Goal: Task Accomplishment & Management: Manage account settings

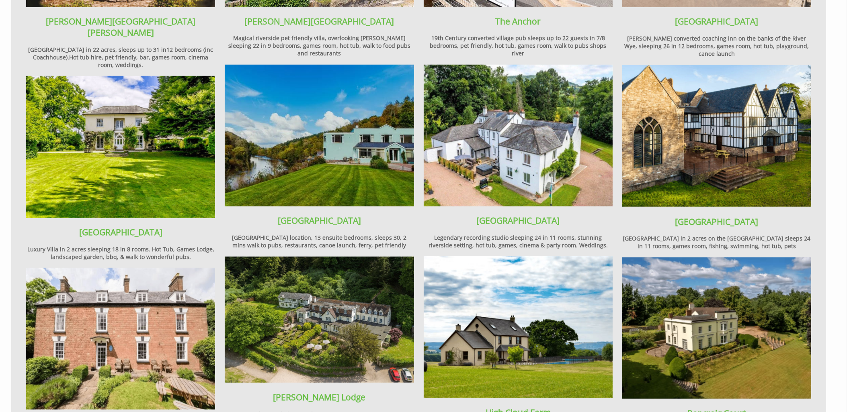
scroll to position [1062, 0]
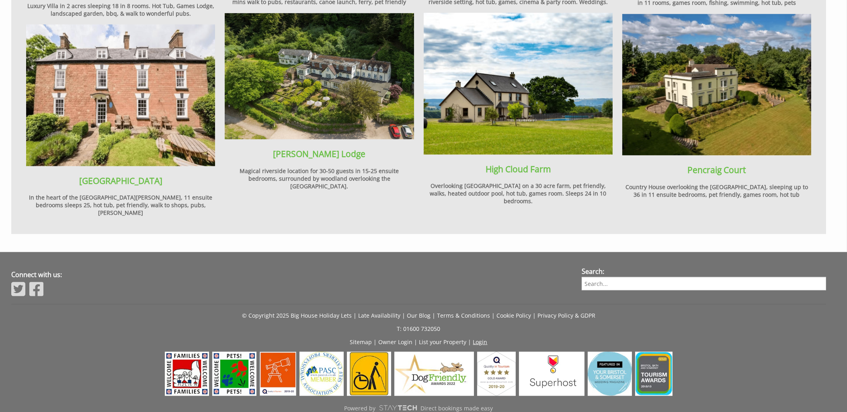
click at [480, 338] on link "Login" at bounding box center [480, 342] width 14 height 8
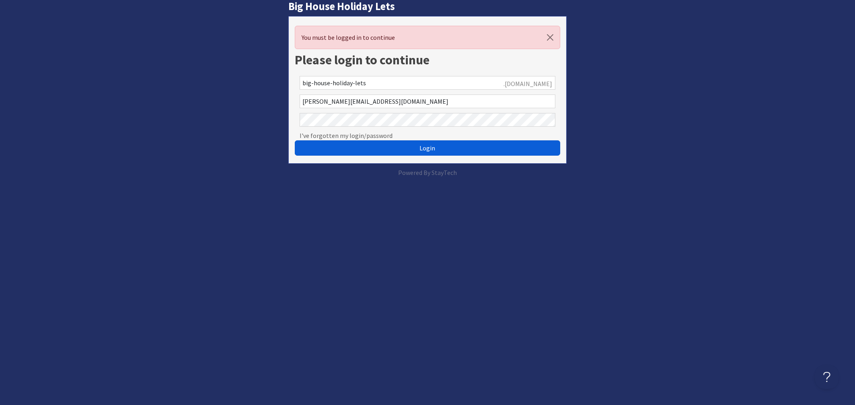
click at [421, 147] on span "Login" at bounding box center [428, 148] width 16 height 8
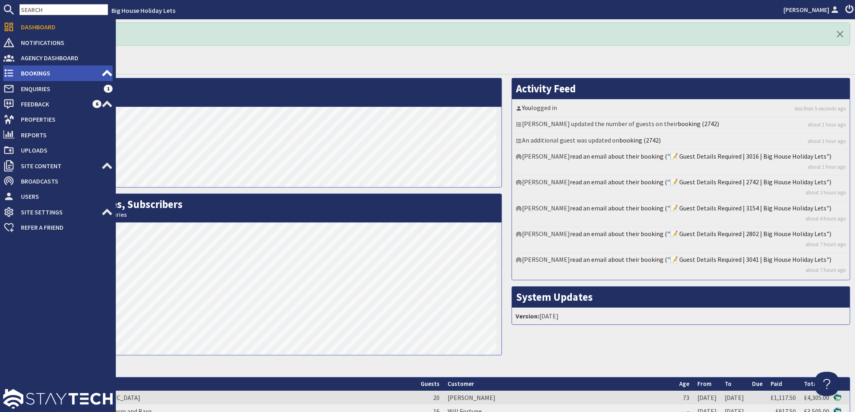
click at [30, 74] on span "Bookings" at bounding box center [57, 73] width 87 height 13
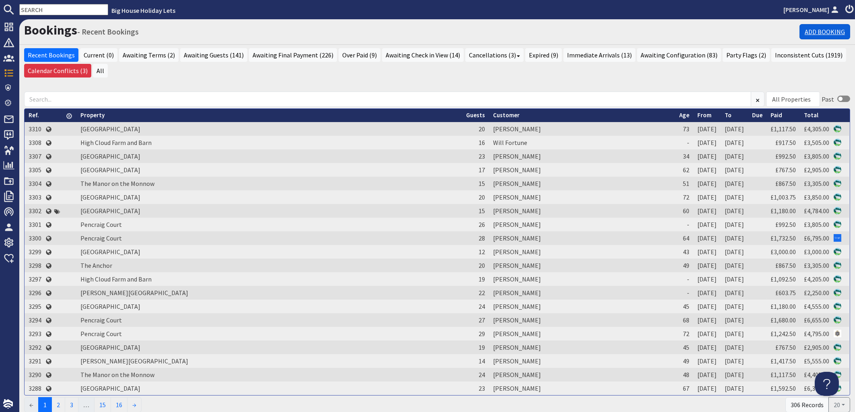
click at [819, 29] on link "Add Booking" at bounding box center [824, 31] width 51 height 15
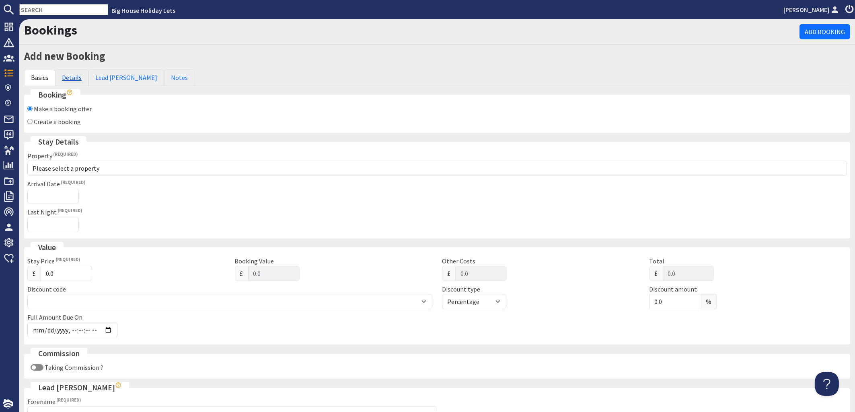
click at [68, 78] on link "Details" at bounding box center [71, 77] width 33 height 17
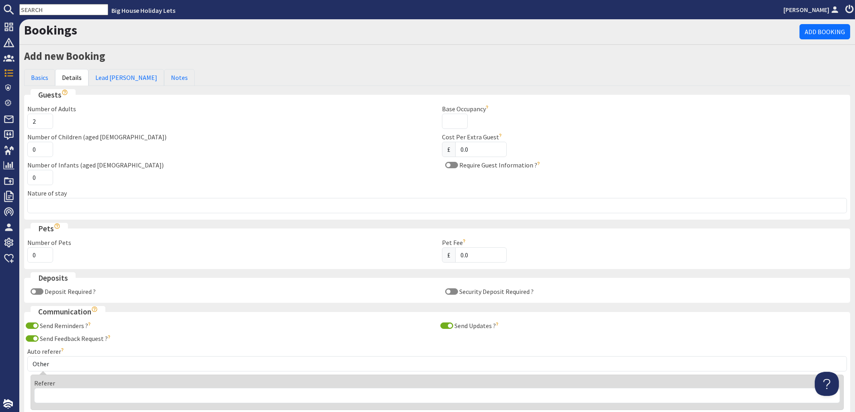
type input "2"
click at [45, 121] on input "2" at bounding box center [40, 121] width 26 height 15
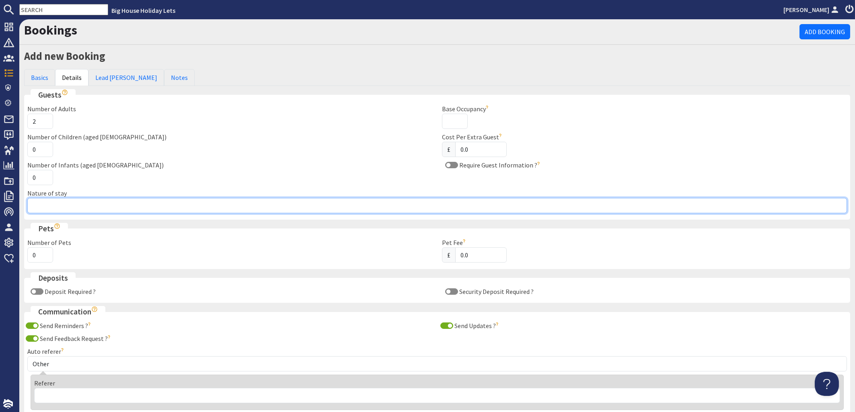
click at [55, 211] on input "Nature of stay" at bounding box center [436, 205] width 819 height 15
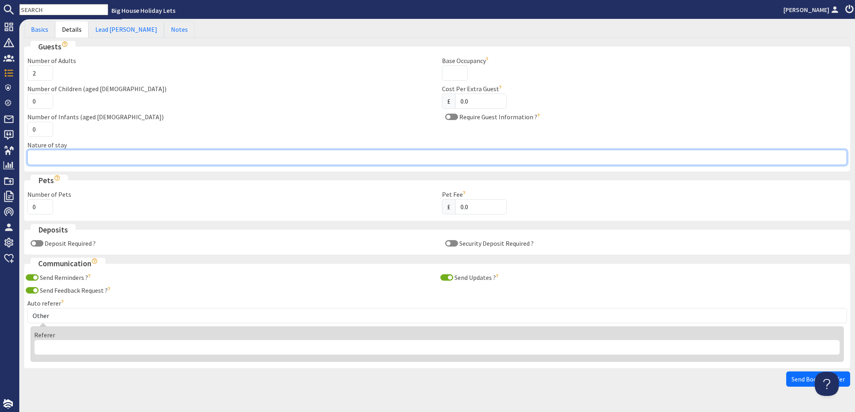
scroll to position [68, 0]
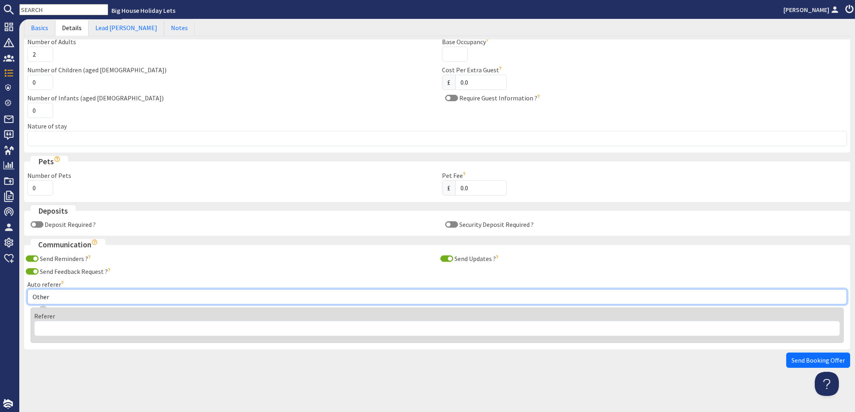
select select "68"
click option "Around About [GEOGRAPHIC_DATA]" at bounding box center [0, 0] width 0 height 0
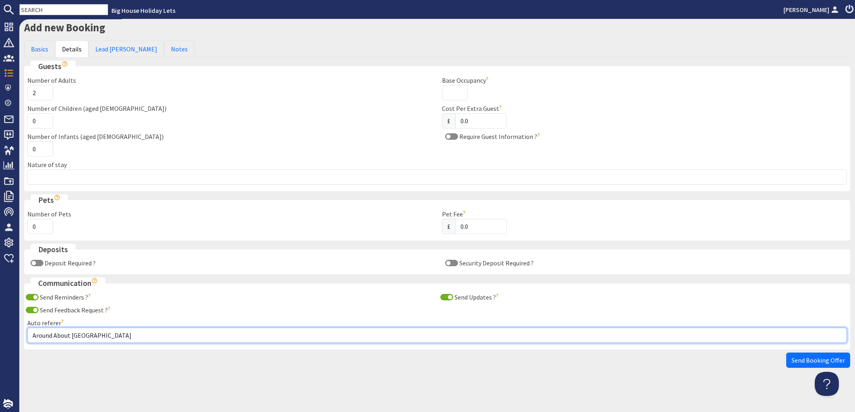
scroll to position [29, 0]
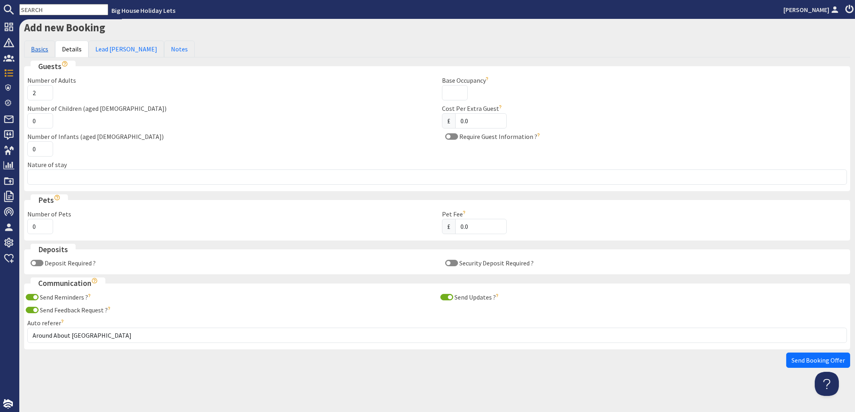
click at [35, 49] on link "Basics" at bounding box center [39, 49] width 31 height 17
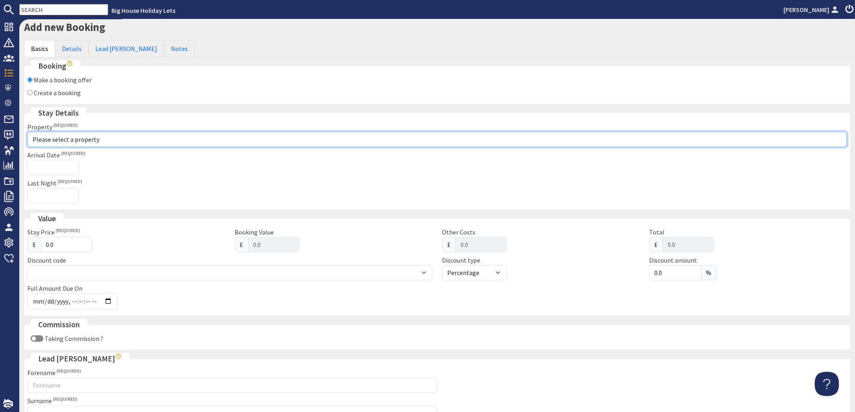
click at [27, 132] on select "Please select a property Beachley Manor Bowley Hall Bromsash House Carefree Cot…" at bounding box center [436, 139] width 819 height 15
select select "614"
click option "The Anchor" at bounding box center [0, 0] width 0 height 0
checkbox input "true"
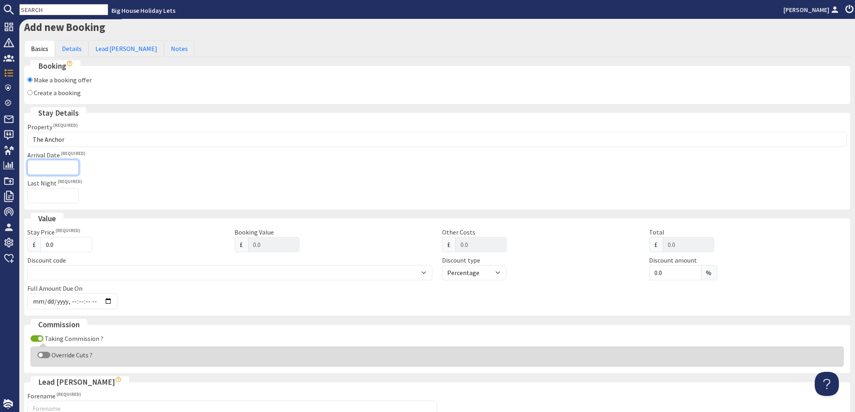
click at [53, 168] on input "Arrival Date" at bounding box center [52, 167] width 51 height 15
type input "[DATE]"
type input "[DATE]T23:59:59"
click at [53, 198] on input "Last Night" at bounding box center [52, 195] width 51 height 15
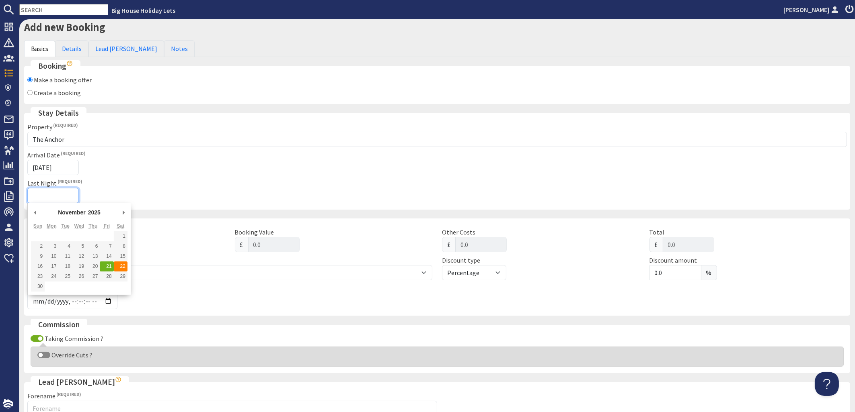
type input "[DATE]"
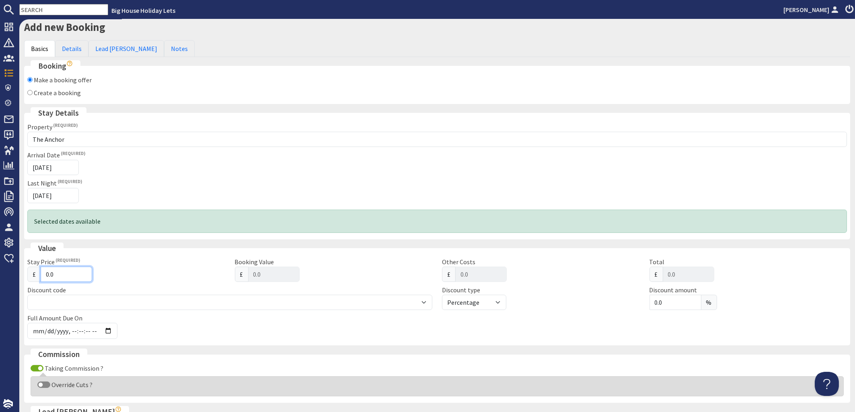
drag, startPoint x: 61, startPoint y: 275, endPoint x: 0, endPoint y: 270, distance: 61.0
click at [41, 270] on input "0.0" at bounding box center [66, 274] width 51 height 15
type input "2"
type input "2.00"
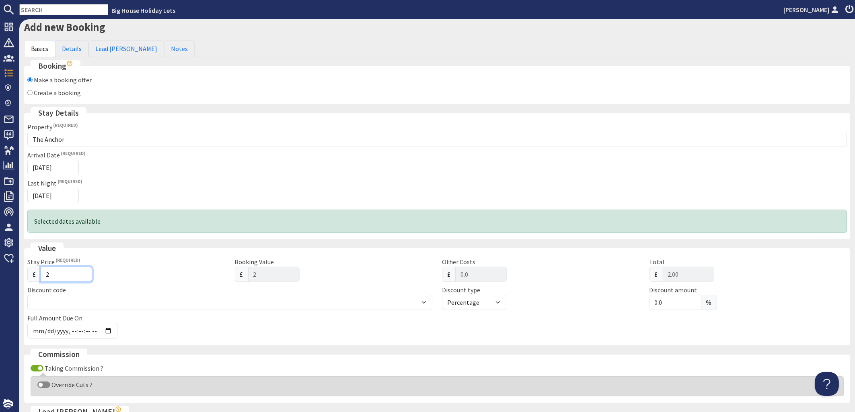
type input "24"
type input "24.00"
type input "245"
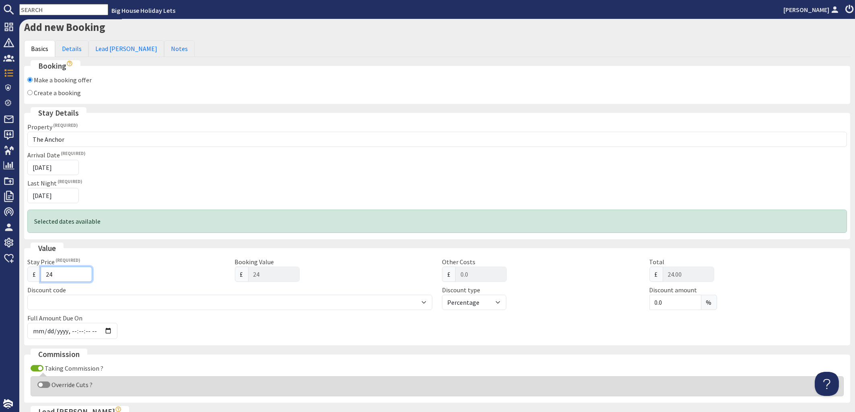
type input "245.00"
type input "2455"
type input "2455.00"
type input "2455"
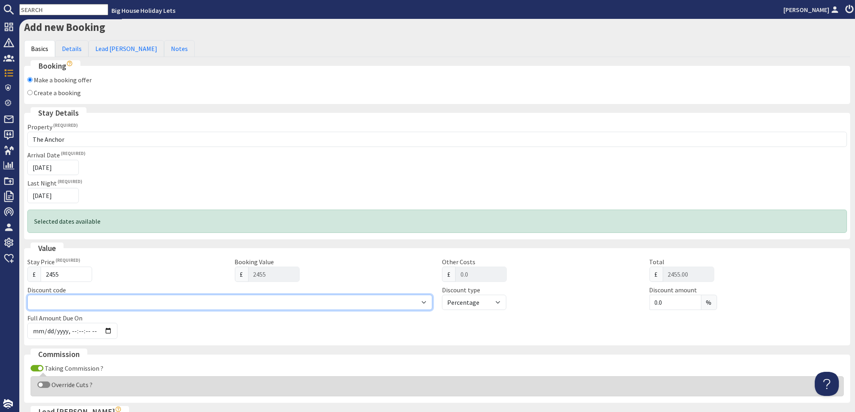
click at [27, 295] on select at bounding box center [229, 302] width 405 height 15
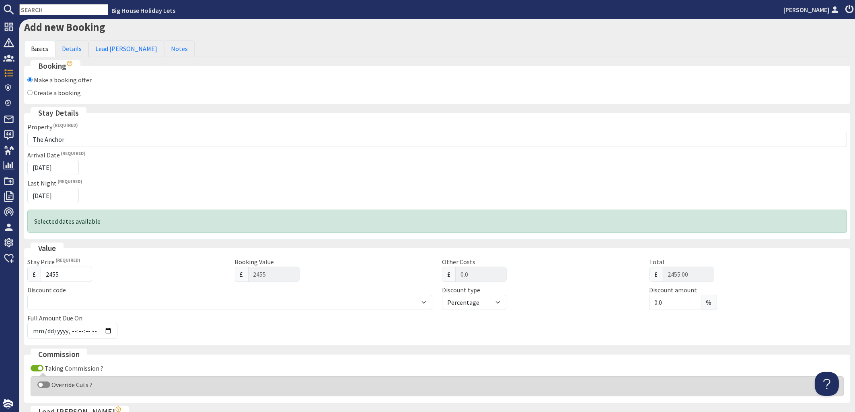
click at [57, 385] on label "Override Cuts ?" at bounding box center [71, 385] width 42 height 8
click at [50, 385] on input "Override Cuts ?" at bounding box center [43, 385] width 13 height 6
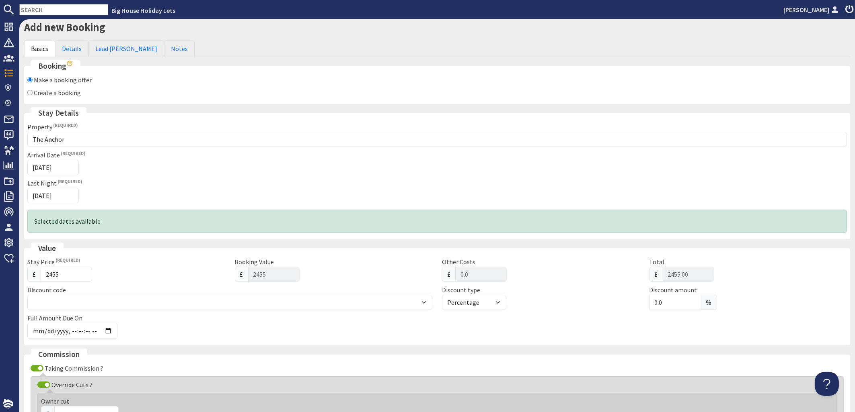
click at [59, 384] on label "Override Cuts ?" at bounding box center [71, 385] width 42 height 8
click at [50, 384] on input "Override Cuts ?" at bounding box center [43, 385] width 13 height 6
checkbox input "false"
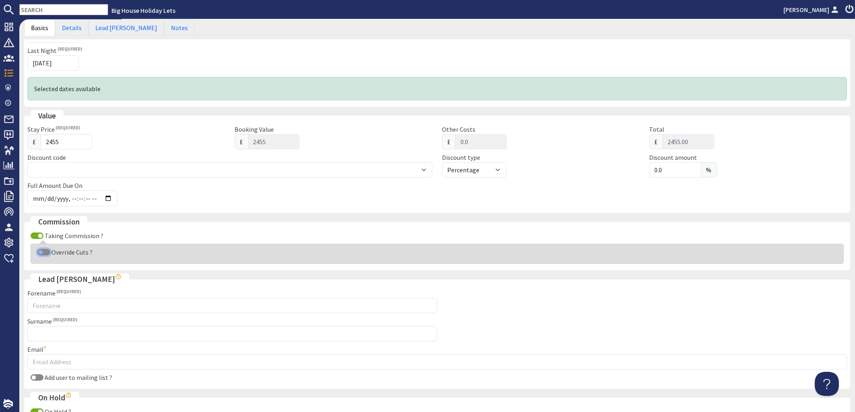
scroll to position [174, 0]
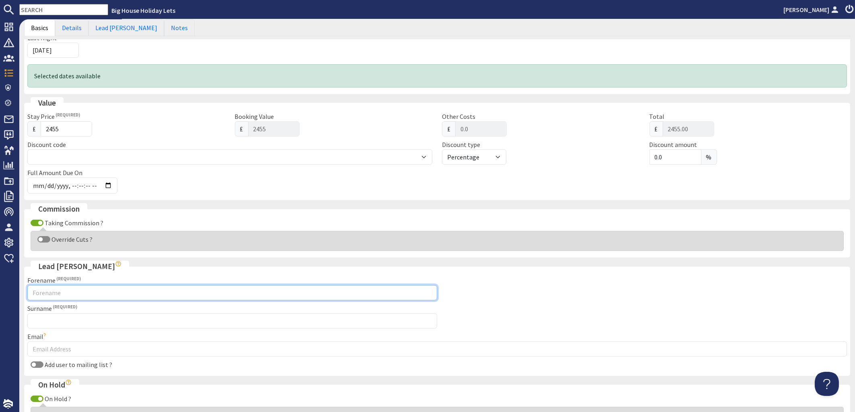
click at [51, 292] on input "Forename" at bounding box center [232, 292] width 410 height 15
type input "Claire"
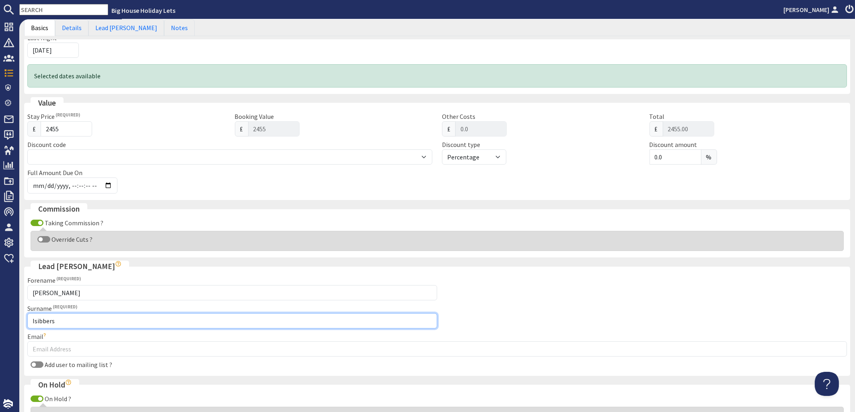
type input "Isibbers"
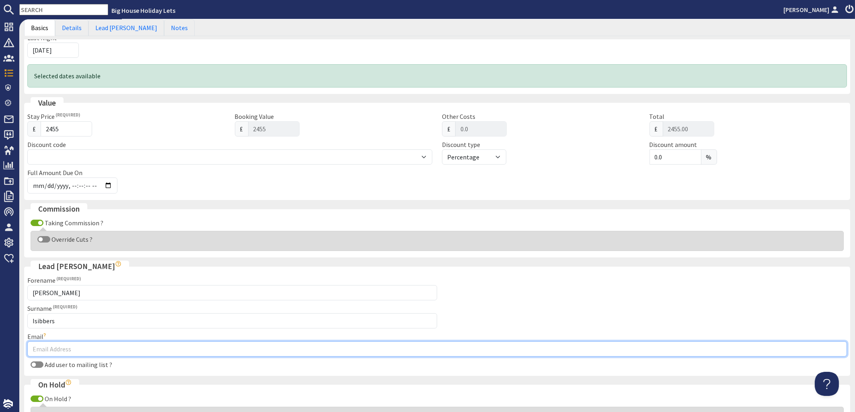
click at [64, 347] on input "Email" at bounding box center [436, 349] width 819 height 15
type input "isibbers@aol.com"
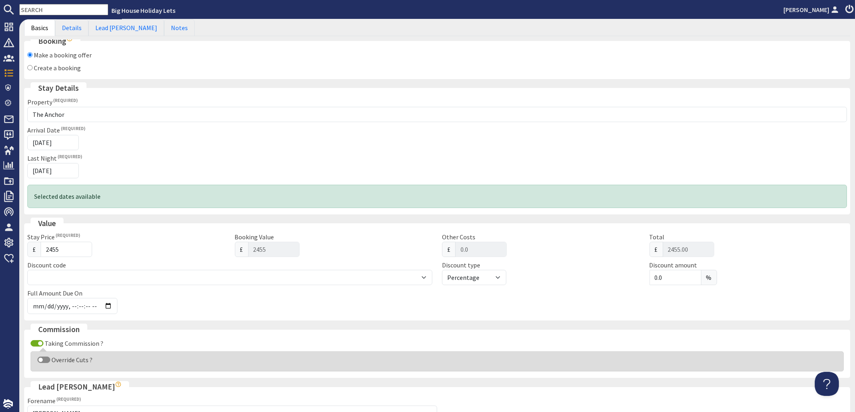
scroll to position [47, 0]
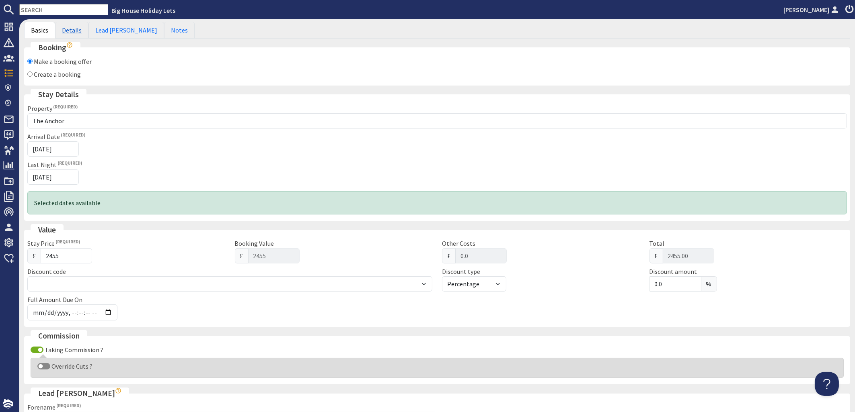
click at [76, 31] on link "Details" at bounding box center [71, 30] width 33 height 17
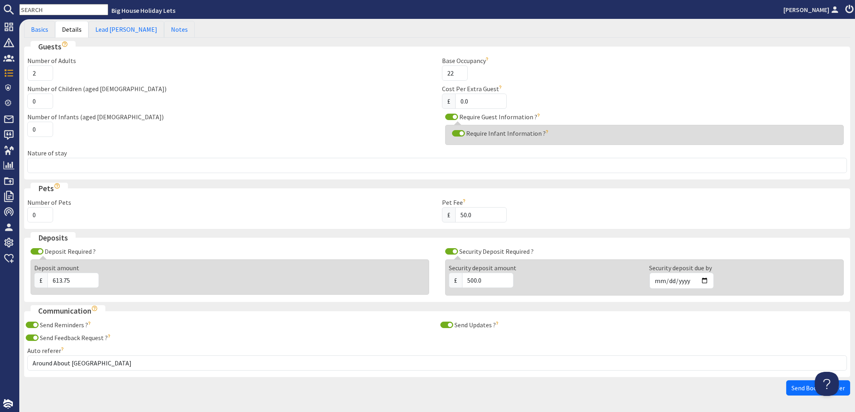
scroll to position [76, 0]
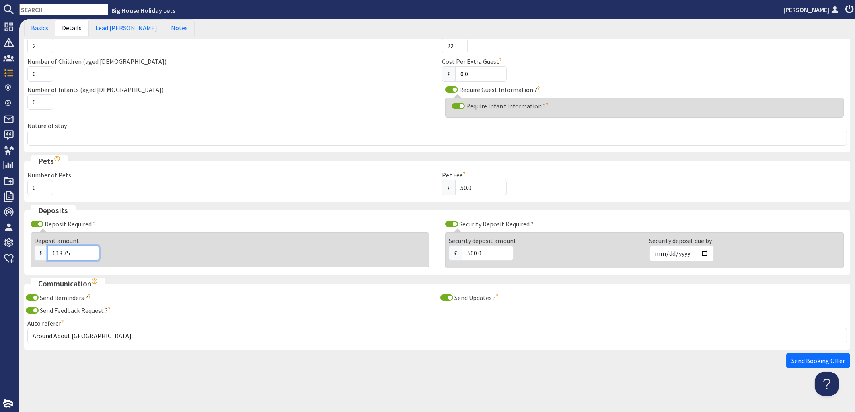
drag, startPoint x: 76, startPoint y: 252, endPoint x: 26, endPoint y: 250, distance: 49.9
click at [47, 250] on input "613.75" at bounding box center [72, 253] width 51 height 15
type input "655"
click at [172, 255] on div "£ 655" at bounding box center [229, 253] width 391 height 15
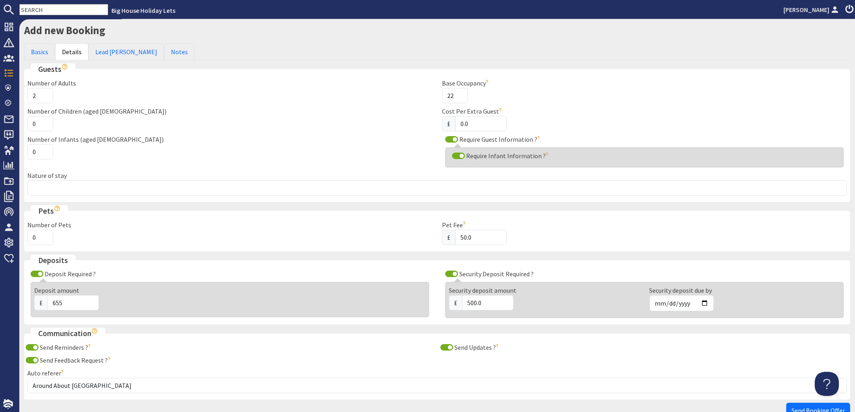
scroll to position [0, 0]
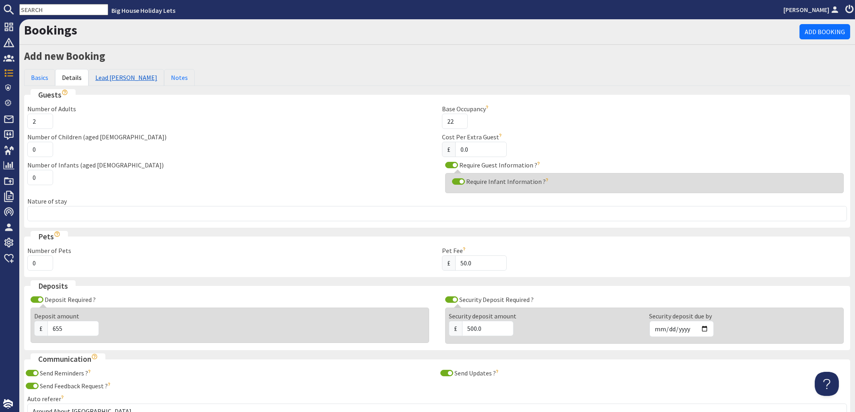
click at [110, 78] on link "Lead Booker" at bounding box center [126, 77] width 76 height 17
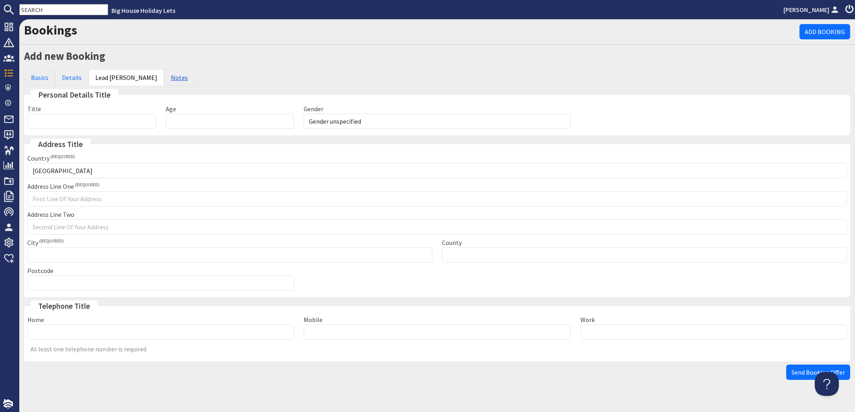
click at [164, 78] on link "Notes" at bounding box center [179, 77] width 31 height 17
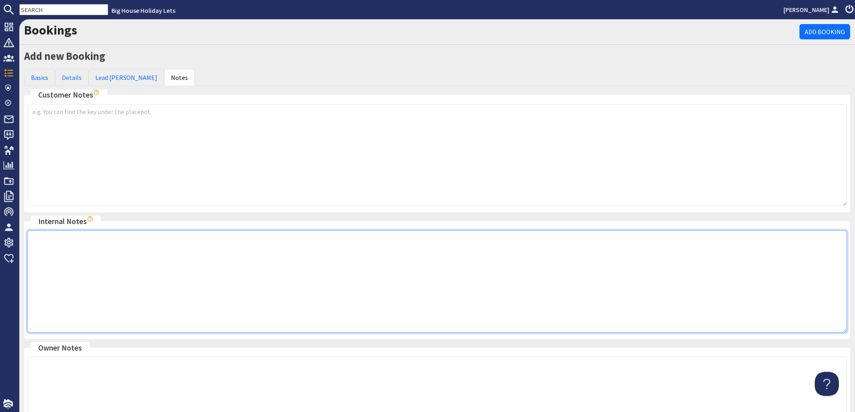
click at [37, 234] on textarea at bounding box center [436, 282] width 819 height 102
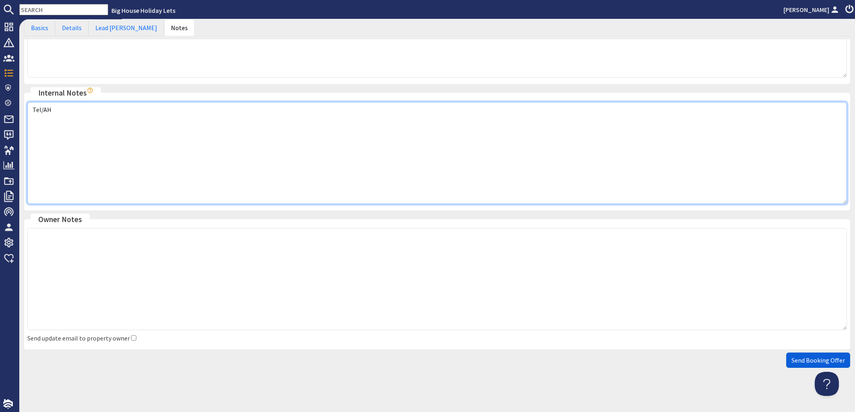
type textarea "Tel/AH"
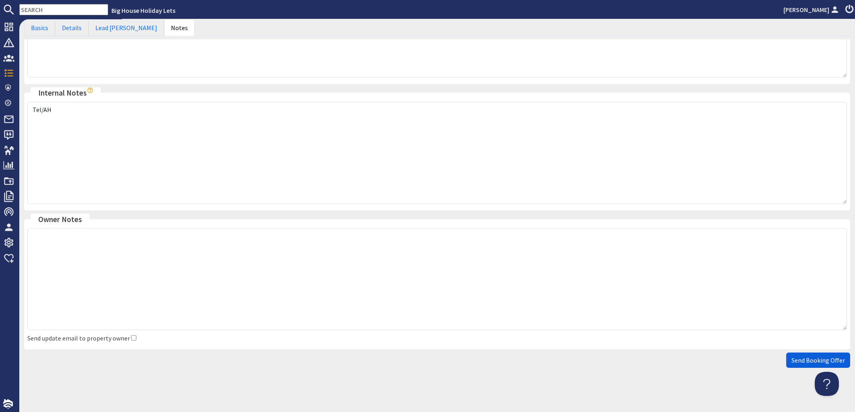
click at [803, 361] on span "Send Booking Offer" at bounding box center [817, 361] width 53 height 8
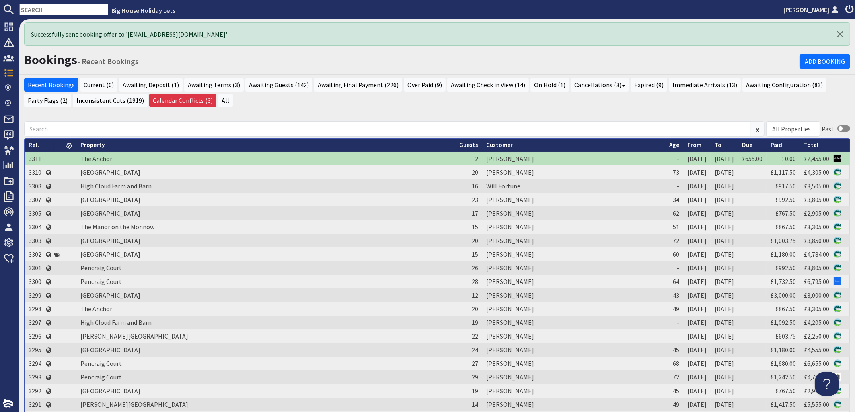
click at [64, 10] on input "text" at bounding box center [63, 9] width 89 height 11
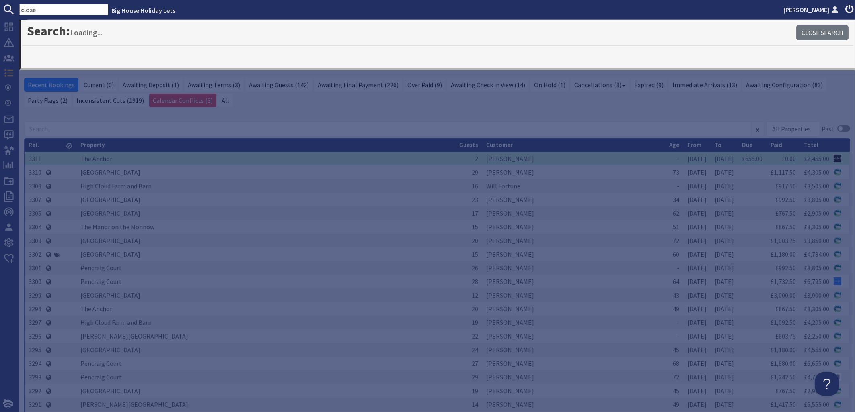
type input "close"
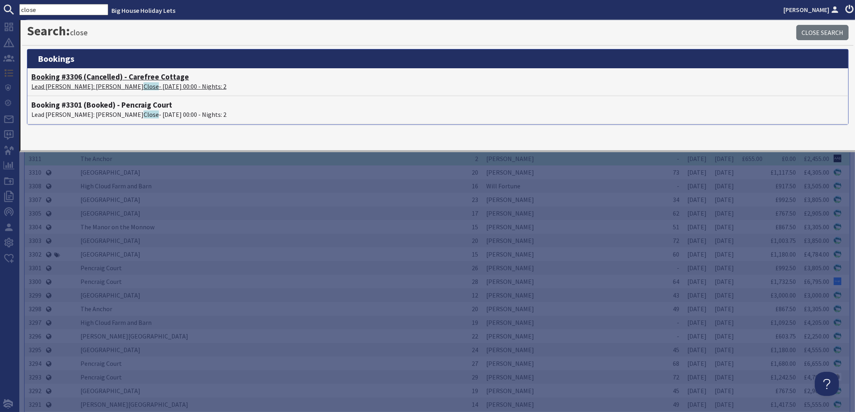
click at [96, 79] on h4 "Booking #3306 (Cancelled) - Carefree Cottage" at bounding box center [437, 76] width 812 height 9
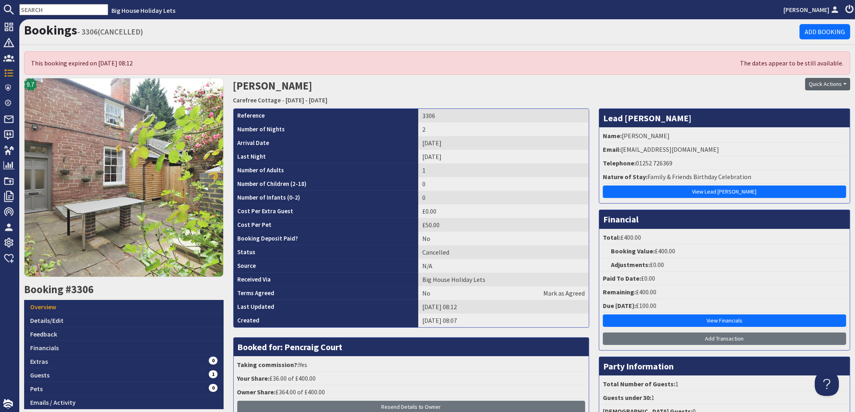
click at [830, 85] on button "Quick Actions" at bounding box center [827, 84] width 45 height 12
click at [519, 239] on td "No" at bounding box center [503, 239] width 170 height 14
click at [39, 345] on link "Financials" at bounding box center [123, 348] width 199 height 14
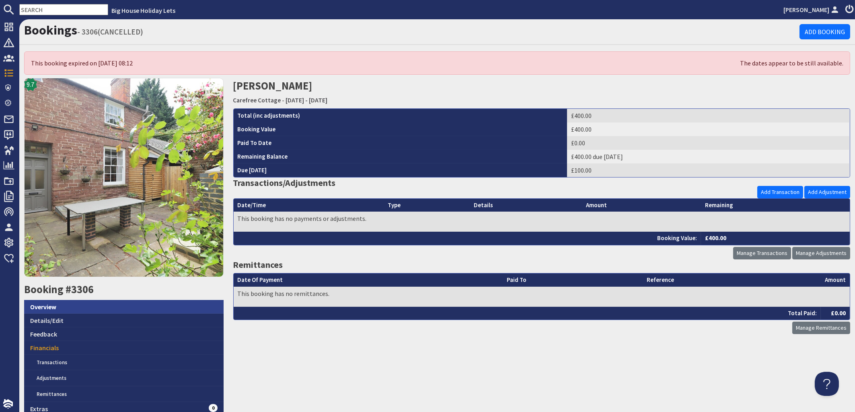
click at [43, 307] on link "Overview" at bounding box center [123, 307] width 199 height 14
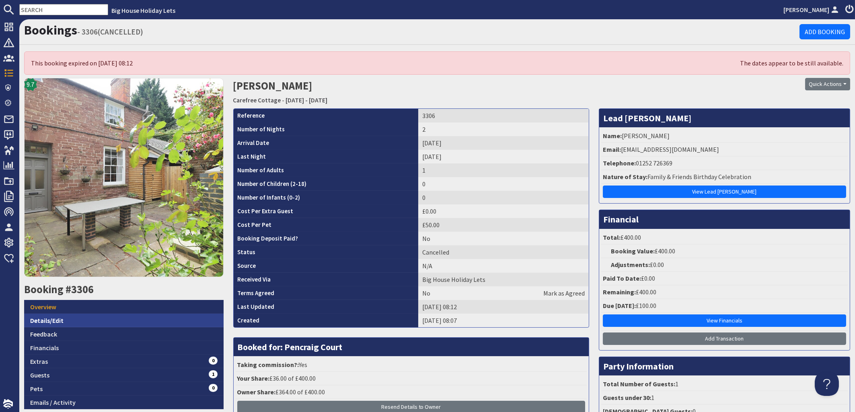
click at [70, 318] on link "Details/Edit" at bounding box center [123, 321] width 199 height 14
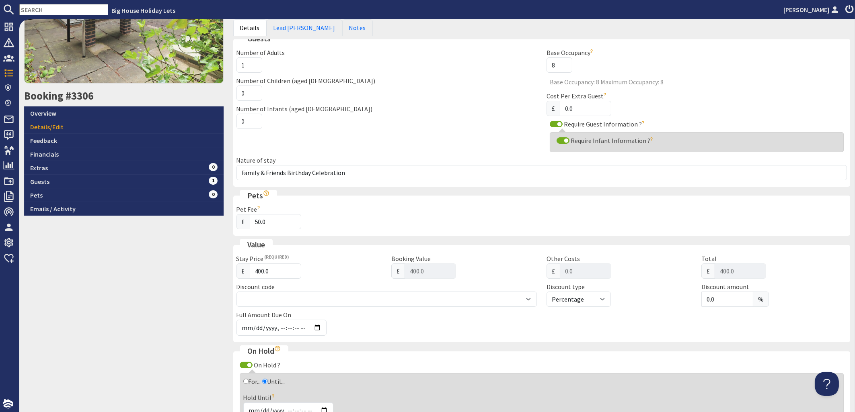
scroll to position [291, 0]
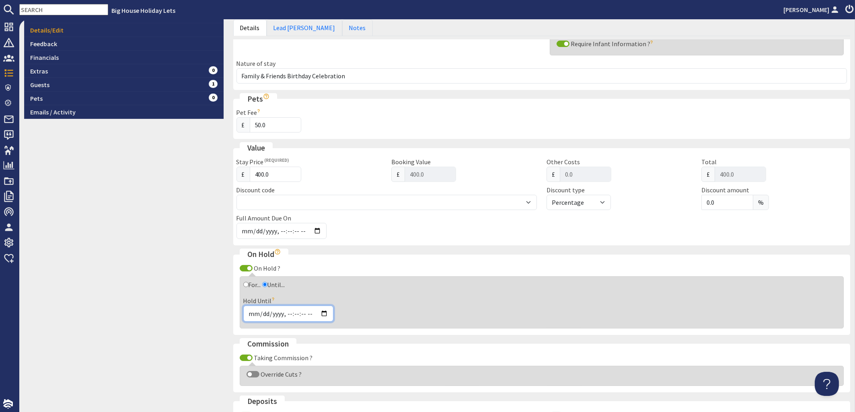
click at [256, 313] on input "Hold Until" at bounding box center [288, 314] width 90 height 16
type input "2025-09-04T08:07"
click at [361, 303] on div "Hold Until" at bounding box center [541, 309] width 597 height 26
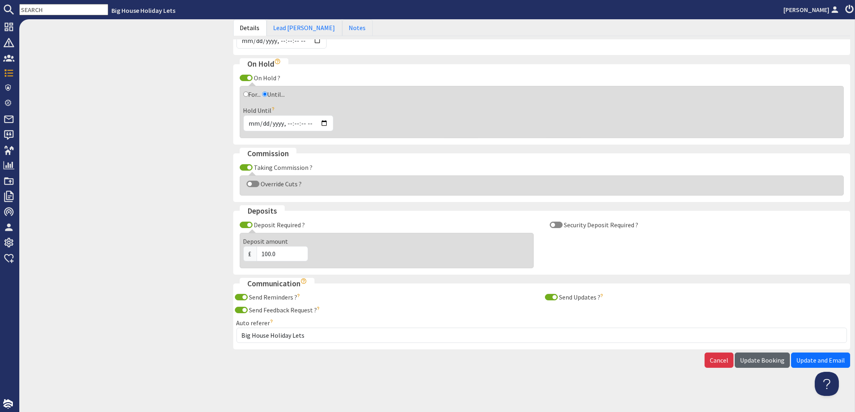
click at [752, 361] on span "Update Booking" at bounding box center [762, 361] width 45 height 8
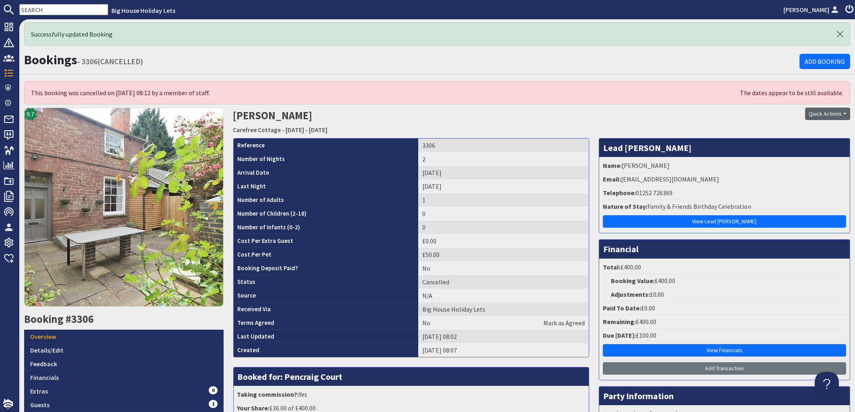
click at [825, 112] on button "Quick Actions" at bounding box center [827, 114] width 45 height 12
click at [788, 157] on link "Uncancel Booking" at bounding box center [806, 157] width 72 height 13
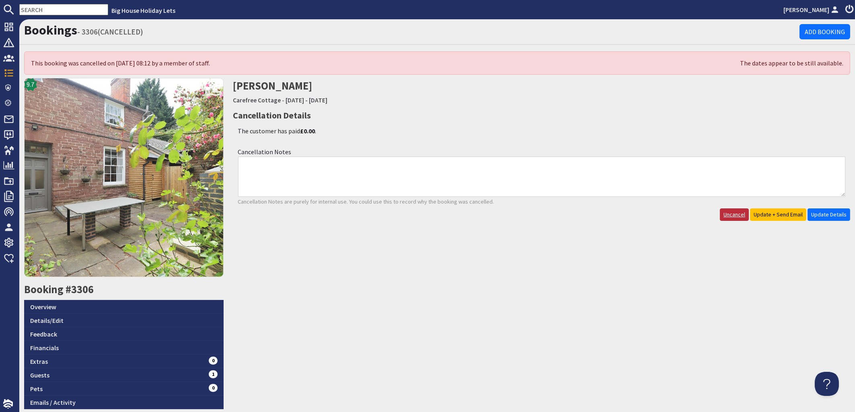
click at [726, 215] on link "Uncancel" at bounding box center [734, 215] width 29 height 12
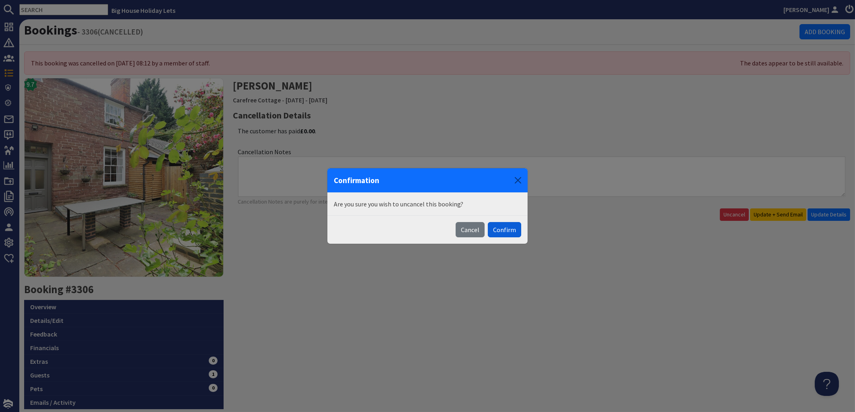
click at [509, 230] on button "Confirm" at bounding box center [504, 229] width 33 height 15
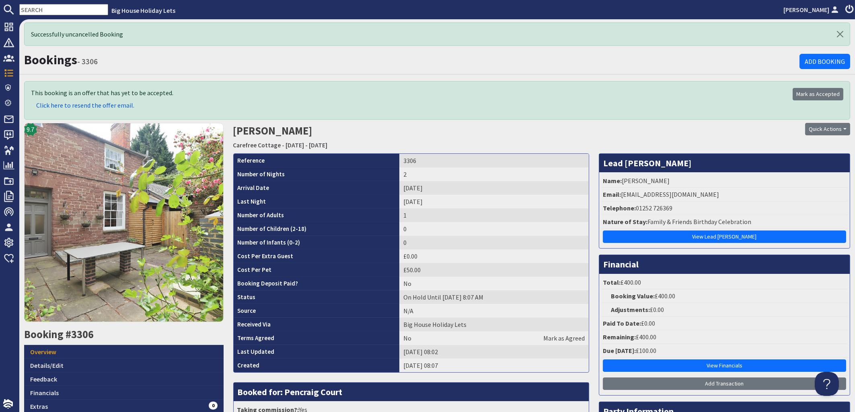
click at [85, 105] on span "Click here to resend the offer email." at bounding box center [85, 105] width 98 height 8
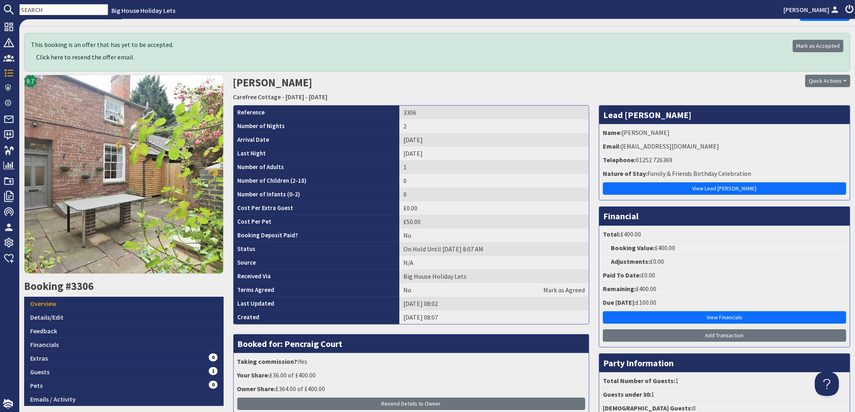
scroll to position [97, 0]
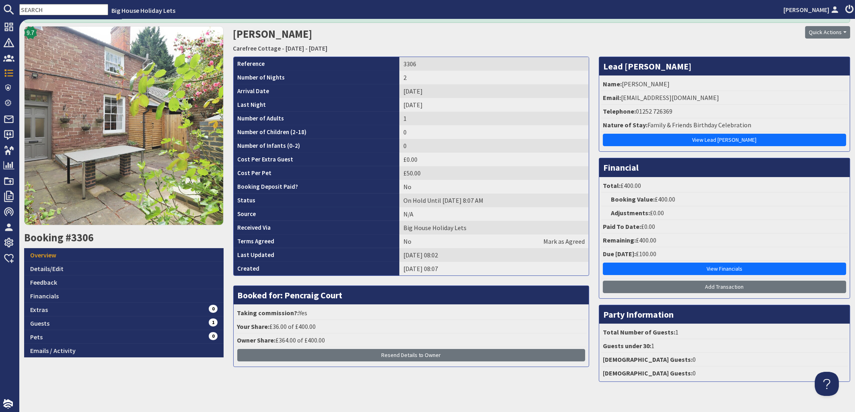
click at [52, 10] on input "text" at bounding box center [63, 9] width 89 height 11
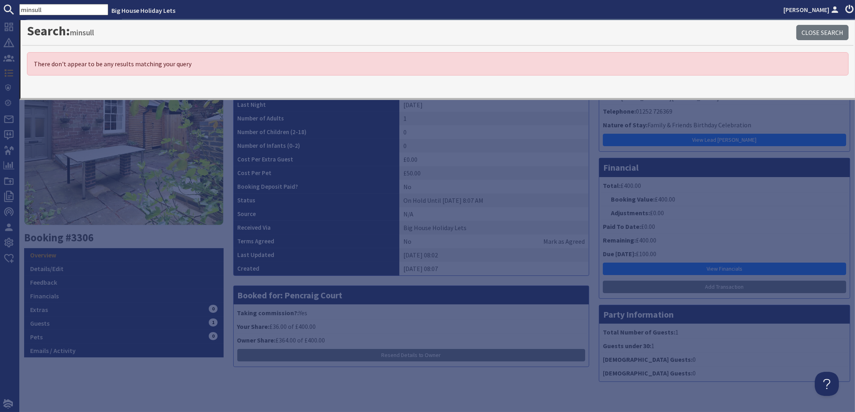
drag, startPoint x: 58, startPoint y: 8, endPoint x: -12, endPoint y: 4, distance: 70.0
click at [19, 4] on input "minsull" at bounding box center [63, 9] width 89 height 11
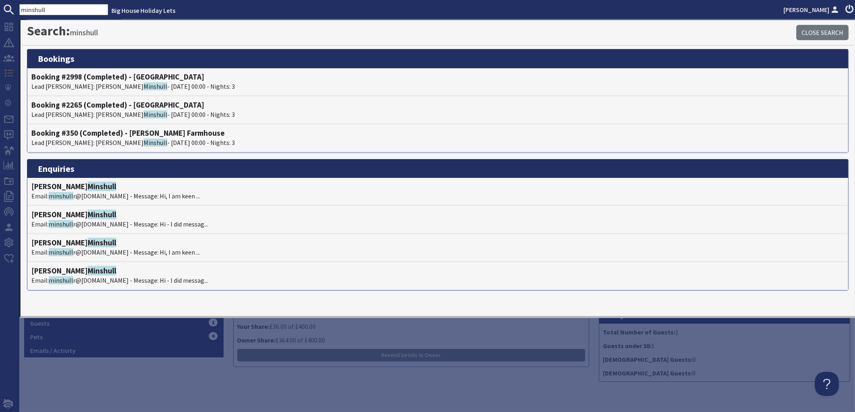
drag, startPoint x: 49, startPoint y: 8, endPoint x: 0, endPoint y: 5, distance: 49.2
click at [19, 7] on input "minshull" at bounding box center [63, 9] width 89 height 11
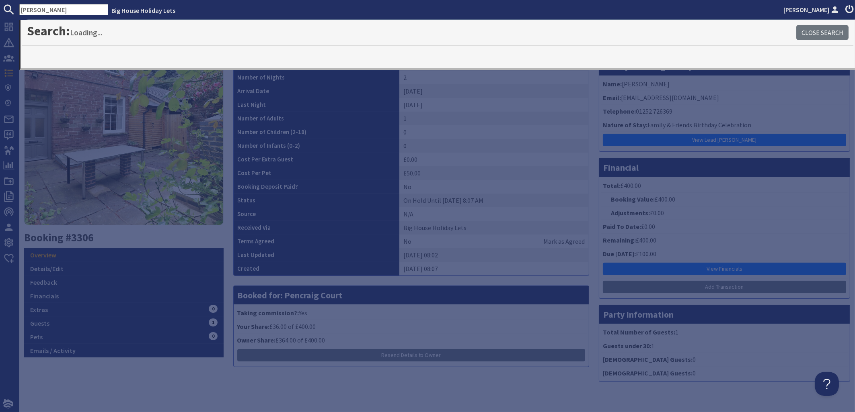
type input "pennington"
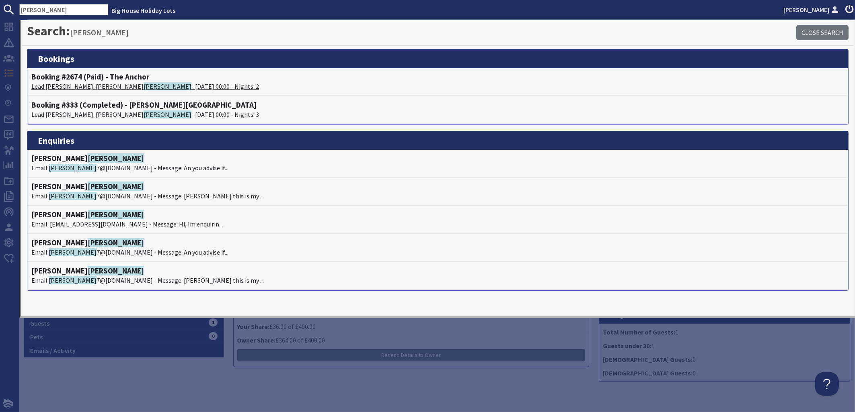
click at [144, 88] on span "Pennington" at bounding box center [168, 86] width 48 height 8
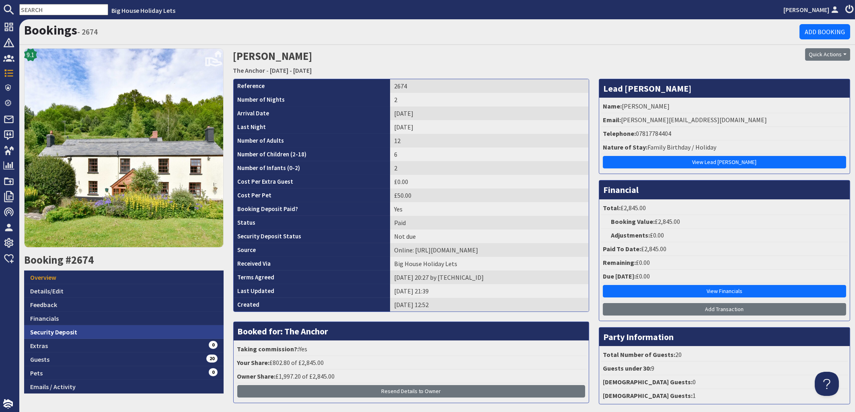
click at [47, 329] on link "Security Deposit" at bounding box center [123, 332] width 199 height 14
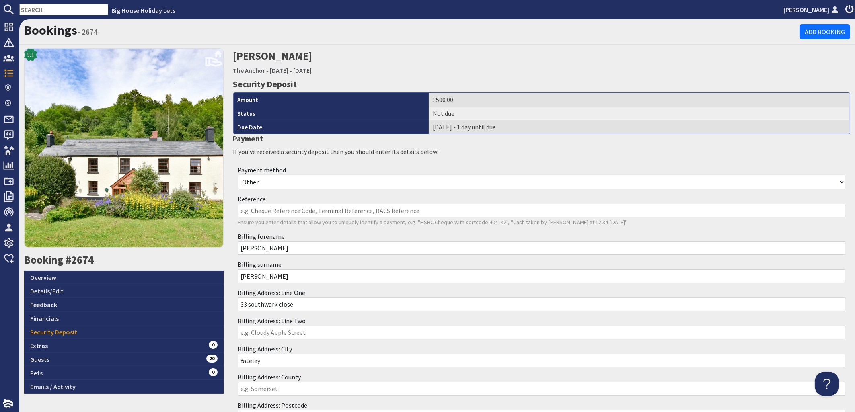
click at [238, 175] on select "Other Cash Bank Transfer Offline Card Cheque Online External" at bounding box center [541, 182] width 607 height 14
click option "Bank Transfer" at bounding box center [0, 0] width 0 height 0
click at [238, 175] on select "Other Cash Bank Transfer Offline Card Cheque Online External" at bounding box center [541, 182] width 607 height 14
select select "other_payment"
click option "Other" at bounding box center [0, 0] width 0 height 0
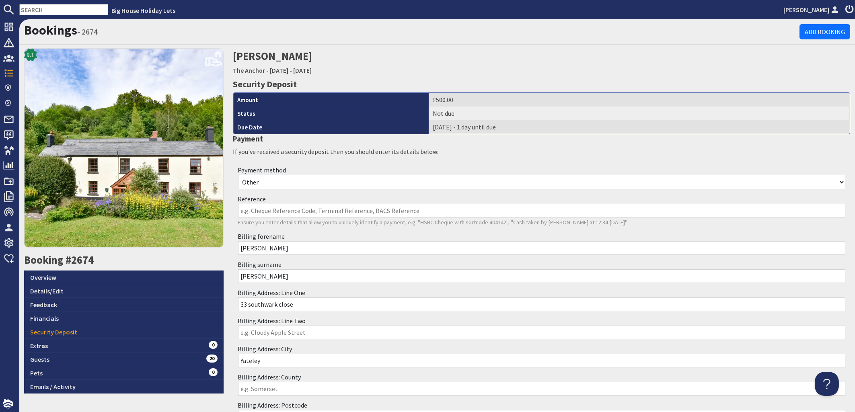
click at [250, 208] on input "Reference" at bounding box center [541, 211] width 607 height 14
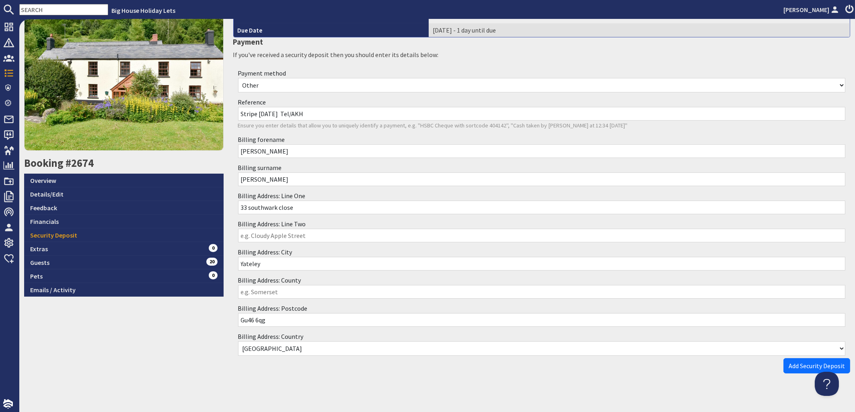
scroll to position [102, 0]
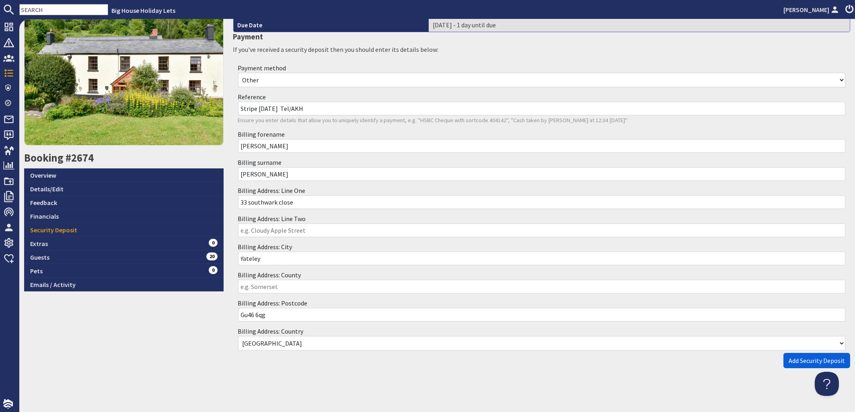
type input "Stripe 03.09.25 Tel/AKH"
click at [798, 359] on span "Add Security Deposit" at bounding box center [816, 361] width 56 height 8
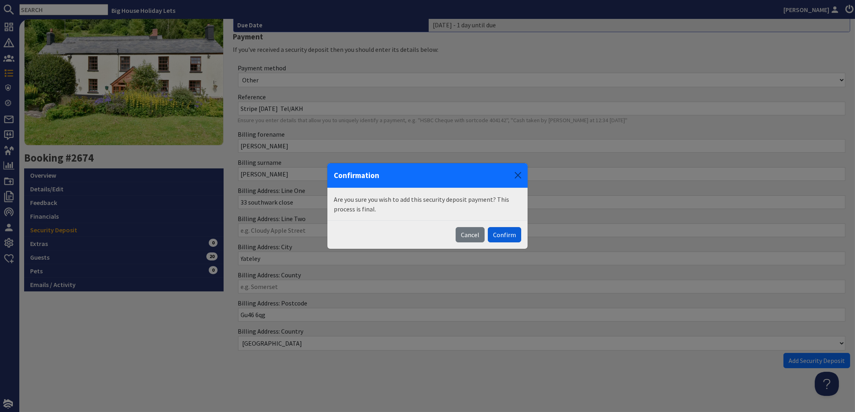
click at [509, 233] on button "Confirm" at bounding box center [504, 234] width 33 height 15
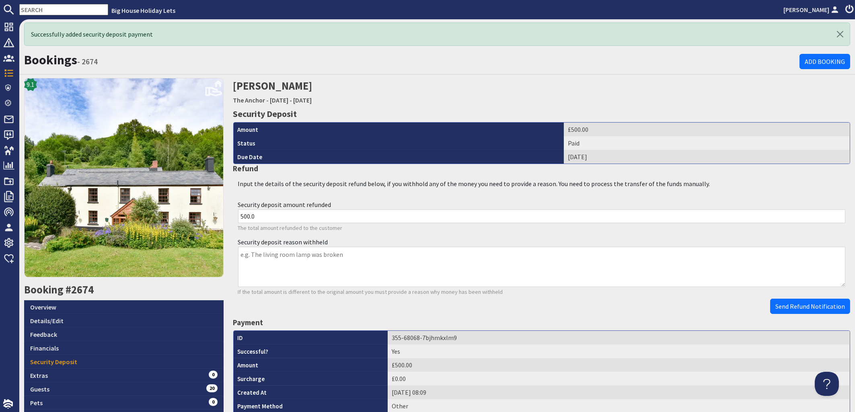
scroll to position [0, 0]
click at [54, 10] on input "text" at bounding box center [63, 9] width 89 height 11
click at [47, 10] on input "text" at bounding box center [63, 9] width 89 height 11
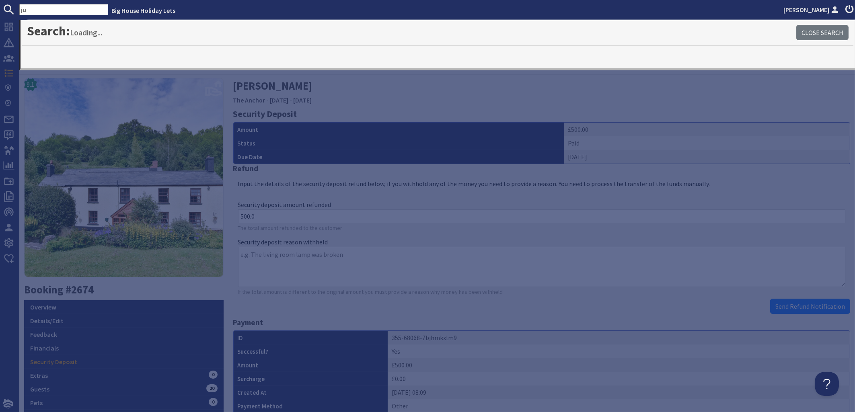
type input "j"
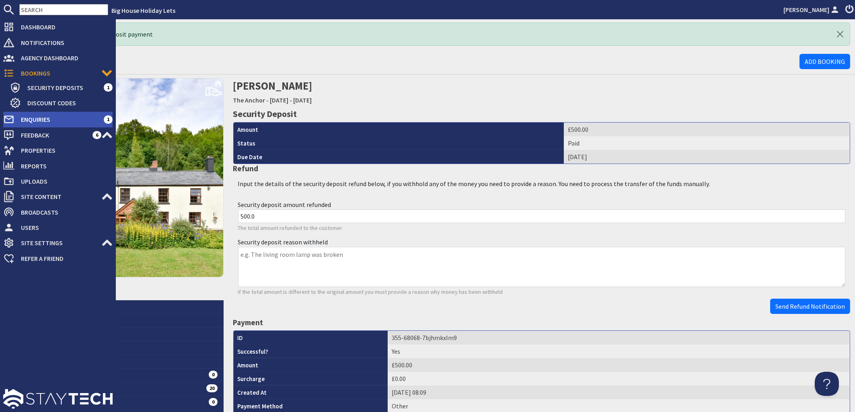
click at [39, 119] on span "Enquiries" at bounding box center [58, 119] width 89 height 13
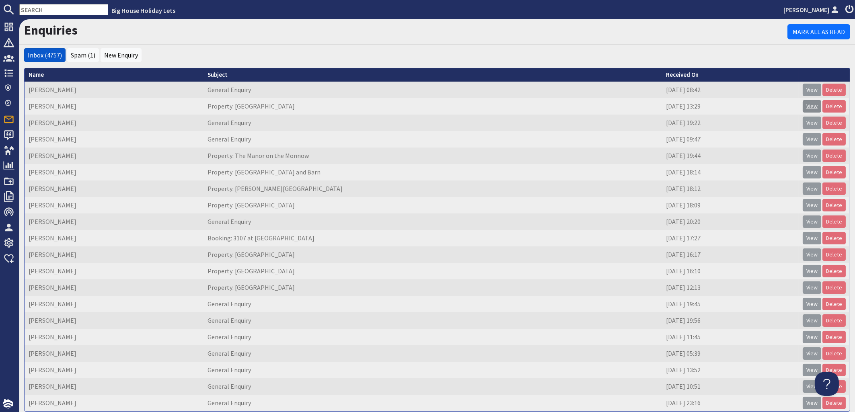
click at [802, 102] on link "View" at bounding box center [811, 106] width 18 height 12
click at [802, 89] on link "View" at bounding box center [811, 90] width 18 height 12
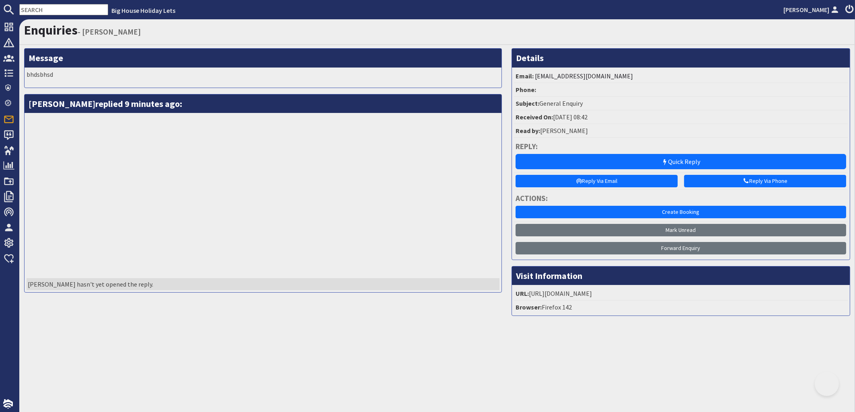
click at [804, 88] on li "Phone:" at bounding box center [681, 90] width 334 height 14
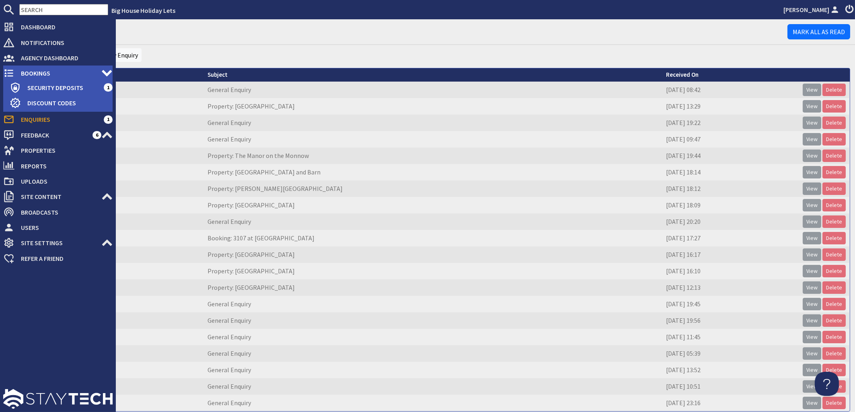
click at [36, 72] on span "Bookings" at bounding box center [57, 73] width 87 height 13
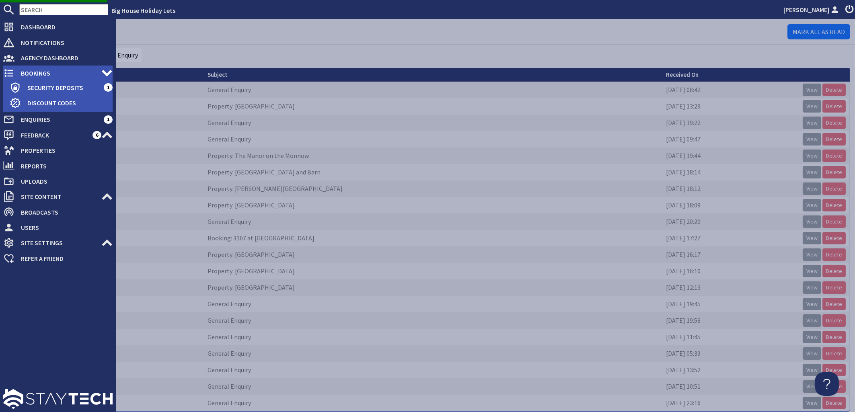
click at [36, 74] on span "Bookings" at bounding box center [57, 73] width 87 height 13
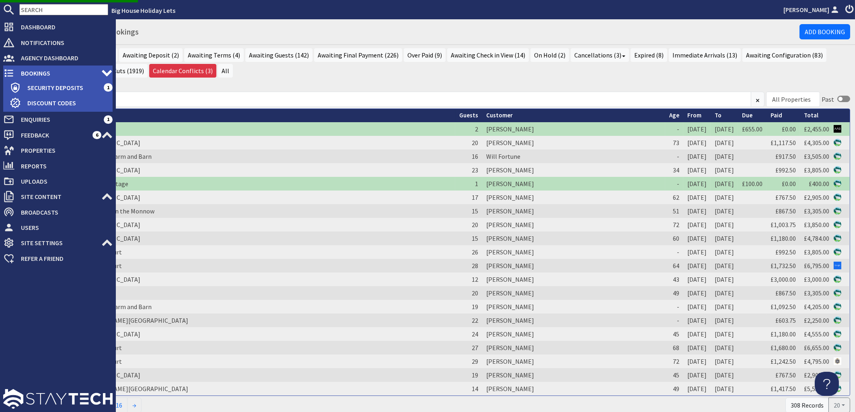
click at [38, 72] on span "Bookings" at bounding box center [57, 73] width 87 height 13
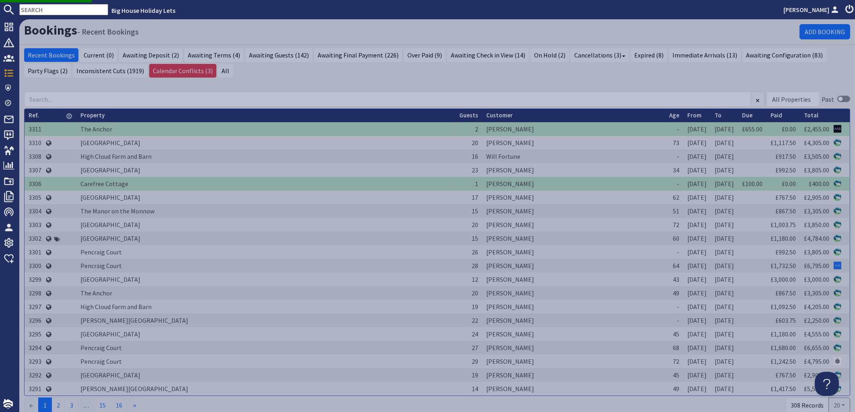
click at [51, 7] on input "text" at bounding box center [63, 9] width 89 height 11
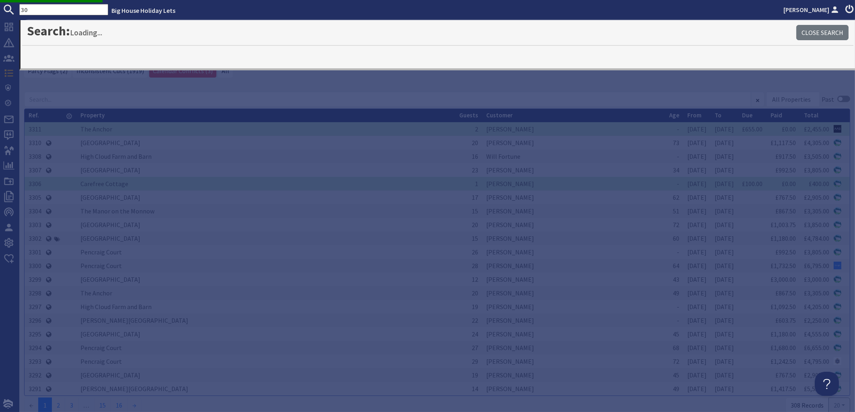
type input "304"
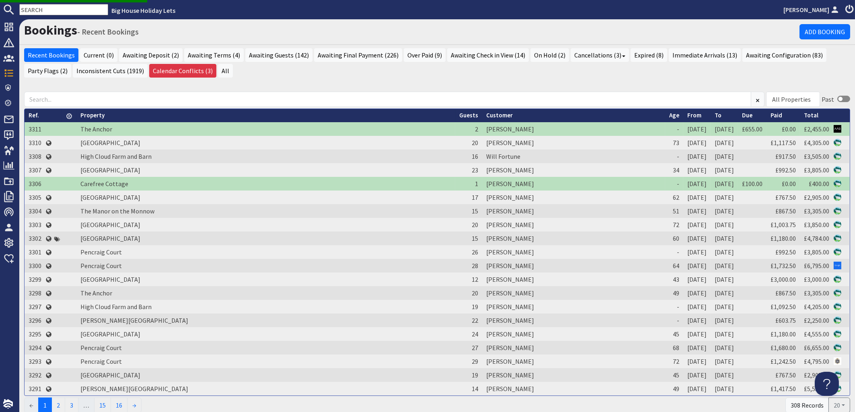
click at [51, 10] on input "text" at bounding box center [63, 9] width 89 height 11
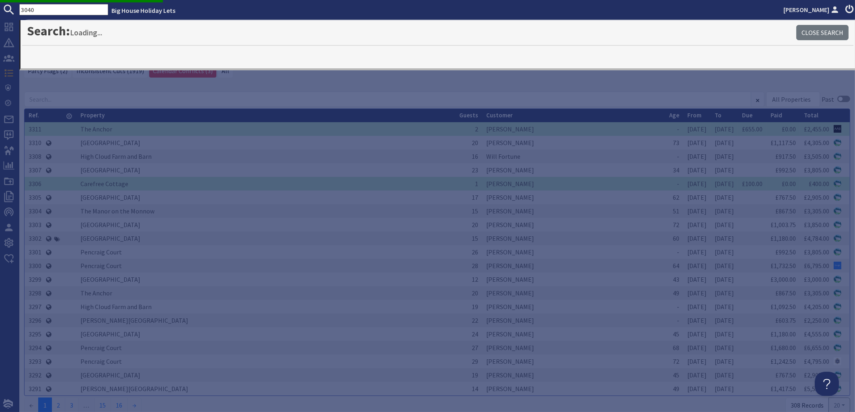
type input "3040"
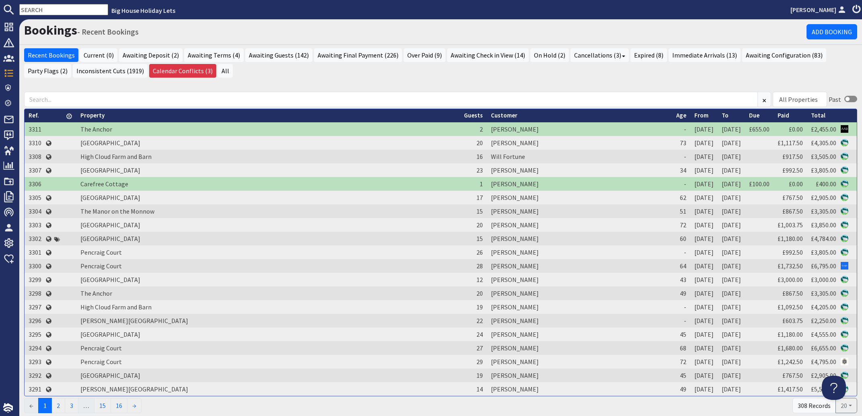
click at [57, 5] on input "text" at bounding box center [63, 9] width 89 height 11
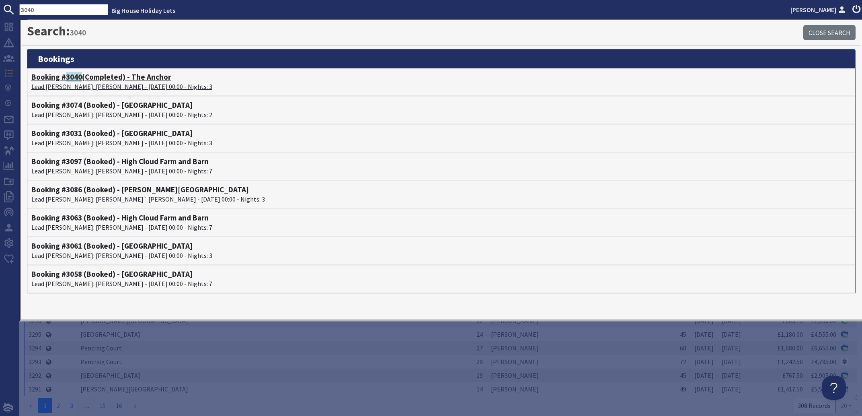
type input "3040"
click at [94, 86] on p "Lead Booker: Christopher Taylor - 29/08/2025 00:00 - Nights: 3" at bounding box center [441, 87] width 820 height 10
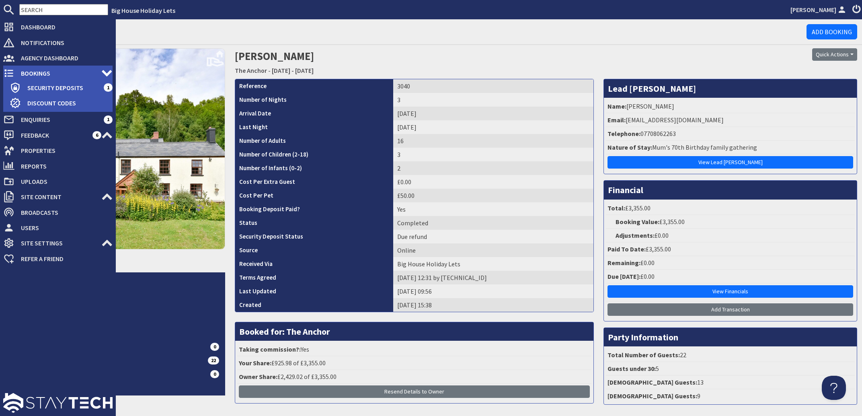
click at [41, 74] on span "Bookings" at bounding box center [57, 73] width 87 height 13
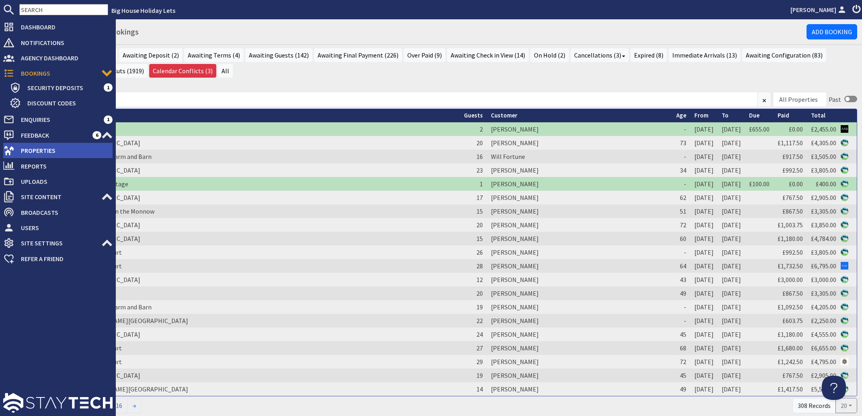
click at [32, 147] on span "Properties" at bounding box center [63, 150] width 98 height 13
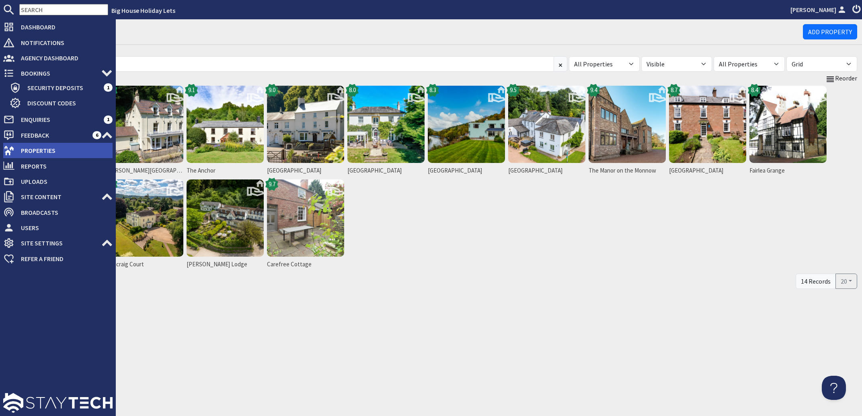
click at [32, 147] on span "Properties" at bounding box center [63, 150] width 98 height 13
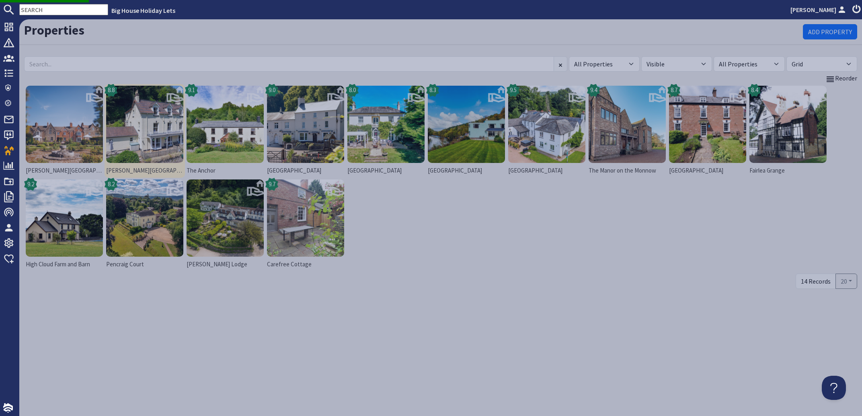
click at [133, 132] on img at bounding box center [144, 124] width 77 height 77
click at [137, 131] on img at bounding box center [144, 124] width 77 height 77
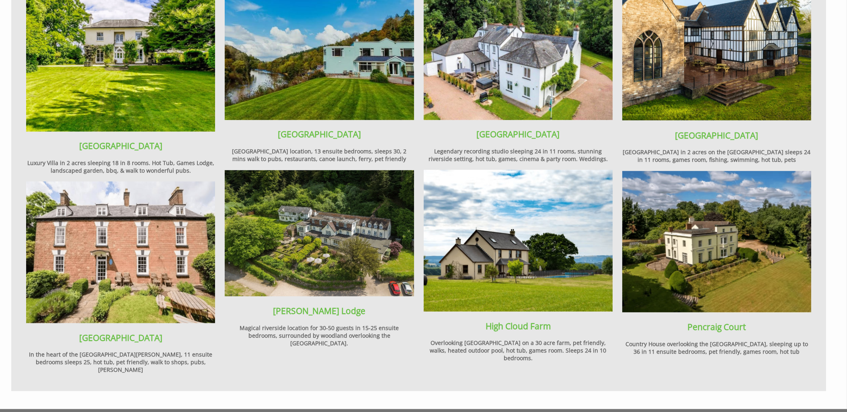
scroll to position [1062, 0]
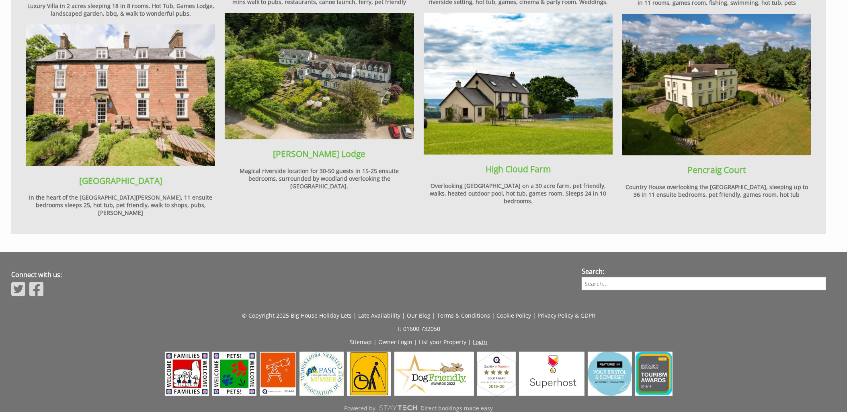
click at [478, 338] on link "Login" at bounding box center [480, 342] width 14 height 8
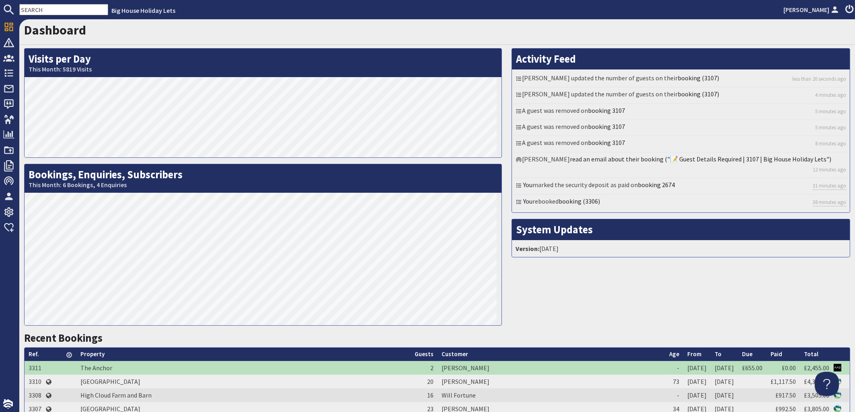
click at [32, 8] on input "text" at bounding box center [63, 9] width 89 height 11
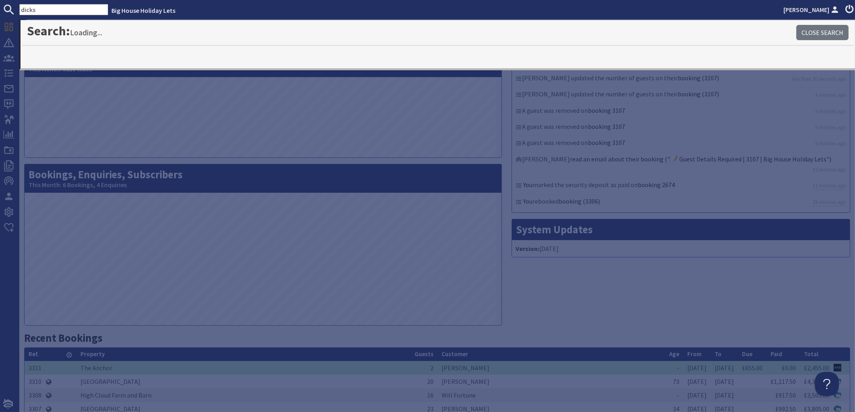
type input "dicks"
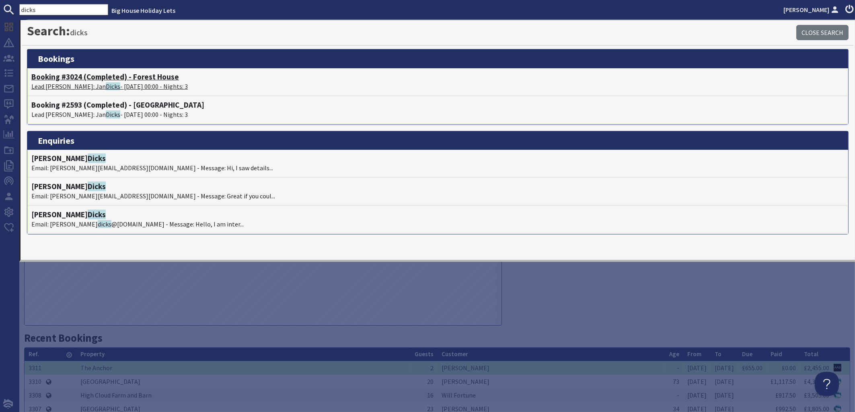
click at [106, 84] on span "Dicks" at bounding box center [113, 86] width 14 height 8
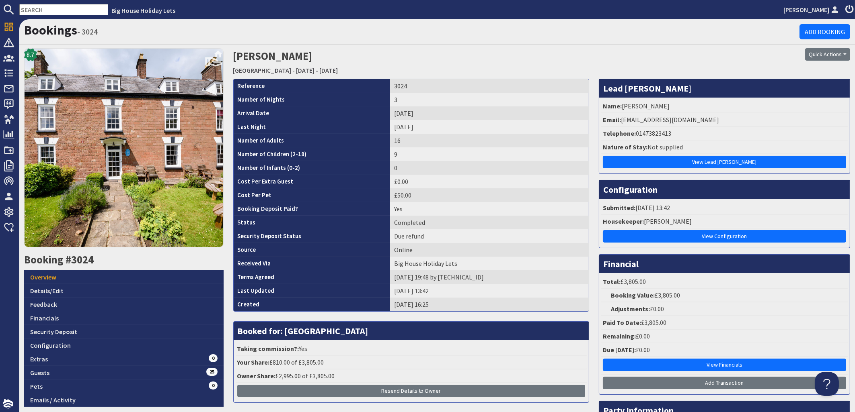
click at [63, 9] on input "text" at bounding box center [63, 9] width 89 height 11
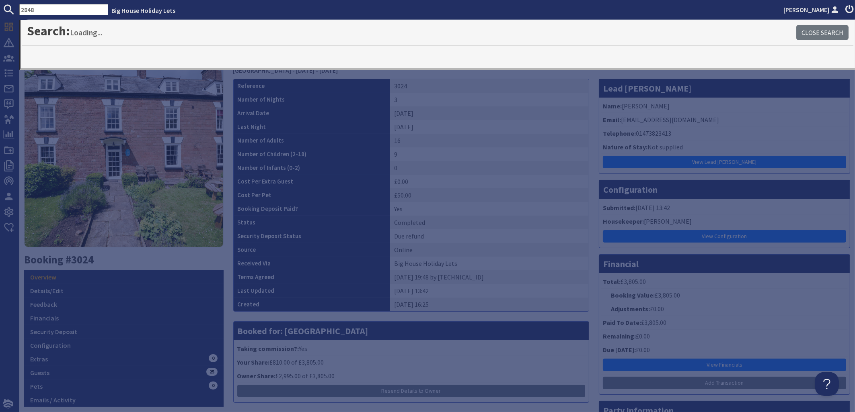
type input "2848"
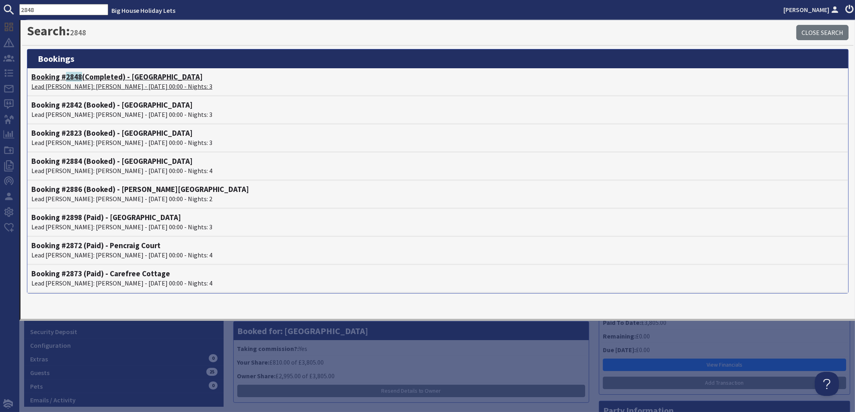
click at [99, 85] on p "Lead Booker: Marios Zachariou - 28/08/2025 00:00 - Nights: 3" at bounding box center [437, 87] width 812 height 10
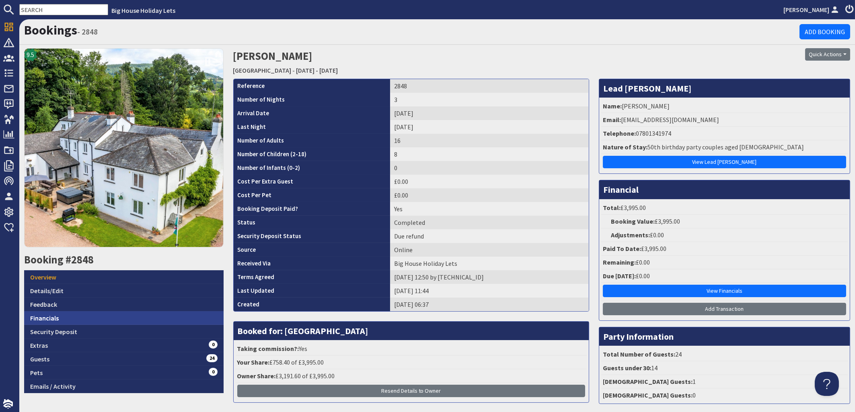
click at [50, 315] on link "Financials" at bounding box center [123, 319] width 199 height 14
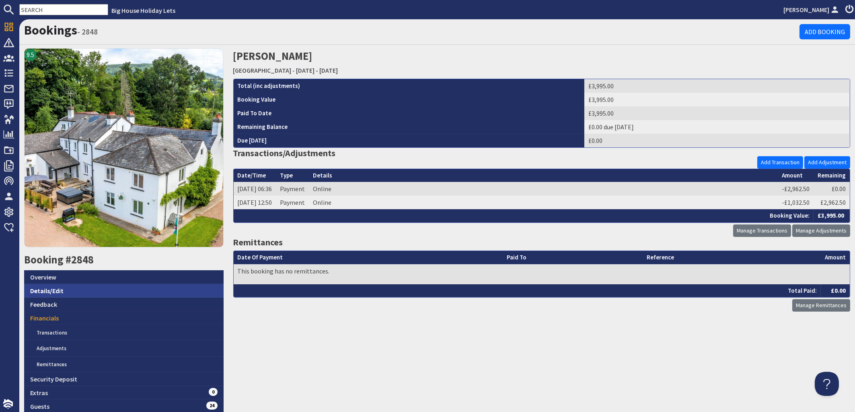
click at [50, 287] on link "Details/Edit" at bounding box center [123, 291] width 199 height 14
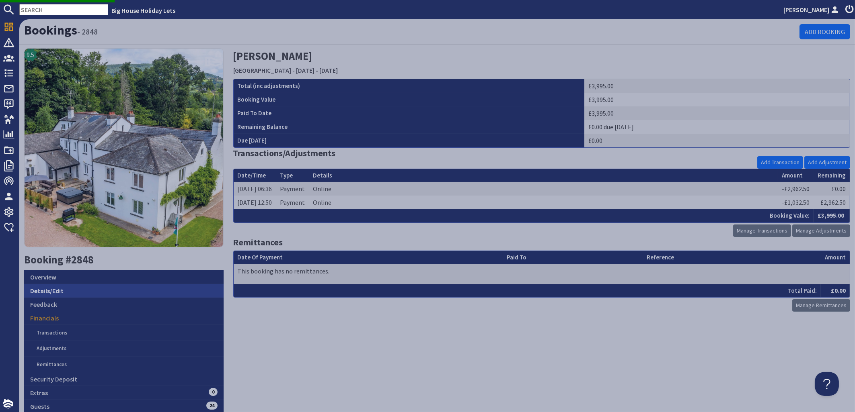
click at [53, 288] on link "Details/Edit" at bounding box center [123, 291] width 199 height 14
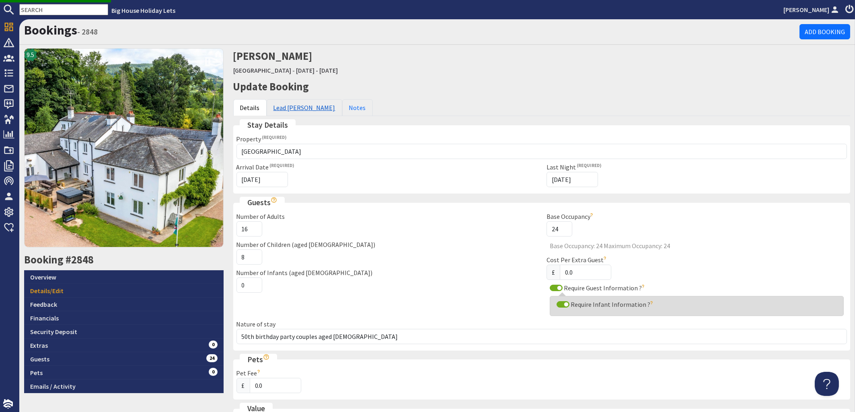
click at [289, 107] on link "Lead [PERSON_NAME]" at bounding box center [305, 107] width 76 height 17
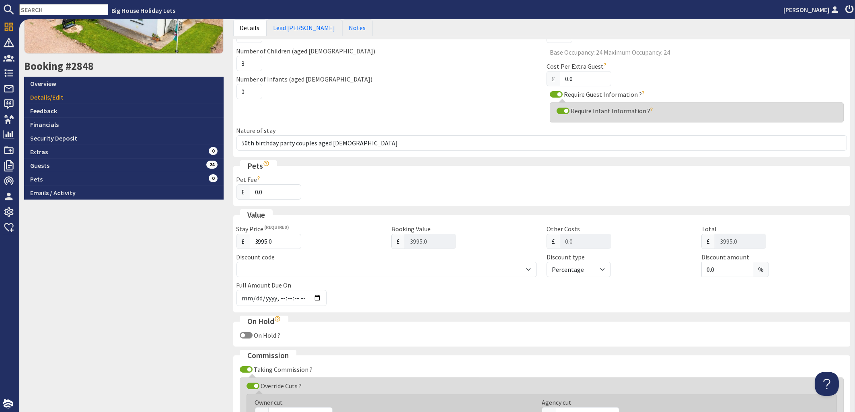
scroll to position [97, 0]
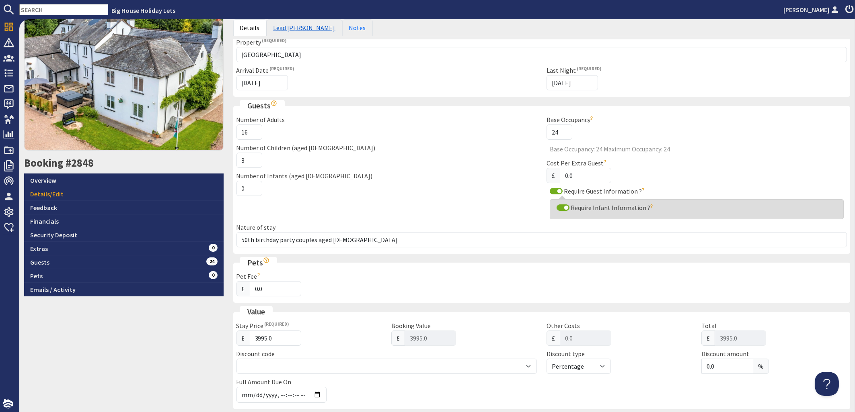
click at [295, 30] on link "Lead [PERSON_NAME]" at bounding box center [305, 27] width 76 height 17
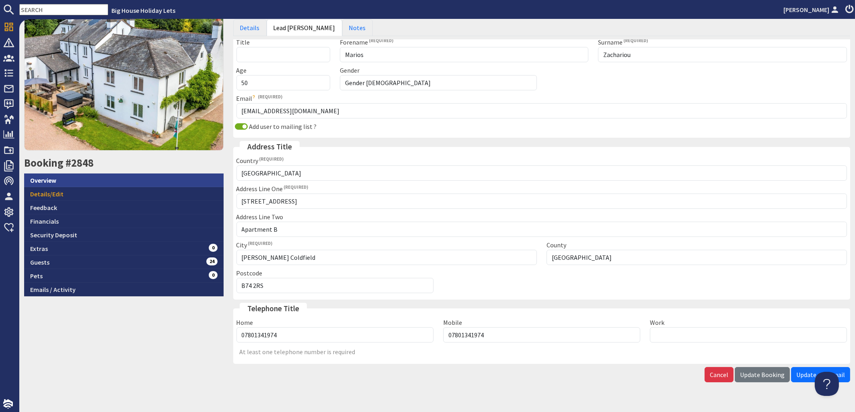
click at [43, 183] on link "Overview" at bounding box center [123, 181] width 199 height 14
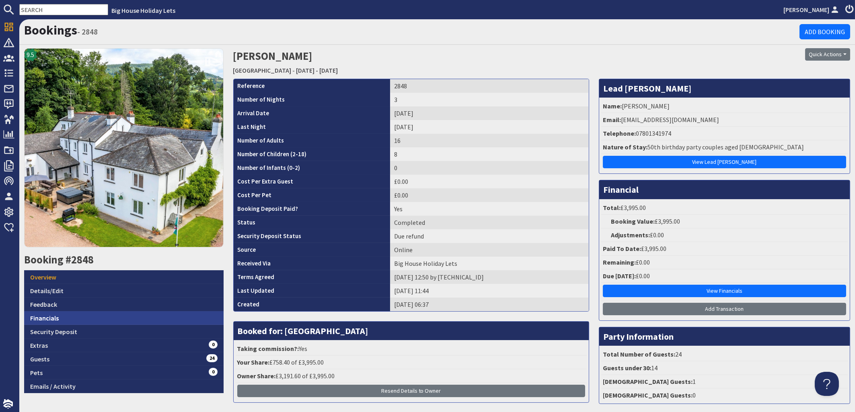
click at [53, 318] on link "Financials" at bounding box center [123, 319] width 199 height 14
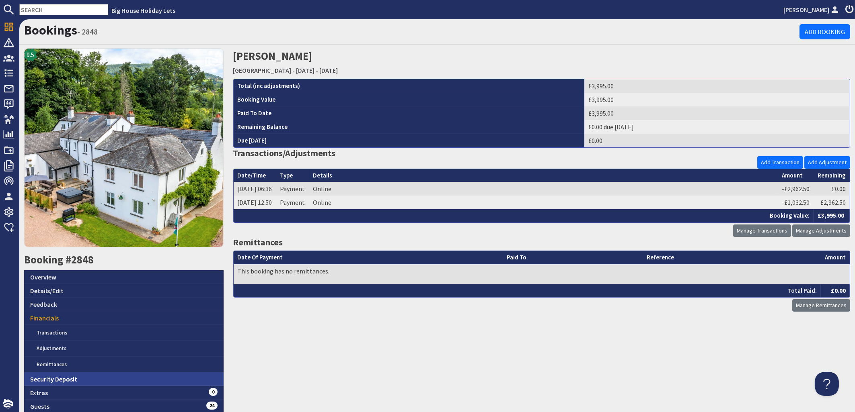
click at [63, 376] on link "Security Deposit" at bounding box center [123, 380] width 199 height 14
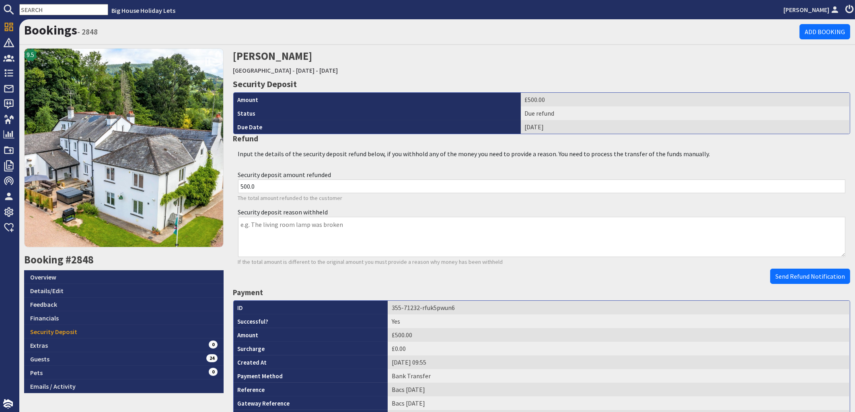
click at [54, 376] on link "Pets 0" at bounding box center [123, 373] width 199 height 14
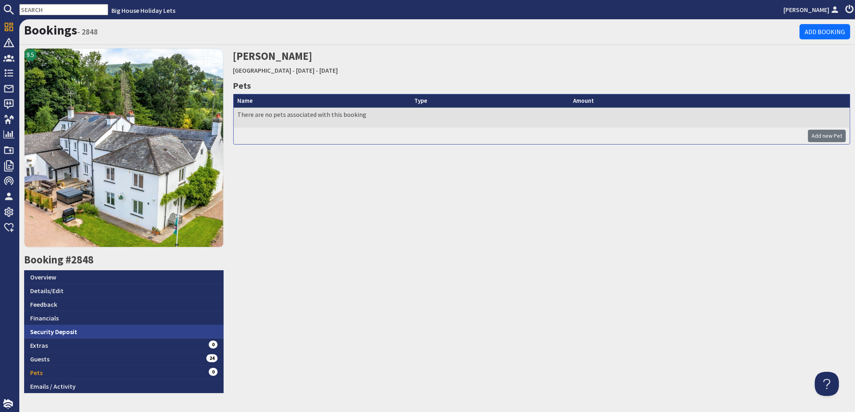
click at [55, 326] on link "Security Deposit" at bounding box center [123, 332] width 199 height 14
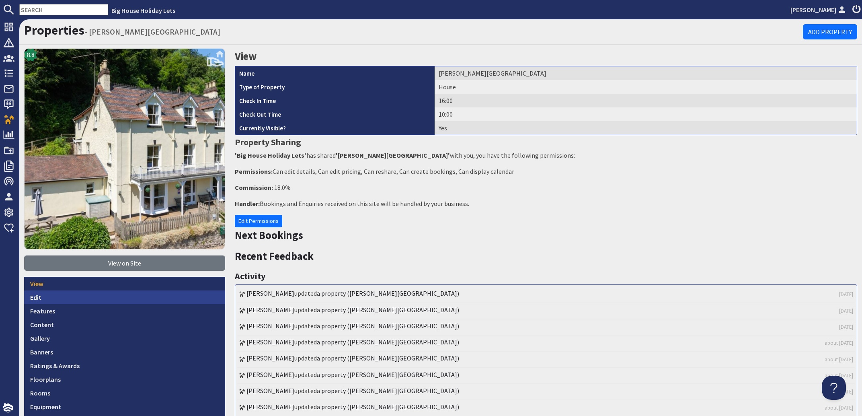
click at [38, 295] on link "Edit" at bounding box center [124, 297] width 201 height 14
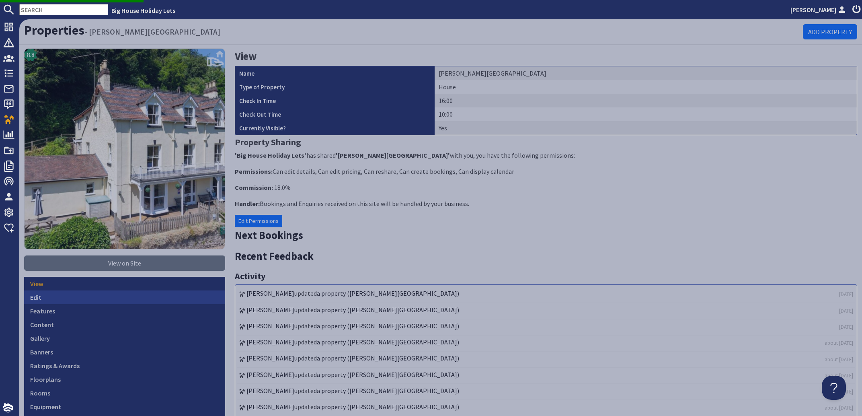
click at [36, 295] on link "Edit" at bounding box center [124, 297] width 201 height 14
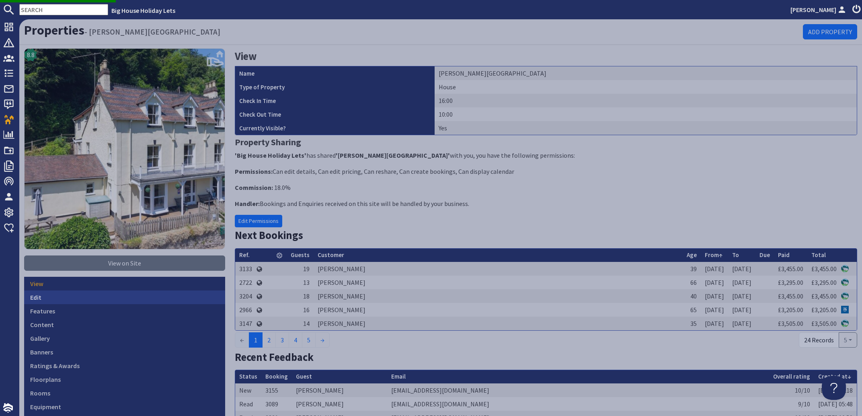
click at [49, 295] on link "Edit" at bounding box center [124, 297] width 201 height 14
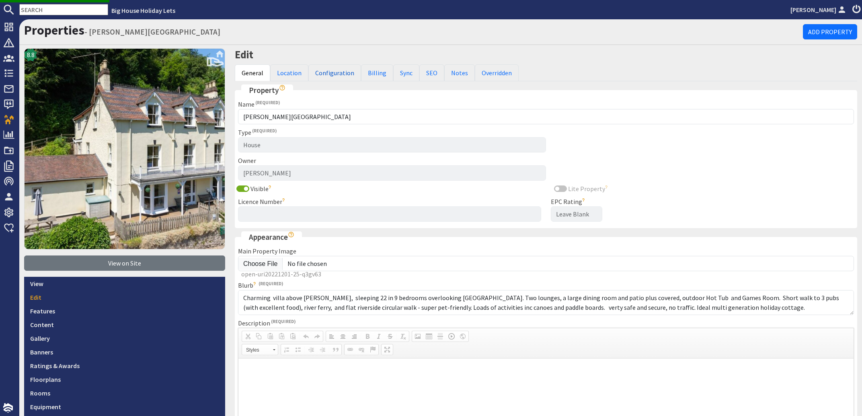
click at [323, 71] on link "Configuration" at bounding box center [334, 72] width 53 height 17
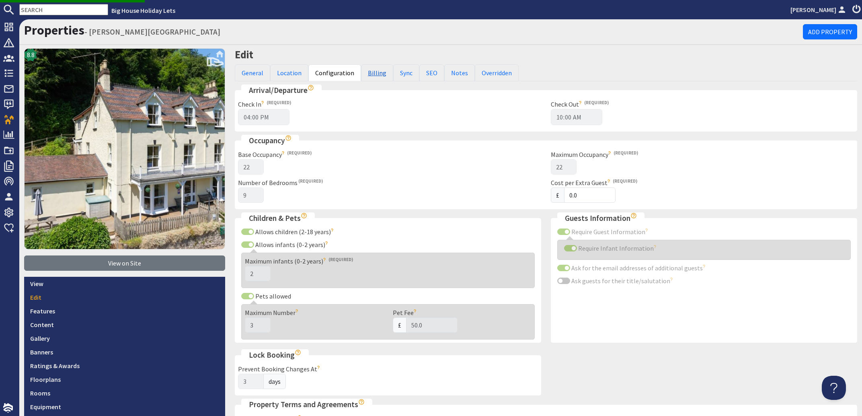
click at [367, 74] on link "Billing" at bounding box center [377, 72] width 32 height 17
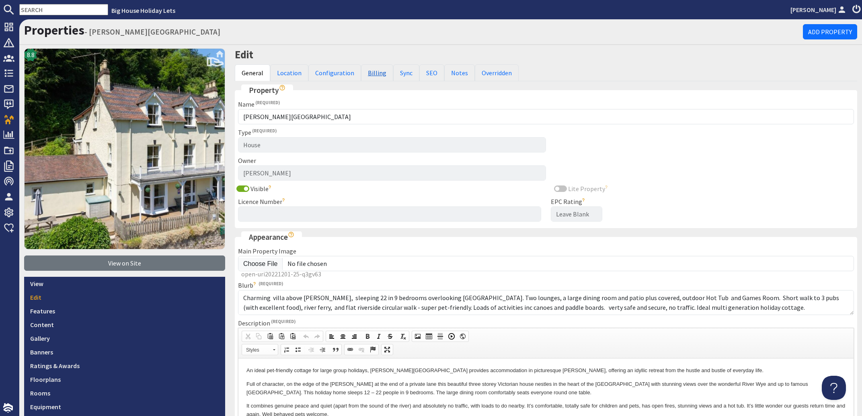
click at [367, 75] on link "Billing" at bounding box center [377, 72] width 32 height 17
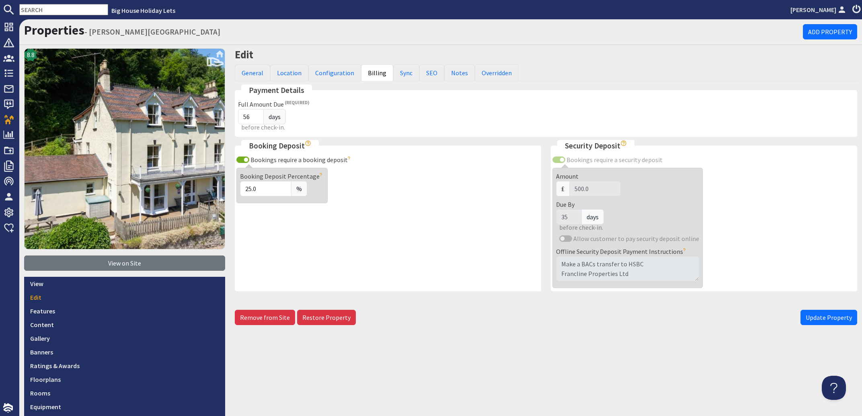
scroll to position [48, 0]
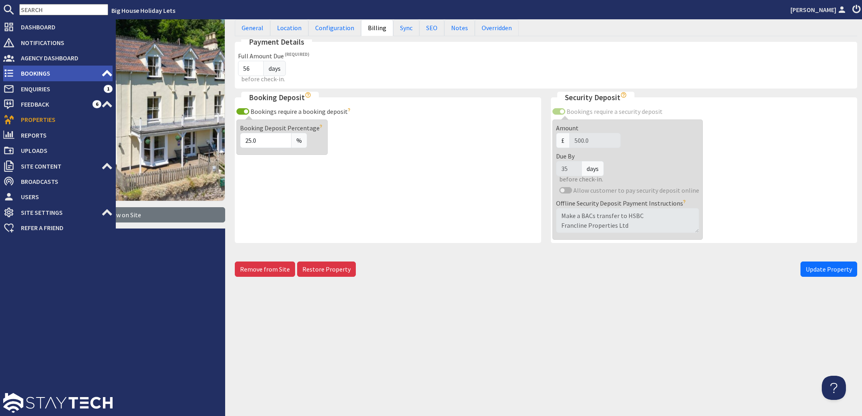
click at [29, 72] on span "Bookings" at bounding box center [57, 73] width 87 height 13
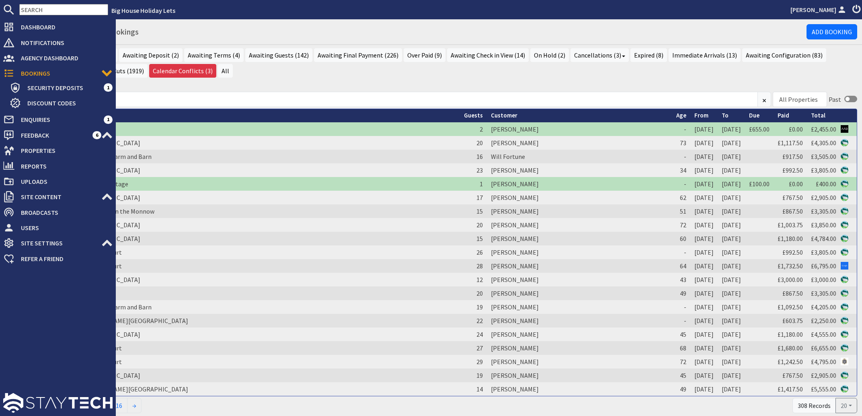
click at [38, 74] on span "Bookings" at bounding box center [57, 73] width 87 height 13
click at [34, 150] on span "Properties" at bounding box center [63, 150] width 98 height 13
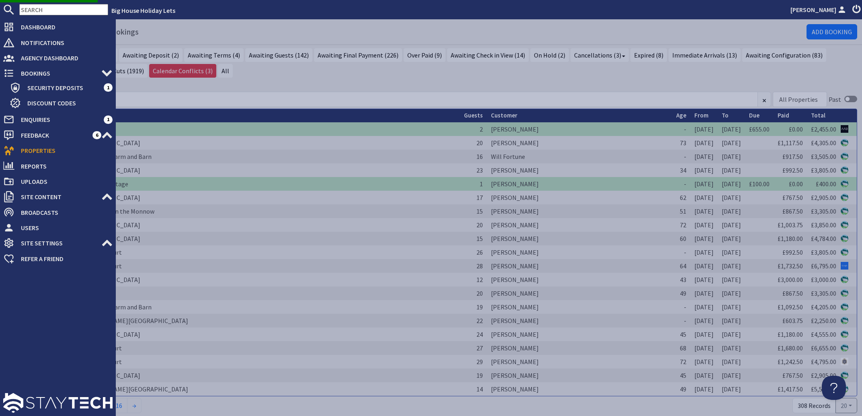
click at [34, 150] on span "Properties" at bounding box center [63, 150] width 98 height 13
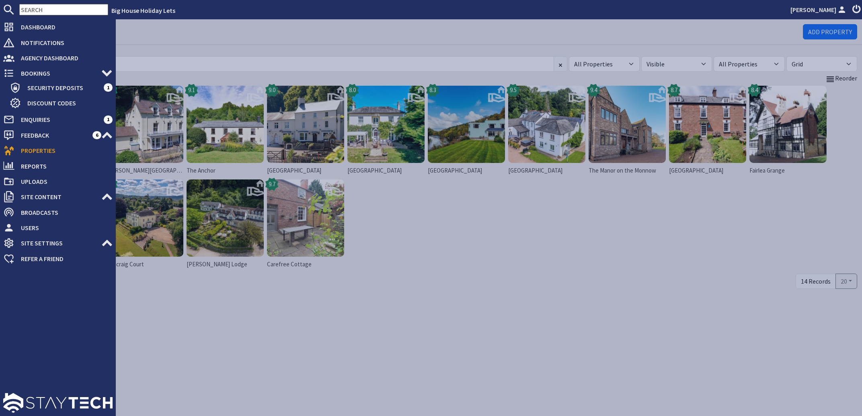
click at [34, 150] on span "Properties" at bounding box center [63, 150] width 98 height 13
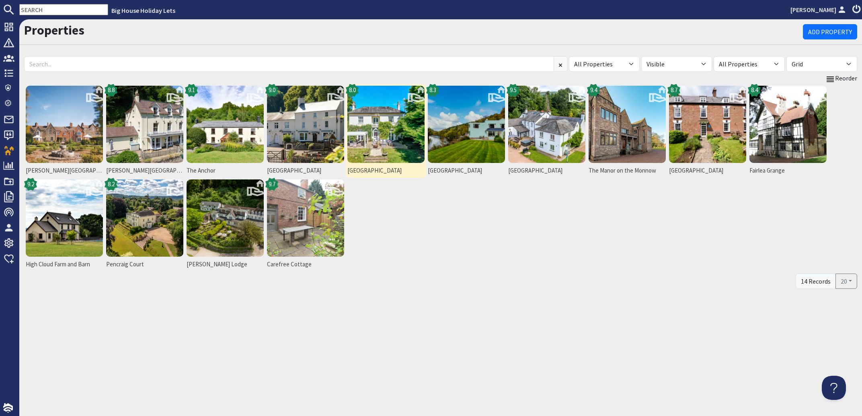
click at [380, 143] on img at bounding box center [385, 124] width 77 height 77
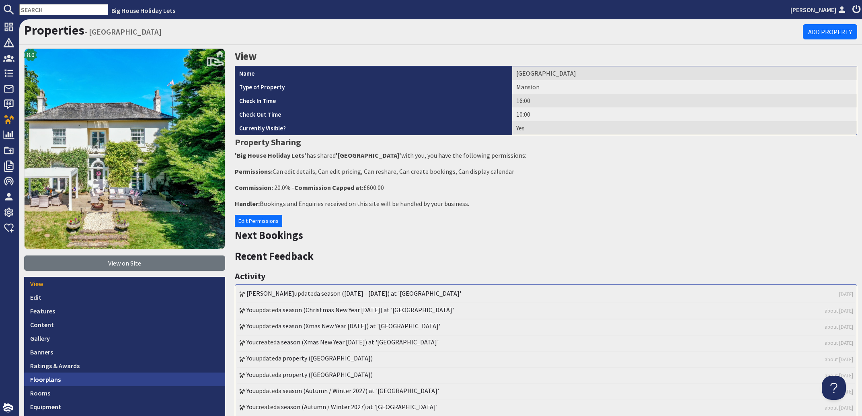
scroll to position [48, 0]
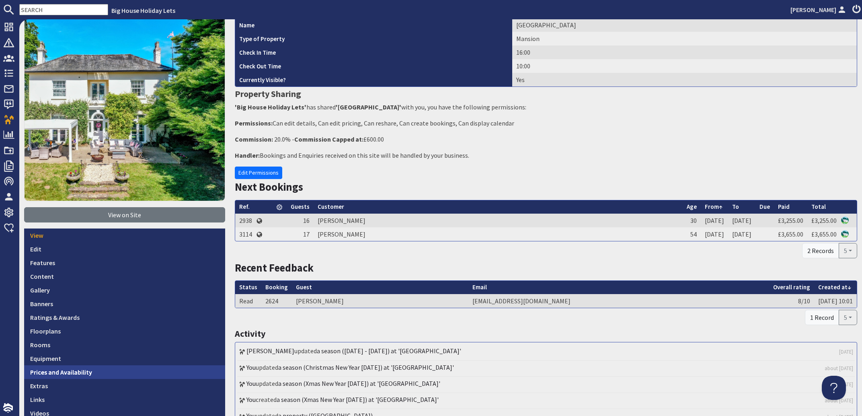
click at [46, 367] on link "Prices and Availability" at bounding box center [124, 372] width 201 height 14
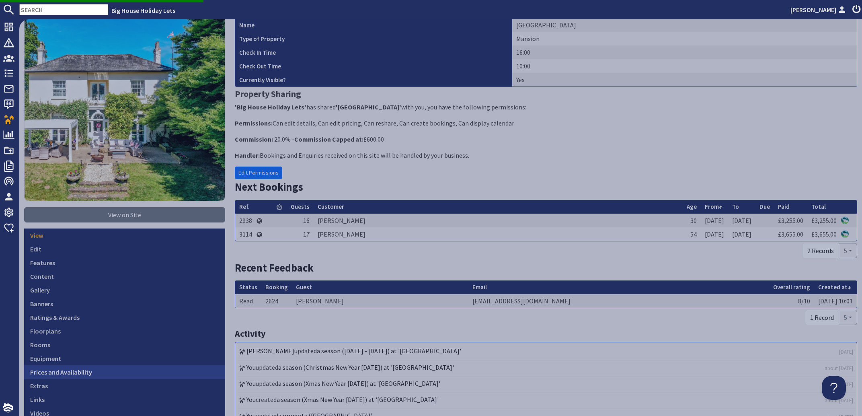
click at [53, 369] on link "Prices and Availability" at bounding box center [124, 372] width 201 height 14
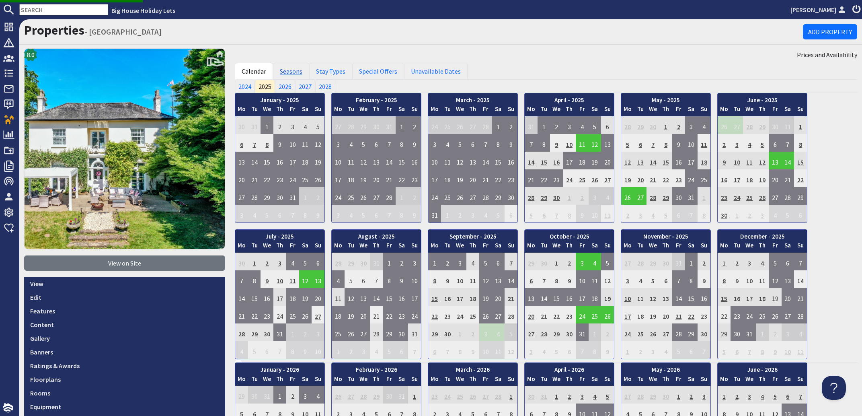
click at [288, 70] on link "Seasons" at bounding box center [291, 71] width 36 height 17
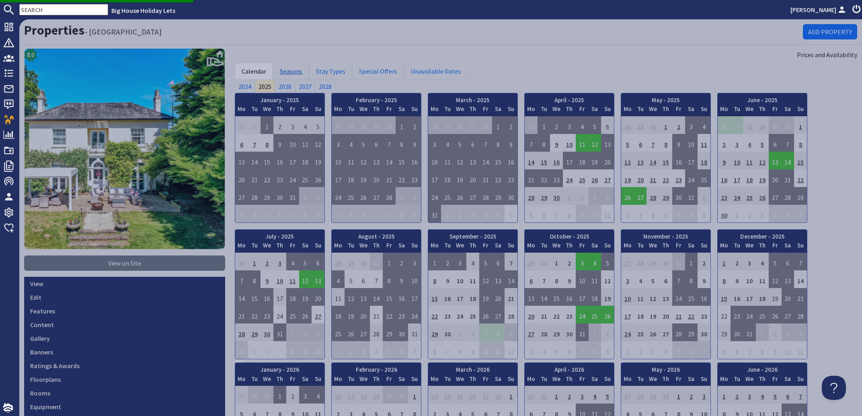
click at [293, 69] on link "Seasons" at bounding box center [291, 71] width 36 height 17
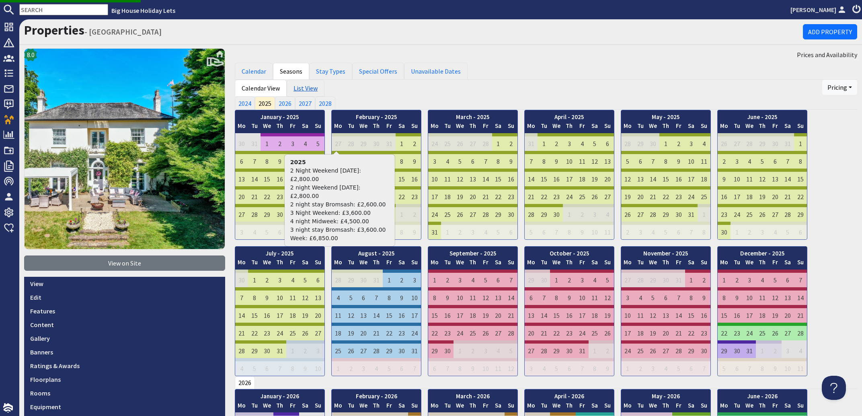
click at [300, 88] on link "List View" at bounding box center [306, 88] width 38 height 17
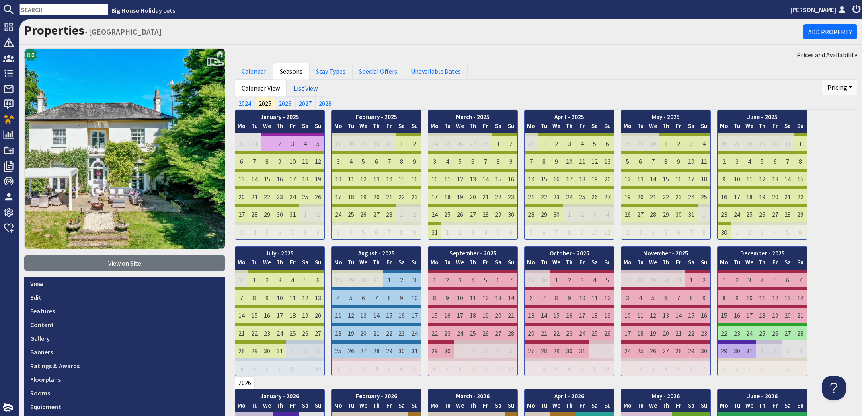
click at [300, 88] on link "List View" at bounding box center [306, 88] width 38 height 17
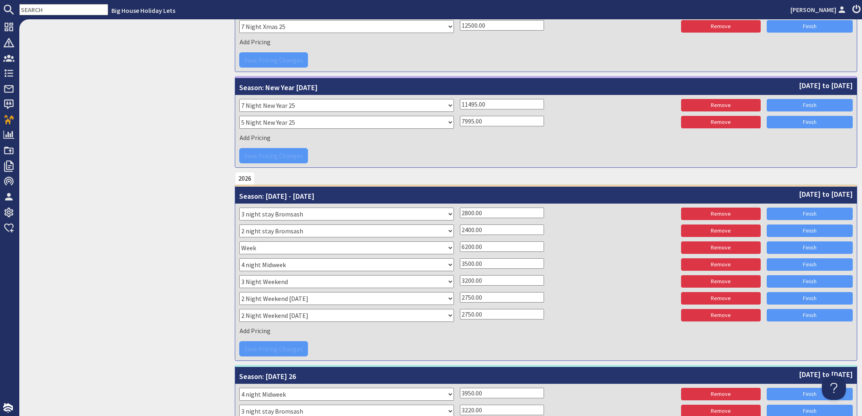
scroll to position [679, 0]
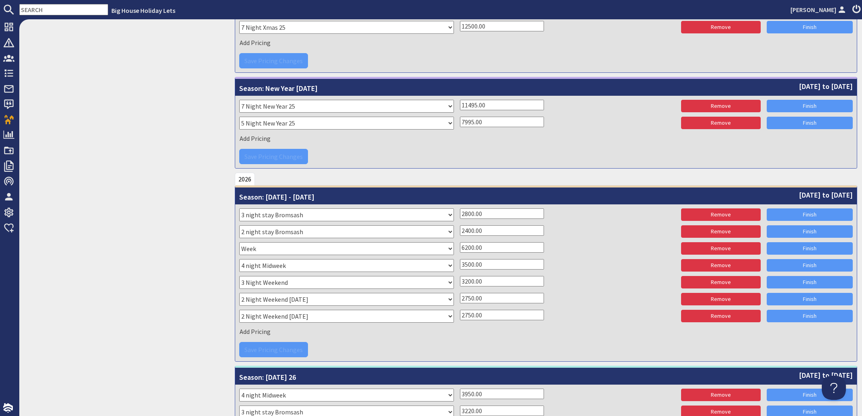
click at [55, 10] on input "text" at bounding box center [63, 9] width 89 height 11
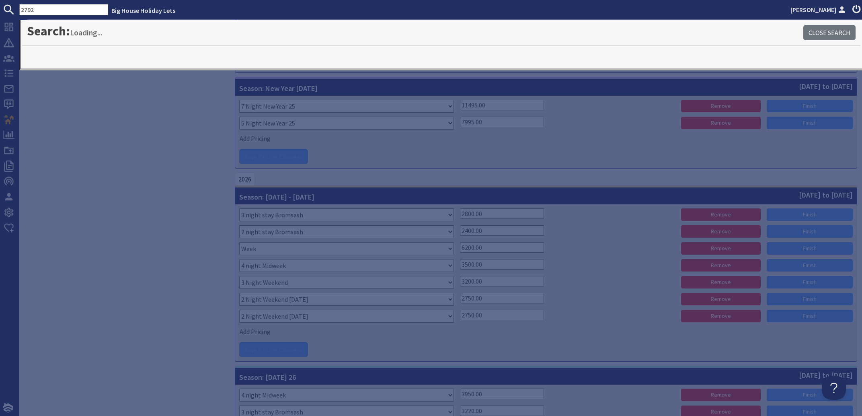
type input "2792"
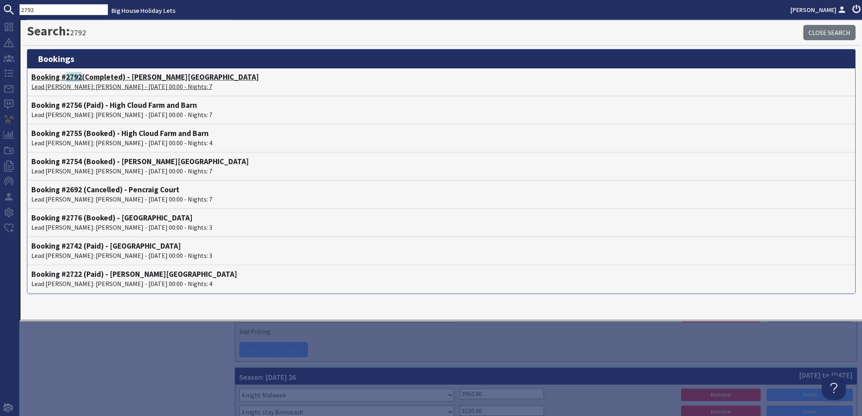
click at [84, 87] on p "Lead Booker: Ivar Martijn Diekerhof - 25/08/2025 00:00 - Nights: 7" at bounding box center [441, 87] width 820 height 10
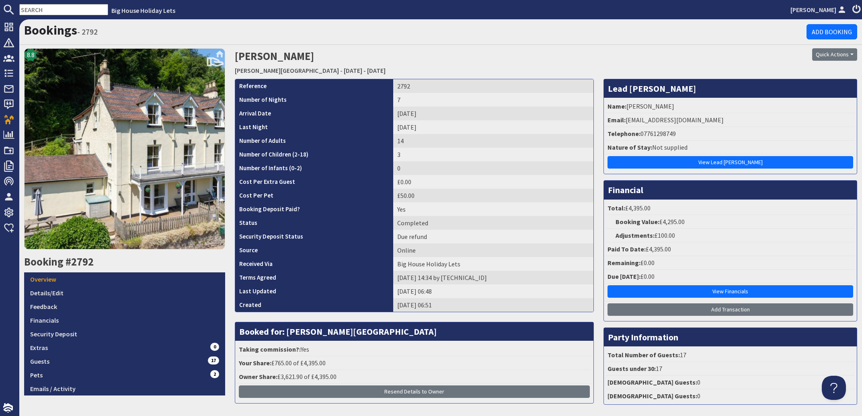
click at [28, 7] on input "text" at bounding box center [63, 9] width 89 height 11
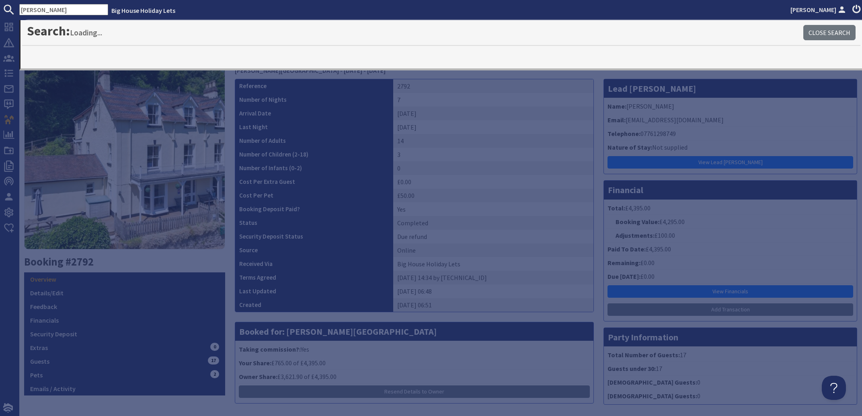
type input "hogan"
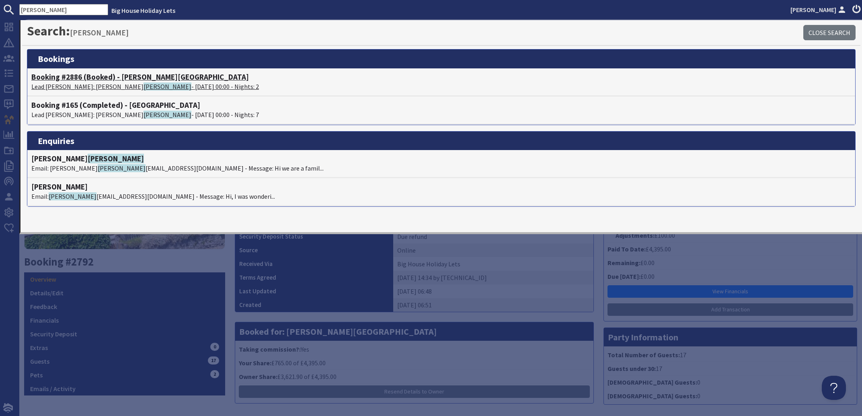
click at [79, 86] on p "Lead Booker: Amanda Hogan - 31/10/2025 00:00 - Nights: 2" at bounding box center [441, 87] width 820 height 10
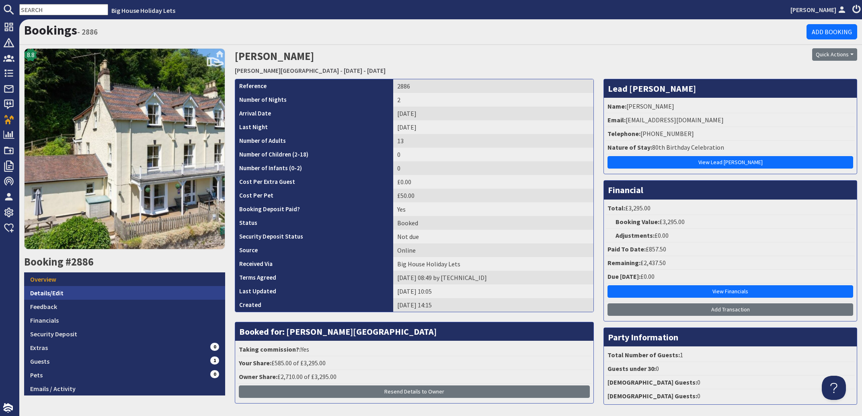
click at [57, 288] on link "Details/Edit" at bounding box center [124, 293] width 201 height 14
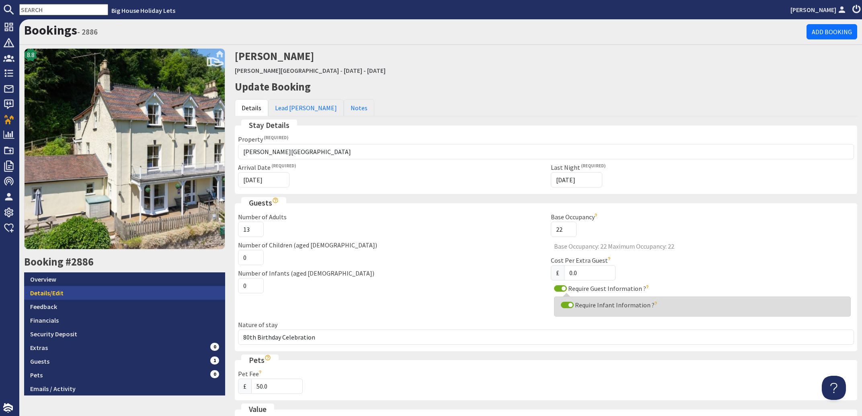
click at [51, 289] on link "Details/Edit" at bounding box center [124, 293] width 201 height 14
click at [41, 275] on link "Overview" at bounding box center [124, 279] width 201 height 14
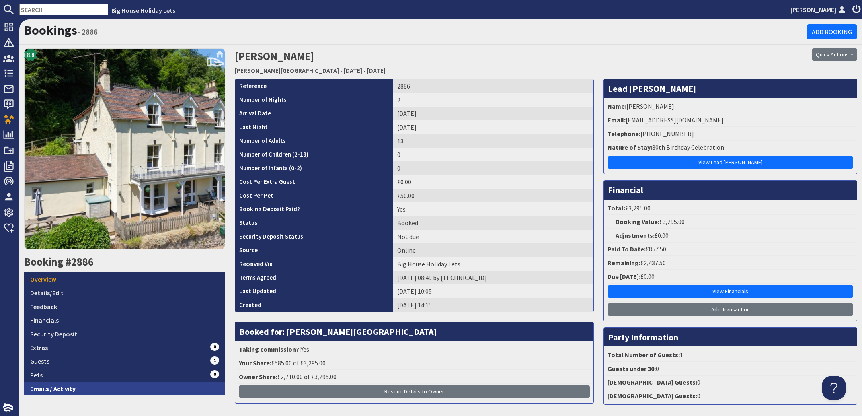
click at [43, 384] on link "Emails / Activity" at bounding box center [124, 389] width 201 height 14
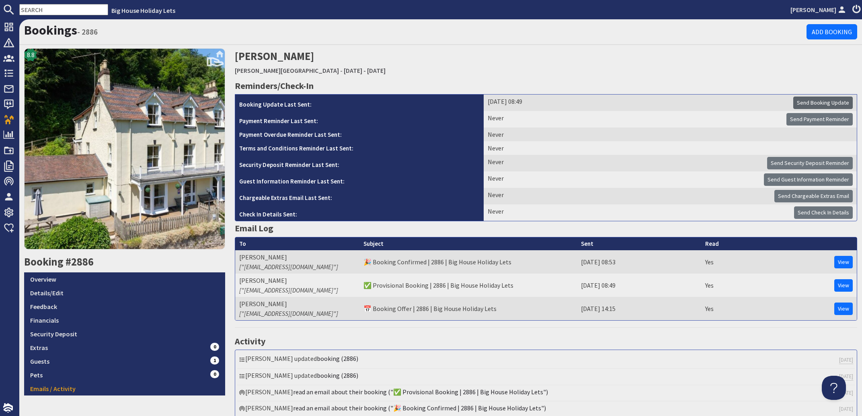
click at [814, 105] on span "Send Booking Update" at bounding box center [823, 102] width 52 height 7
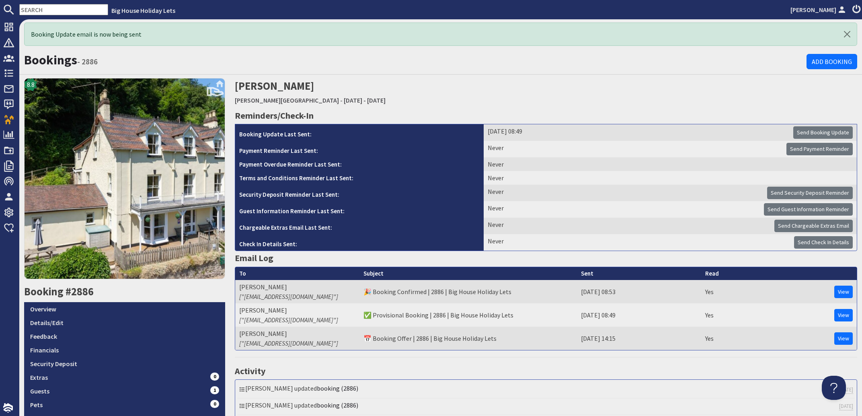
click at [55, 8] on input "text" at bounding box center [63, 9] width 89 height 11
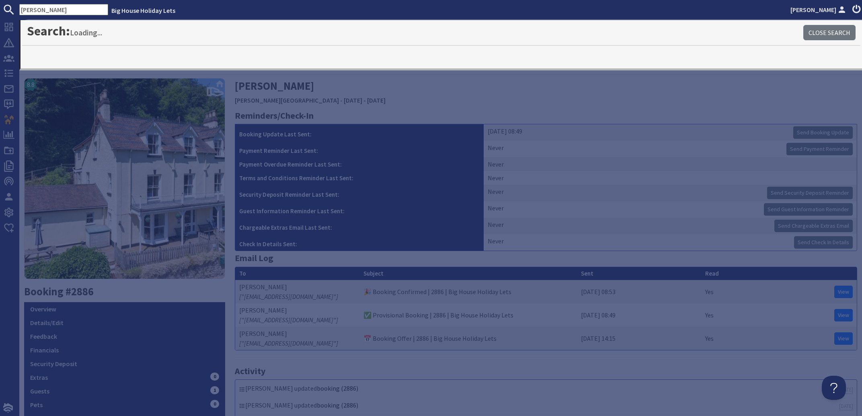
type input "debbie"
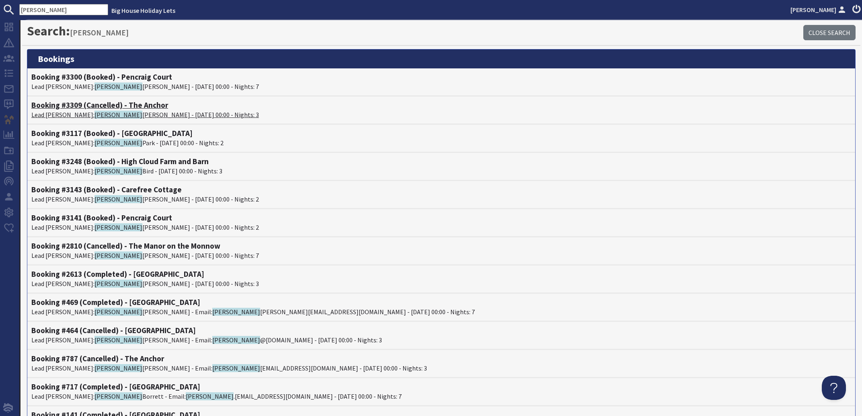
click at [93, 115] on p "Lead Booker: Debbie Williams - 03/07/2026 00:00 - Nights: 3" at bounding box center [441, 115] width 820 height 10
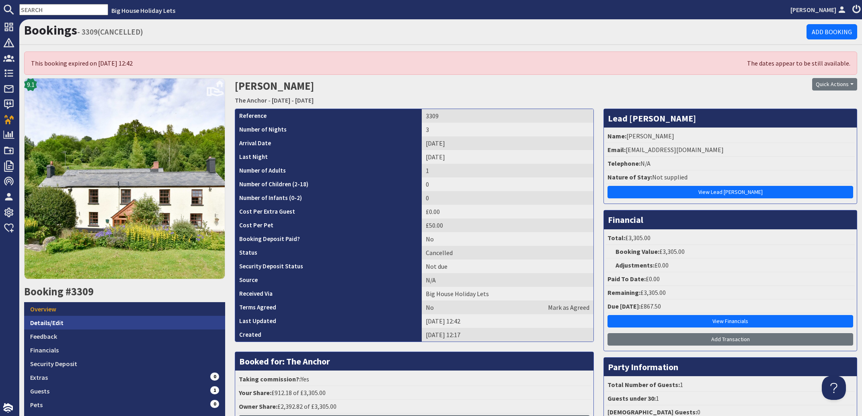
click at [58, 320] on link "Details/Edit" at bounding box center [124, 323] width 201 height 14
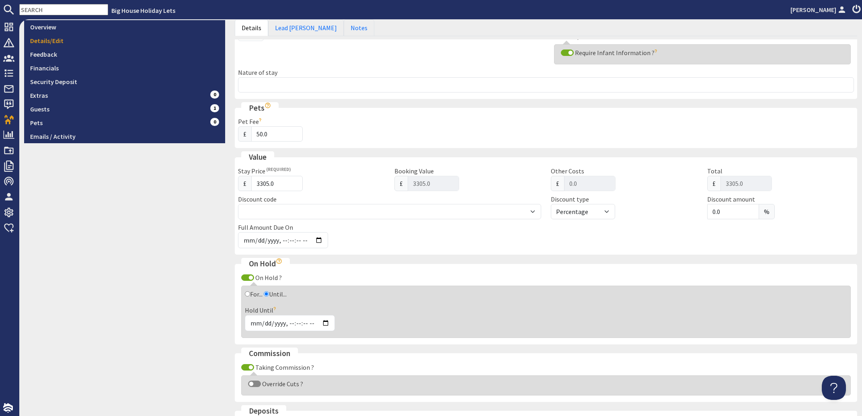
scroll to position [291, 0]
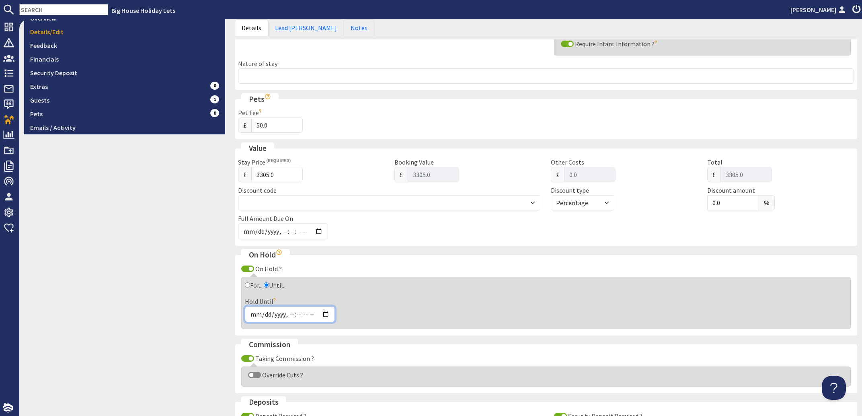
click at [256, 314] on input "Hold Until" at bounding box center [290, 314] width 90 height 16
type input "2025-09-04T12:17"
click at [357, 306] on div "Hold Until" at bounding box center [546, 309] width 602 height 26
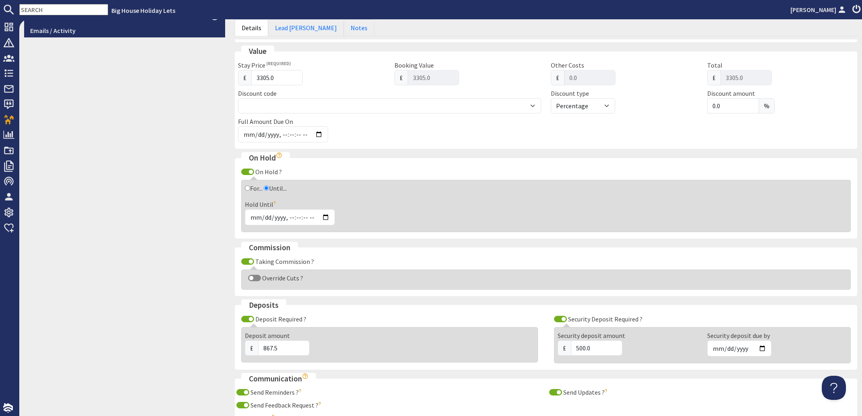
scroll to position [478, 0]
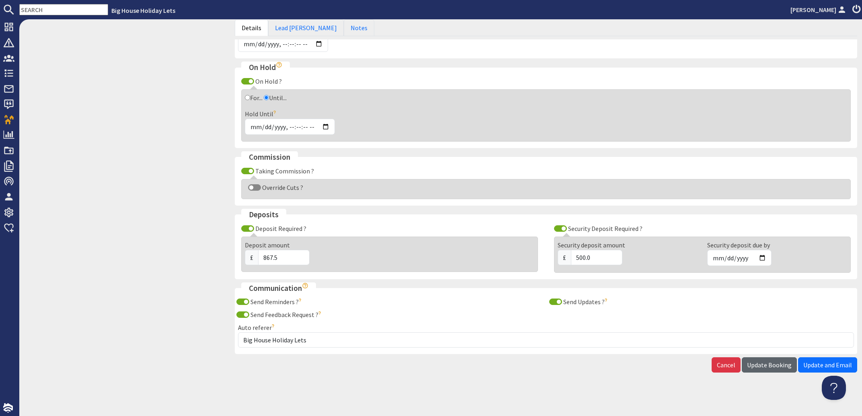
click at [762, 361] on span "Update Booking" at bounding box center [769, 365] width 45 height 8
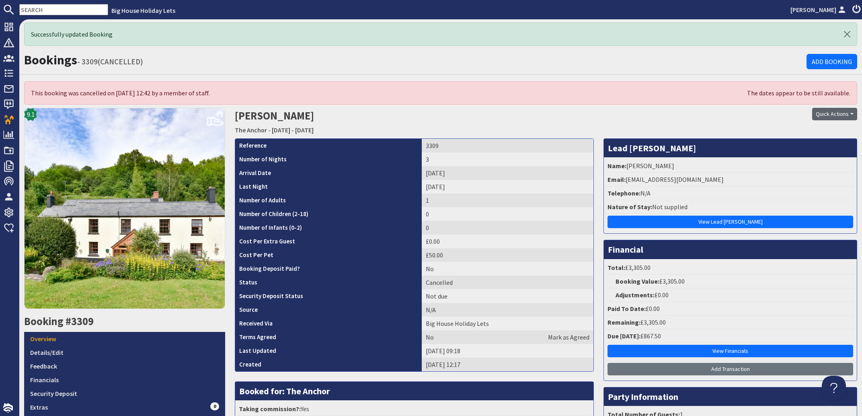
click at [829, 113] on button "Quick Actions" at bounding box center [834, 114] width 45 height 12
click at [794, 156] on link "Uncancel Booking" at bounding box center [813, 157] width 72 height 13
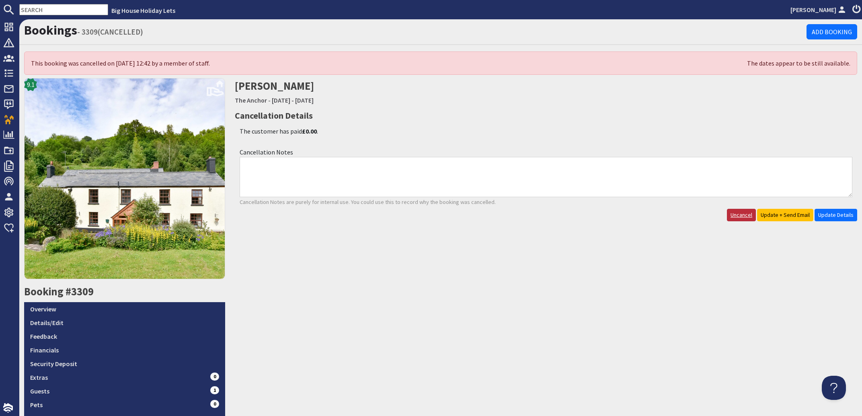
click at [732, 213] on link "Uncancel" at bounding box center [741, 215] width 29 height 12
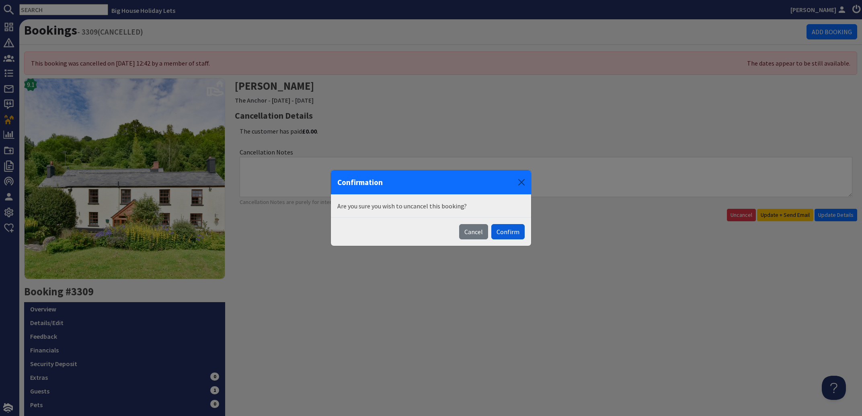
click at [514, 233] on button "Confirm" at bounding box center [507, 231] width 33 height 15
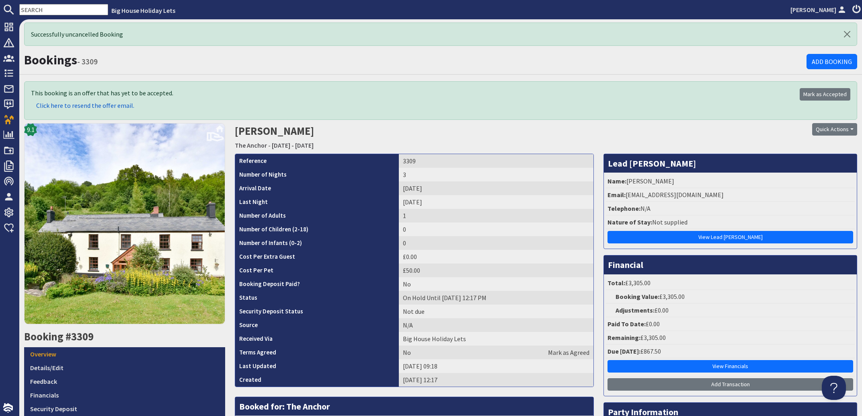
click at [72, 103] on span "Click here to resend the offer email." at bounding box center [85, 105] width 98 height 8
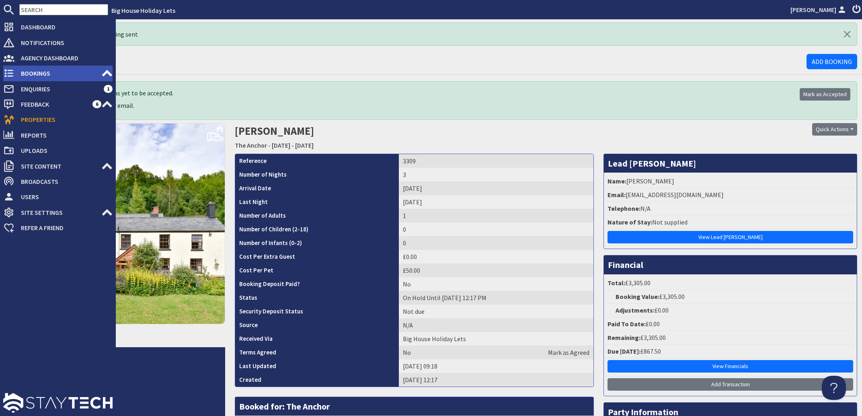
click at [34, 72] on span "Bookings" at bounding box center [57, 73] width 87 height 13
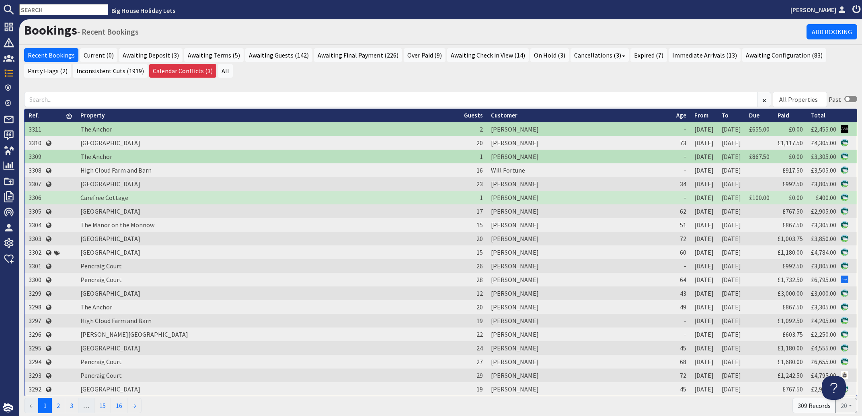
click at [52, 5] on input "text" at bounding box center [63, 9] width 89 height 11
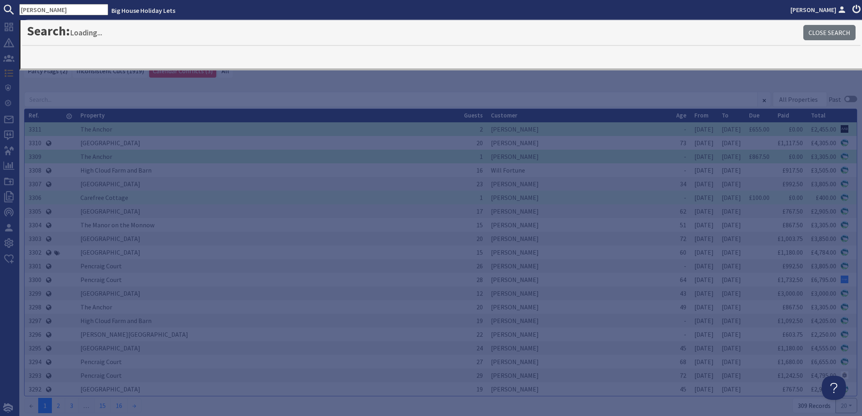
type input "baker"
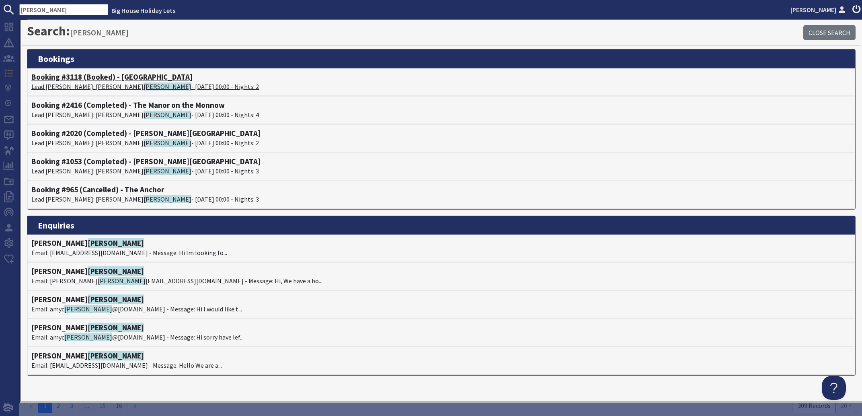
click at [144, 85] on span "Baker" at bounding box center [168, 86] width 48 height 8
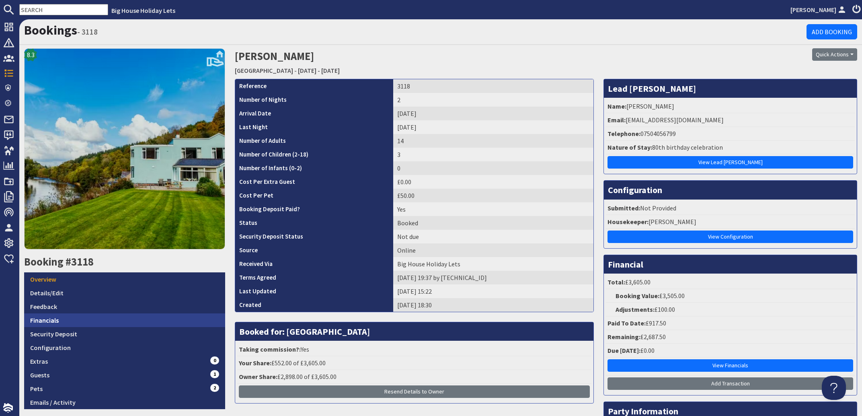
click at [43, 318] on link "Financials" at bounding box center [124, 320] width 201 height 14
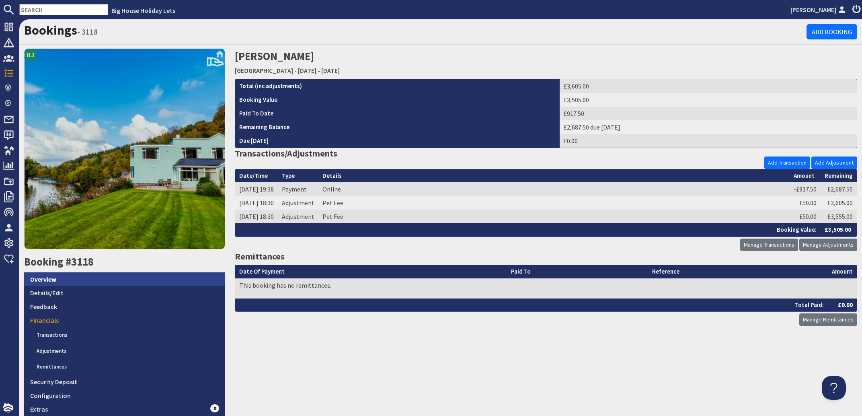
click at [47, 278] on link "Overview" at bounding box center [124, 279] width 201 height 14
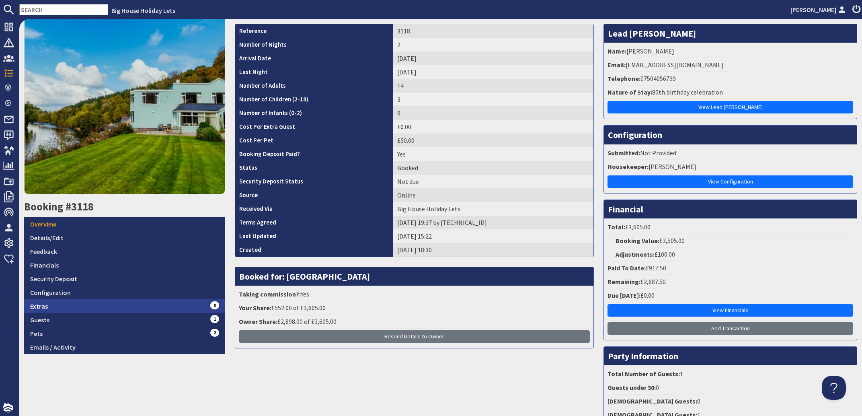
scroll to position [97, 0]
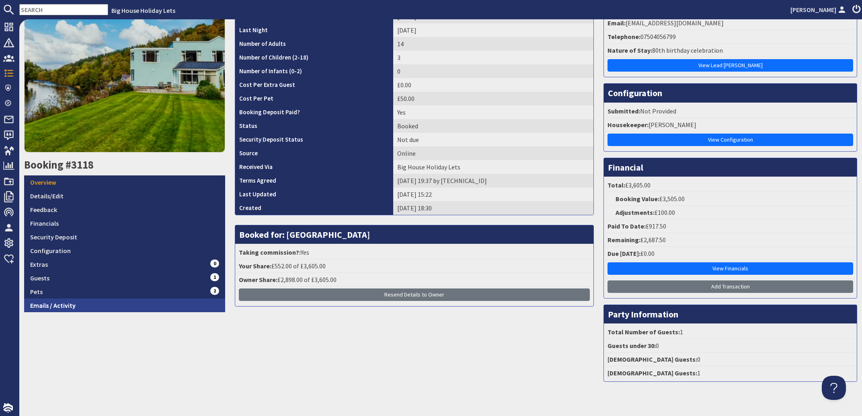
click at [61, 305] on link "Emails / Activity" at bounding box center [124, 305] width 201 height 14
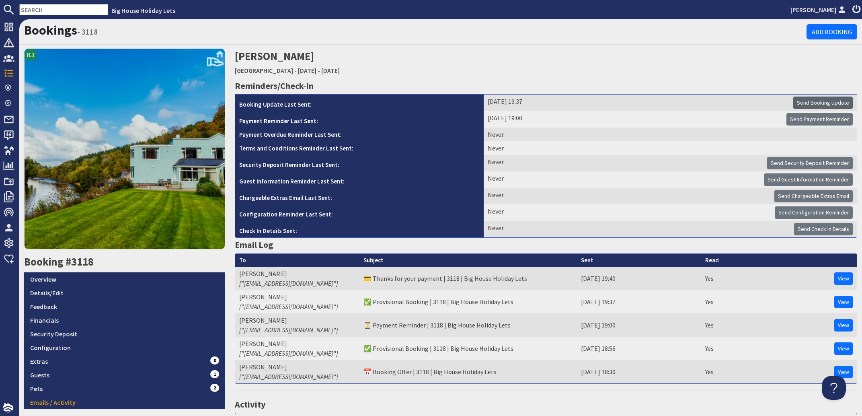
click at [809, 101] on span "Send Booking Update" at bounding box center [823, 102] width 52 height 7
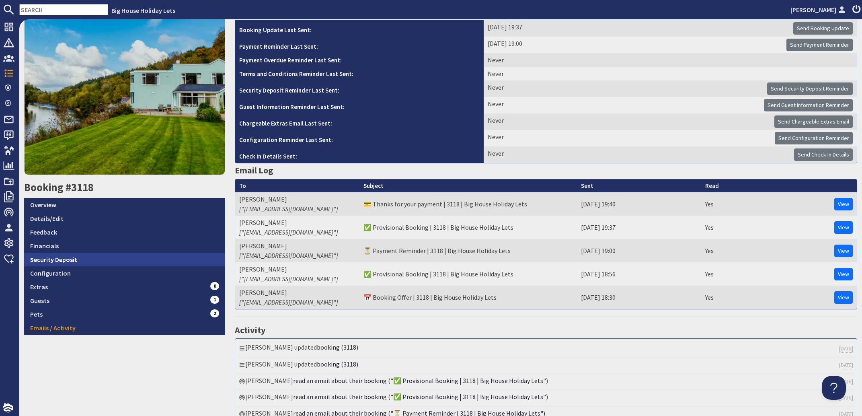
scroll to position [145, 0]
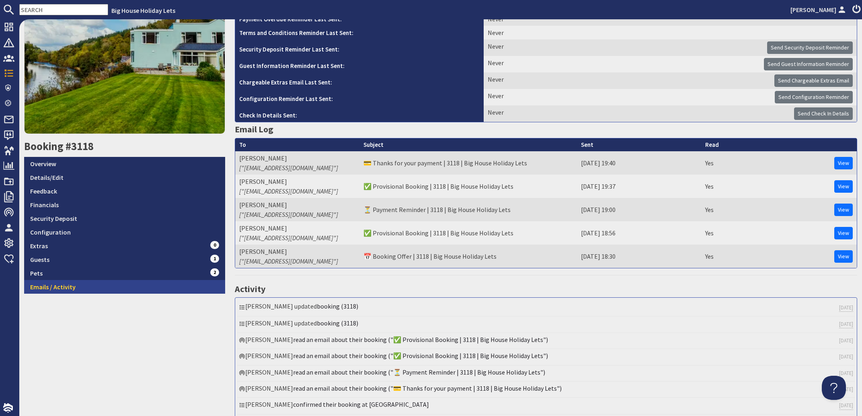
click at [44, 282] on link "Emails / Activity" at bounding box center [124, 287] width 201 height 14
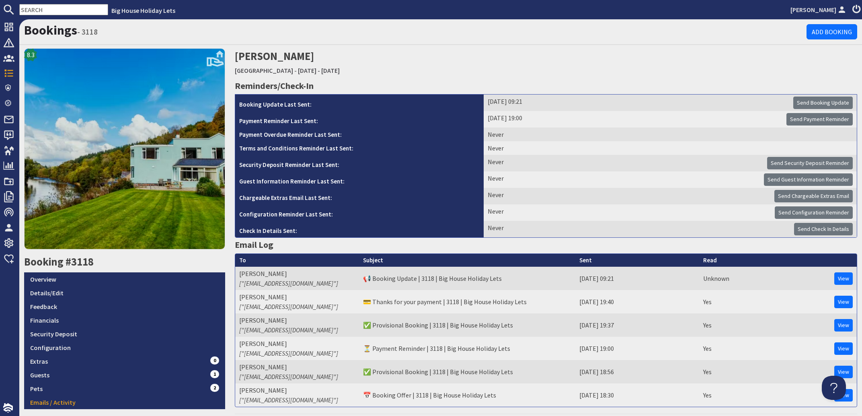
scroll to position [0, 0]
click at [63, 9] on input "text" at bounding box center [63, 9] width 89 height 11
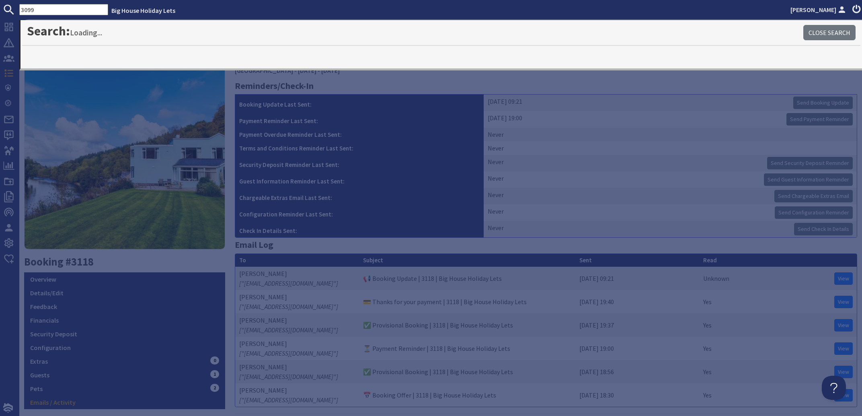
type input "3099"
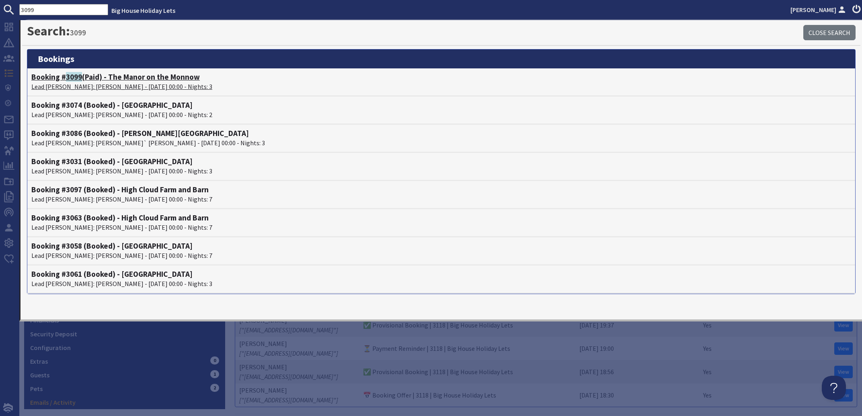
click at [109, 81] on h4 "Booking # 3099 (Paid) - The Manor on the Monnow" at bounding box center [441, 76] width 820 height 9
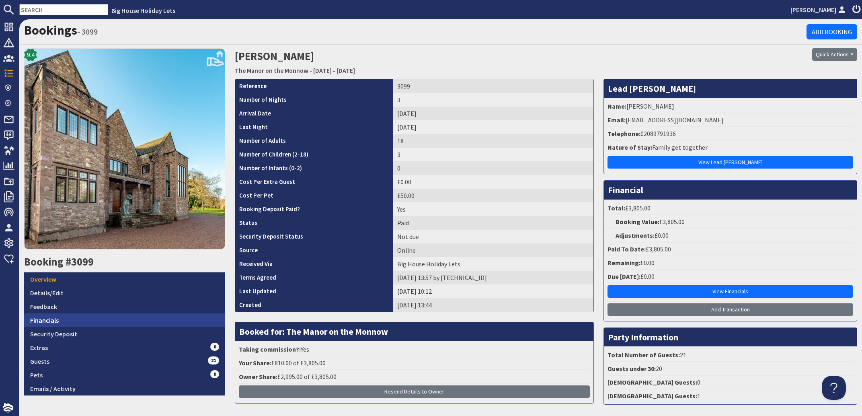
click at [53, 319] on link "Financials" at bounding box center [124, 320] width 201 height 14
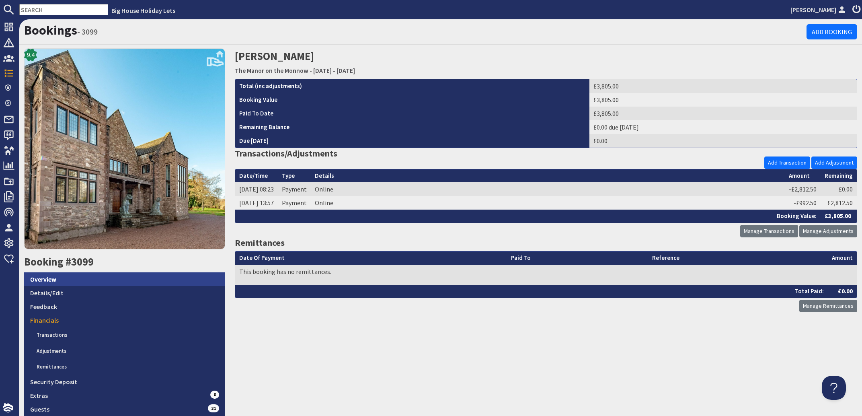
click at [48, 280] on link "Overview" at bounding box center [124, 279] width 201 height 14
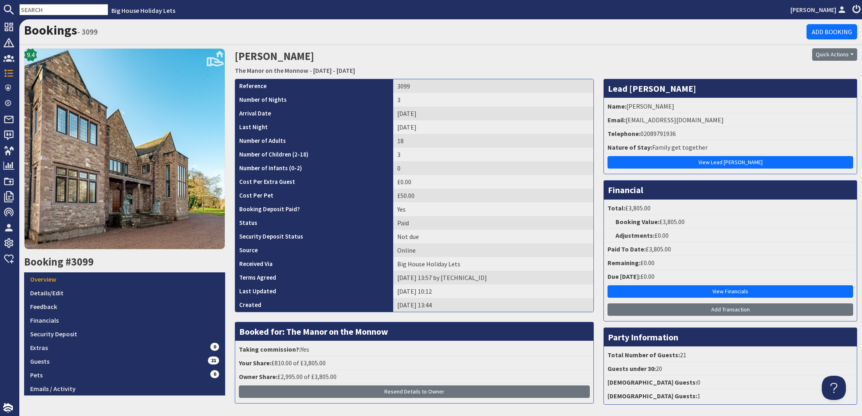
click at [41, 10] on input "text" at bounding box center [63, 9] width 89 height 11
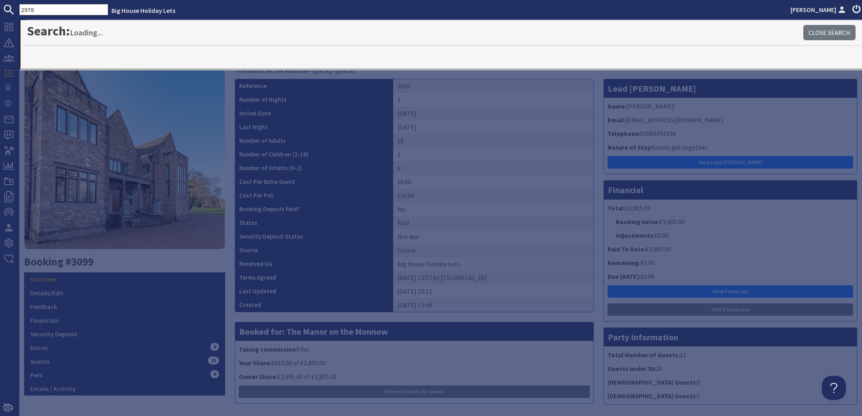
type input "2978"
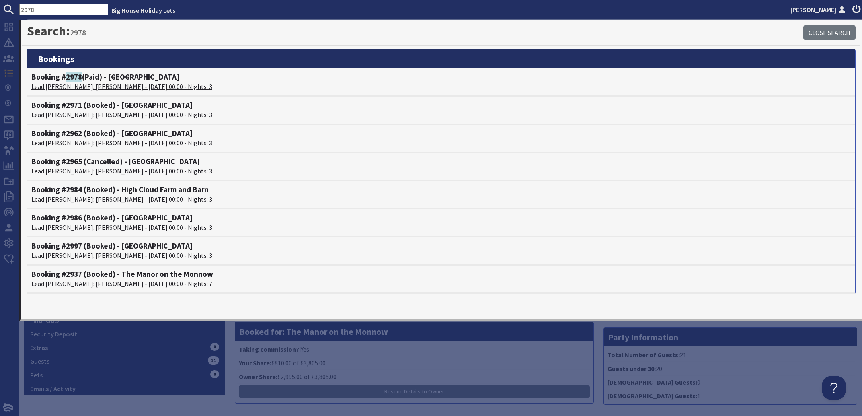
click at [92, 87] on p "Lead Booker: Joanna Wilkins - 17/10/2025 00:00 - Nights: 3" at bounding box center [441, 87] width 820 height 10
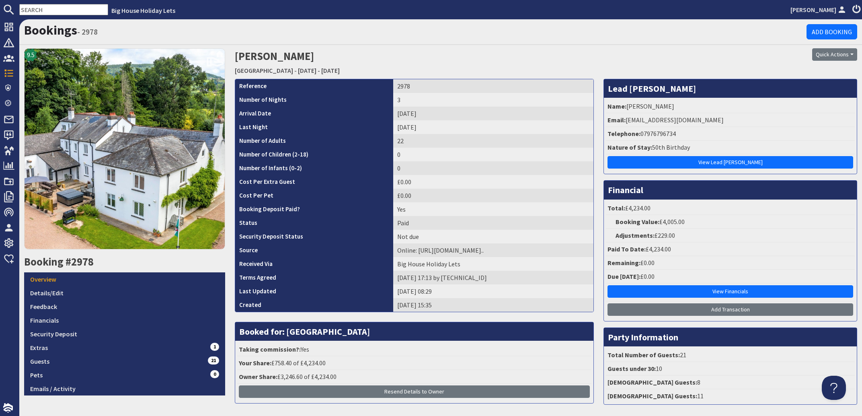
click at [43, 8] on input "text" at bounding box center [63, 9] width 89 height 11
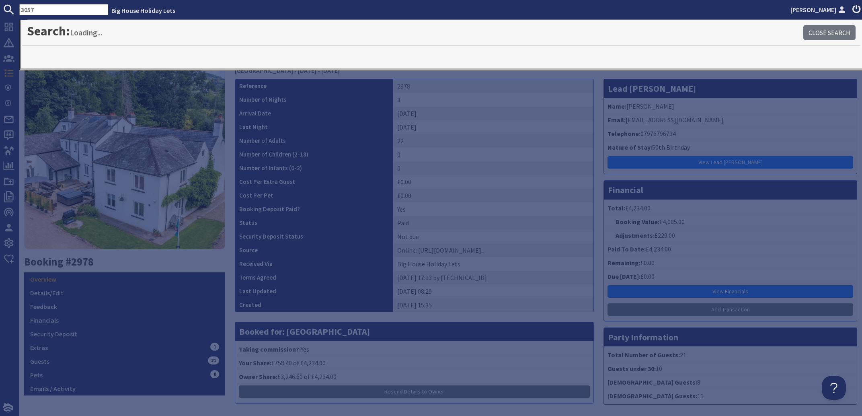
type input "3057"
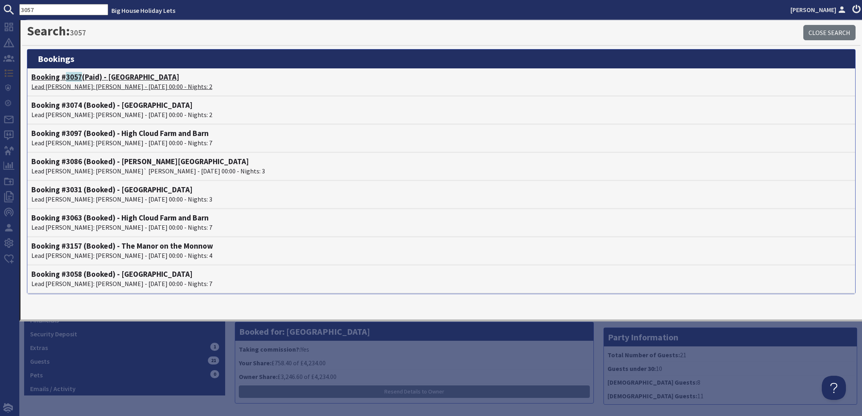
click at [75, 86] on p "Lead Booker: Frances Sykes - 10/10/2025 00:00 - Nights: 2" at bounding box center [441, 87] width 820 height 10
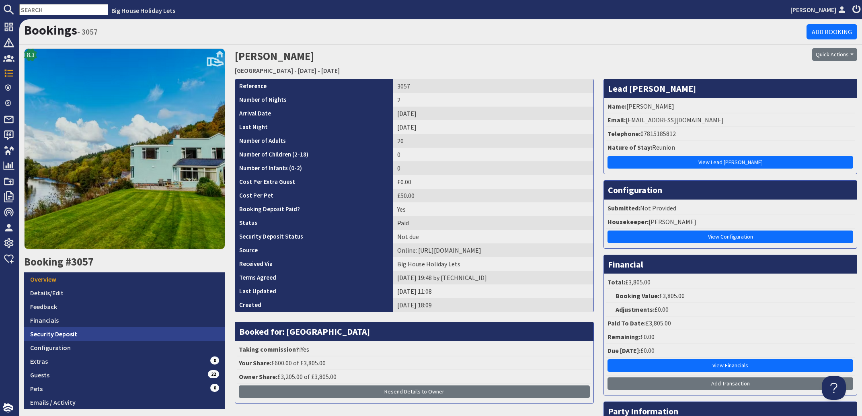
click at [51, 330] on link "Security Deposit" at bounding box center [124, 334] width 201 height 14
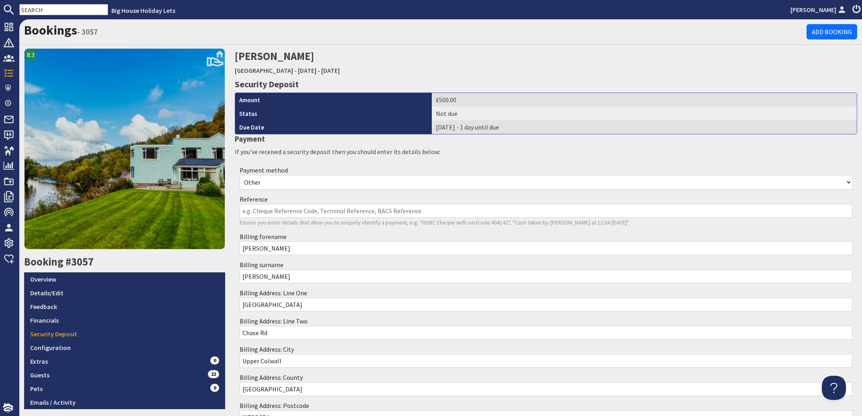
click at [240, 175] on select "Other Cash Bank Transfer Offline Card Cheque Online External" at bounding box center [546, 182] width 613 height 14
select select "offline_bank_transfer_payment"
click option "Bank Transfer" at bounding box center [0, 0] width 0 height 0
click at [262, 210] on input "Reference" at bounding box center [546, 211] width 613 height 14
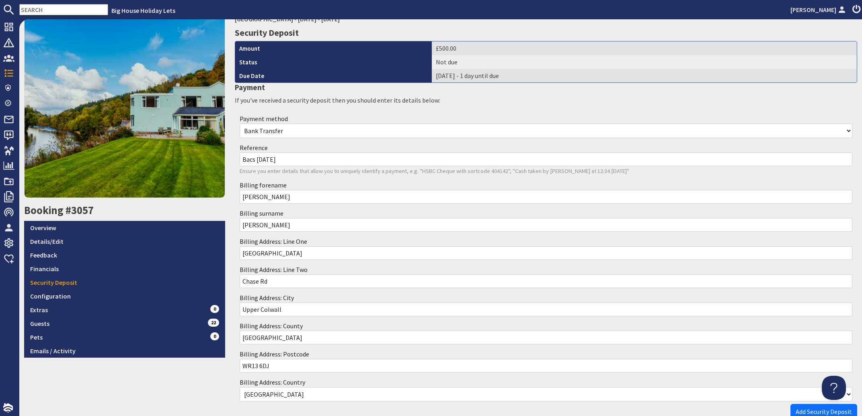
scroll to position [98, 0]
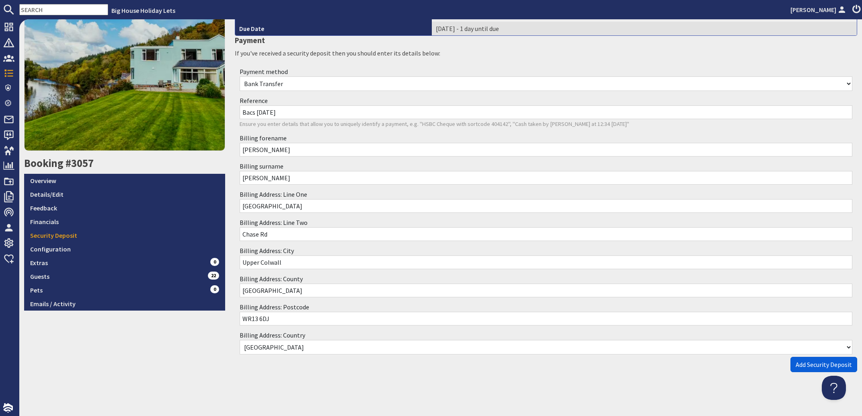
type input "Bacs 03.09.25"
click at [804, 364] on span "Add Security Deposit" at bounding box center [824, 364] width 56 height 8
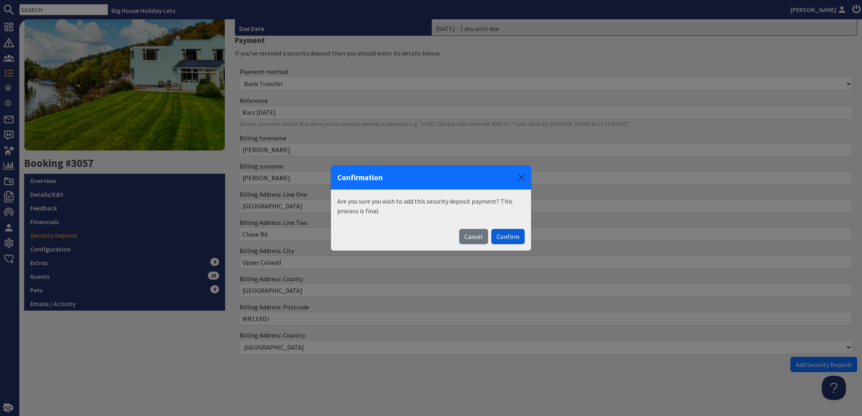
click at [511, 238] on button "Confirm" at bounding box center [507, 236] width 33 height 15
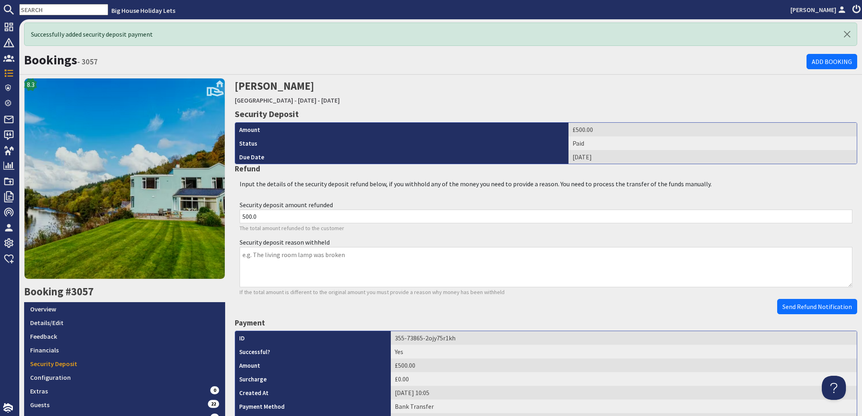
scroll to position [0, 0]
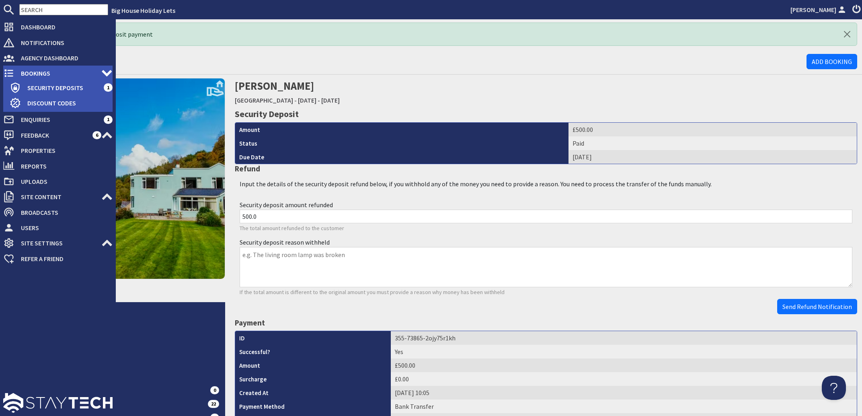
click at [27, 74] on span "Bookings" at bounding box center [57, 73] width 87 height 13
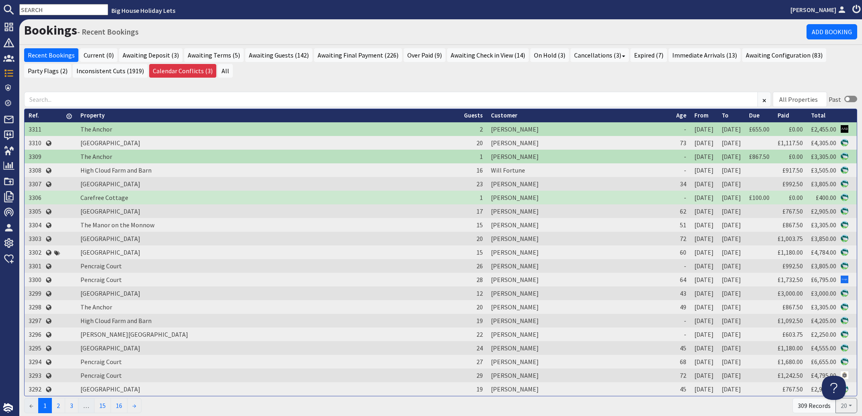
click at [49, 12] on input "text" at bounding box center [63, 9] width 89 height 11
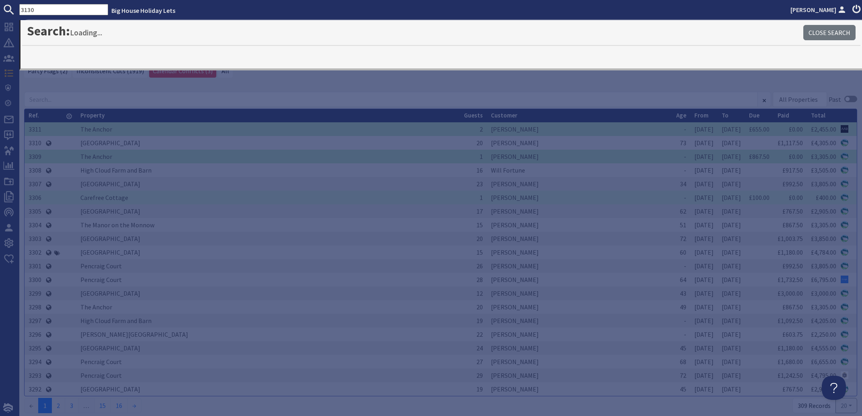
type input "3130"
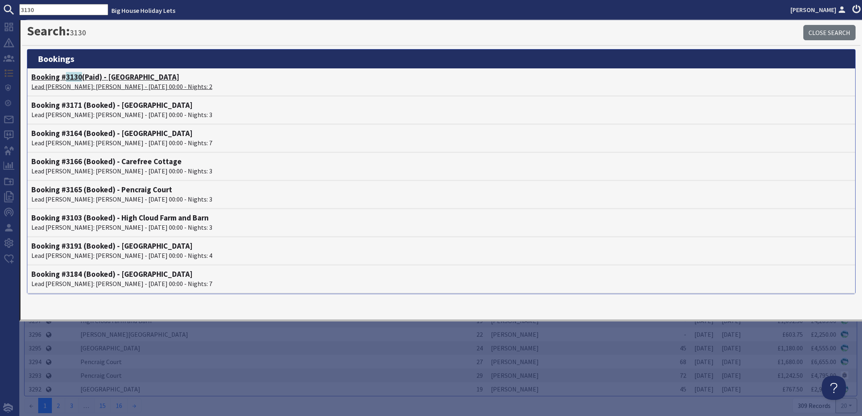
click at [79, 85] on p "Lead Booker: Paige White - 21/11/2025 00:00 - Nights: 2" at bounding box center [441, 87] width 820 height 10
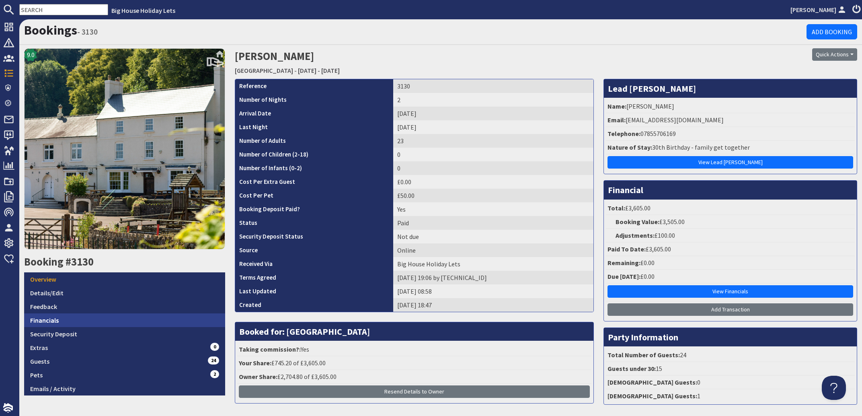
click at [50, 316] on link "Financials" at bounding box center [124, 320] width 201 height 14
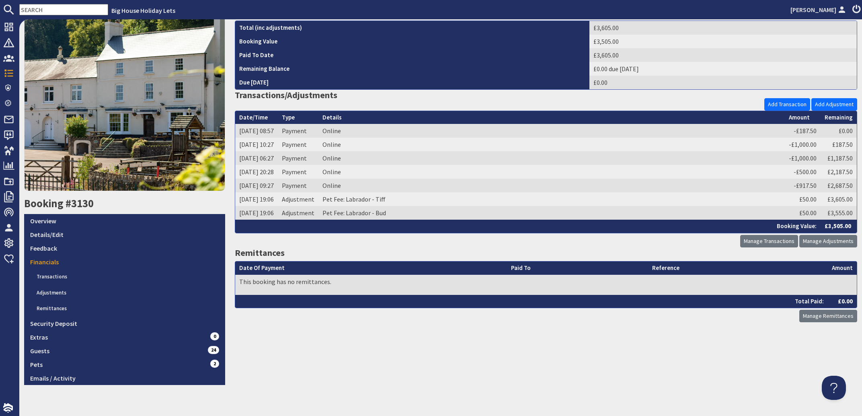
scroll to position [65, 0]
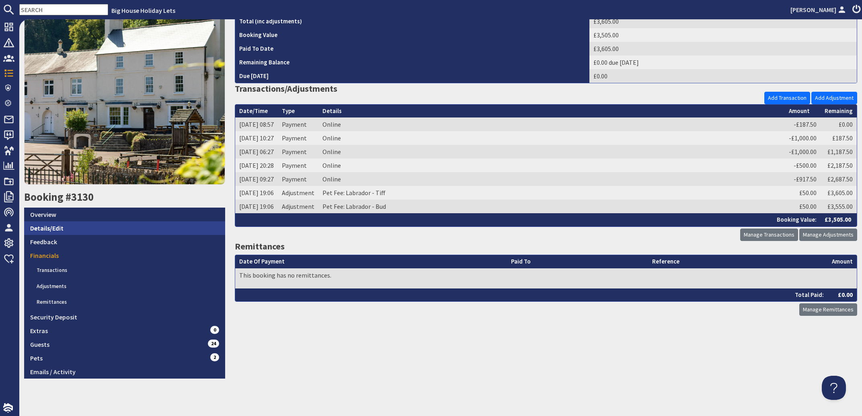
click at [45, 226] on link "Details/Edit" at bounding box center [124, 228] width 201 height 14
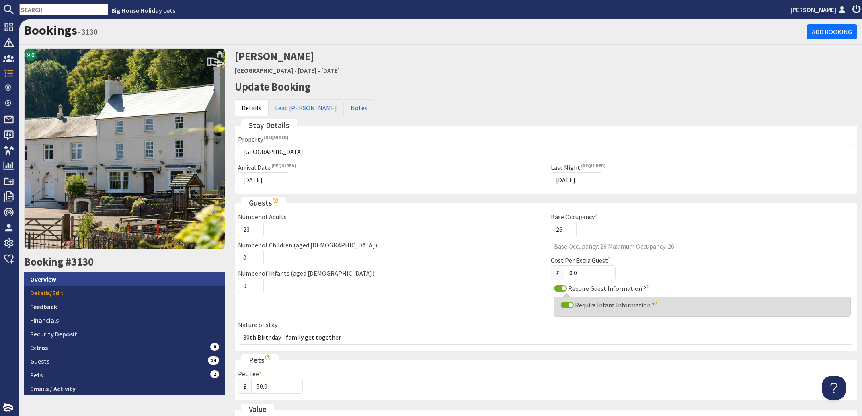
click at [49, 274] on link "Overview" at bounding box center [124, 279] width 201 height 14
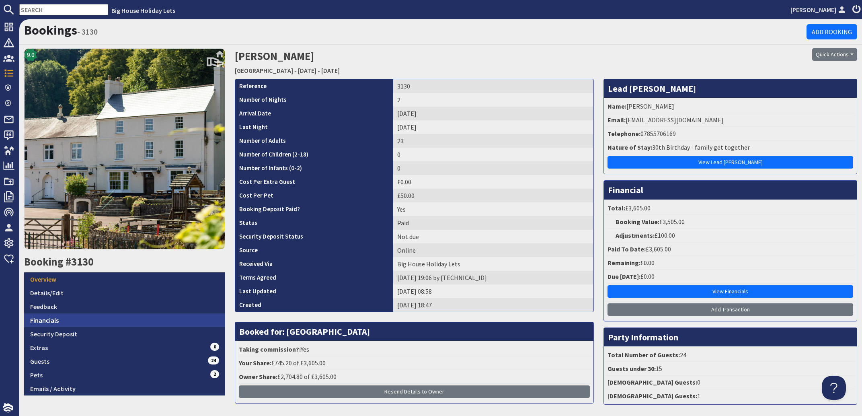
click at [50, 316] on link "Financials" at bounding box center [124, 320] width 201 height 14
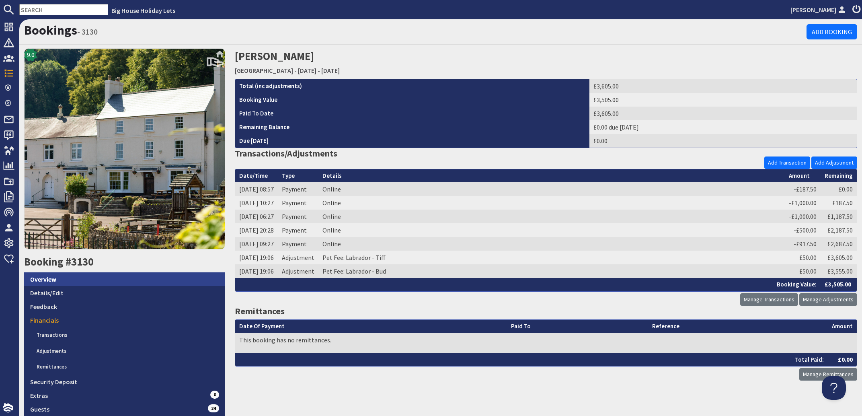
click at [50, 275] on link "Overview" at bounding box center [124, 279] width 201 height 14
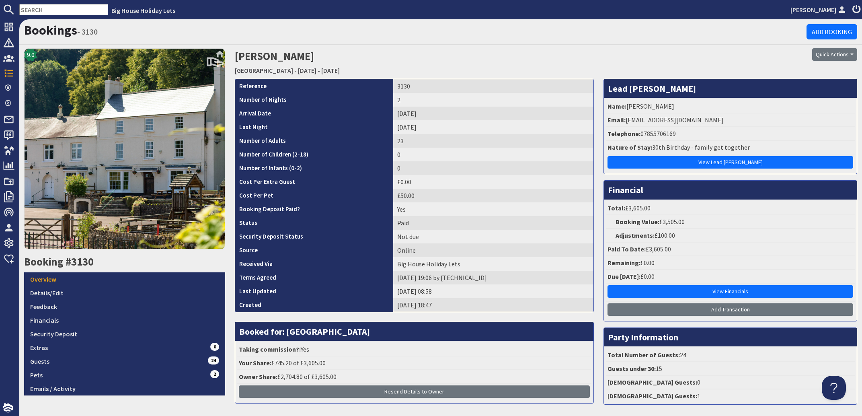
click at [46, 6] on input "text" at bounding box center [63, 9] width 89 height 11
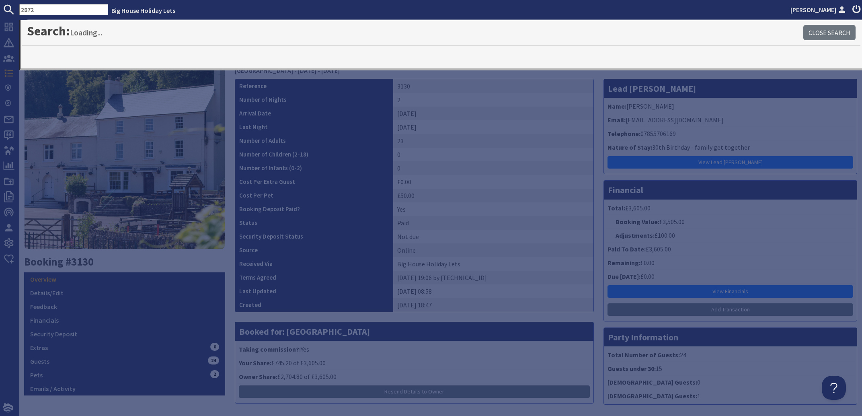
type input "2872"
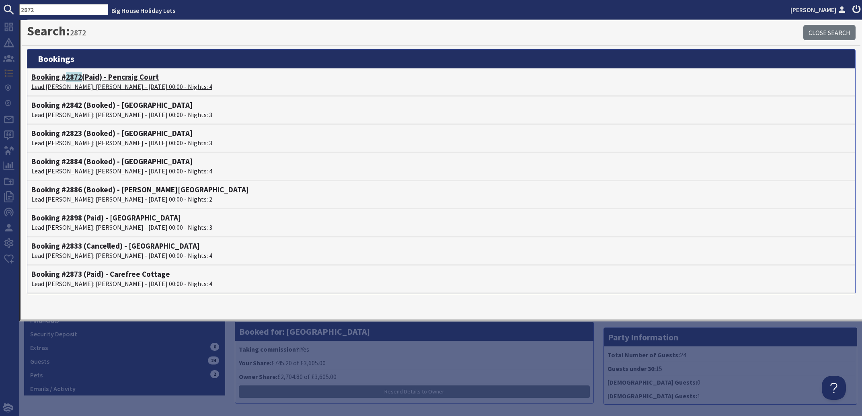
click at [71, 82] on p "Lead Booker: Karen Stanford - 27/10/2025 00:00 - Nights: 4" at bounding box center [441, 87] width 820 height 10
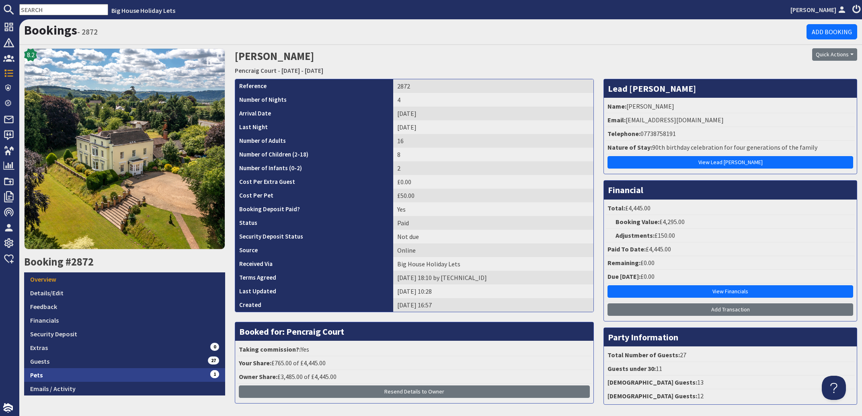
click at [41, 371] on link "Pets 1" at bounding box center [124, 375] width 201 height 14
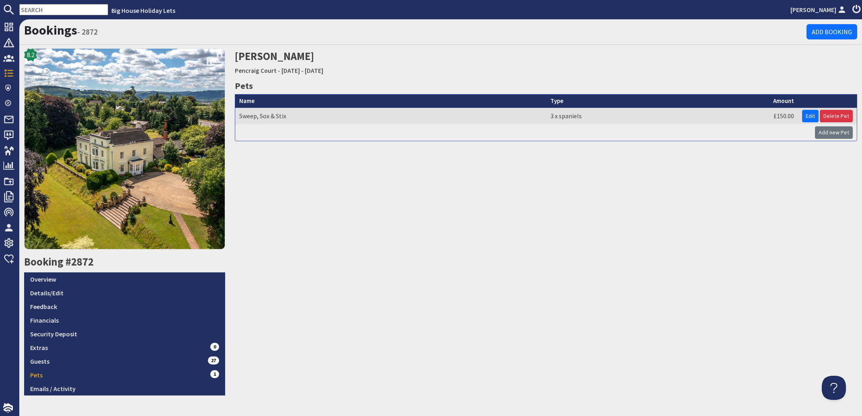
click at [49, 10] on input "text" at bounding box center [63, 9] width 89 height 11
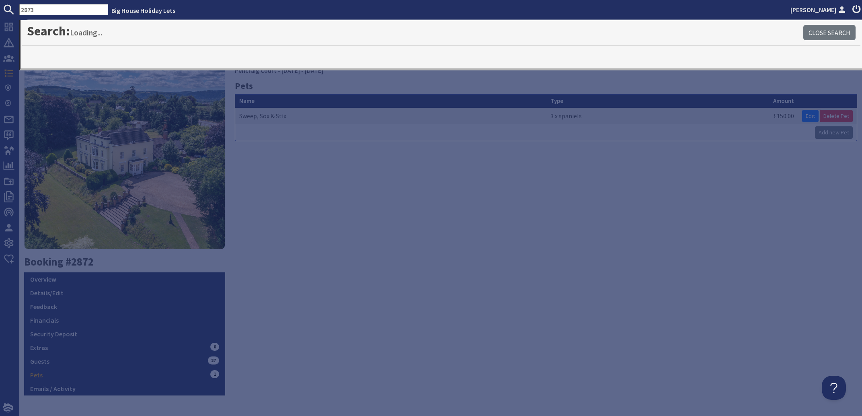
type input "2873"
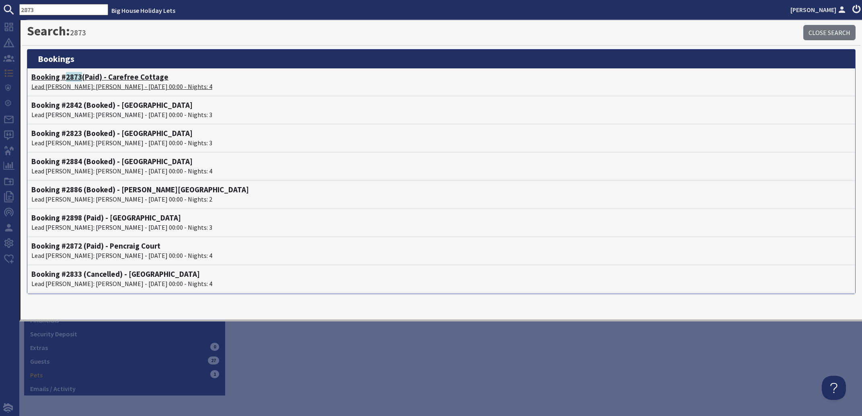
click at [87, 82] on p "Lead Booker: Karen Stanford - 27/10/2025 00:00 - Nights: 4" at bounding box center [441, 87] width 820 height 10
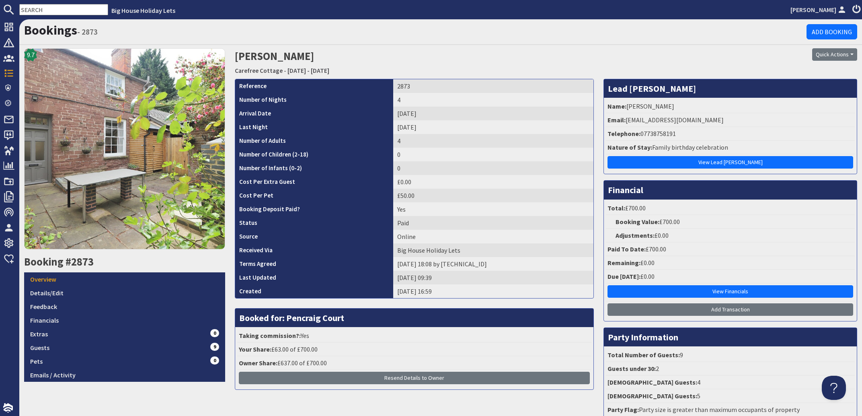
click at [63, 13] on input "text" at bounding box center [63, 9] width 89 height 11
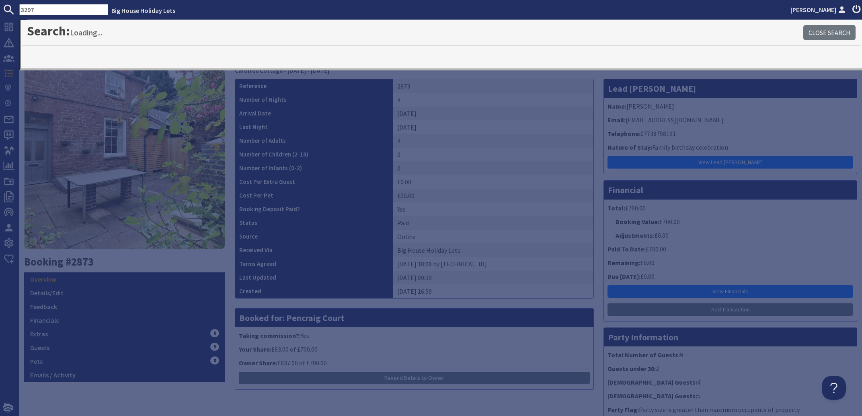
type input "3297"
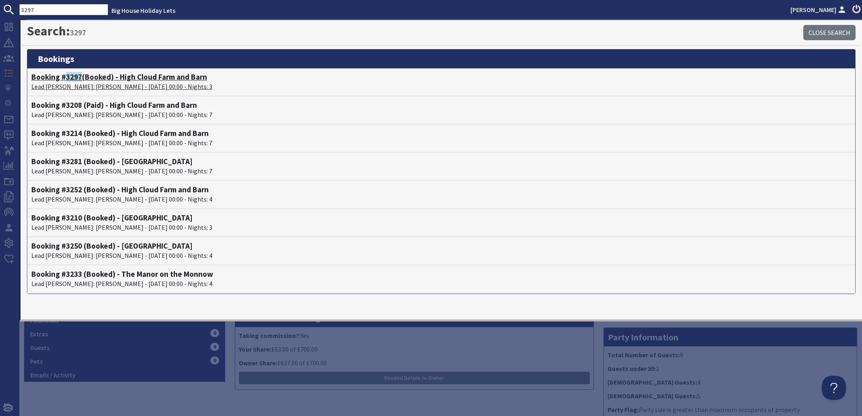
click at [97, 84] on p "Lead Booker: Joy Trevivian - 28/08/2026 00:00 - Nights: 3" at bounding box center [441, 87] width 820 height 10
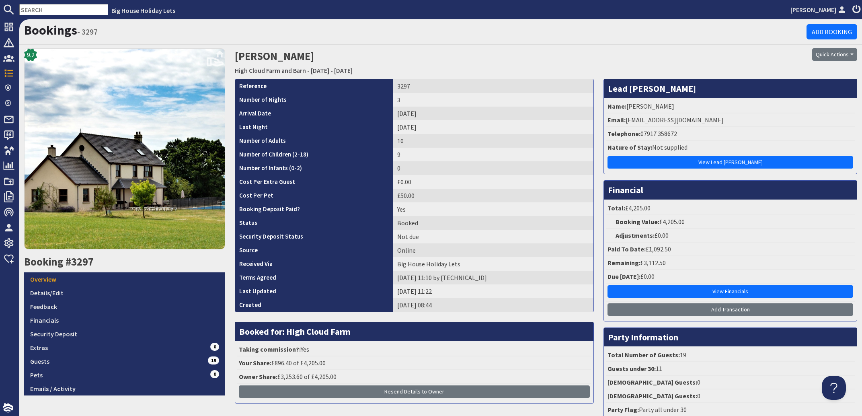
click at [68, 3] on nav "Big House Holiday Lets Alison Haste" at bounding box center [431, 9] width 862 height 19
click at [64, 4] on input "text" at bounding box center [63, 9] width 89 height 11
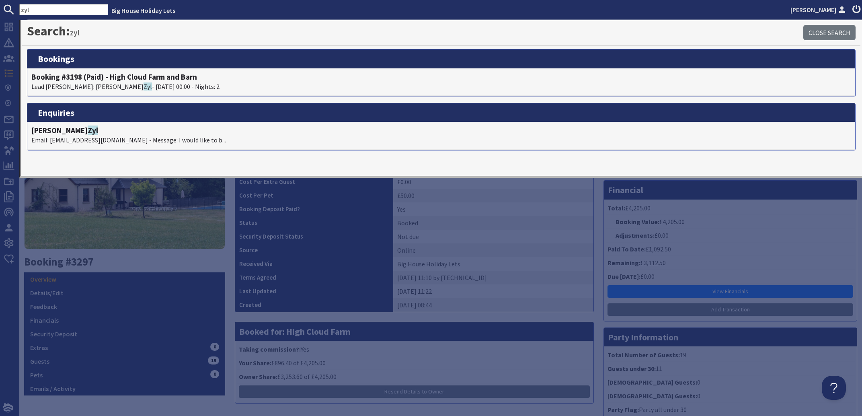
drag, startPoint x: 39, startPoint y: 10, endPoint x: -34, endPoint y: 4, distance: 73.0
click at [19, 4] on input "zyl" at bounding box center [63, 9] width 89 height 11
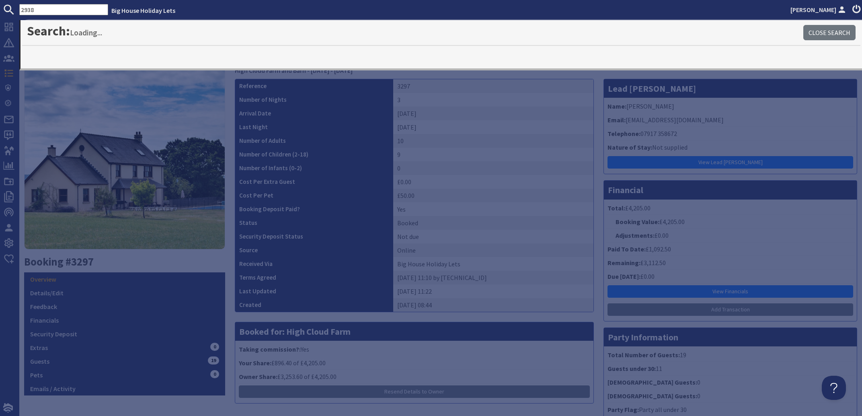
type input "2938"
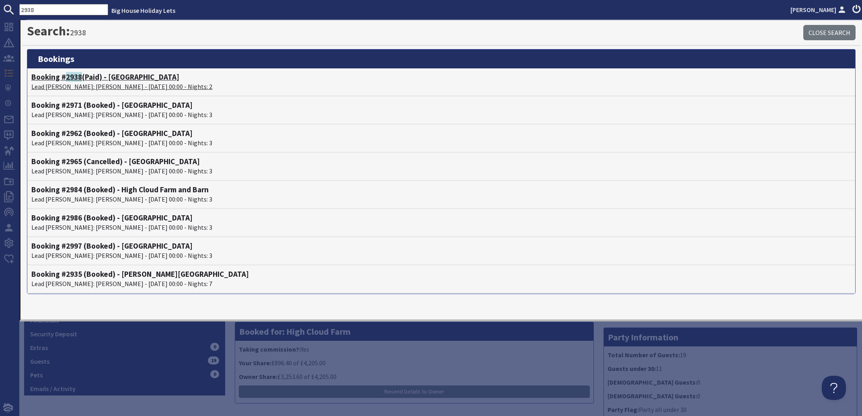
click at [74, 84] on p "Lead Booker: Lucy Perry - 03/10/2025 00:00 - Nights: 2" at bounding box center [441, 87] width 820 height 10
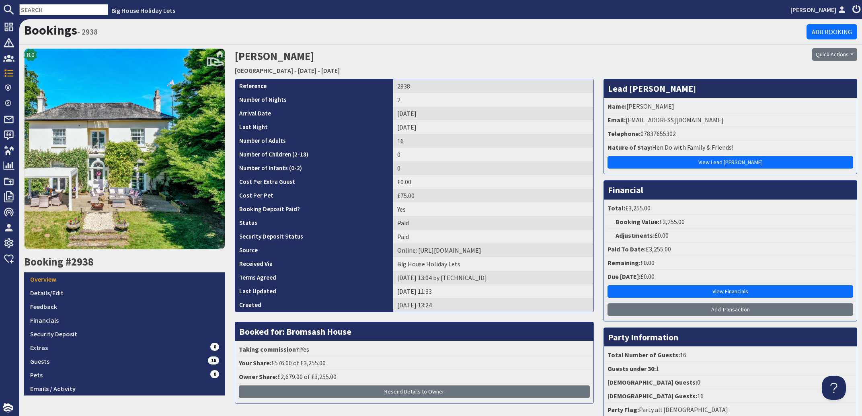
click at [63, 8] on input "text" at bounding box center [63, 9] width 89 height 11
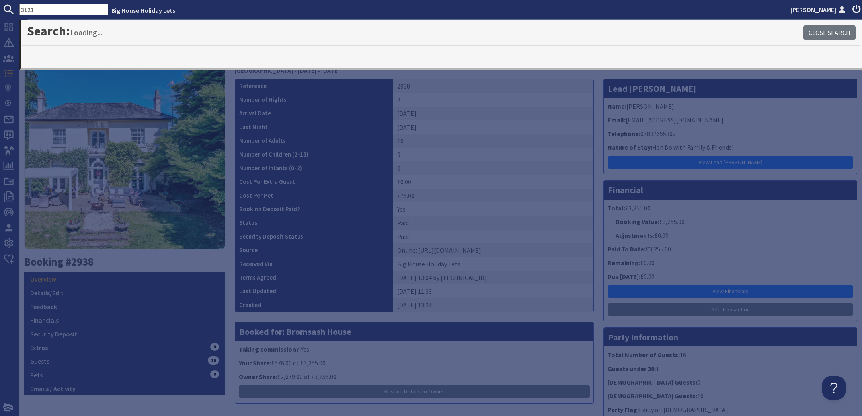
type input "3121"
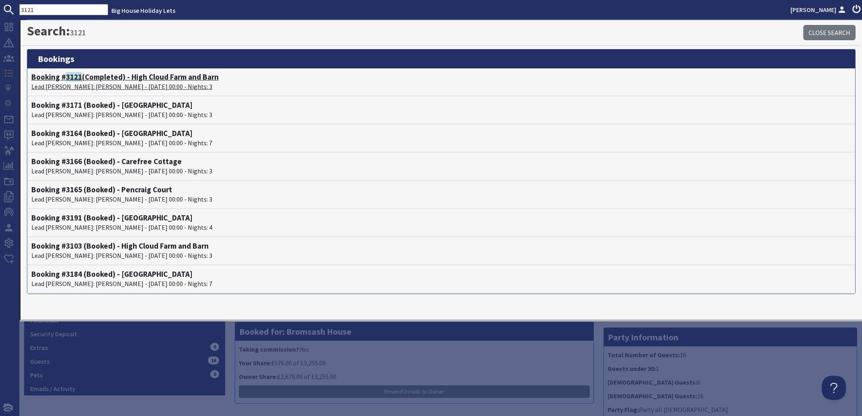
click at [70, 87] on p "Lead Booker: AJ Rowe - 29/08/2025 00:00 - Nights: 3" at bounding box center [441, 87] width 820 height 10
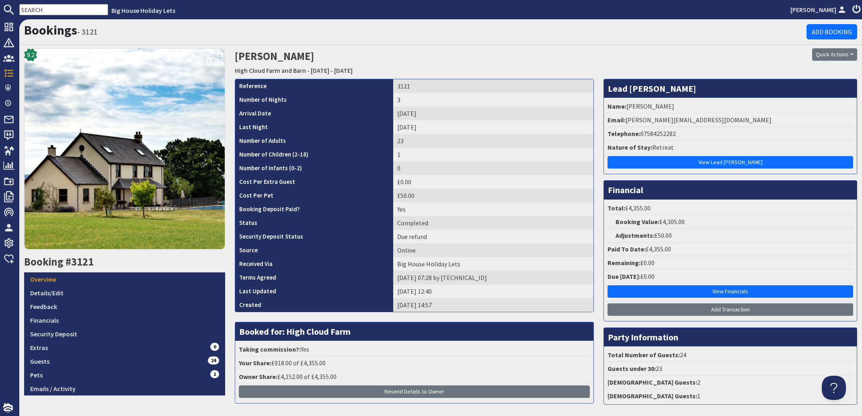
click at [43, 11] on input "text" at bounding box center [63, 9] width 89 height 11
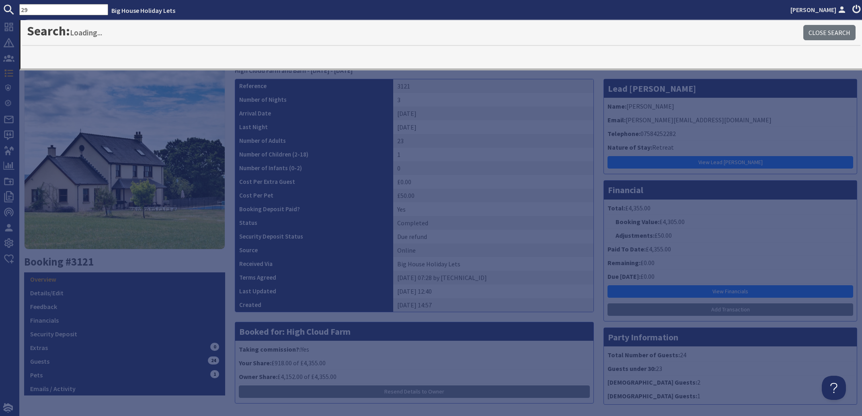
type input "2"
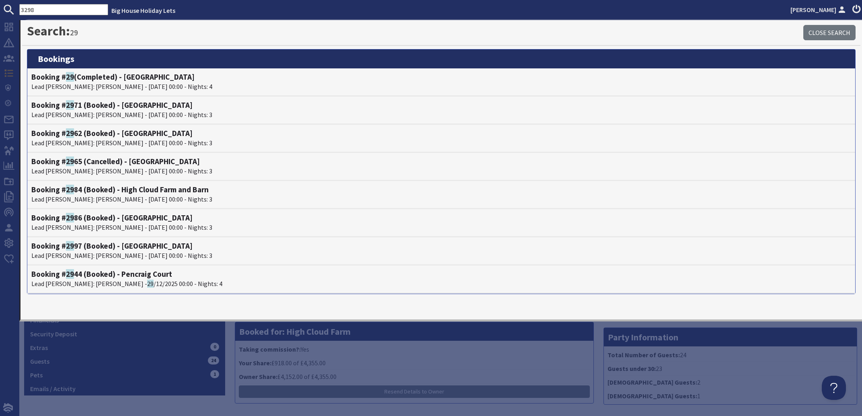
type input "3298"
click at [74, 85] on p "Lead Booker: Celeste Garib - 10/04/2026 00:00 - Nights: 3" at bounding box center [441, 87] width 820 height 10
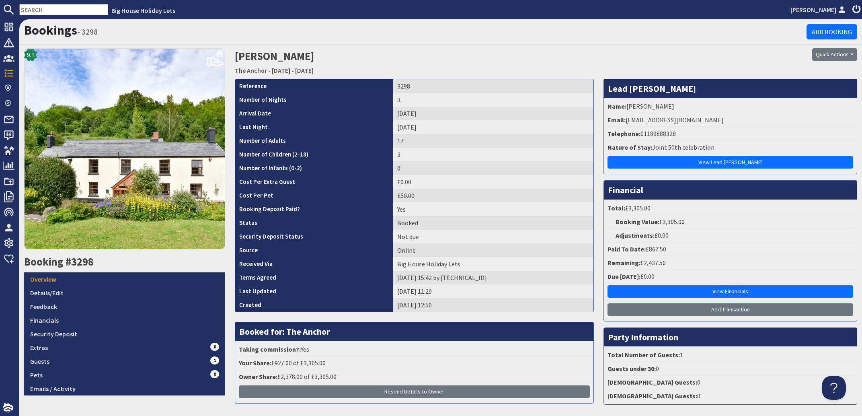
click at [54, 6] on input "text" at bounding box center [63, 9] width 89 height 11
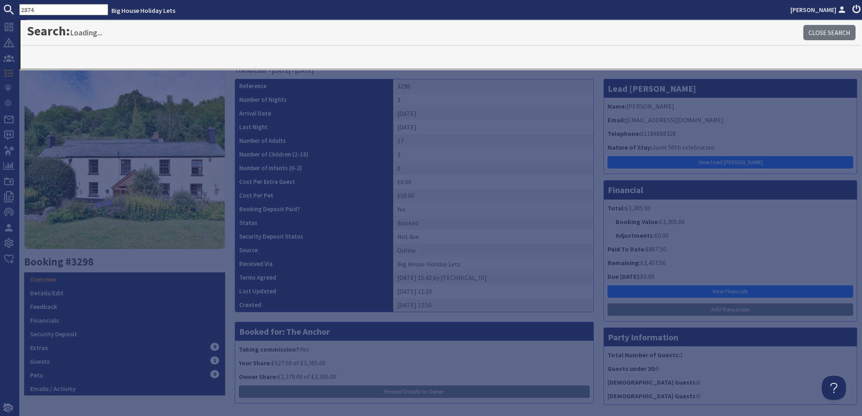
type input "2874"
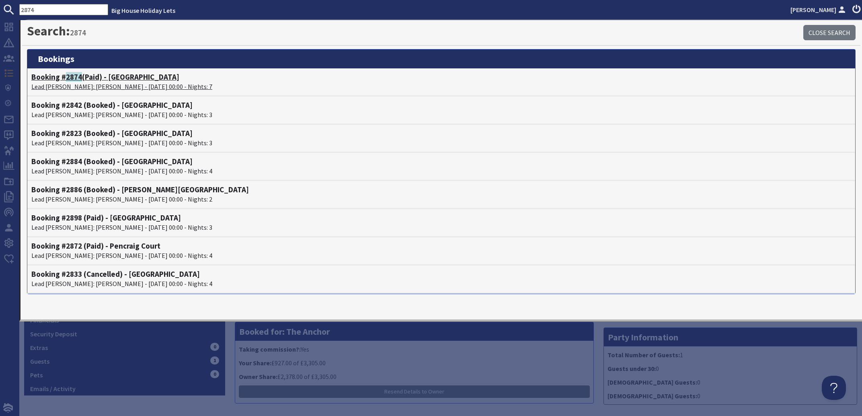
click at [72, 80] on span "2874" at bounding box center [74, 77] width 16 height 10
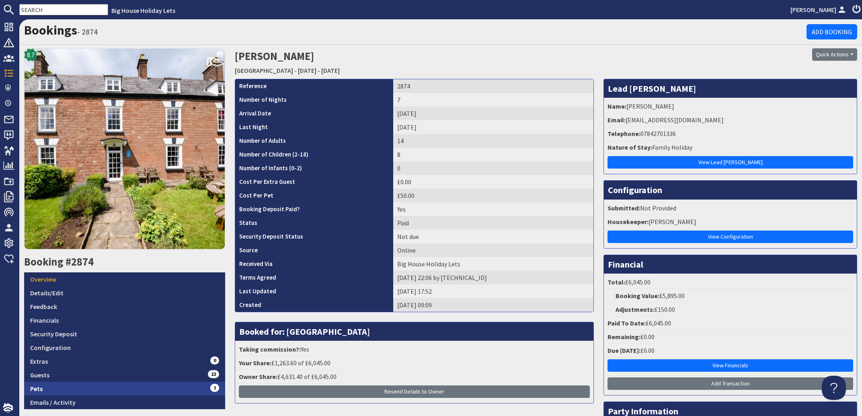
click at [41, 384] on link "Pets 3" at bounding box center [124, 389] width 201 height 14
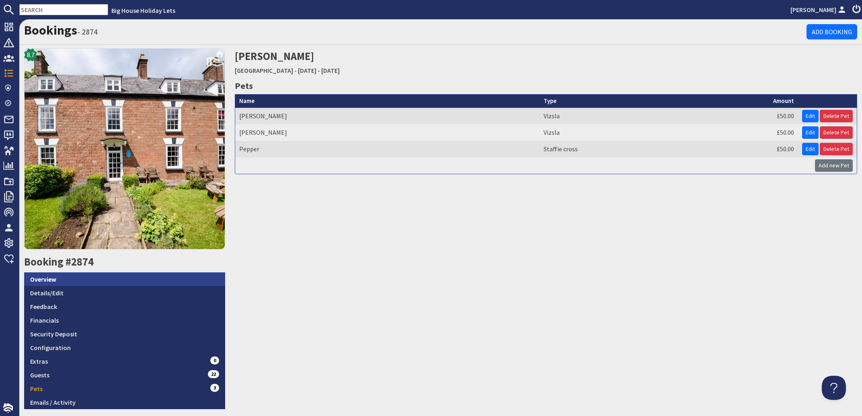
click at [43, 276] on link "Overview" at bounding box center [124, 279] width 201 height 14
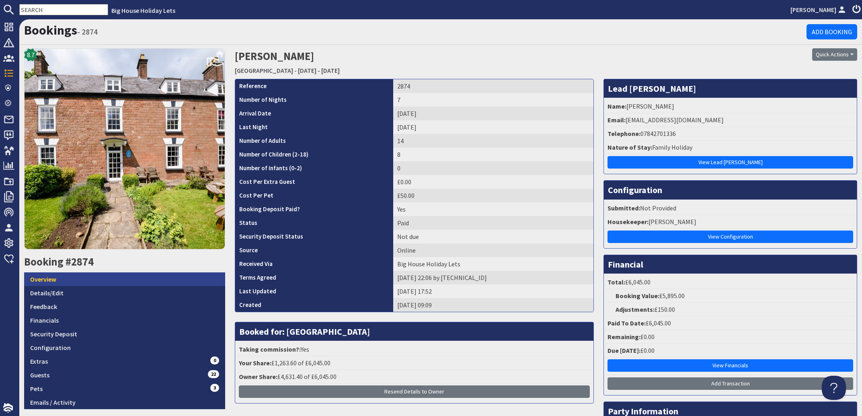
click at [47, 277] on link "Overview" at bounding box center [124, 279] width 201 height 14
click at [66, 7] on input "text" at bounding box center [63, 9] width 89 height 11
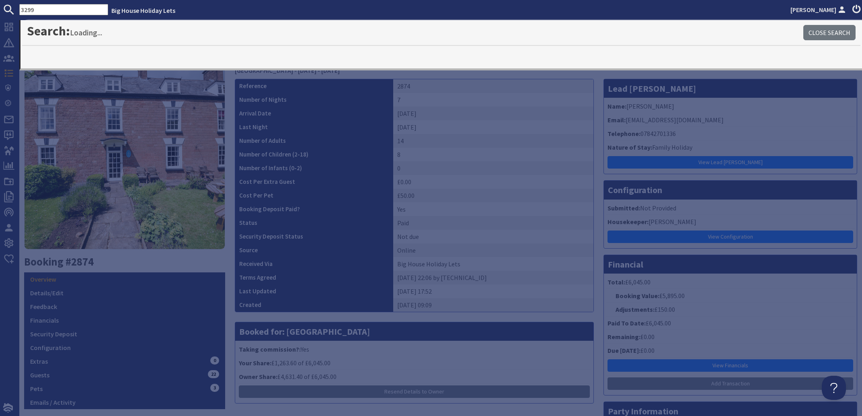
type input "3299"
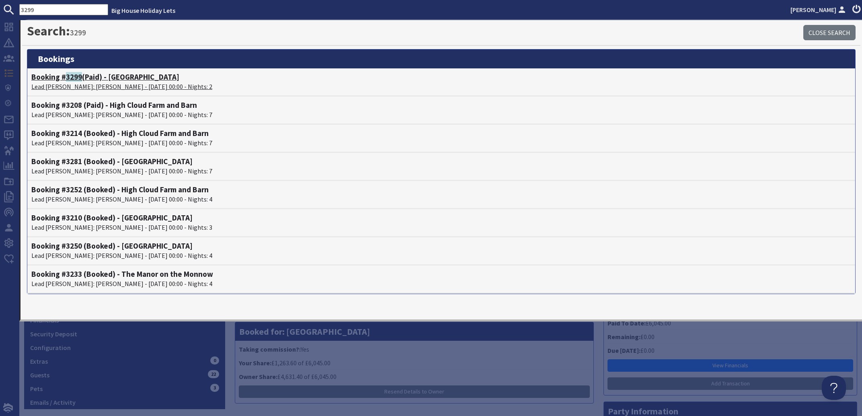
click at [90, 81] on h4 "Booking # 3299 (Paid) - Forest House" at bounding box center [441, 76] width 820 height 9
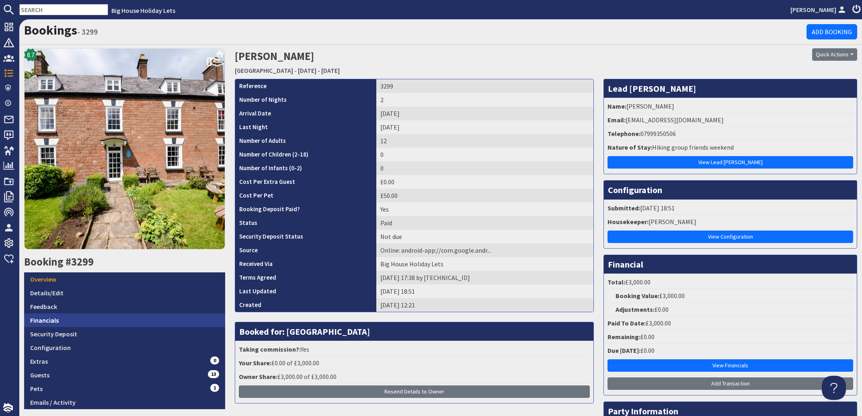
click at [42, 318] on link "Financials" at bounding box center [124, 320] width 201 height 14
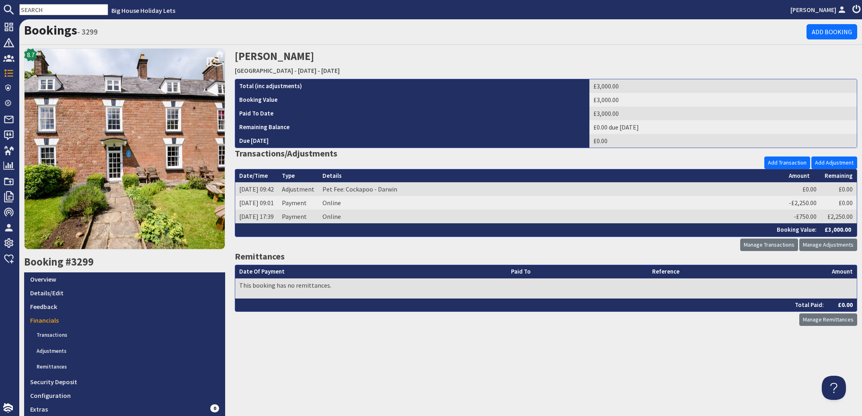
click at [62, 8] on input "text" at bounding box center [63, 9] width 89 height 11
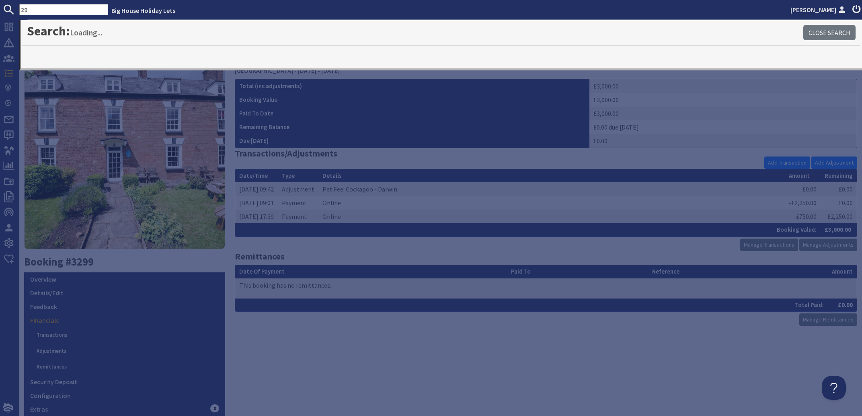
type input "2"
type input "2874"
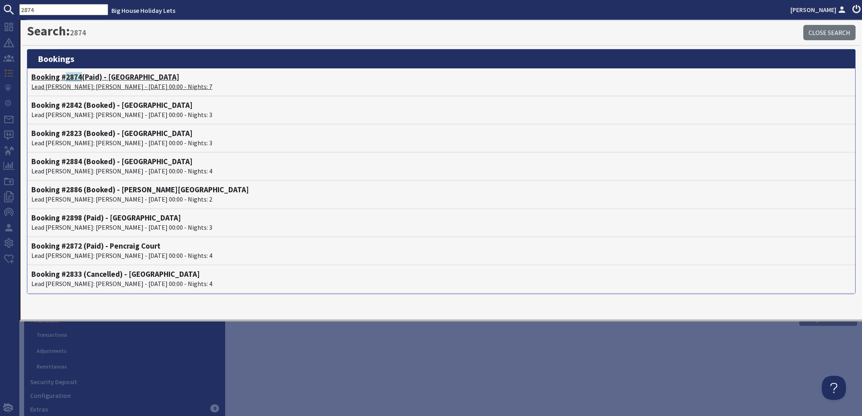
click at [82, 88] on p "Lead Booker: Diarmid Campbell - 24/10/2025 00:00 - Nights: 7" at bounding box center [441, 87] width 820 height 10
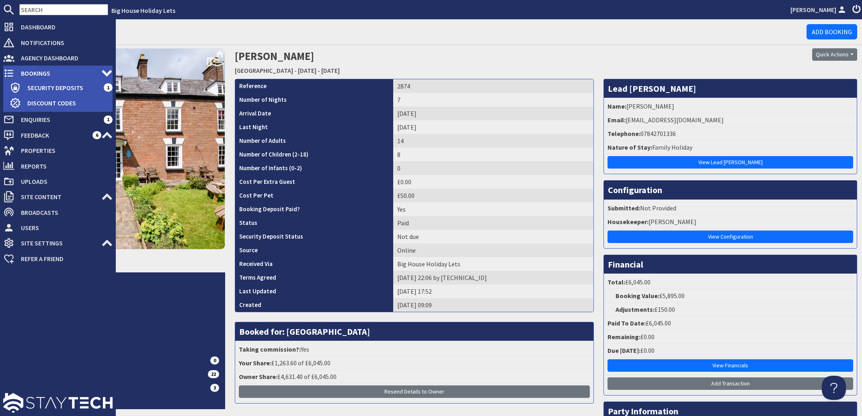
click at [35, 69] on span "Bookings" at bounding box center [57, 73] width 87 height 13
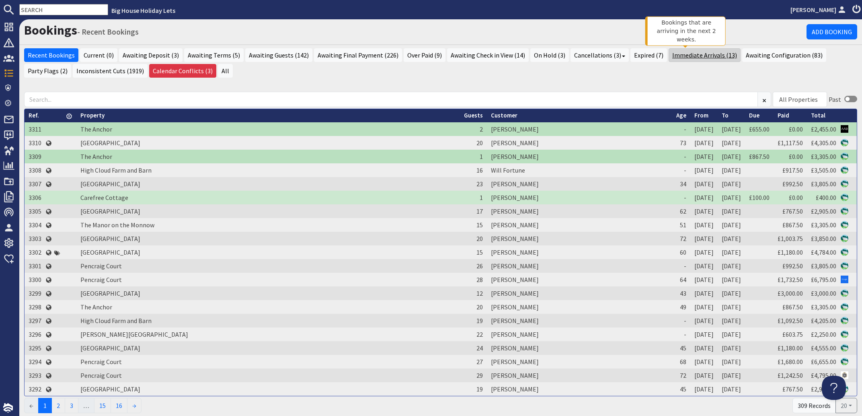
click at [679, 55] on link "Immediate Arrivals (13)" at bounding box center [705, 55] width 72 height 14
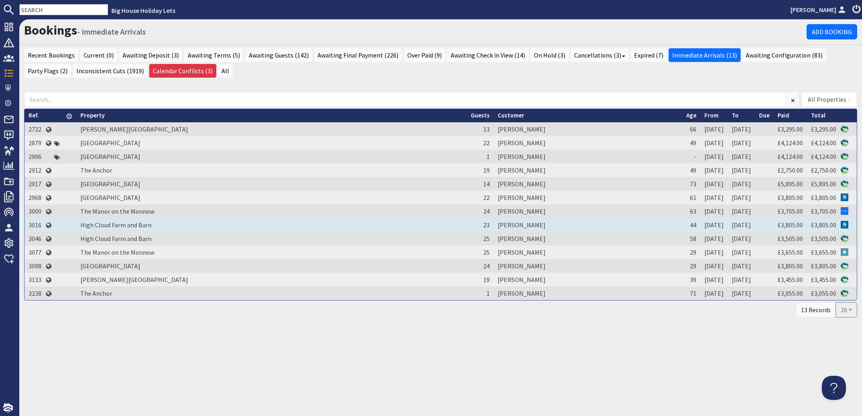
click at [494, 223] on td "Terrina Barnfield" at bounding box center [588, 225] width 189 height 14
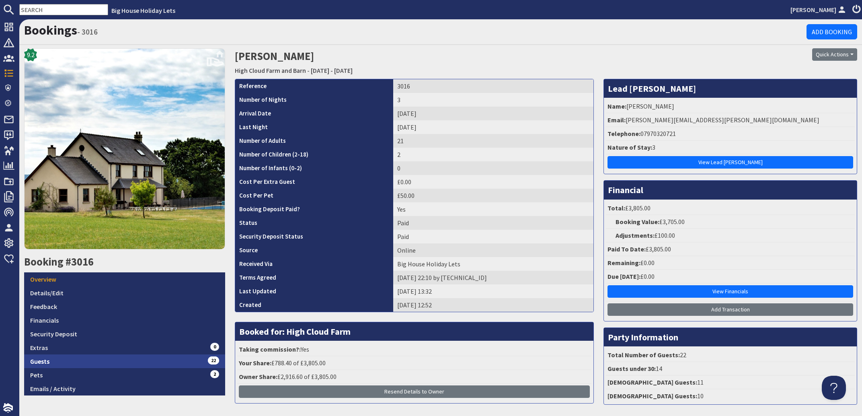
click at [40, 356] on link "Guests 22" at bounding box center [124, 361] width 201 height 14
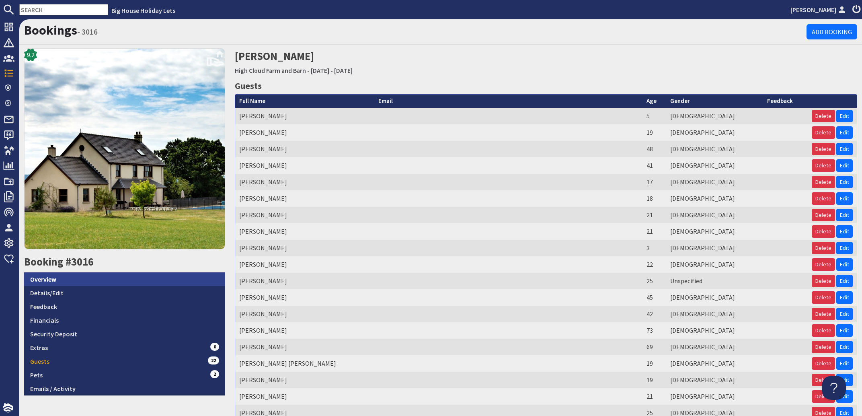
click at [46, 277] on link "Overview" at bounding box center [124, 279] width 201 height 14
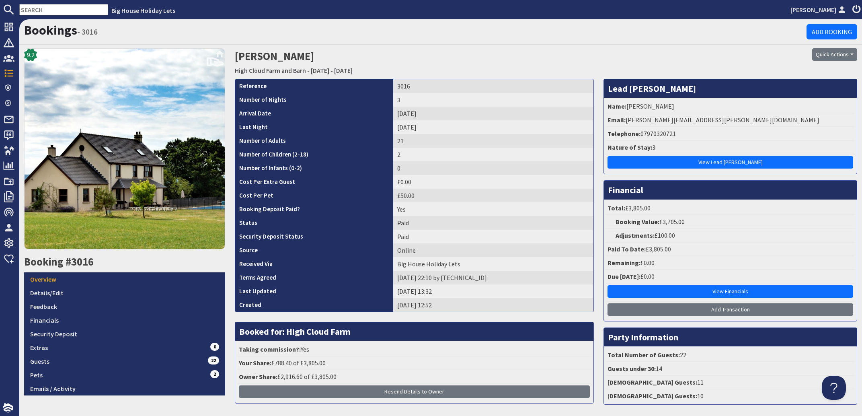
click at [43, 9] on input "text" at bounding box center [63, 9] width 89 height 11
click at [51, 292] on link "Details/Edit" at bounding box center [124, 293] width 201 height 14
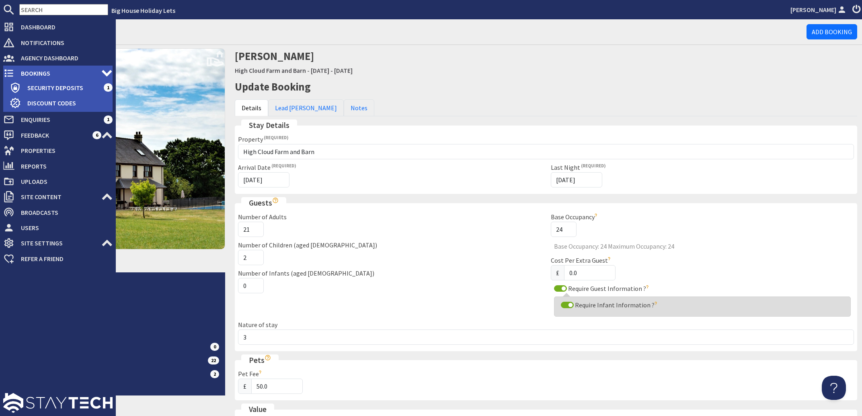
click at [36, 74] on span "Bookings" at bounding box center [57, 73] width 87 height 13
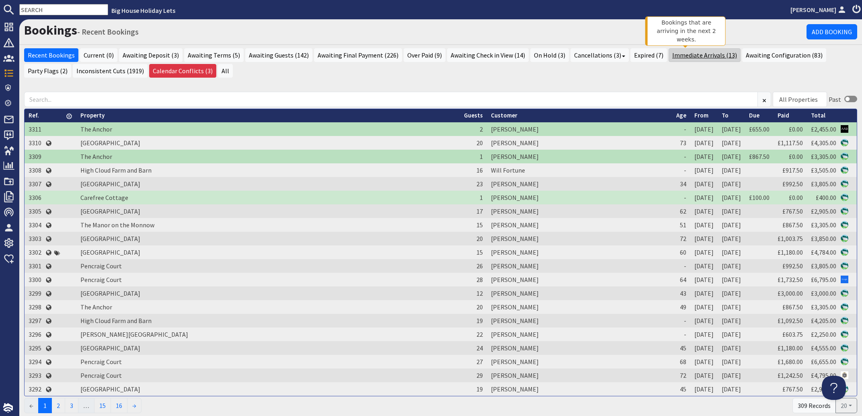
click at [681, 54] on link "Immediate Arrivals (13)" at bounding box center [705, 55] width 72 height 14
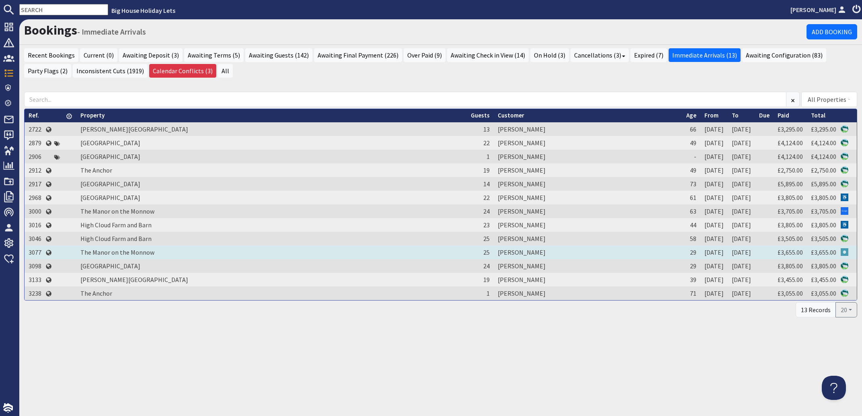
click at [494, 252] on td "Sam Chumbley" at bounding box center [588, 252] width 189 height 14
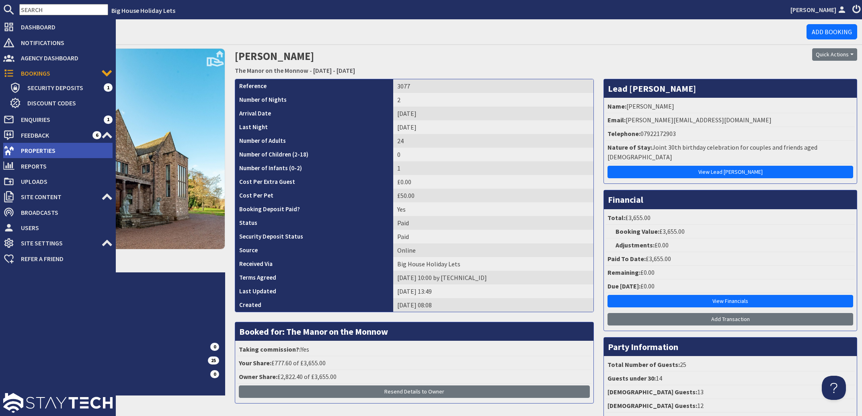
click at [31, 151] on span "Properties" at bounding box center [63, 150] width 98 height 13
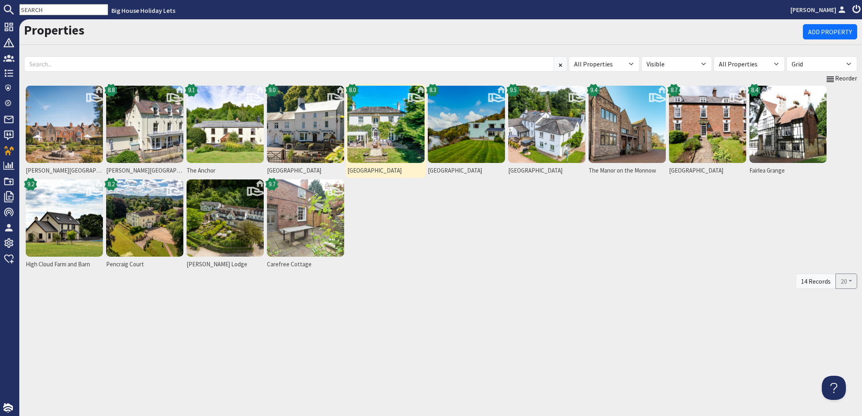
click at [384, 134] on img at bounding box center [385, 124] width 77 height 77
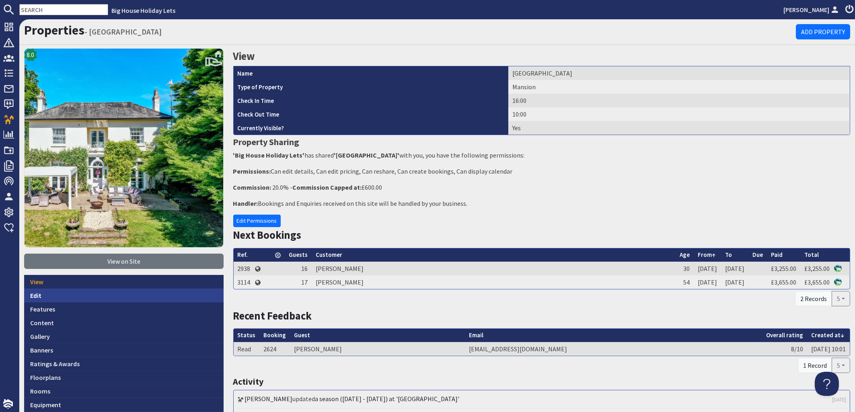
click at [33, 293] on link "Edit" at bounding box center [123, 296] width 199 height 14
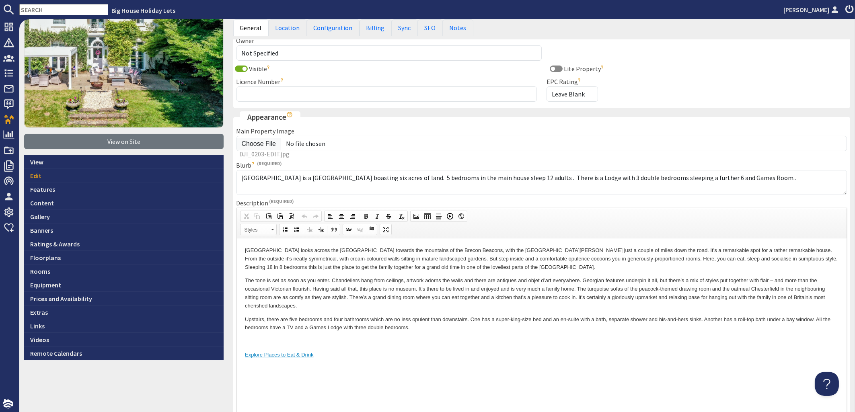
scroll to position [145, 0]
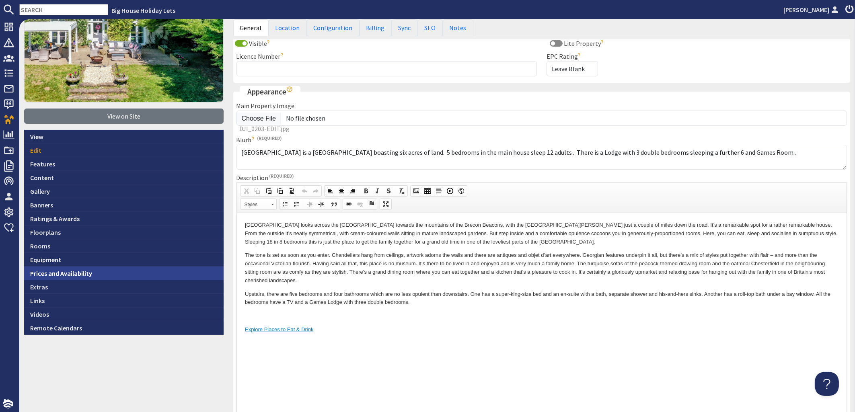
click at [41, 270] on link "Prices and Availability" at bounding box center [123, 274] width 199 height 14
type textarea "<p>Bromsash House looks across the Wye Valley towards the mountains of the Brec…"
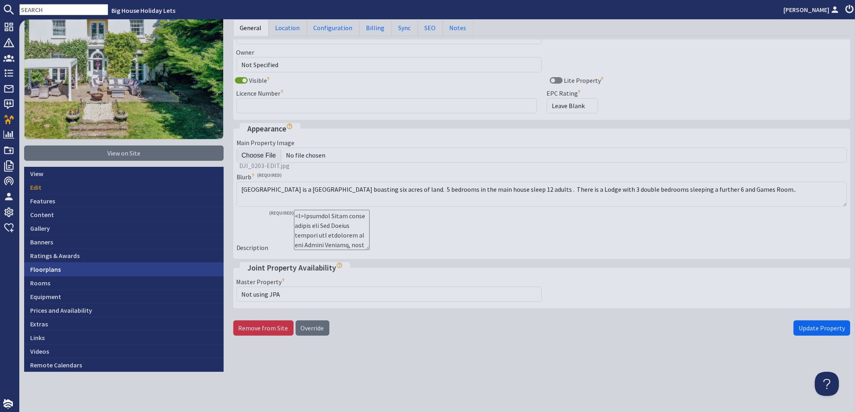
scroll to position [106, 0]
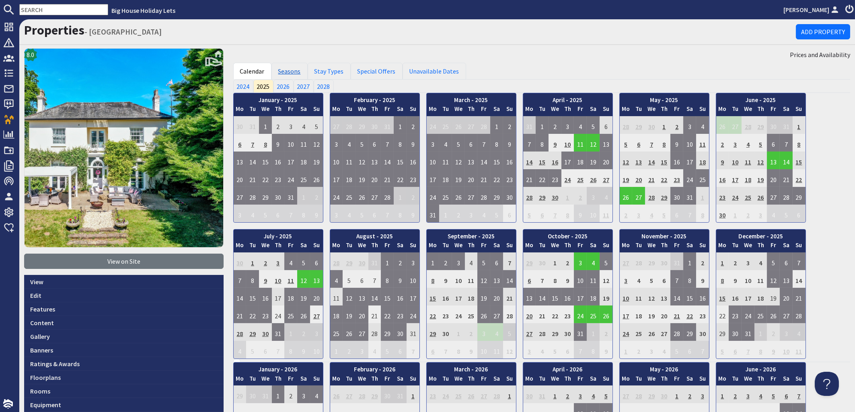
click at [291, 72] on link "Seasons" at bounding box center [289, 71] width 36 height 17
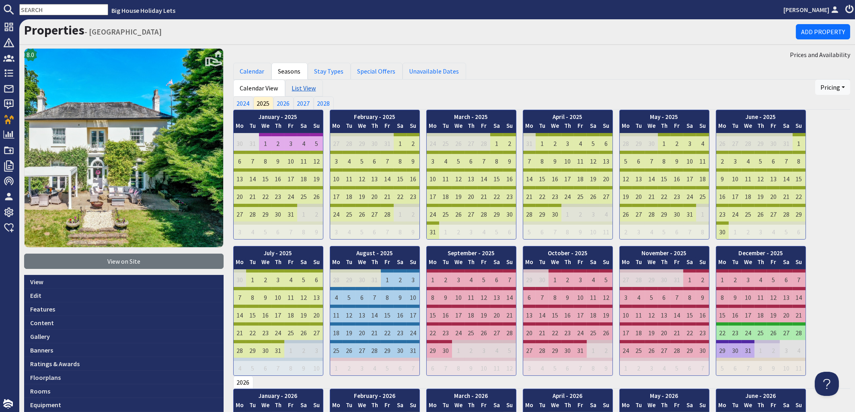
click at [313, 90] on link "List View" at bounding box center [304, 88] width 38 height 17
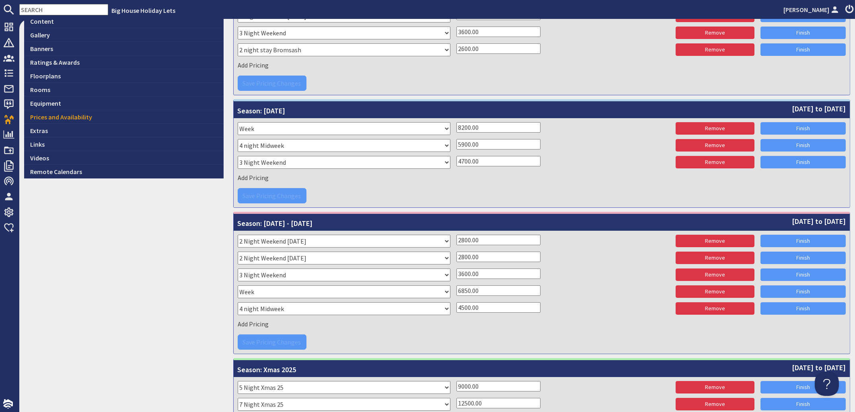
scroll to position [339, 0]
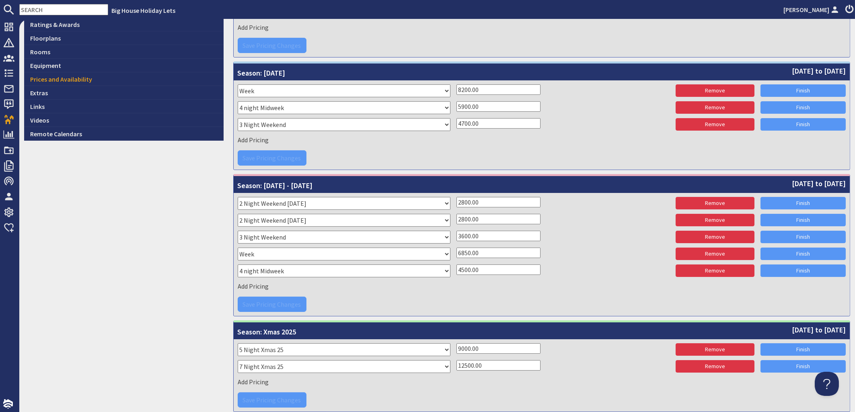
drag, startPoint x: 488, startPoint y: 203, endPoint x: 426, endPoint y: 200, distance: 62.4
click at [456, 200] on input "2800.00" at bounding box center [498, 202] width 84 height 10
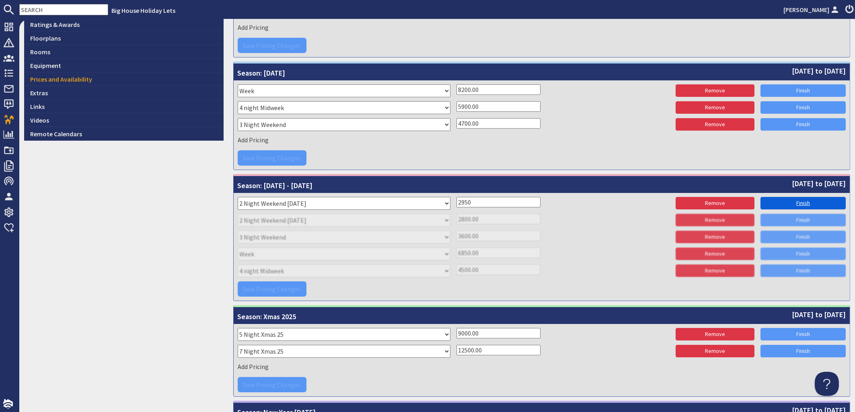
type input "2950"
click at [802, 201] on link "Finish" at bounding box center [802, 203] width 85 height 12
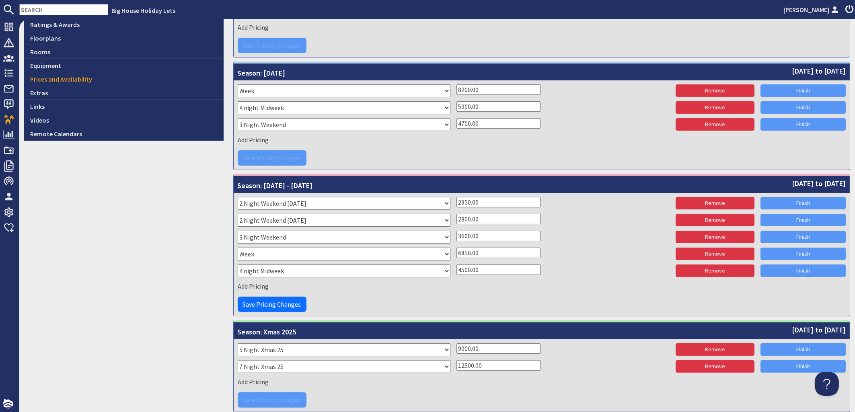
drag, startPoint x: 488, startPoint y: 215, endPoint x: 440, endPoint y: 216, distance: 47.9
click at [456, 216] on input "2800.00" at bounding box center [498, 219] width 84 height 10
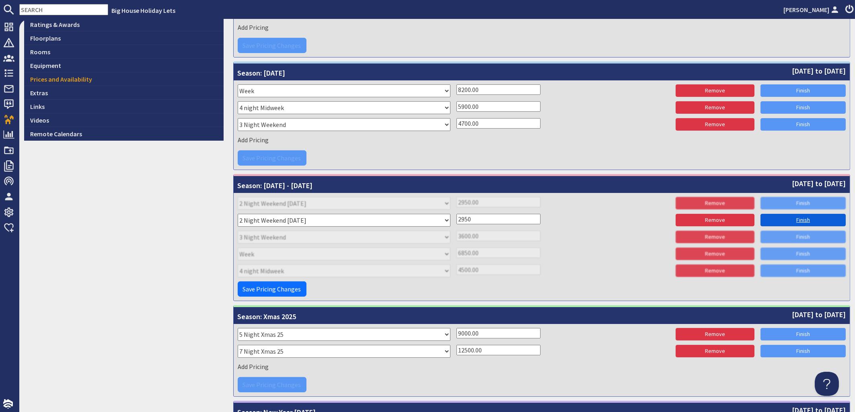
type input "2950"
click at [793, 219] on link "Finish" at bounding box center [802, 220] width 85 height 12
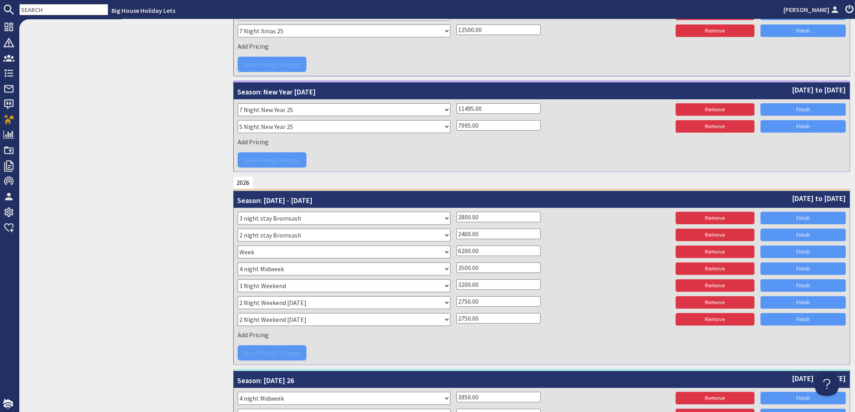
scroll to position [679, 0]
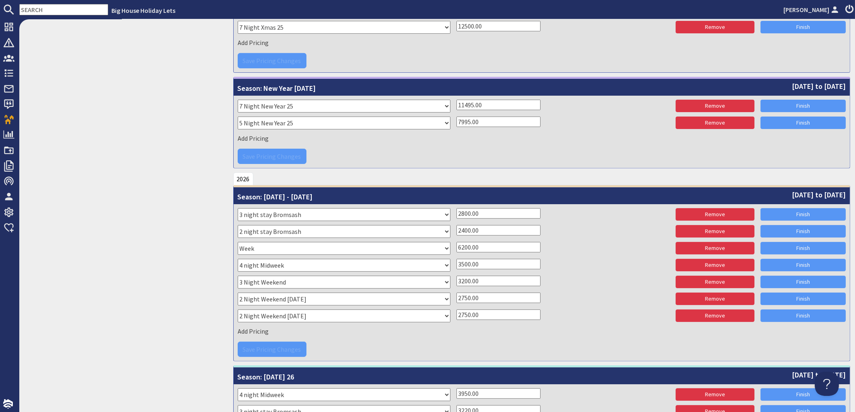
drag, startPoint x: 481, startPoint y: 211, endPoint x: 446, endPoint y: 211, distance: 35.4
click at [456, 211] on input "2800.00" at bounding box center [498, 213] width 84 height 10
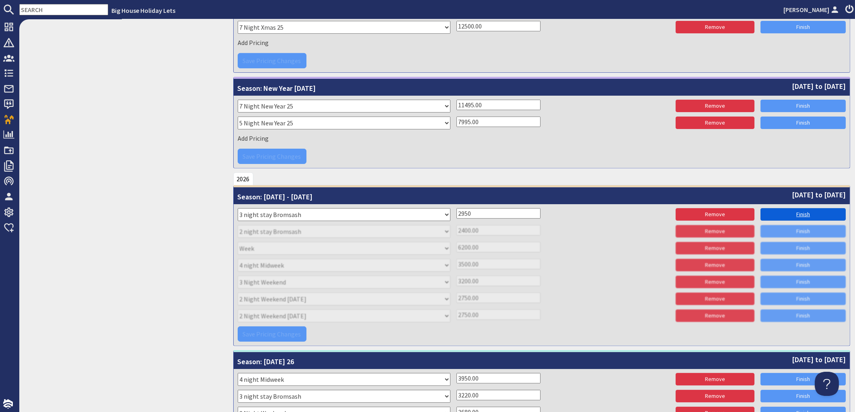
type input "2950"
click at [782, 211] on link "Finish" at bounding box center [802, 214] width 85 height 12
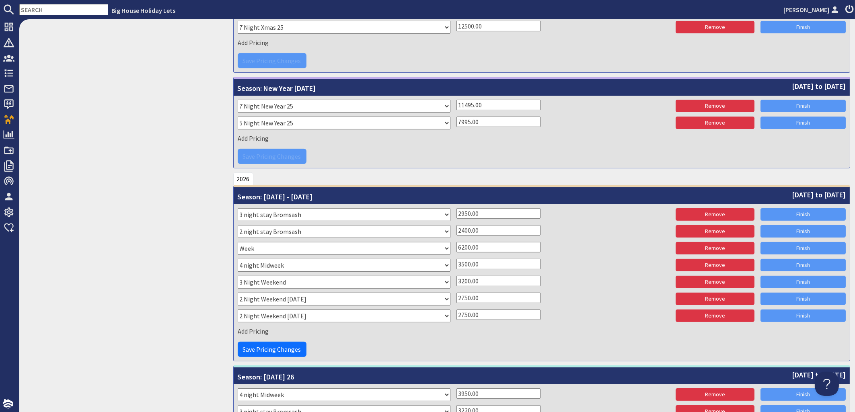
drag, startPoint x: 482, startPoint y: 231, endPoint x: 443, endPoint y: 230, distance: 39.4
click at [456, 230] on input "2400.00" at bounding box center [498, 230] width 84 height 10
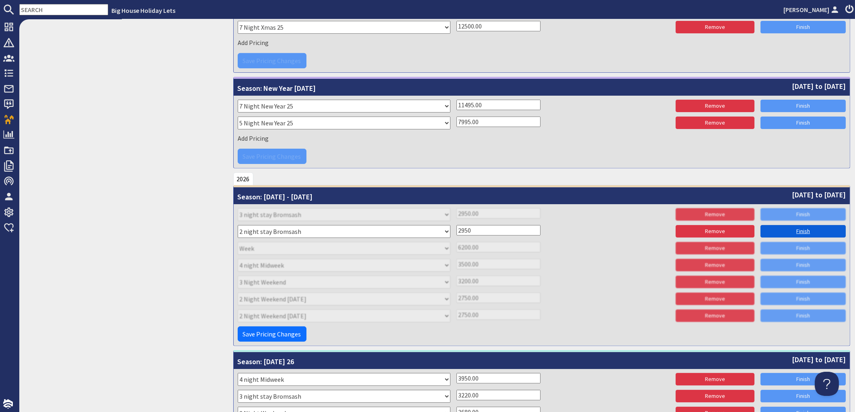
type input "2950"
click at [785, 228] on link "Finish" at bounding box center [802, 231] width 85 height 12
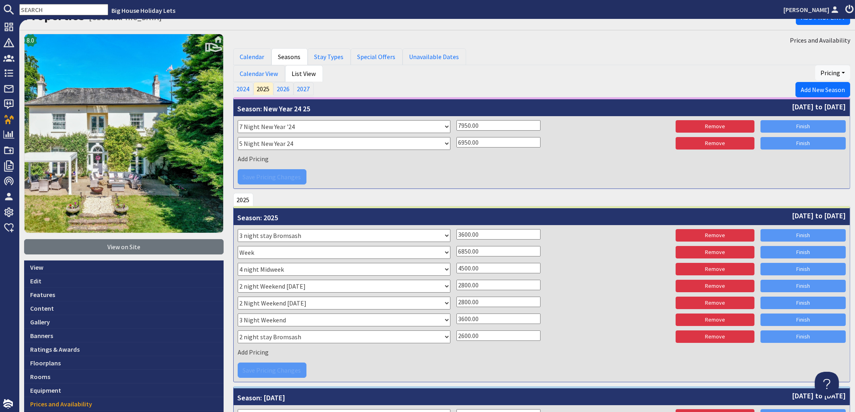
scroll to position [0, 0]
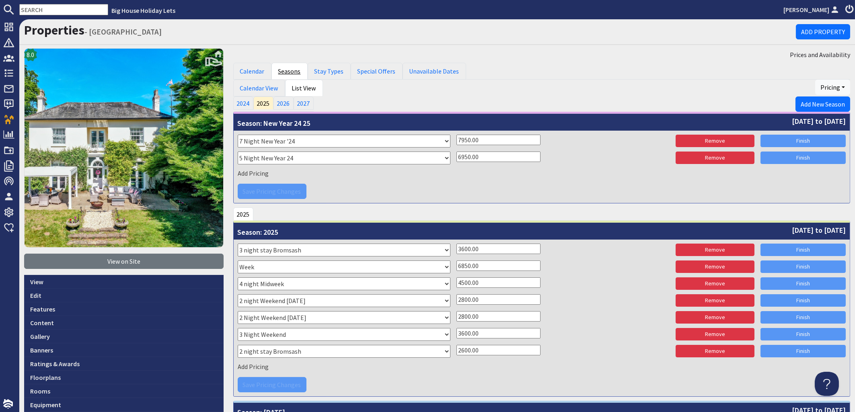
click at [280, 69] on link "Seasons" at bounding box center [289, 71] width 36 height 17
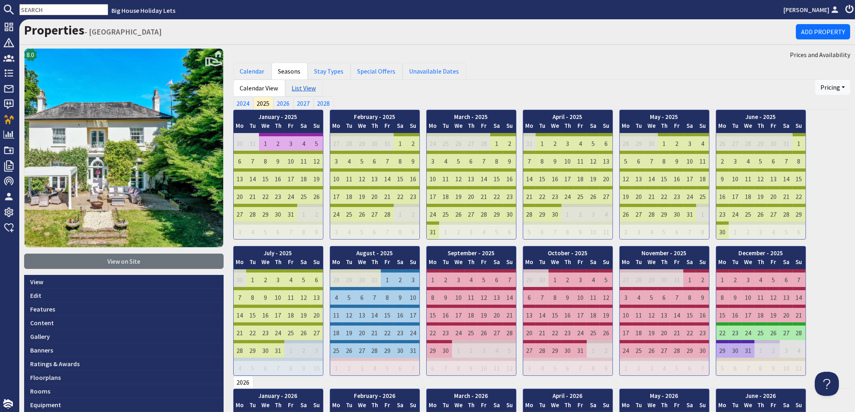
click at [291, 86] on link "List View" at bounding box center [304, 88] width 38 height 17
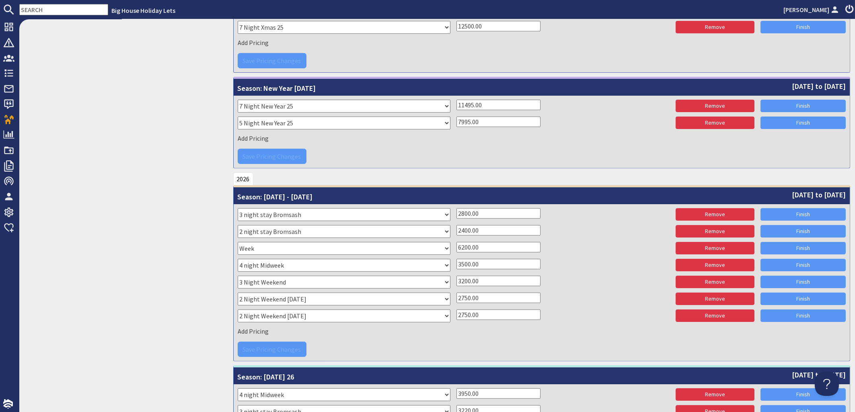
scroll to position [727, 0]
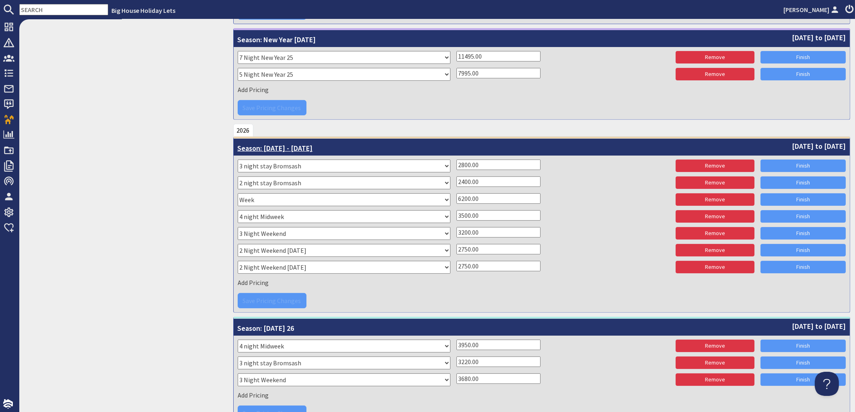
click at [792, 146] on span "[DATE] to [DATE]" at bounding box center [819, 146] width 54 height 11
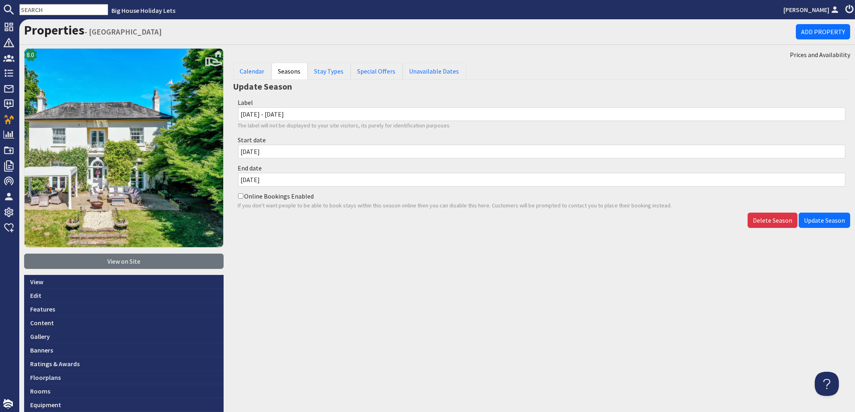
drag, startPoint x: 310, startPoint y: 115, endPoint x: 276, endPoint y: 116, distance: 34.2
click at [276, 116] on input "[DATE] - [DATE]" at bounding box center [541, 114] width 607 height 14
click at [282, 181] on input "[DATE]" at bounding box center [541, 180] width 607 height 14
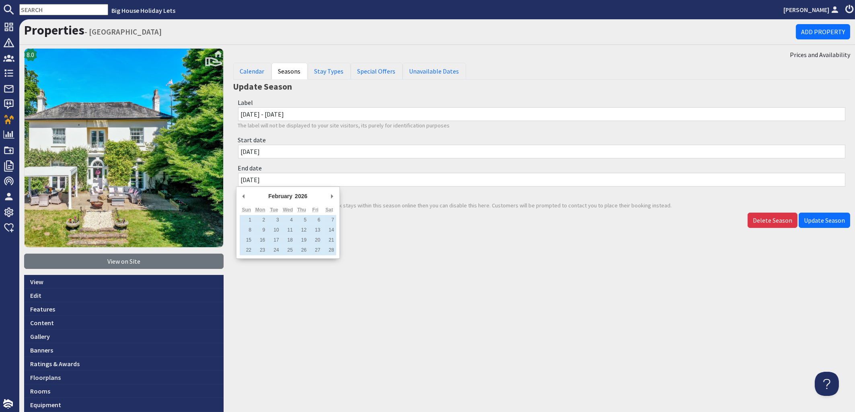
click at [425, 252] on div "Prices and Availability Calendar Seasons Stay Types Special Offers Unavailable …" at bounding box center [541, 264] width 627 height 432
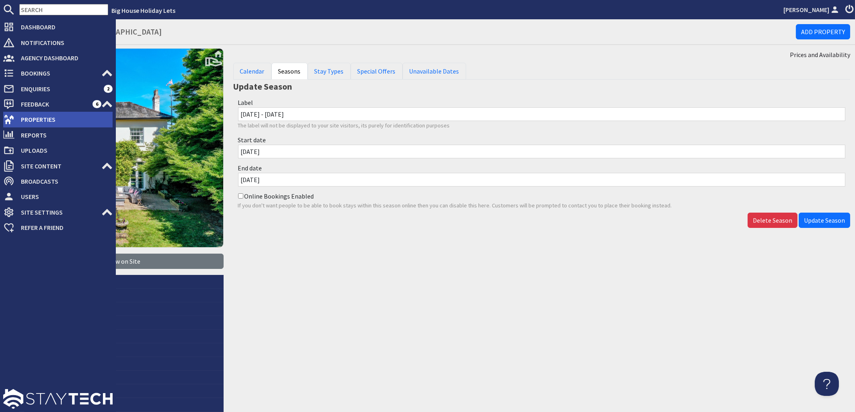
click at [32, 117] on span "Properties" at bounding box center [63, 119] width 98 height 13
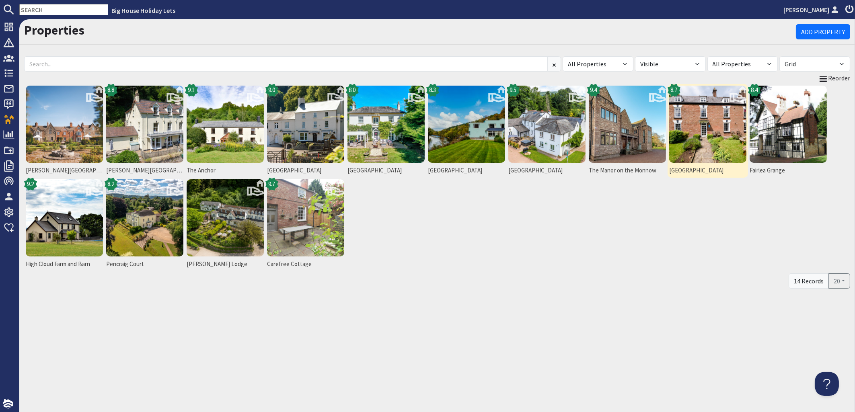
click at [693, 112] on img at bounding box center [707, 124] width 77 height 77
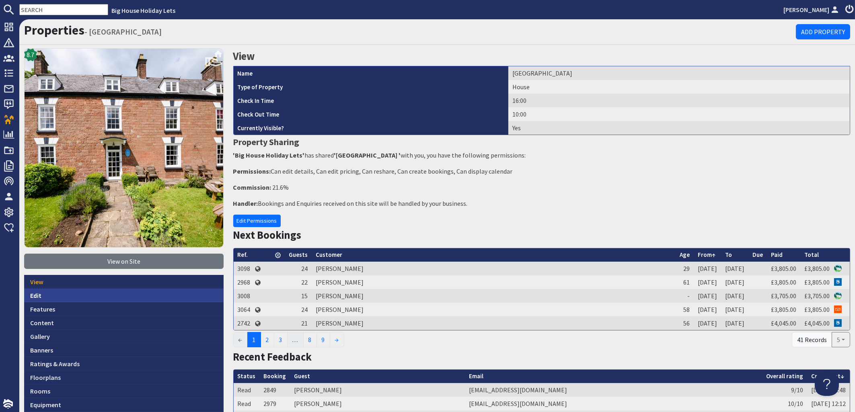
click at [41, 294] on link "Edit" at bounding box center [123, 296] width 199 height 14
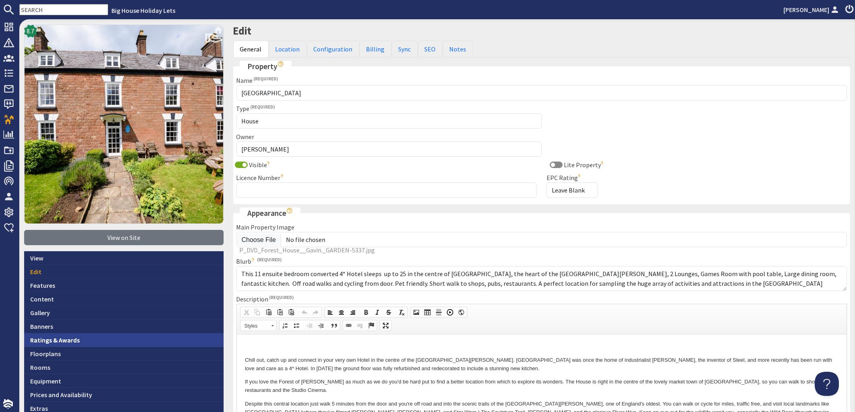
scroll to position [145, 0]
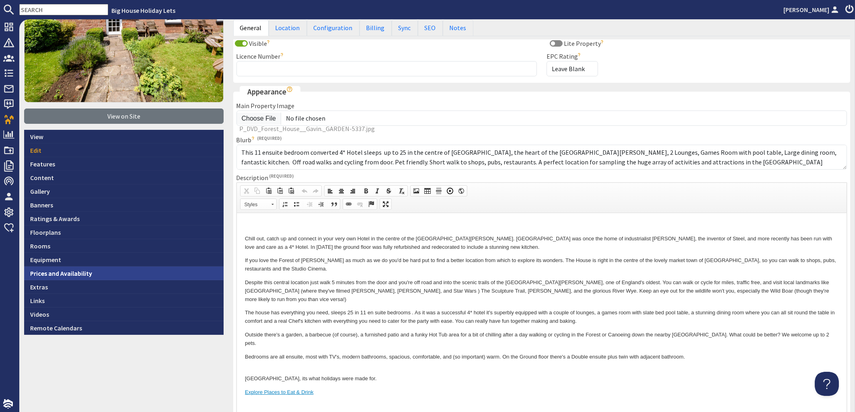
click at [46, 273] on link "Prices and Availability" at bounding box center [123, 274] width 199 height 14
type textarea "<p>&nbsp;</p> <p>Chill out, catch up and connect in your very own Hotel in the …"
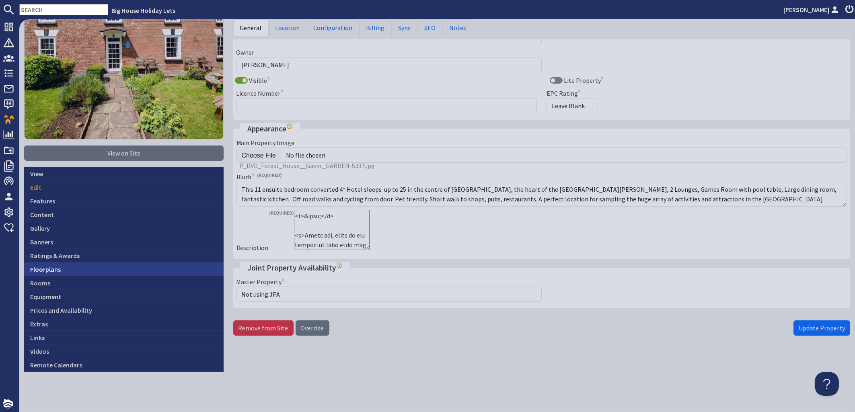
scroll to position [106, 0]
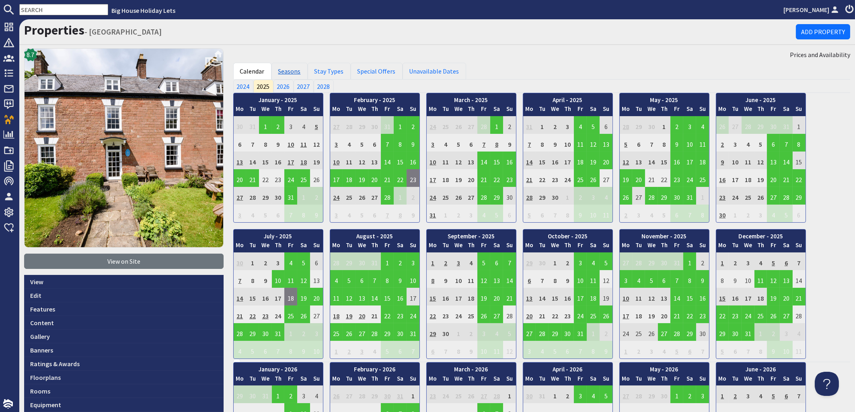
click at [293, 70] on link "Seasons" at bounding box center [289, 71] width 36 height 17
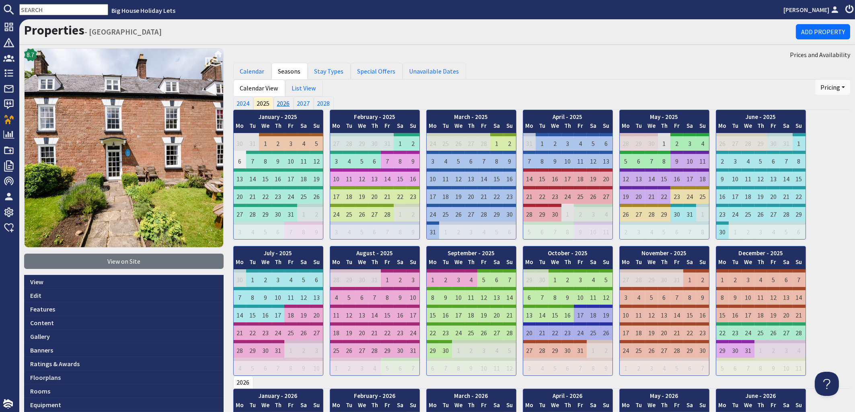
click at [285, 101] on link "2026" at bounding box center [283, 102] width 20 height 13
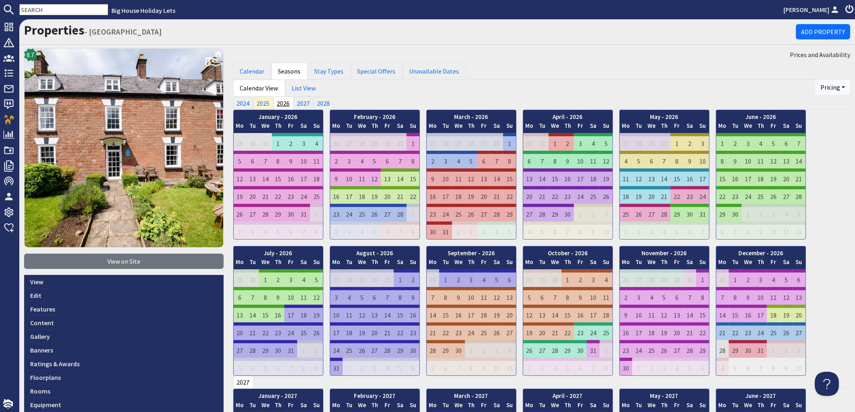
click at [280, 101] on link "2026" at bounding box center [283, 102] width 20 height 13
click at [295, 88] on link "List View" at bounding box center [304, 88] width 38 height 17
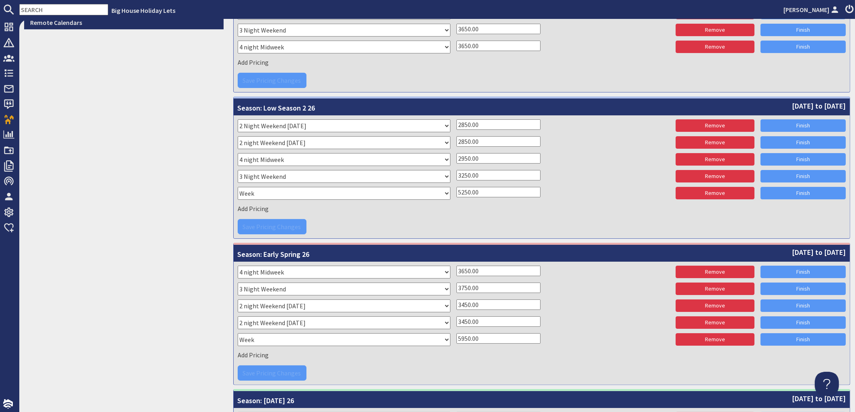
scroll to position [436, 0]
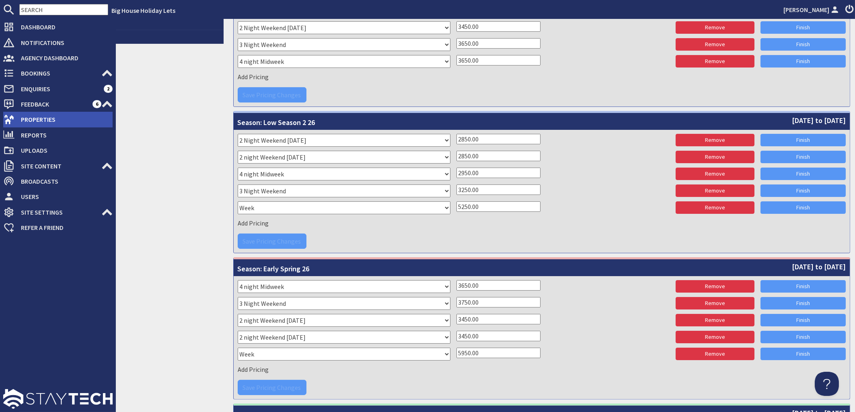
click at [29, 119] on span "Properties" at bounding box center [63, 119] width 98 height 13
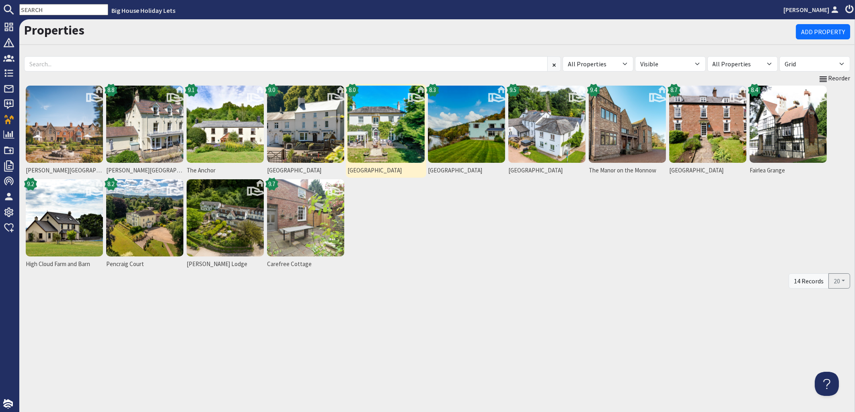
click at [386, 123] on img at bounding box center [385, 124] width 77 height 77
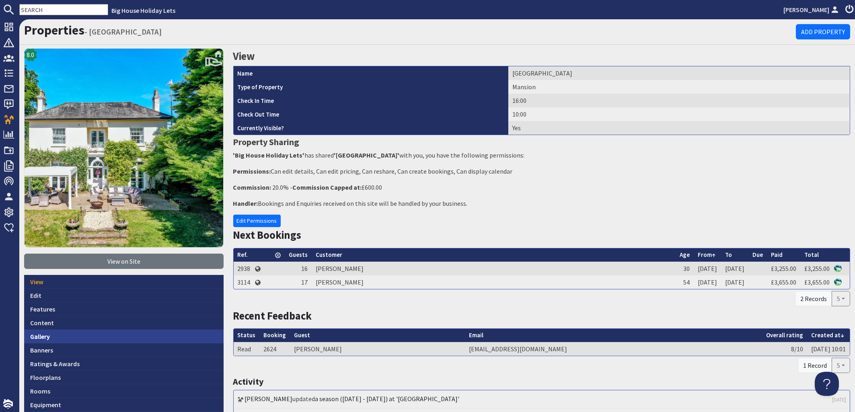
scroll to position [97, 0]
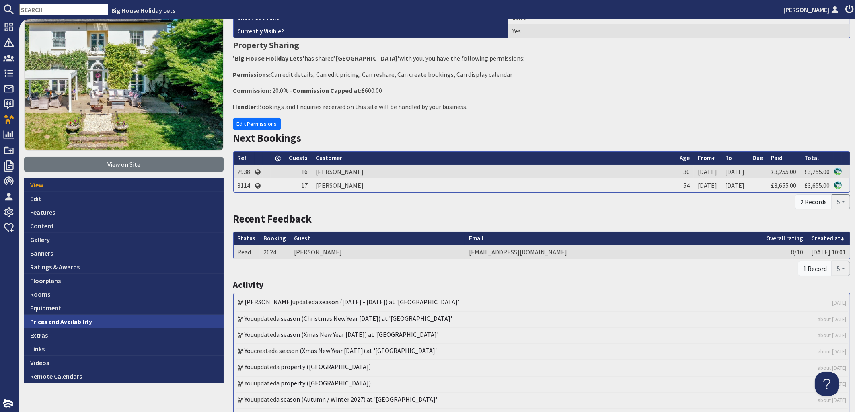
click at [57, 320] on link "Prices and Availability" at bounding box center [123, 322] width 199 height 14
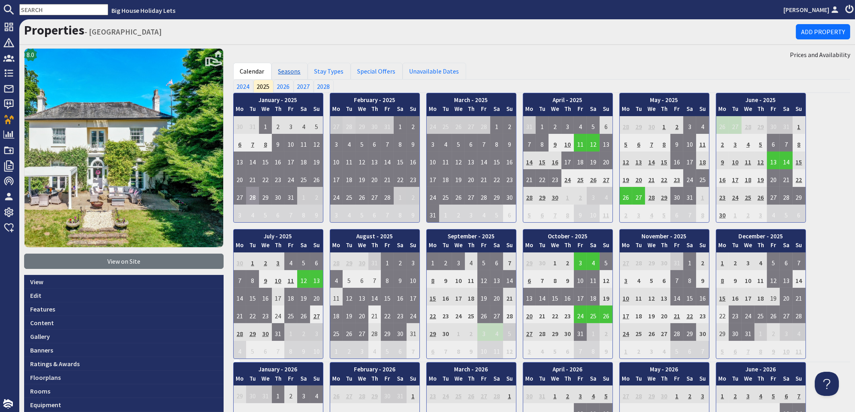
click at [288, 71] on link "Seasons" at bounding box center [289, 71] width 36 height 17
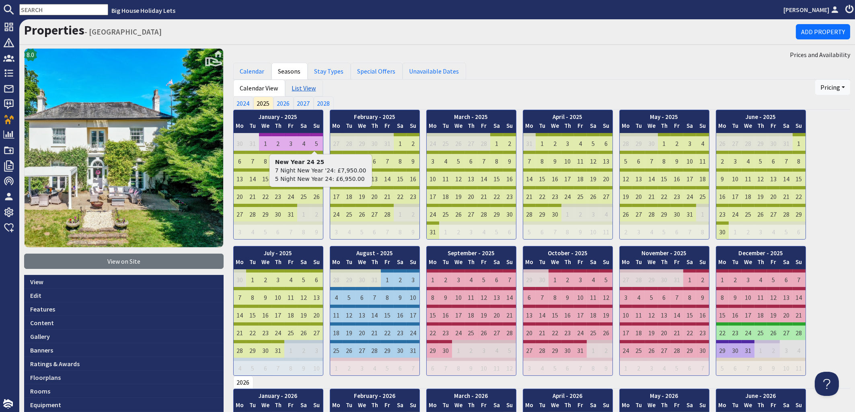
click at [298, 88] on link "List View" at bounding box center [304, 88] width 38 height 17
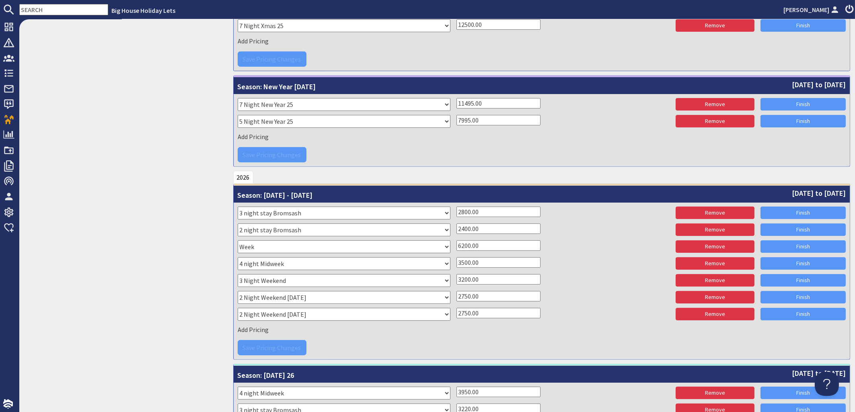
scroll to position [630, 0]
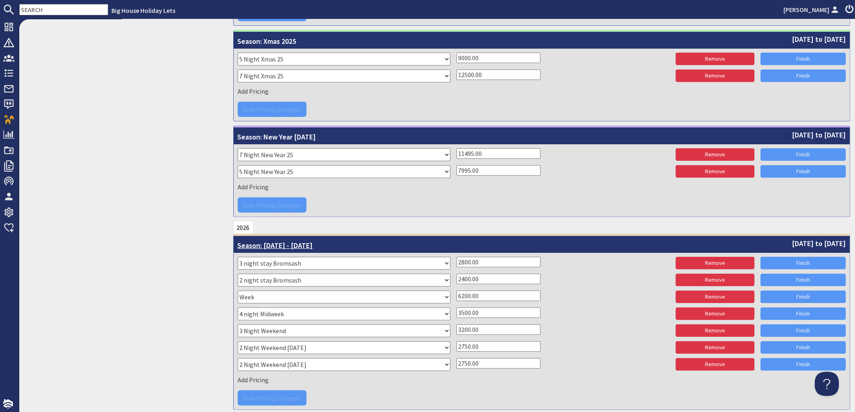
click at [792, 243] on span "[DATE] to [DATE]" at bounding box center [819, 243] width 54 height 11
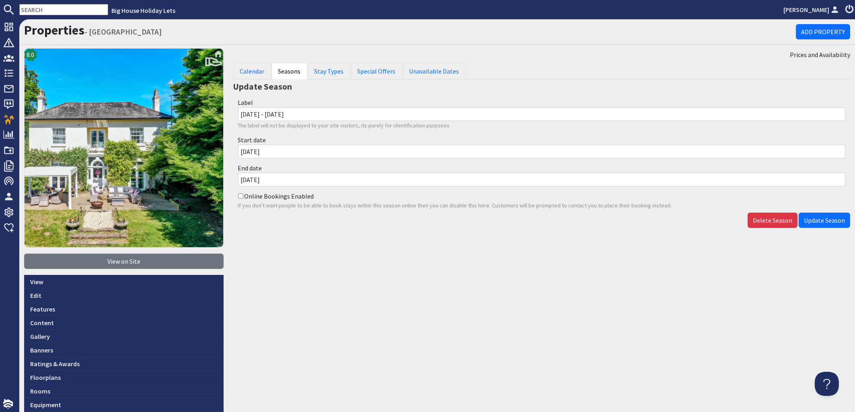
click at [275, 184] on input "[DATE]" at bounding box center [541, 180] width 607 height 14
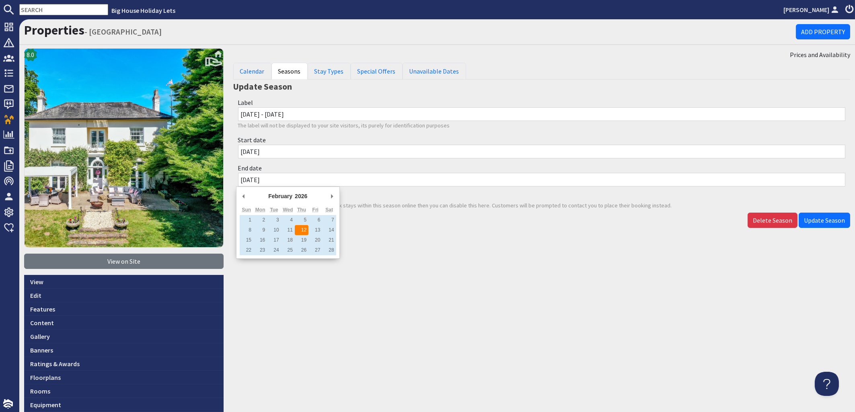
type input "[DATE]"
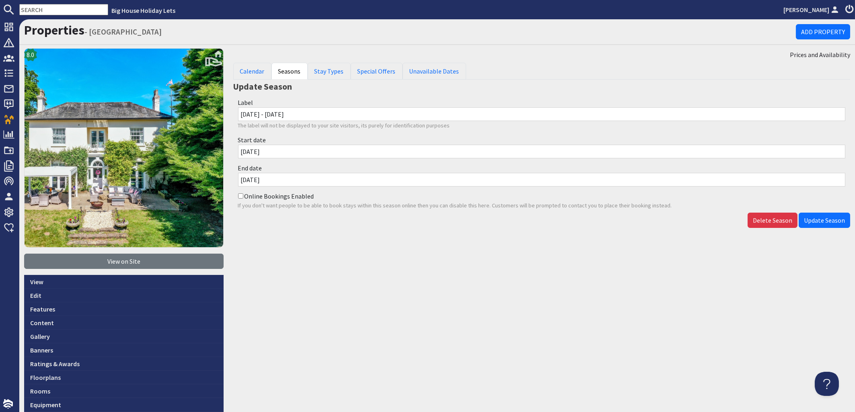
click at [312, 111] on input "[DATE] - [DATE]" at bounding box center [541, 114] width 607 height 14
drag, startPoint x: 312, startPoint y: 112, endPoint x: 270, endPoint y: 111, distance: 41.4
click at [270, 111] on input "[DATE] - [DATE]" at bounding box center [541, 114] width 607 height 14
type input "[DATE] - [DATE]"
click at [811, 218] on span "Update Season" at bounding box center [824, 220] width 41 height 8
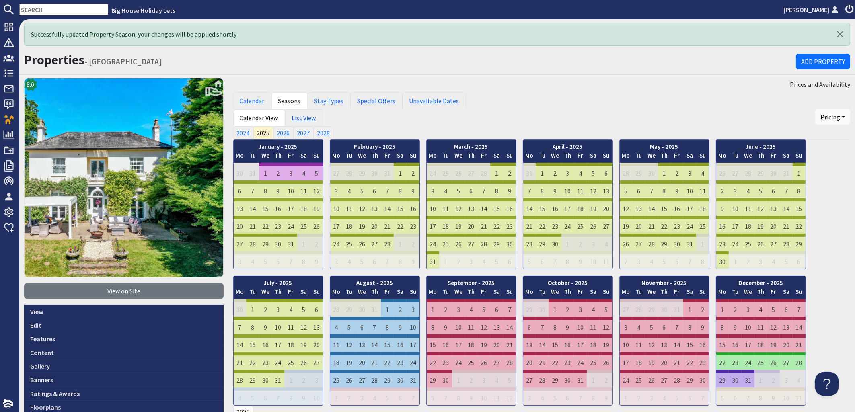
click at [300, 119] on link "List View" at bounding box center [304, 117] width 38 height 17
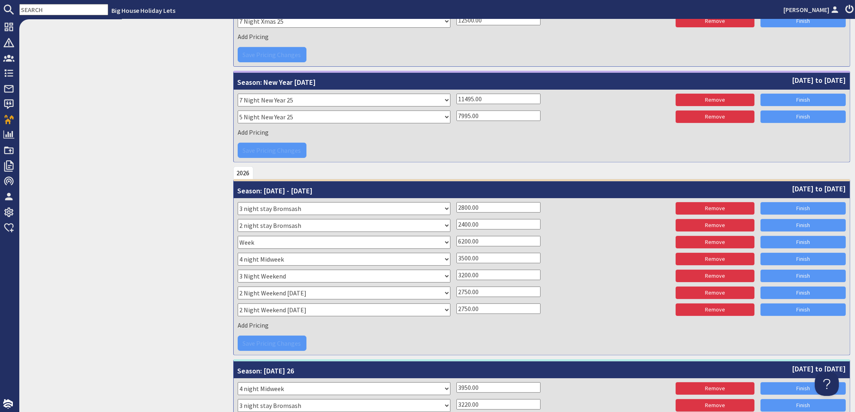
scroll to position [727, 0]
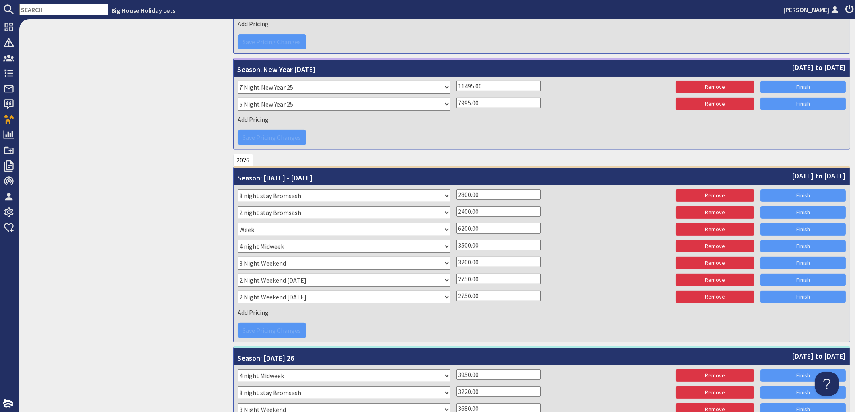
drag, startPoint x: 484, startPoint y: 193, endPoint x: 441, endPoint y: 194, distance: 43.0
click at [456, 194] on input "2800.00" at bounding box center [498, 194] width 84 height 10
drag, startPoint x: 486, startPoint y: 278, endPoint x: 455, endPoint y: 279, distance: 31.0
click at [456, 279] on input "2750.00" at bounding box center [498, 279] width 84 height 10
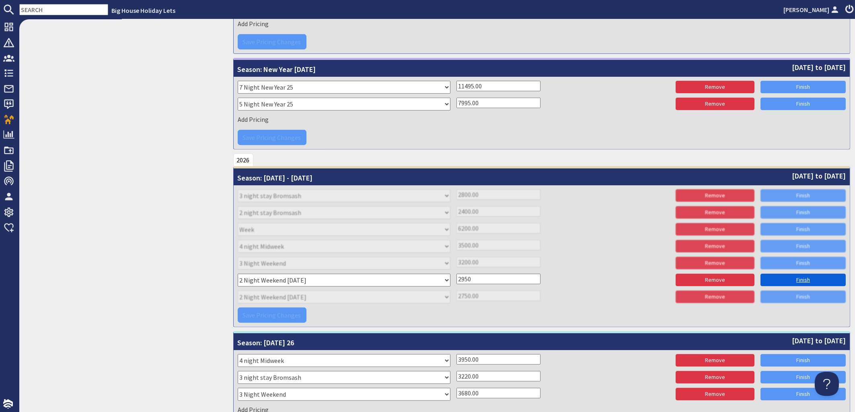
type input "2950"
click at [763, 278] on link "Finish" at bounding box center [802, 280] width 85 height 12
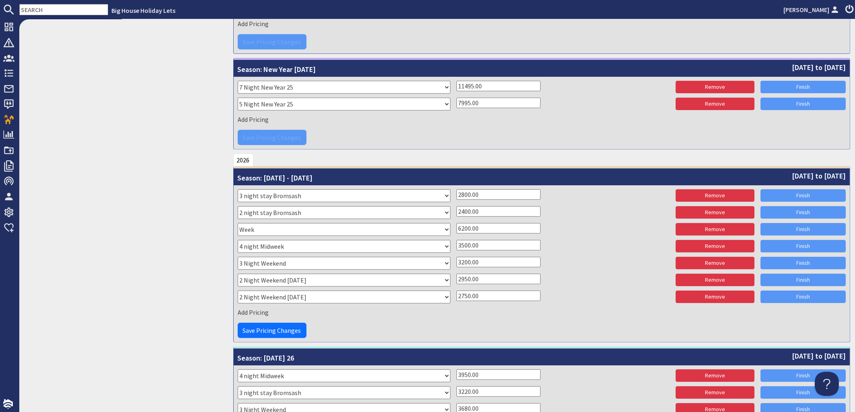
drag, startPoint x: 484, startPoint y: 297, endPoint x: 445, endPoint y: 294, distance: 38.3
click at [456, 294] on input "2750.00" at bounding box center [498, 296] width 84 height 10
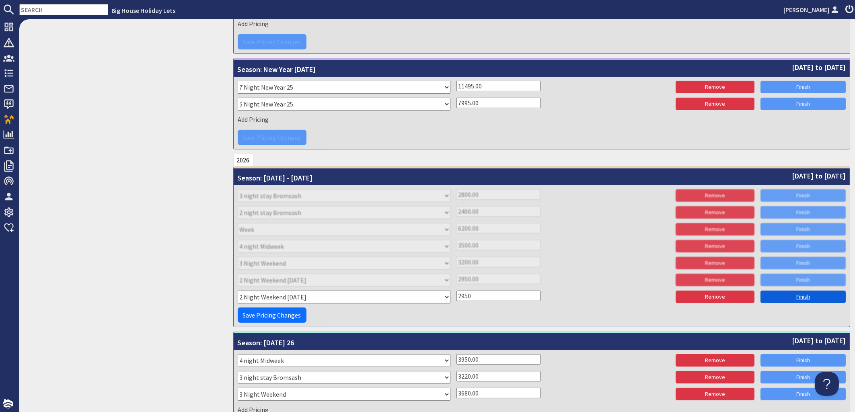
type input "2950"
click at [775, 299] on link "Finish" at bounding box center [802, 297] width 85 height 12
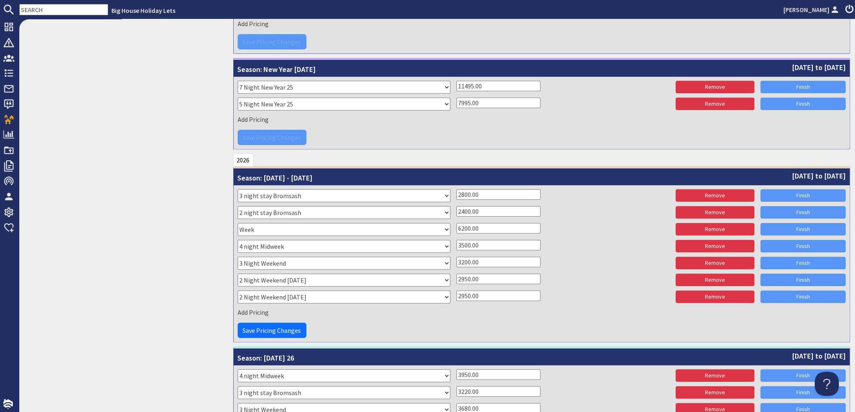
drag, startPoint x: 480, startPoint y: 211, endPoint x: 443, endPoint y: 211, distance: 37.0
click at [456, 211] on input "2400.00" at bounding box center [498, 211] width 84 height 10
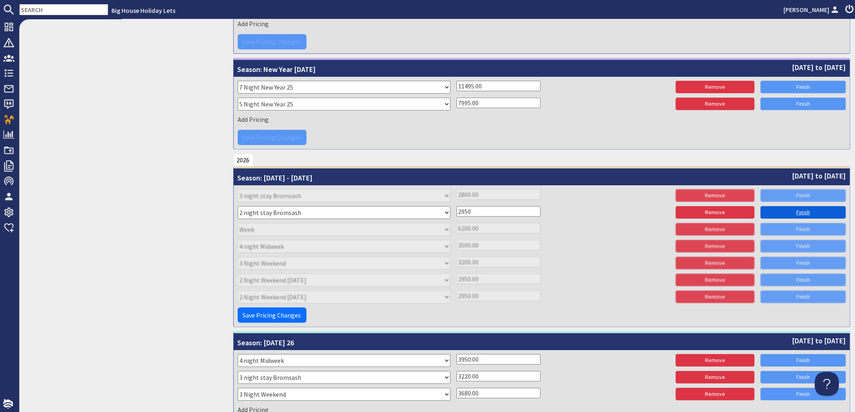
type input "2950"
click at [762, 213] on link "Finish" at bounding box center [802, 212] width 85 height 12
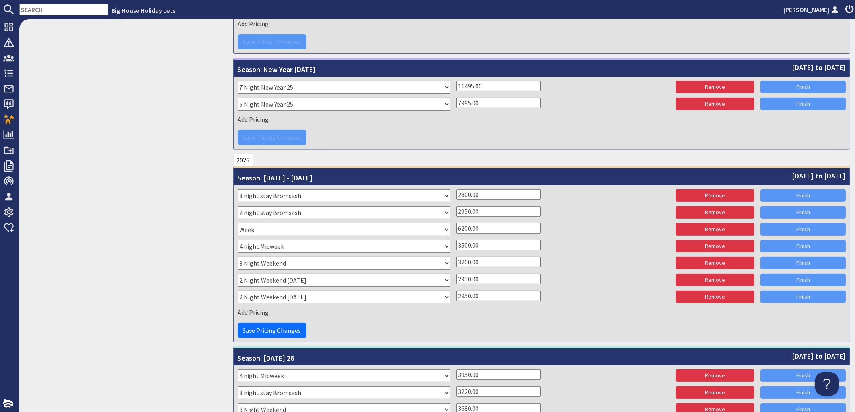
drag, startPoint x: 477, startPoint y: 192, endPoint x: 445, endPoint y: 192, distance: 31.4
click at [456, 192] on input "2800.00" at bounding box center [498, 194] width 84 height 10
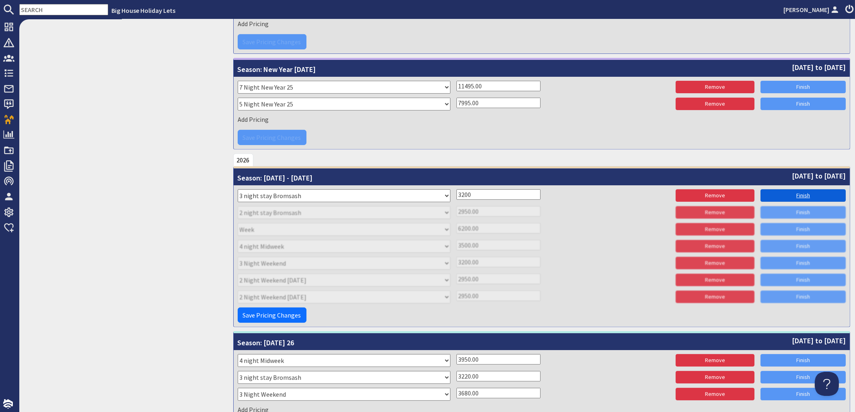
type input "3200"
click at [780, 195] on link "Finish" at bounding box center [802, 195] width 85 height 12
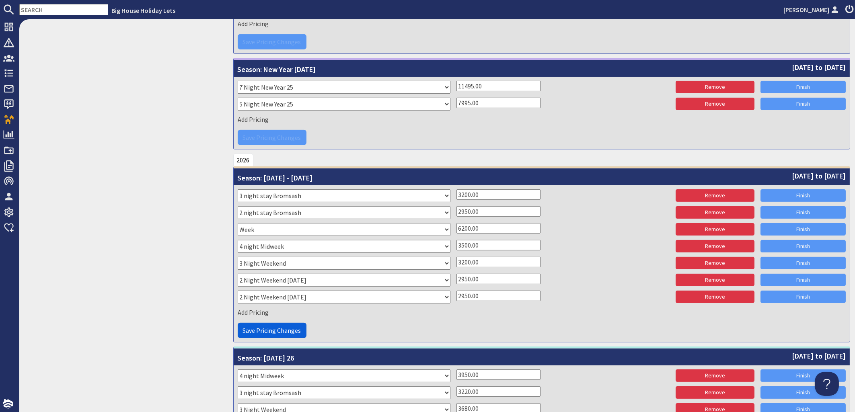
click at [280, 333] on span "Save Pricing Changes" at bounding box center [272, 330] width 58 height 8
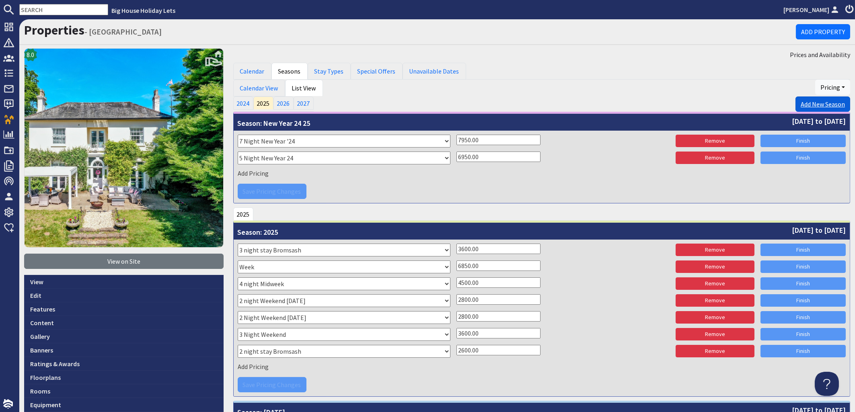
click at [800, 103] on link "Add New Season" at bounding box center [822, 103] width 55 height 15
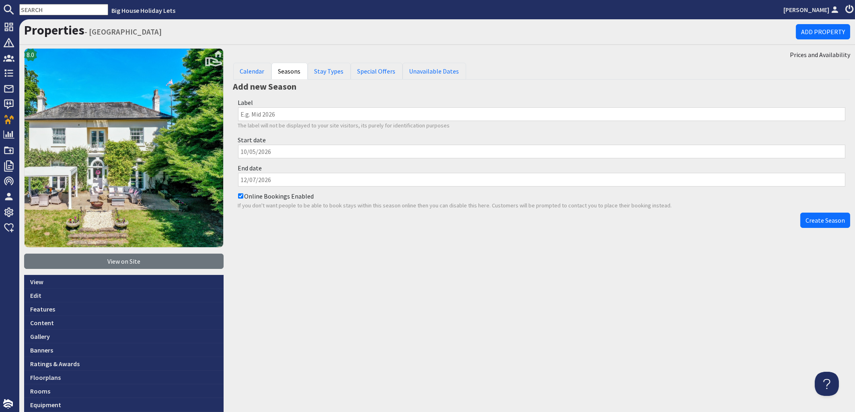
click at [257, 113] on input "Label" at bounding box center [541, 114] width 607 height 14
type input "H"
type input "February Half Term"
type input "13/02/2026"
click at [276, 180] on input "End date" at bounding box center [541, 180] width 607 height 14
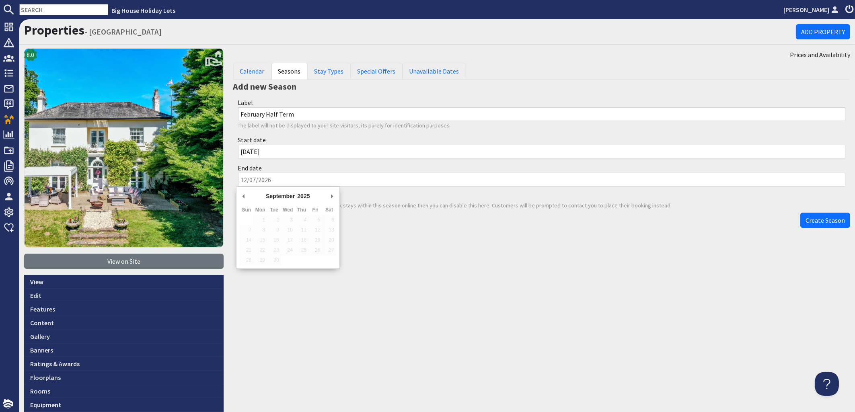
click at [276, 180] on input "End date" at bounding box center [541, 180] width 607 height 14
type input "22/02/2026"
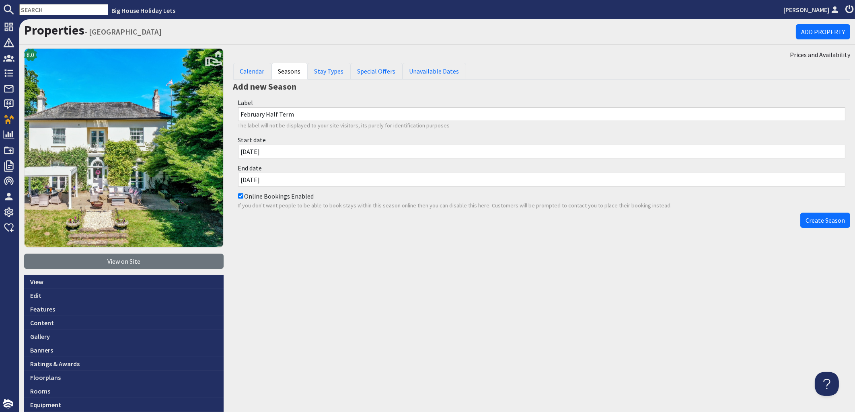
click at [240, 197] on input "Online Bookings Enabled" at bounding box center [240, 195] width 5 height 5
checkbox input "false"
click at [819, 221] on span "Create Season" at bounding box center [824, 220] width 39 height 8
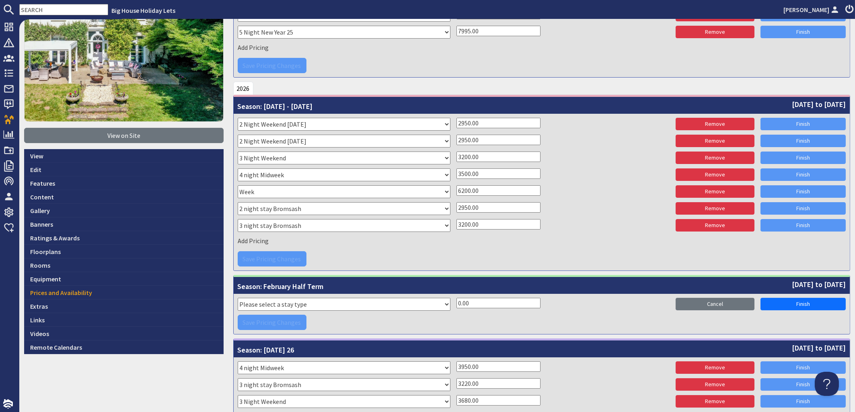
scroll to position [168, 0]
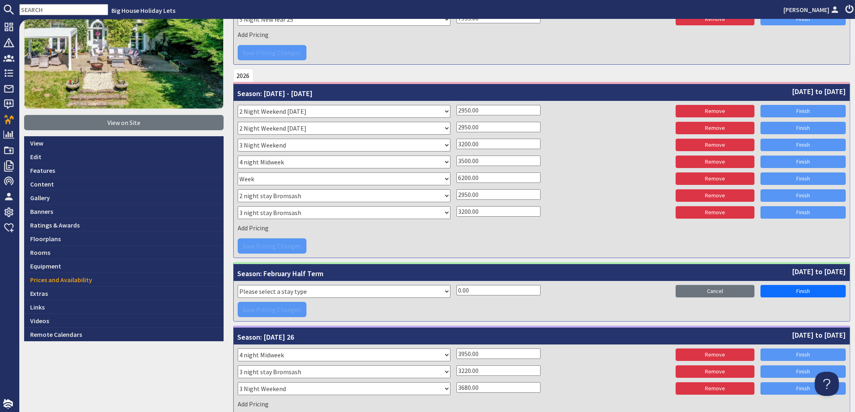
click at [238, 285] on select "Please select a stay type 4 Night New Year 24 5 Night Xmas 25 6 Night Xmas 25 5…" at bounding box center [344, 291] width 213 height 13
select select "9652"
click option "4 night Midweek" at bounding box center [0, 0] width 0 height 0
drag, startPoint x: 480, startPoint y: 291, endPoint x: 432, endPoint y: 289, distance: 48.3
click at [456, 289] on input "0.00" at bounding box center [498, 290] width 84 height 10
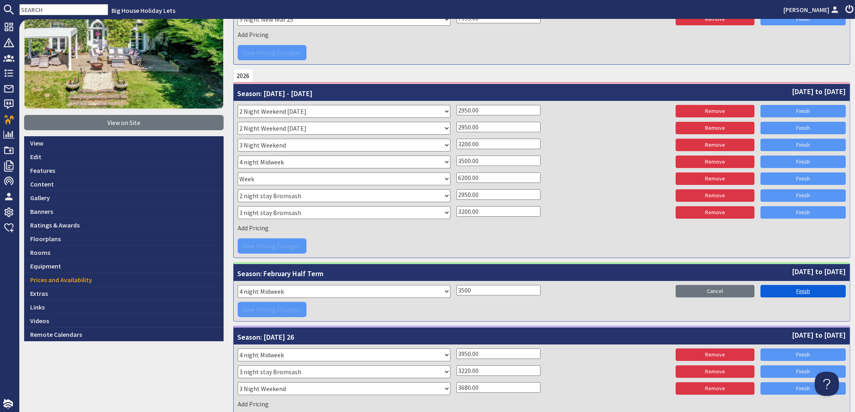
type input "3500"
click at [795, 286] on link "Finish" at bounding box center [802, 291] width 85 height 12
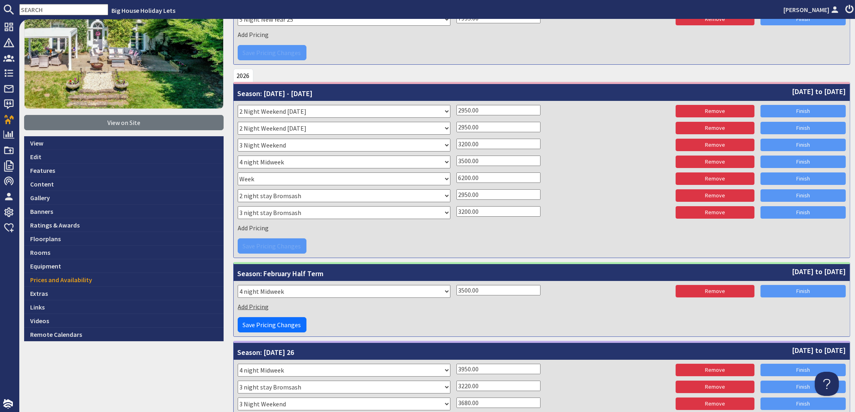
click at [251, 304] on span "Add Pricing" at bounding box center [253, 307] width 31 height 8
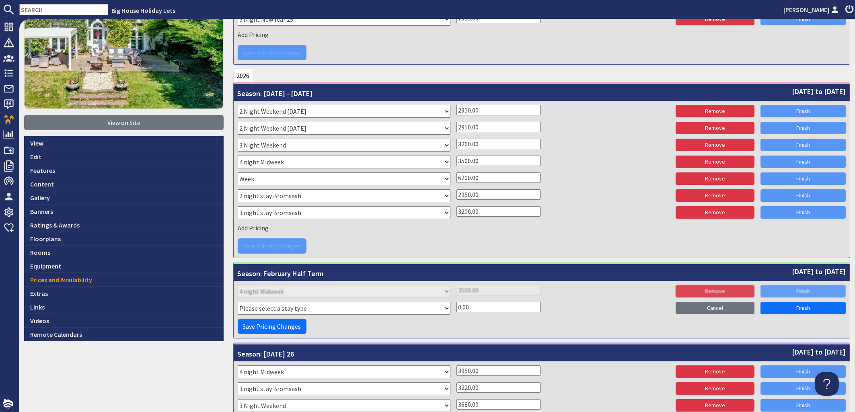
click at [238, 302] on select "Please select a stay type 4 Night New Year 24 5 Night Xmas 25 6 Night Xmas 25 5…" at bounding box center [344, 308] width 213 height 13
select select "10975"
click option "3 night stay Bromsash" at bounding box center [0, 0] width 0 height 0
drag, startPoint x: 472, startPoint y: 306, endPoint x: 430, endPoint y: 305, distance: 41.8
click at [456, 305] on input "0.00" at bounding box center [498, 307] width 84 height 10
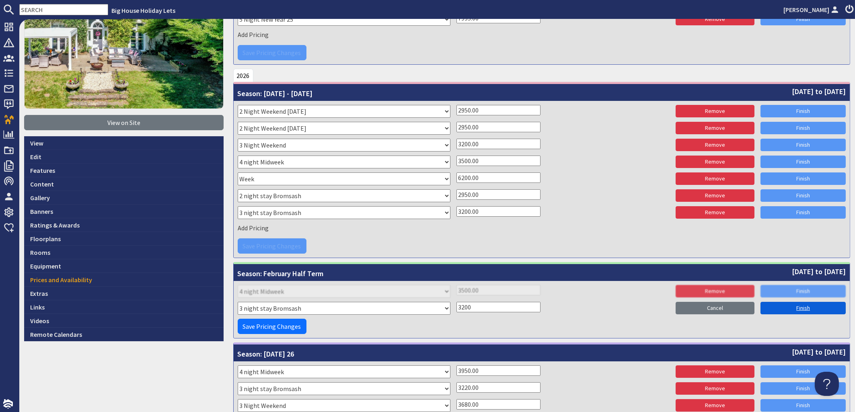
type input "3200"
click at [787, 309] on link "Finish" at bounding box center [802, 308] width 85 height 12
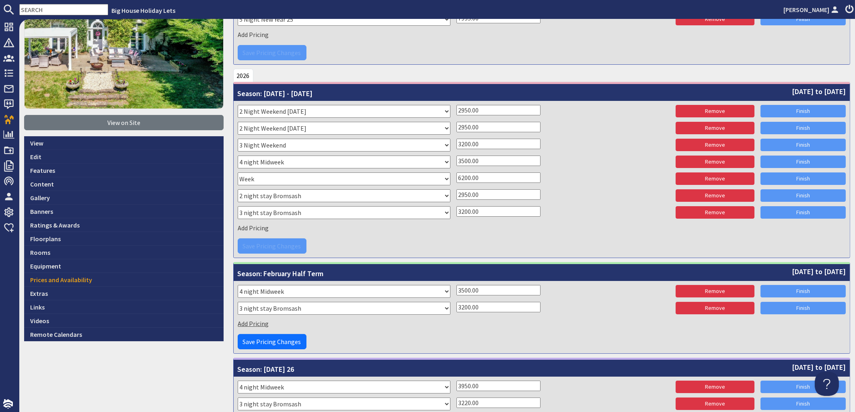
click at [248, 322] on span "Add Pricing" at bounding box center [253, 324] width 31 height 8
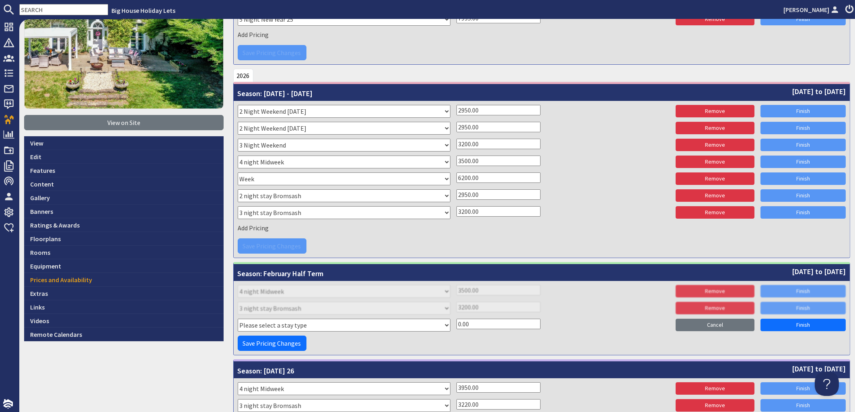
click at [238, 319] on select "Please select a stay type 4 Night New Year 24 5 Night Xmas 25 6 Night Xmas 25 5…" at bounding box center [344, 325] width 213 height 13
select select "9650"
click option "3 Night Weekend" at bounding box center [0, 0] width 0 height 0
drag, startPoint x: 476, startPoint y: 324, endPoint x: 439, endPoint y: 320, distance: 37.2
click at [456, 320] on input "0.00" at bounding box center [498, 324] width 84 height 10
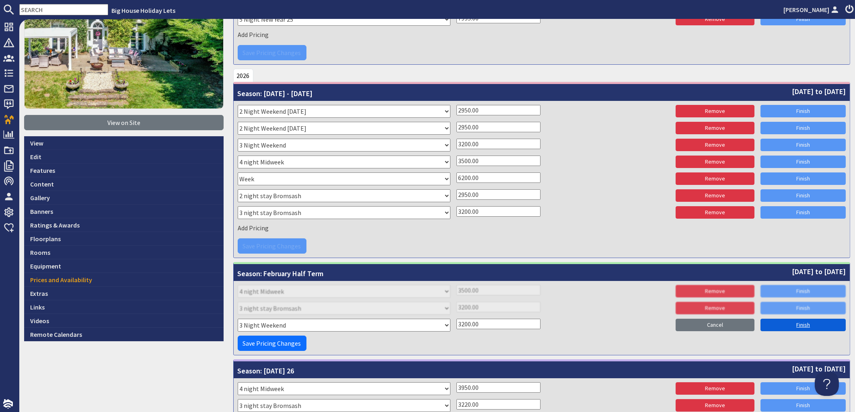
type input "3200.00"
click at [786, 324] on link "Finish" at bounding box center [802, 325] width 85 height 12
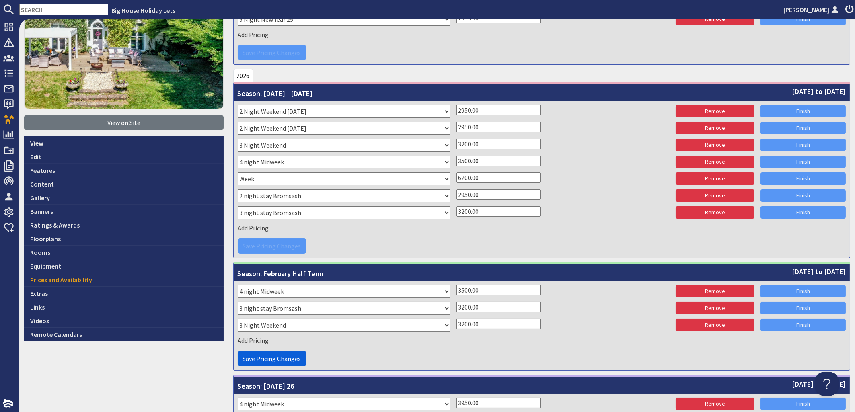
click at [261, 359] on span "Save Pricing Changes" at bounding box center [272, 359] width 58 height 8
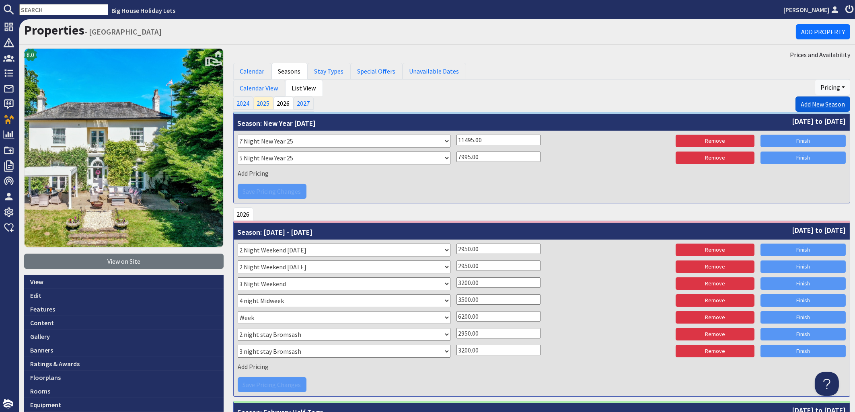
click at [822, 105] on link "Add New Season" at bounding box center [822, 103] width 55 height 15
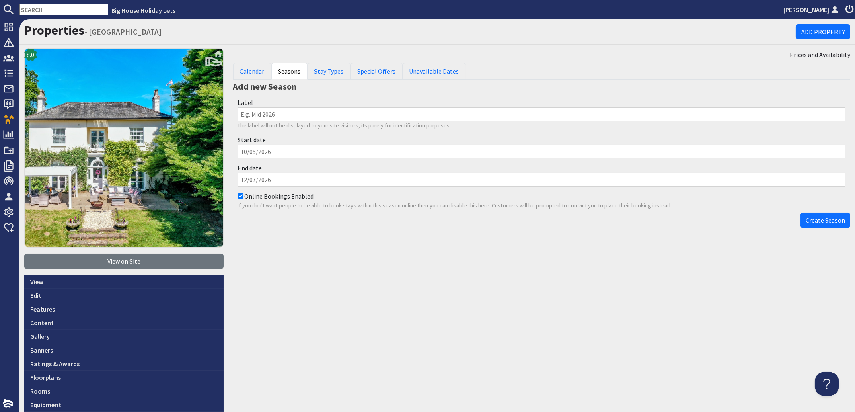
click at [284, 115] on input "Label" at bounding box center [541, 114] width 607 height 14
click at [260, 152] on input "Start date" at bounding box center [541, 152] width 607 height 14
type input "23/02/2026"
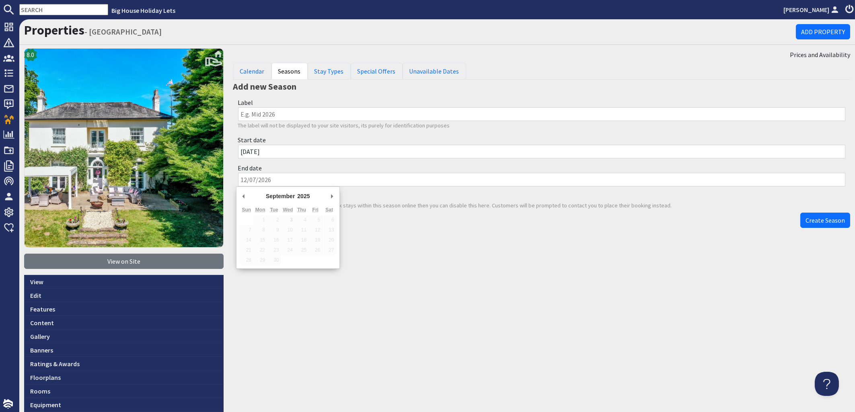
click at [277, 181] on input "End date" at bounding box center [541, 180] width 607 height 14
type input "02/04/2026"
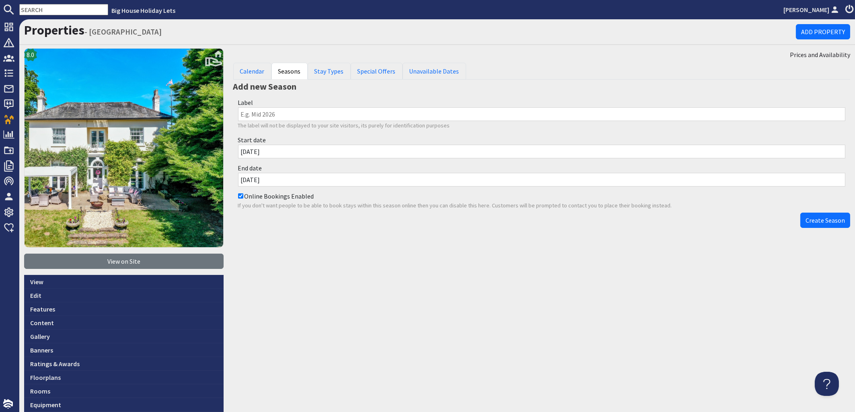
click at [238, 195] on input "Online Bookings Enabled" at bounding box center [240, 195] width 5 height 5
checkbox input "false"
click at [285, 116] on input "Label" at bounding box center [541, 114] width 607 height 14
type input "Winter 2"
click at [819, 219] on span "Create Season" at bounding box center [824, 220] width 39 height 8
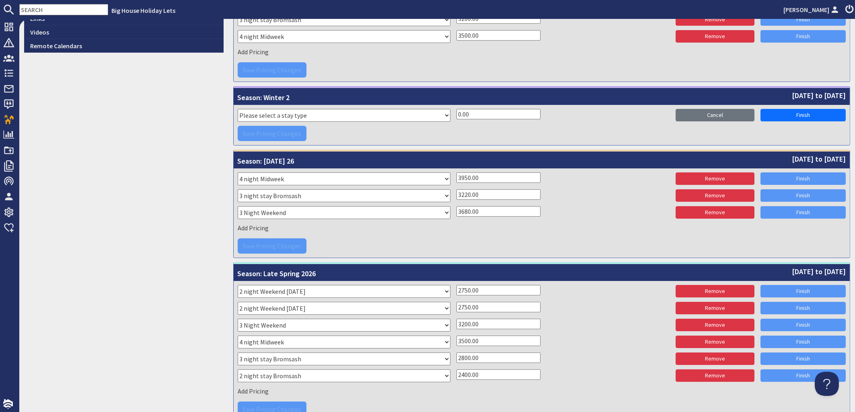
scroll to position [426, 0]
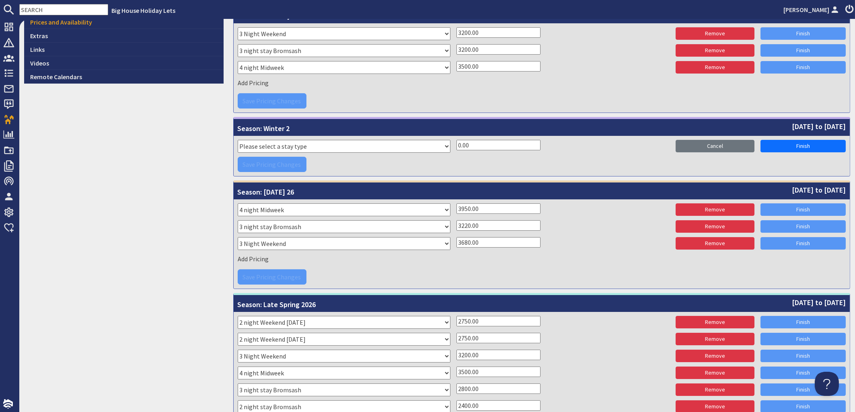
click at [238, 140] on select "Please select a stay type 4 Night New Year 24 5 Night Xmas 25 6 Night Xmas 25 5…" at bounding box center [344, 146] width 213 height 13
select select "9649"
click option "2 night Weekend Saturday" at bounding box center [0, 0] width 0 height 0
drag, startPoint x: 481, startPoint y: 145, endPoint x: 443, endPoint y: 138, distance: 38.7
click at [456, 140] on input "0.00" at bounding box center [498, 145] width 84 height 10
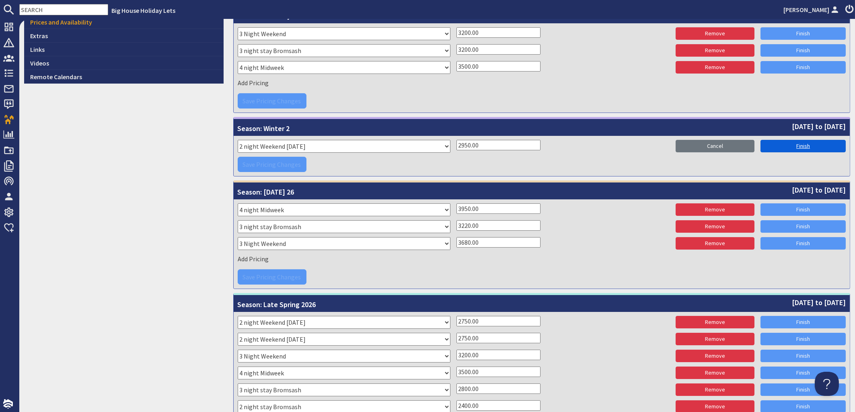
type input "2950.00"
click at [790, 142] on link "Finish" at bounding box center [802, 146] width 85 height 12
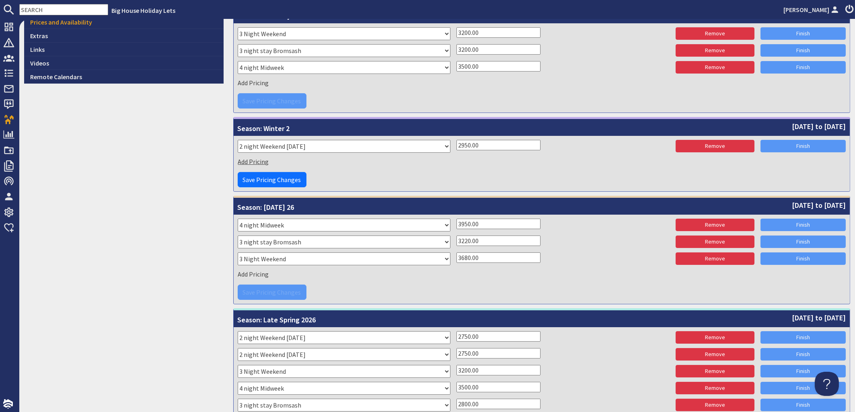
click at [255, 160] on span "Add Pricing" at bounding box center [253, 162] width 31 height 8
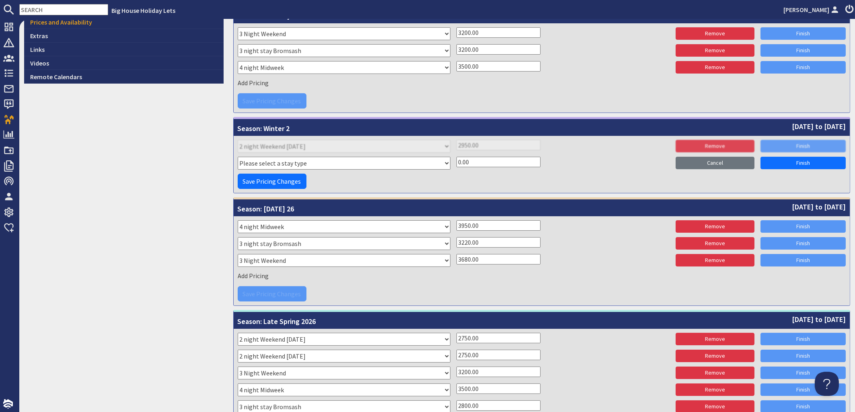
click at [238, 157] on select "Please select a stay type 4 Night New Year 24 5 Night Xmas 25 6 Night Xmas 25 5…" at bounding box center [344, 163] width 213 height 13
select select "9640"
click option "2 Night Weekend Friday" at bounding box center [0, 0] width 0 height 0
drag, startPoint x: 473, startPoint y: 163, endPoint x: 453, endPoint y: 162, distance: 19.7
click at [456, 162] on input "0.00" at bounding box center [498, 162] width 84 height 10
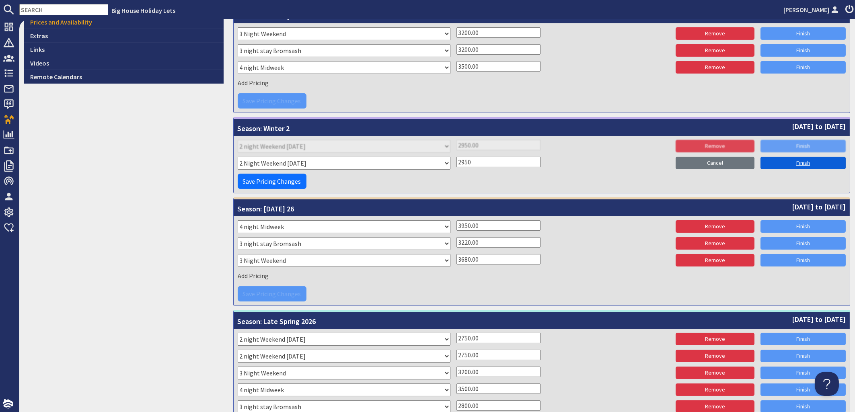
type input "2950"
click at [792, 159] on link "Finish" at bounding box center [802, 163] width 85 height 12
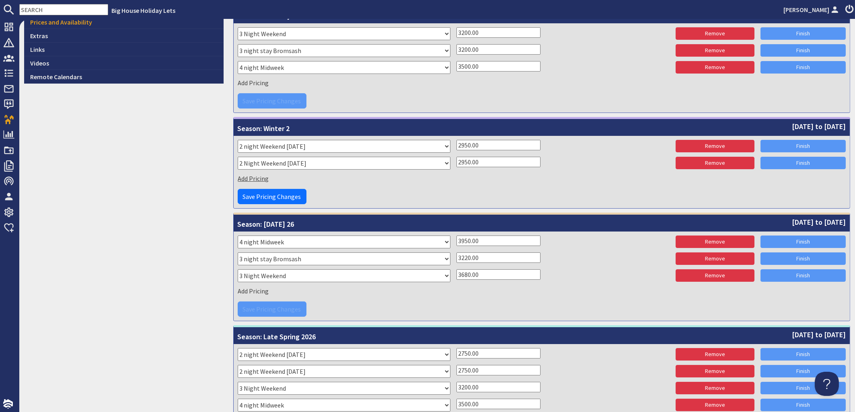
click at [258, 177] on span "Add Pricing" at bounding box center [253, 178] width 31 height 8
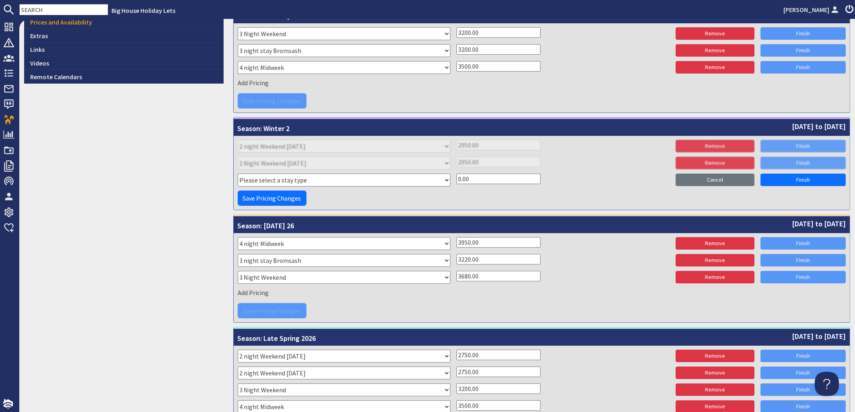
click at [238, 174] on select "Please select a stay type 4 Night New Year 24 5 Night Xmas 25 6 Night Xmas 25 5…" at bounding box center [344, 180] width 213 height 13
select select "9650"
click option "3 Night Weekend" at bounding box center [0, 0] width 0 height 0
drag, startPoint x: 474, startPoint y: 178, endPoint x: 445, endPoint y: 178, distance: 28.5
click at [456, 178] on input "0.00" at bounding box center [498, 179] width 84 height 10
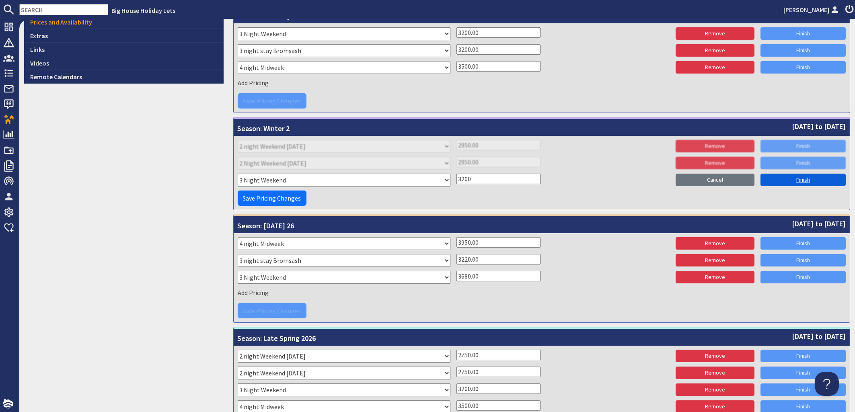
type input "3200"
click at [804, 181] on link "Finish" at bounding box center [802, 180] width 85 height 12
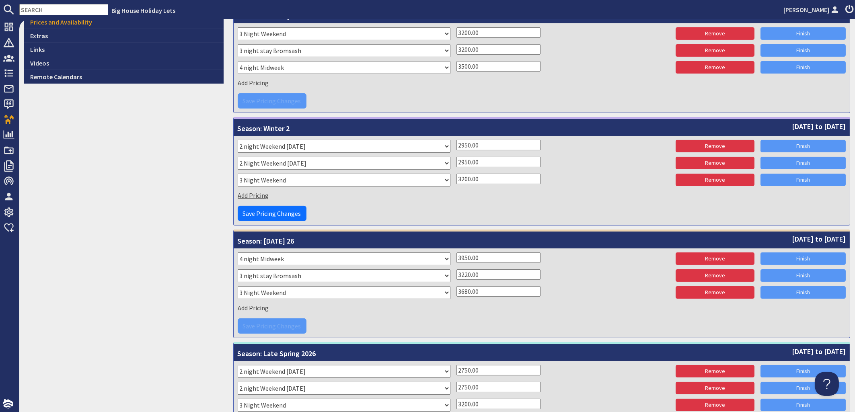
click at [251, 193] on span "Add Pricing" at bounding box center [253, 195] width 31 height 8
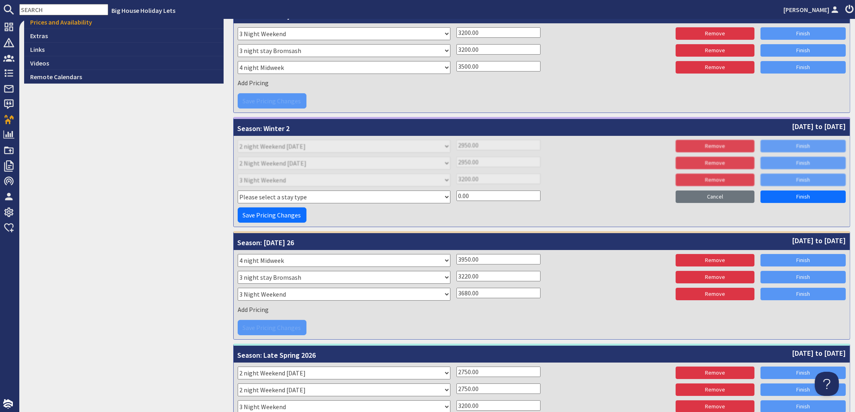
click at [238, 191] on select "Please select a stay type 4 Night New Year 24 5 Night Xmas 25 6 Night Xmas 25 5…" at bounding box center [344, 197] width 213 height 13
select select "10975"
click option "3 night stay Bromsash" at bounding box center [0, 0] width 0 height 0
drag, startPoint x: 472, startPoint y: 197, endPoint x: 442, endPoint y: 195, distance: 30.6
click at [456, 195] on input "0.00" at bounding box center [498, 196] width 84 height 10
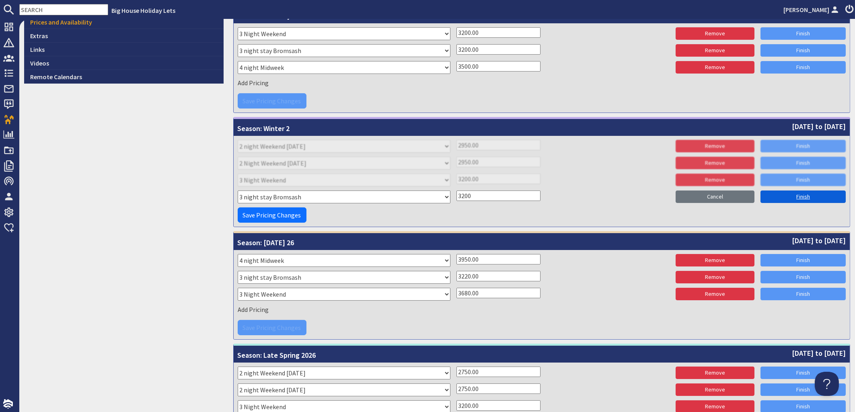
type input "3200"
click at [791, 199] on link "Finish" at bounding box center [802, 197] width 85 height 12
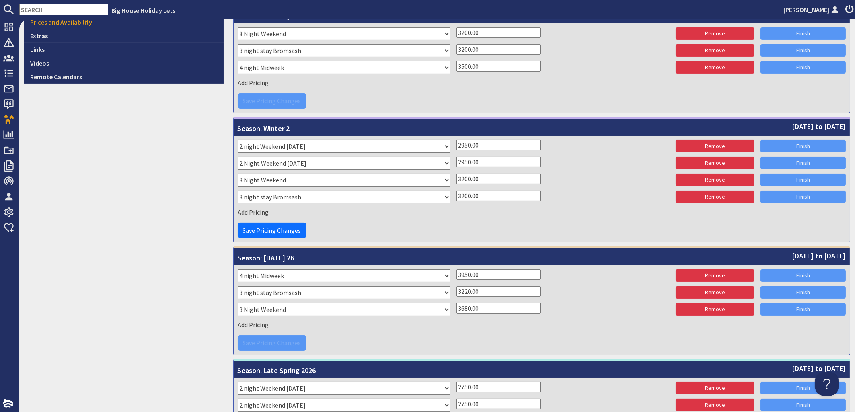
click at [259, 211] on span "Add Pricing" at bounding box center [253, 212] width 31 height 8
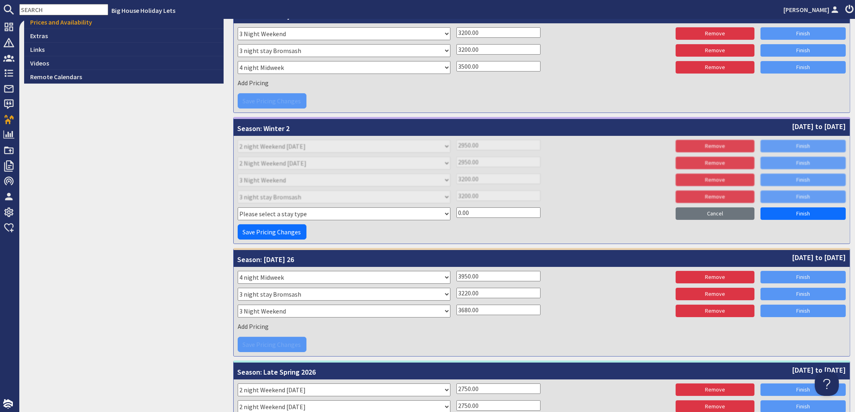
click at [238, 207] on select "Please select a stay type 4 Night New Year 24 5 Night Xmas 25 6 Night Xmas 25 5…" at bounding box center [344, 213] width 213 height 13
select select "10974"
click option "2 night stay Bromsash" at bounding box center [0, 0] width 0 height 0
drag, startPoint x: 479, startPoint y: 211, endPoint x: 426, endPoint y: 210, distance: 52.7
click at [456, 210] on input "0.00" at bounding box center [498, 212] width 84 height 10
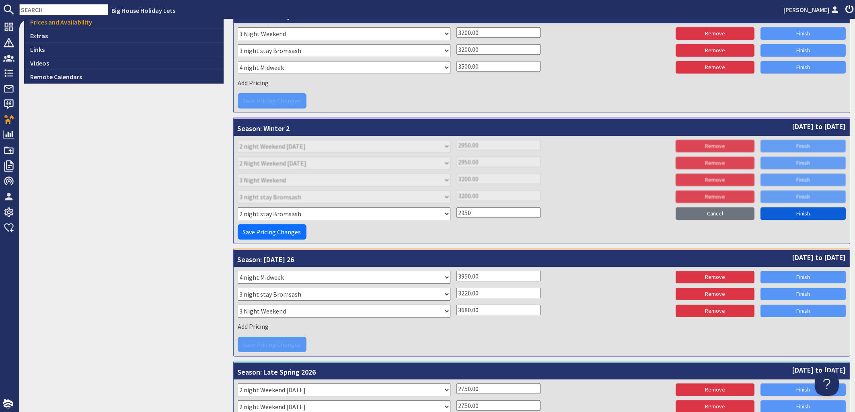
type input "2950"
click at [785, 212] on link "Finish" at bounding box center [802, 213] width 85 height 12
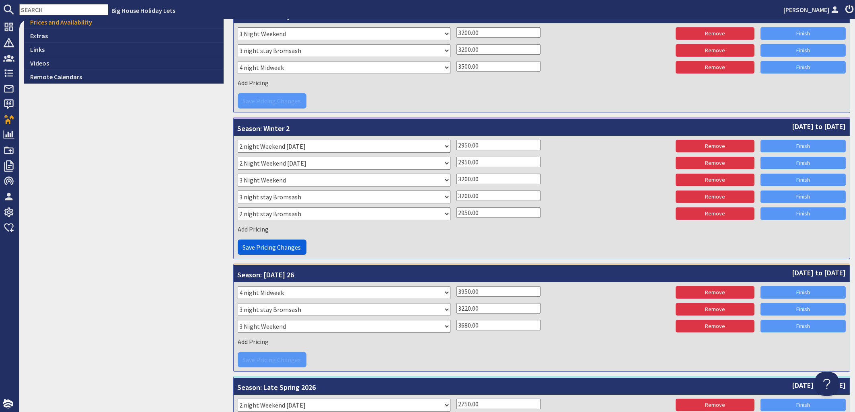
click at [275, 247] on span "Save Pricing Changes" at bounding box center [272, 247] width 58 height 8
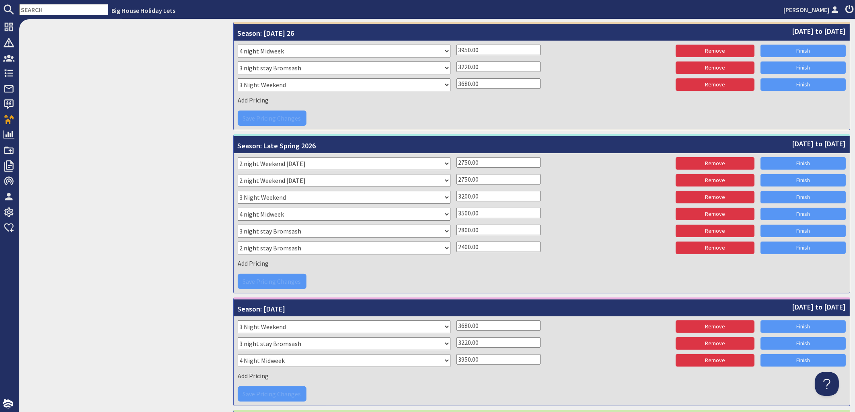
scroll to position [639, 0]
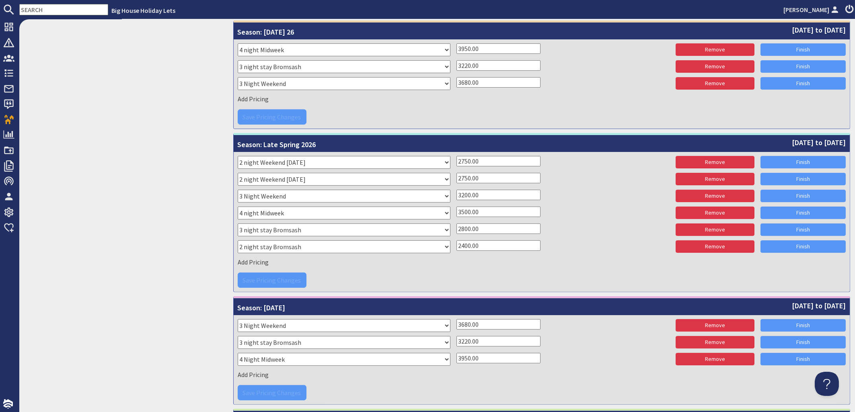
drag, startPoint x: 500, startPoint y: 161, endPoint x: 443, endPoint y: 158, distance: 57.1
click at [456, 158] on input "2750.00" at bounding box center [498, 161] width 84 height 10
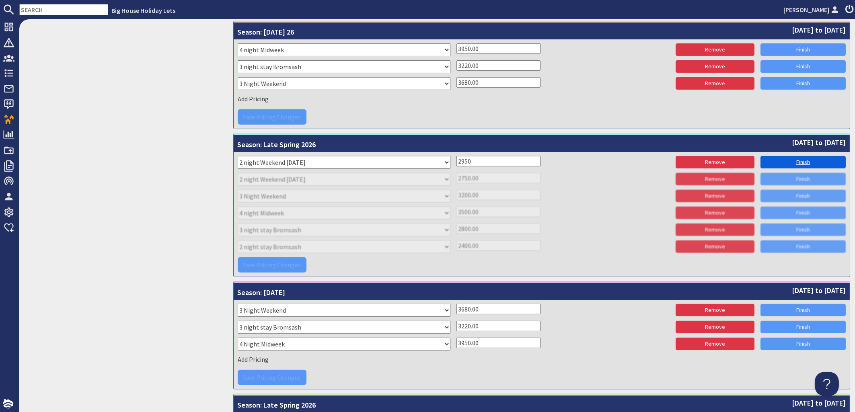
type input "2950"
click at [789, 162] on link "Finish" at bounding box center [802, 162] width 85 height 12
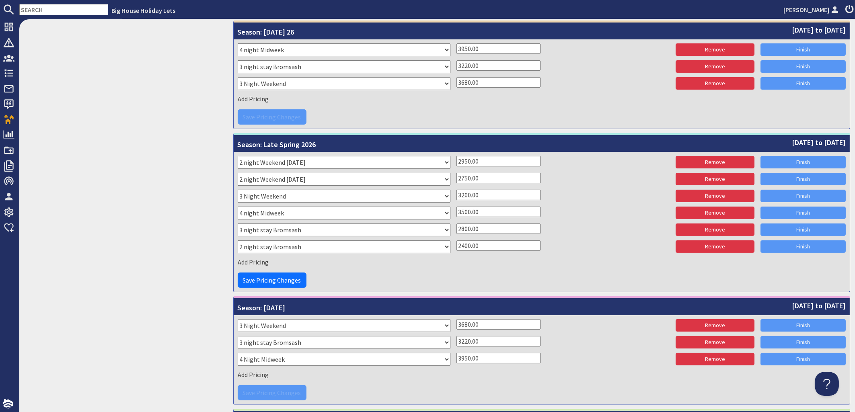
drag, startPoint x: 480, startPoint y: 178, endPoint x: 443, endPoint y: 177, distance: 36.6
click at [456, 177] on input "2750.00" at bounding box center [498, 178] width 84 height 10
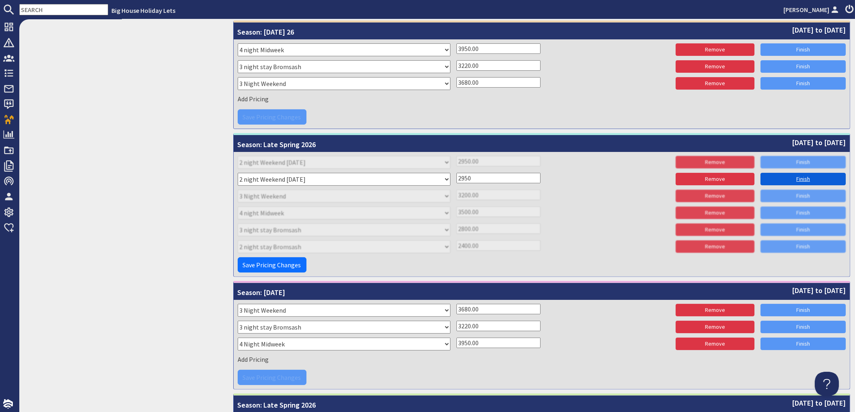
type input "2950"
click at [803, 178] on link "Finish" at bounding box center [802, 179] width 85 height 12
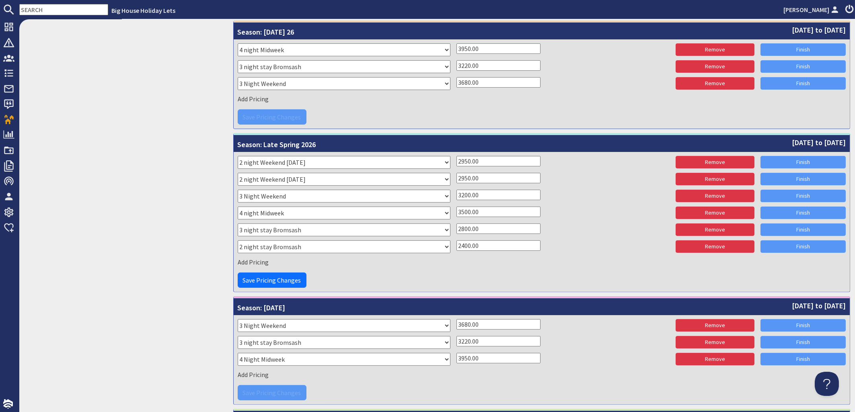
drag, startPoint x: 486, startPoint y: 228, endPoint x: 446, endPoint y: 228, distance: 39.8
click at [456, 228] on input "2800.00" at bounding box center [498, 229] width 84 height 10
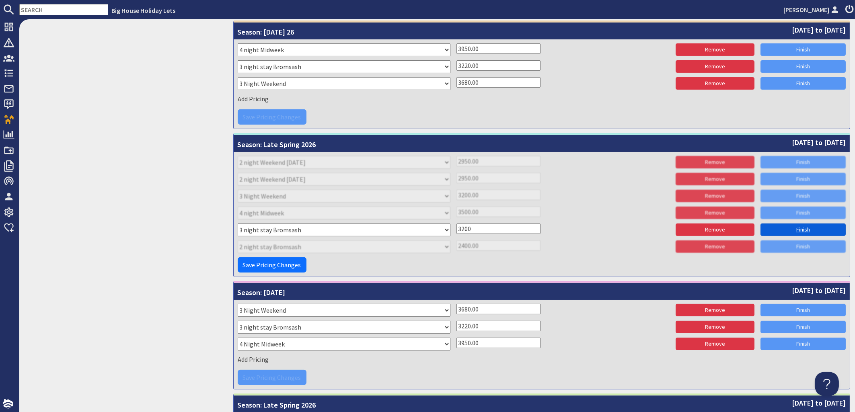
type input "3200"
click at [786, 232] on link "Finish" at bounding box center [802, 230] width 85 height 12
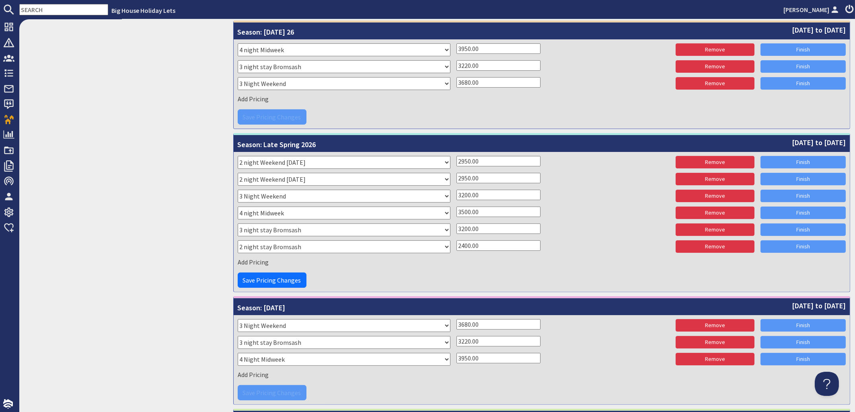
drag, startPoint x: 485, startPoint y: 245, endPoint x: 428, endPoint y: 244, distance: 57.5
click at [456, 244] on input "2400.00" at bounding box center [498, 245] width 84 height 10
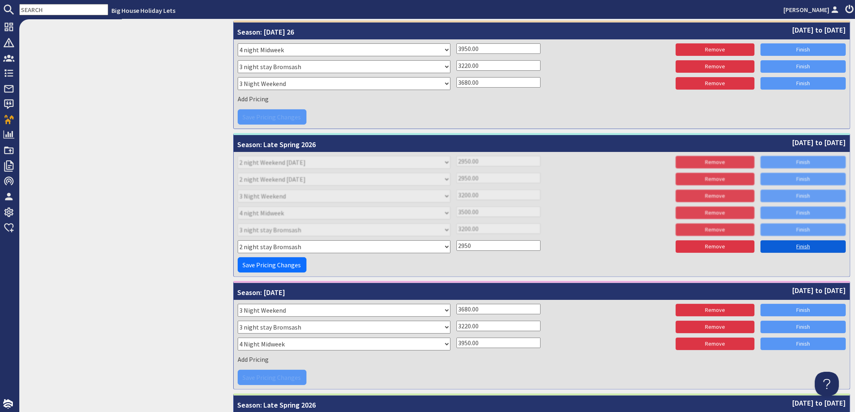
type input "2950"
click at [802, 248] on link "Finish" at bounding box center [802, 246] width 85 height 12
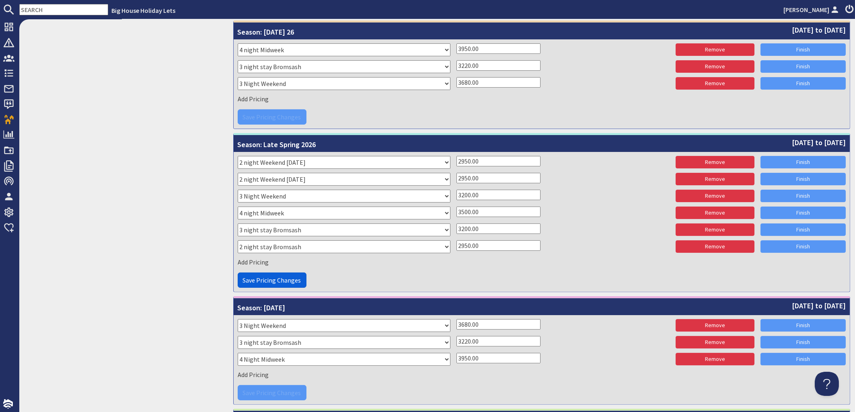
click at [267, 280] on span "Save Pricing Changes" at bounding box center [272, 280] width 58 height 8
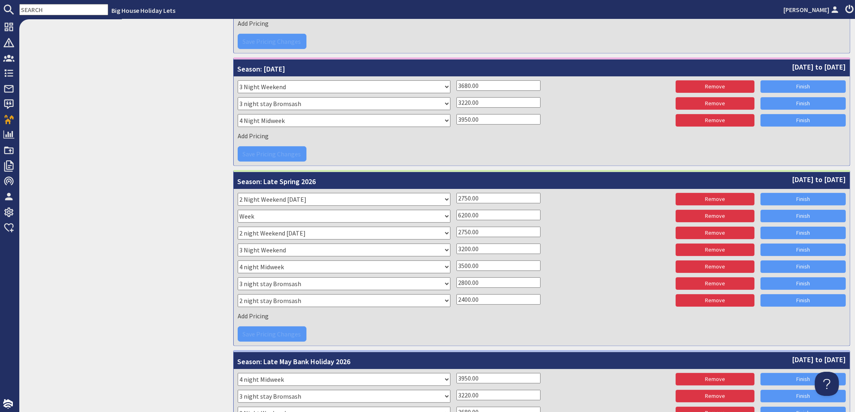
scroll to position [898, 0]
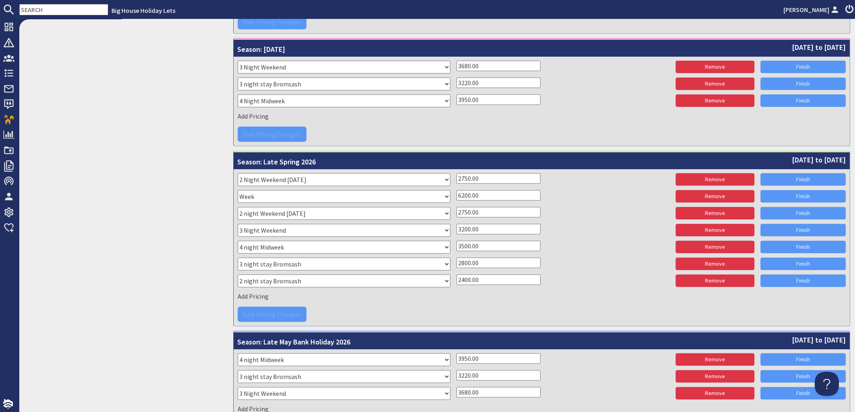
drag, startPoint x: 491, startPoint y: 180, endPoint x: 441, endPoint y: 178, distance: 50.3
click at [456, 178] on input "2750.00" at bounding box center [498, 178] width 84 height 10
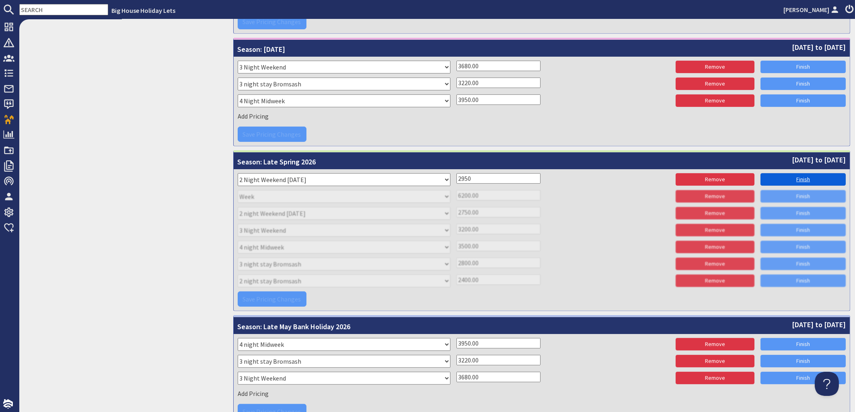
type input "2950"
click at [789, 176] on link "Finish" at bounding box center [802, 179] width 85 height 12
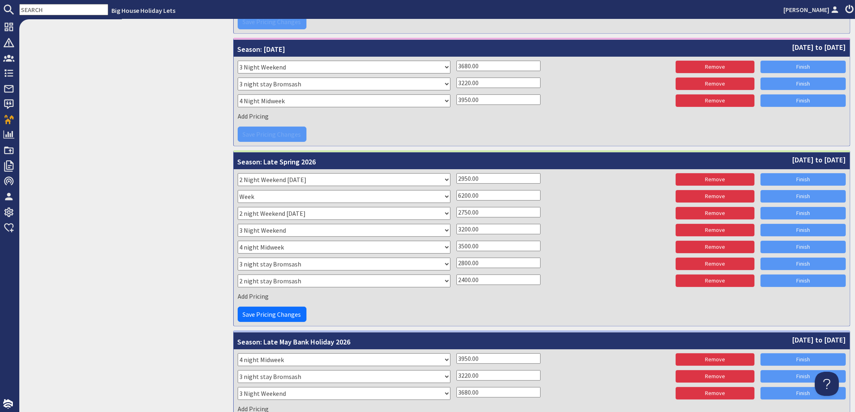
drag, startPoint x: 486, startPoint y: 209, endPoint x: 436, endPoint y: 211, distance: 49.9
click at [456, 211] on input "2750.00" at bounding box center [498, 212] width 84 height 10
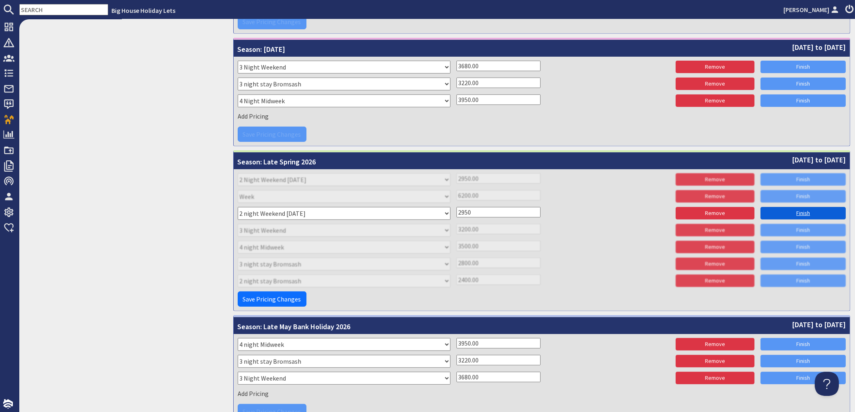
type input "2950"
click at [786, 209] on link "Finish" at bounding box center [802, 213] width 85 height 12
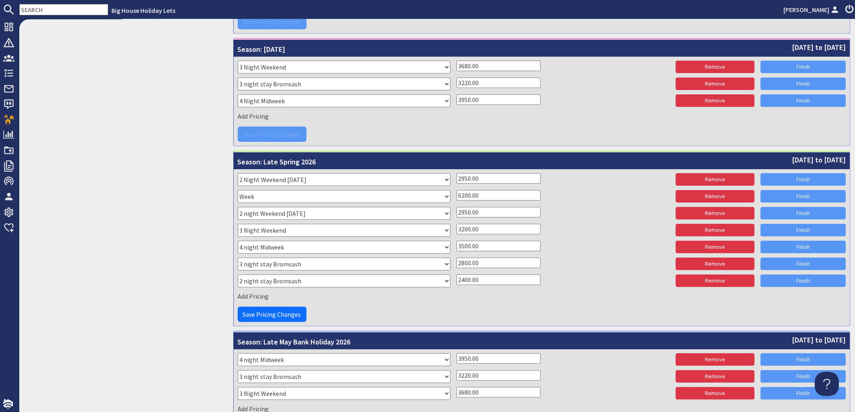
drag, startPoint x: 484, startPoint y: 261, endPoint x: 431, endPoint y: 261, distance: 53.5
click at [456, 261] on input "2800.00" at bounding box center [498, 263] width 84 height 10
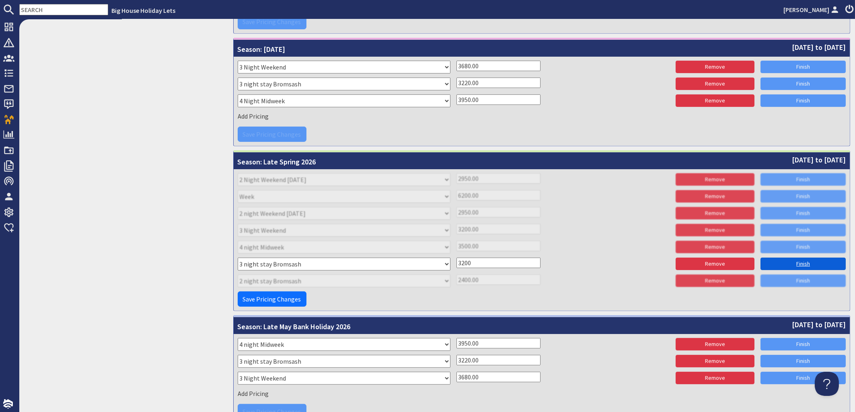
type input "3200"
click at [802, 265] on link "Finish" at bounding box center [802, 264] width 85 height 12
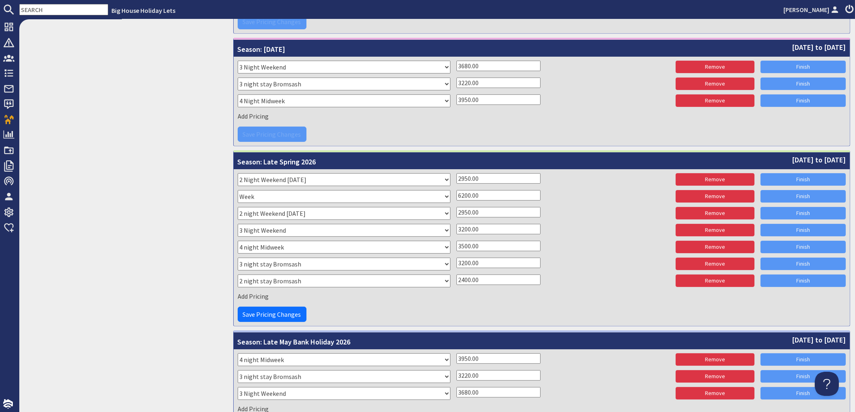
drag, startPoint x: 488, startPoint y: 280, endPoint x: 438, endPoint y: 283, distance: 49.6
click at [456, 283] on input "2400.00" at bounding box center [498, 280] width 84 height 10
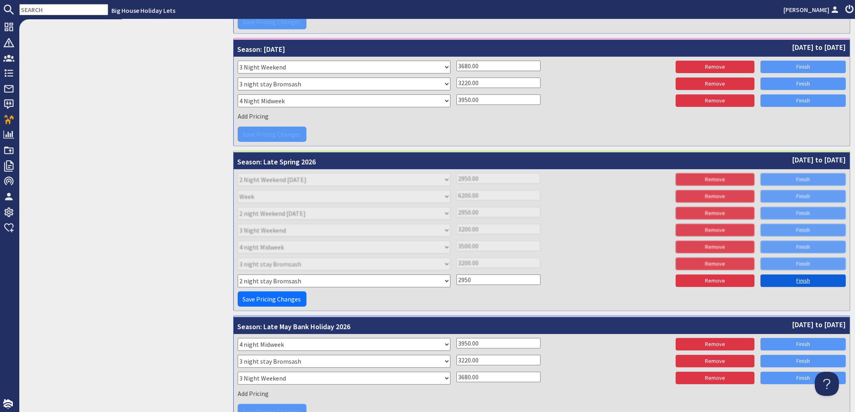
type input "2950"
click at [785, 283] on link "Finish" at bounding box center [802, 281] width 85 height 12
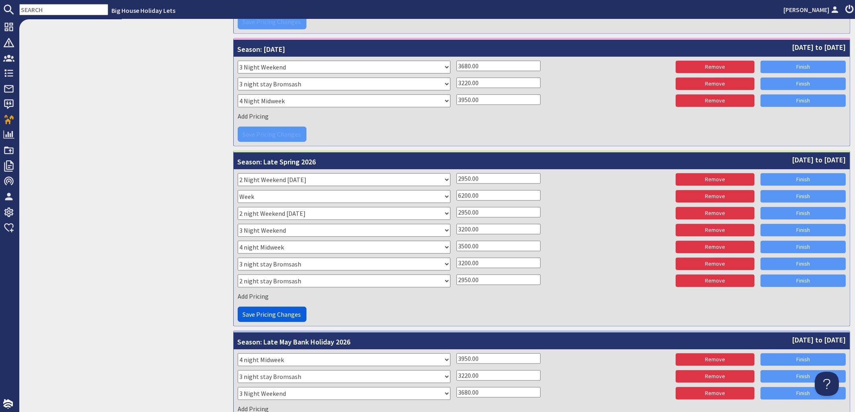
click at [269, 315] on span "Save Pricing Changes" at bounding box center [272, 314] width 58 height 8
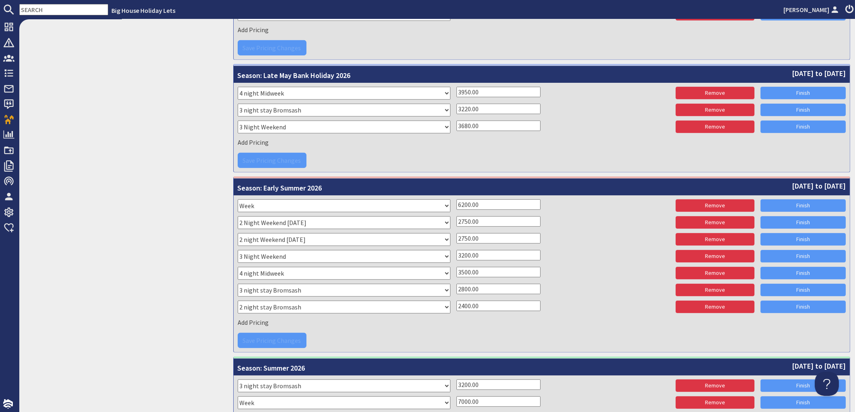
scroll to position [1173, 0]
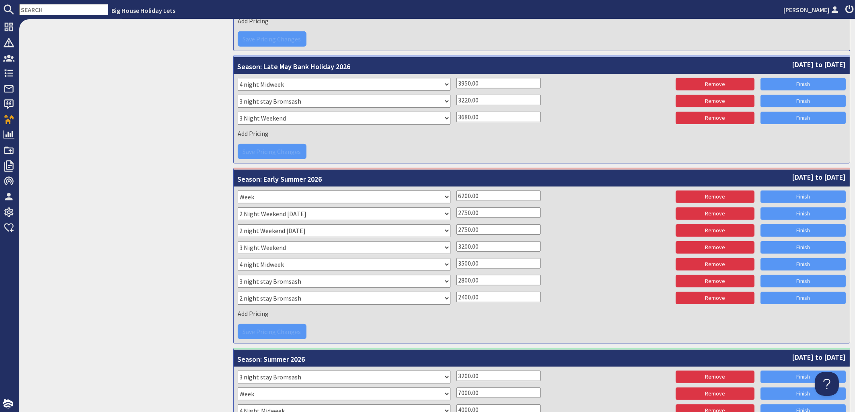
drag, startPoint x: 484, startPoint y: 213, endPoint x: 443, endPoint y: 213, distance: 41.0
click at [456, 213] on input "2750.00" at bounding box center [498, 212] width 84 height 10
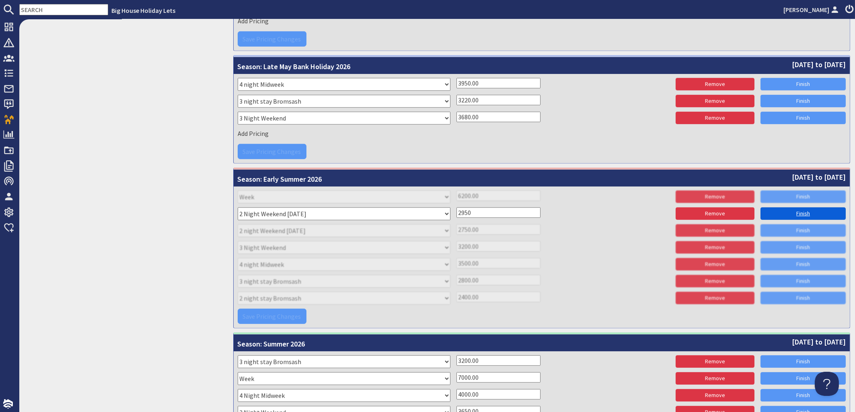
type input "2950"
click at [776, 211] on link "Finish" at bounding box center [802, 213] width 85 height 12
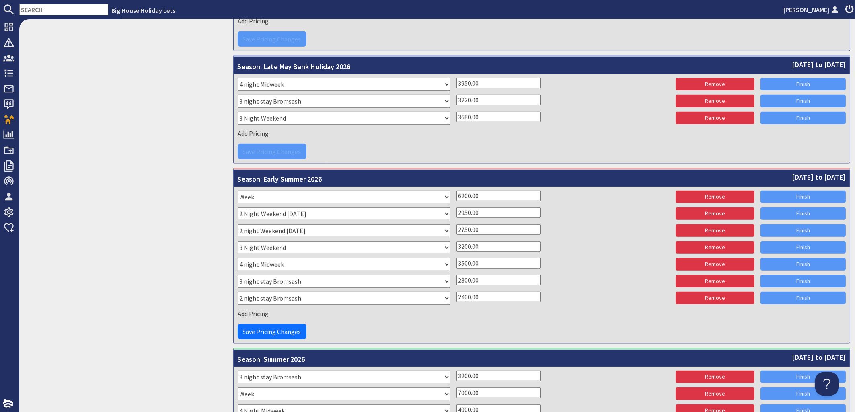
drag, startPoint x: 481, startPoint y: 224, endPoint x: 435, endPoint y: 228, distance: 46.7
click at [456, 228] on input "2750.00" at bounding box center [498, 229] width 84 height 10
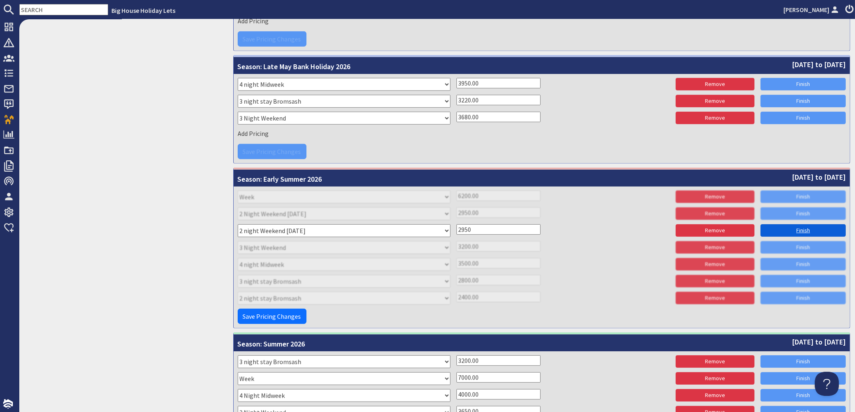
type input "2950"
click at [785, 233] on link "Finish" at bounding box center [802, 230] width 85 height 12
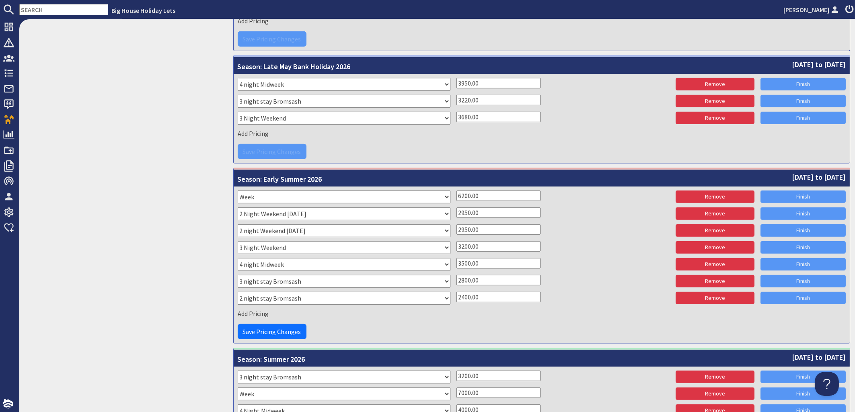
drag, startPoint x: 482, startPoint y: 279, endPoint x: 442, endPoint y: 277, distance: 39.8
click at [456, 277] on input "2800.00" at bounding box center [498, 280] width 84 height 10
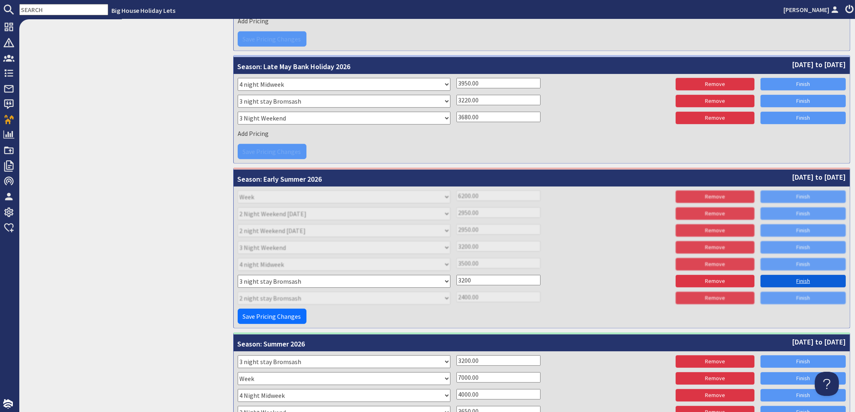
type input "3200"
click at [788, 277] on link "Finish" at bounding box center [802, 281] width 85 height 12
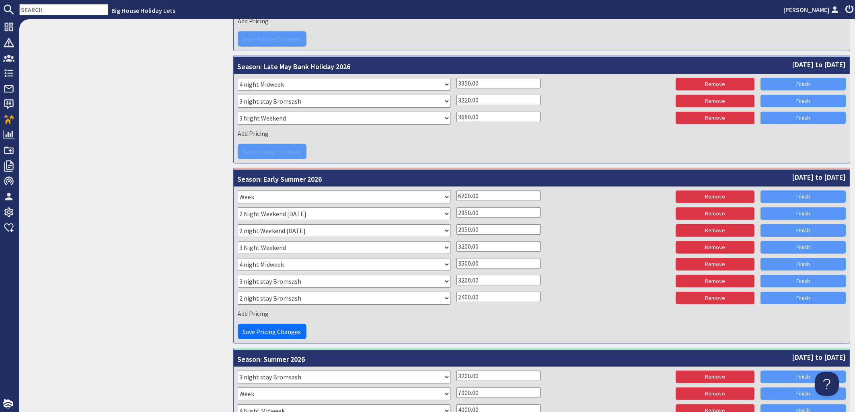
drag, startPoint x: 488, startPoint y: 296, endPoint x: 435, endPoint y: 295, distance: 52.7
click at [456, 295] on input "2400.00" at bounding box center [498, 297] width 84 height 10
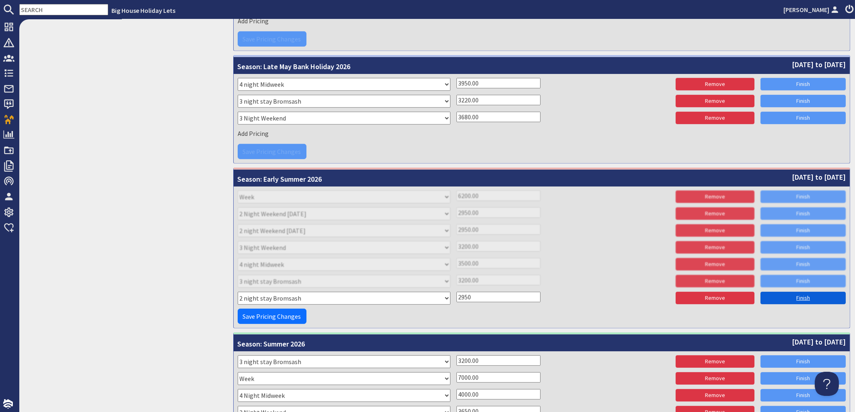
type input "2950"
click at [796, 295] on link "Finish" at bounding box center [802, 298] width 85 height 12
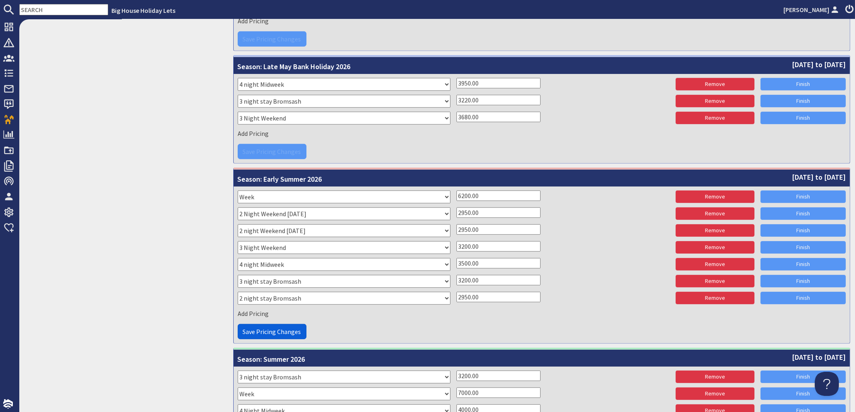
click at [265, 332] on span "Save Pricing Changes" at bounding box center [272, 332] width 58 height 8
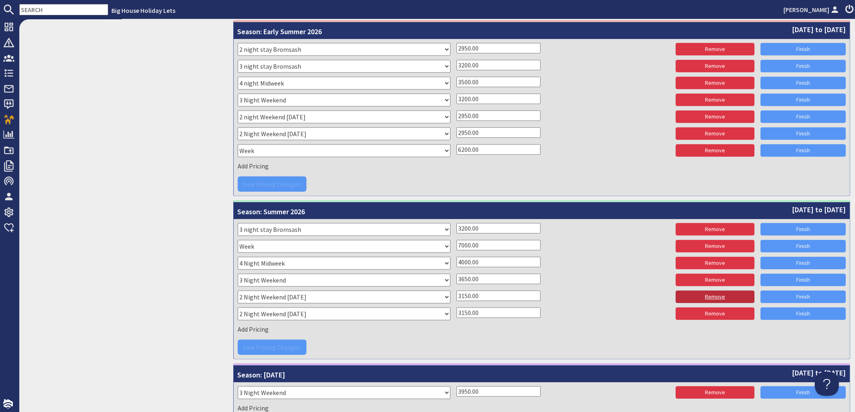
click at [700, 297] on link "Remove" at bounding box center [714, 297] width 79 height 12
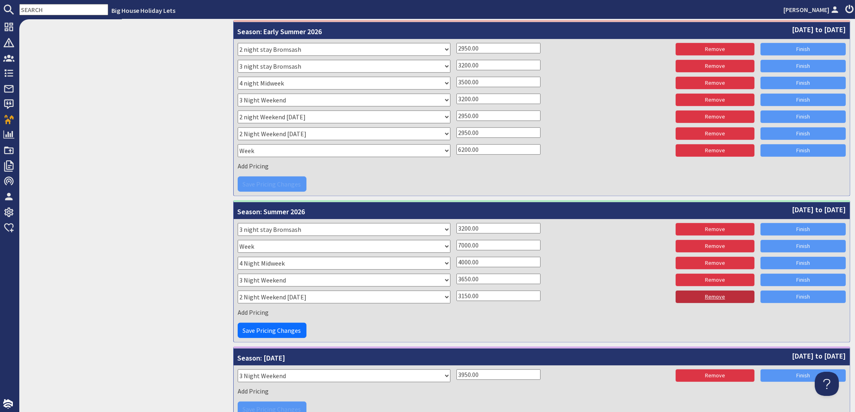
click at [702, 297] on link "Remove" at bounding box center [714, 297] width 79 height 12
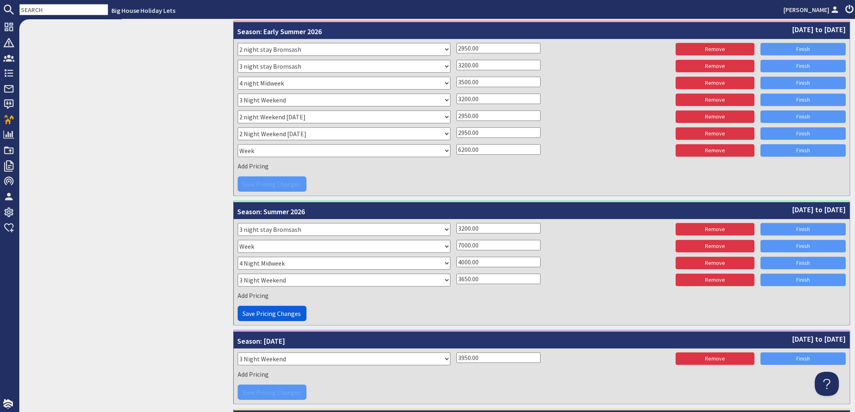
click at [270, 311] on span "Save Pricing Changes" at bounding box center [272, 314] width 58 height 8
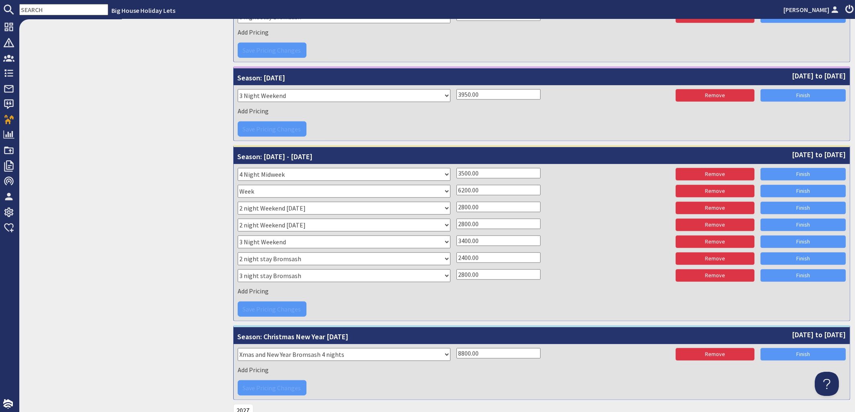
scroll to position [1646, 0]
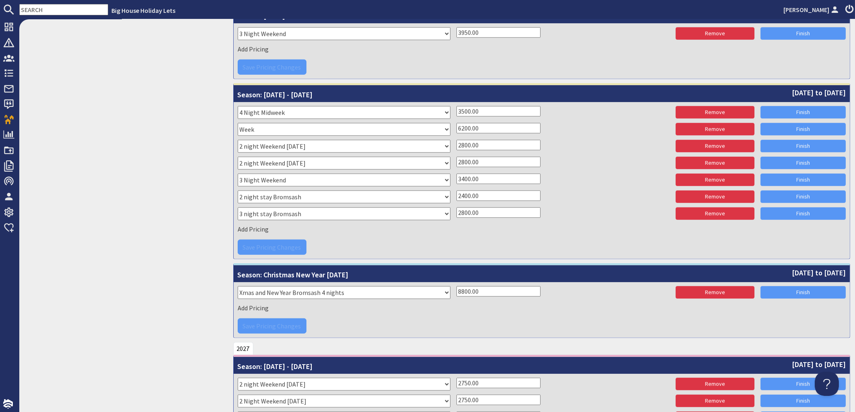
drag, startPoint x: 488, startPoint y: 144, endPoint x: 438, endPoint y: 142, distance: 50.7
click at [456, 142] on input "2800.00" at bounding box center [498, 145] width 84 height 10
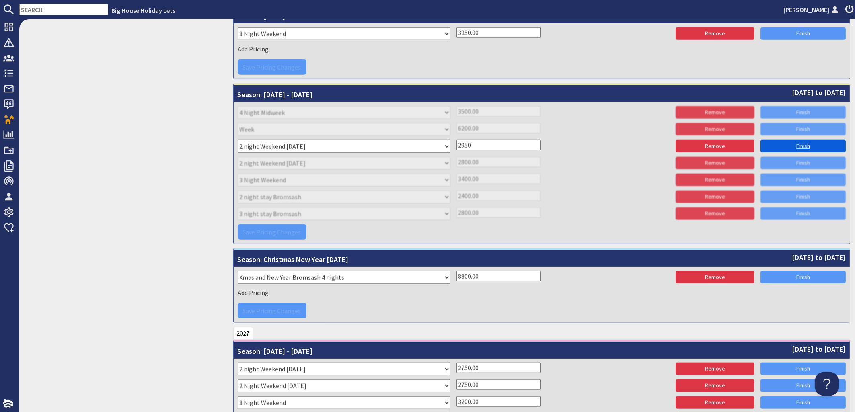
type input "2950"
click at [774, 143] on link "Finish" at bounding box center [802, 146] width 85 height 12
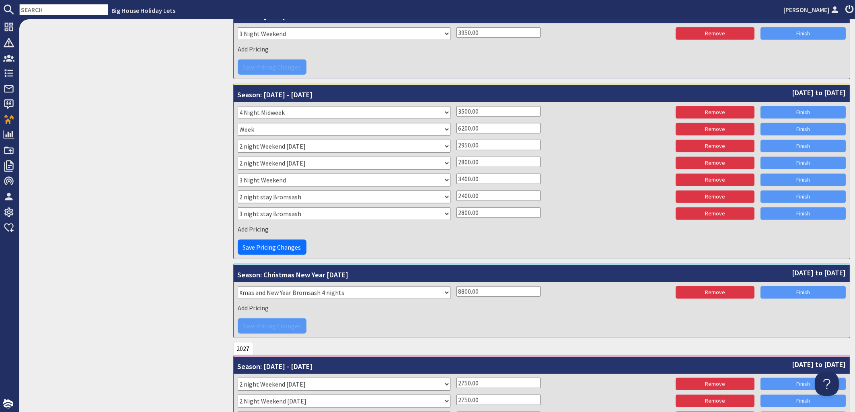
drag, startPoint x: 484, startPoint y: 161, endPoint x: 435, endPoint y: 161, distance: 48.2
click at [456, 161] on input "2800.00" at bounding box center [498, 162] width 84 height 10
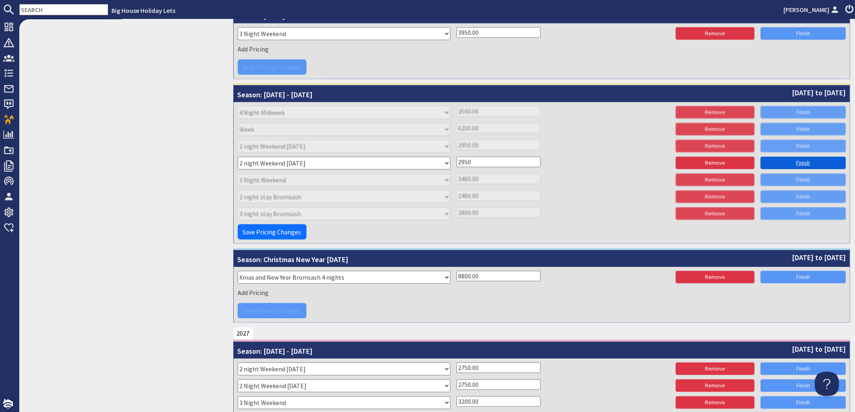
type input "2950"
click at [786, 161] on link "Finish" at bounding box center [802, 163] width 85 height 12
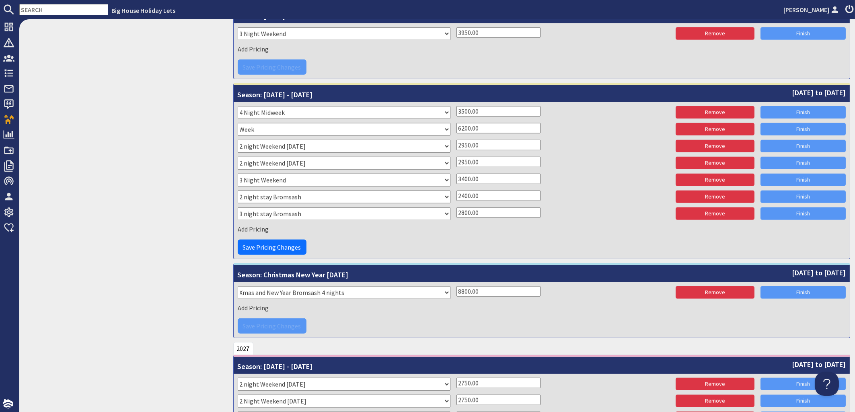
drag, startPoint x: 488, startPoint y: 193, endPoint x: 449, endPoint y: 196, distance: 38.7
click at [456, 196] on input "2400.00" at bounding box center [498, 196] width 84 height 10
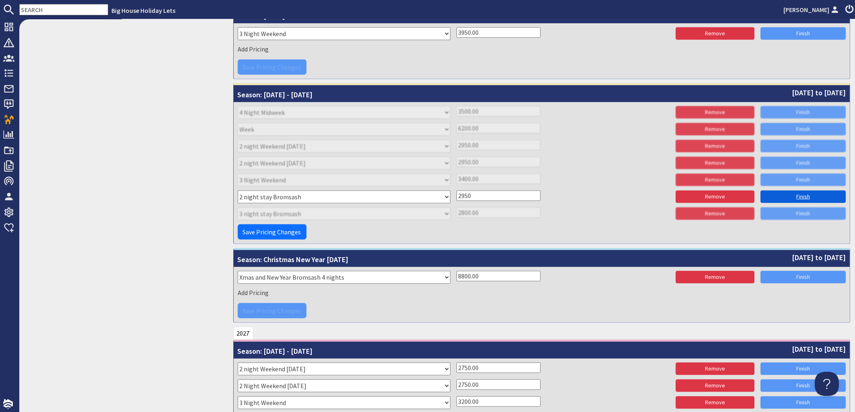
type input "2950"
click at [796, 196] on link "Finish" at bounding box center [802, 197] width 85 height 12
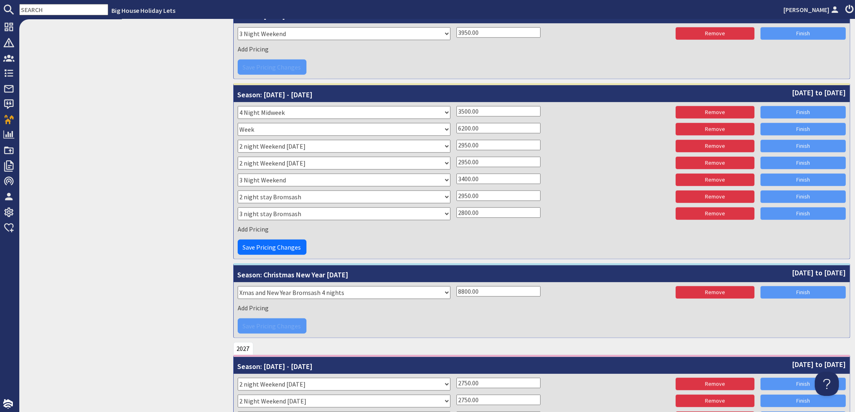
drag, startPoint x: 486, startPoint y: 211, endPoint x: 443, endPoint y: 212, distance: 42.2
click at [456, 212] on input "2800.00" at bounding box center [498, 212] width 84 height 10
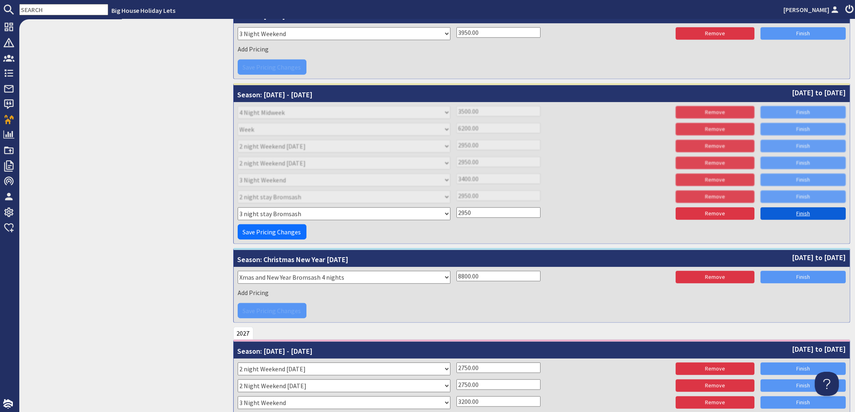
type input "2950"
click at [802, 213] on link "Finish" at bounding box center [802, 213] width 85 height 12
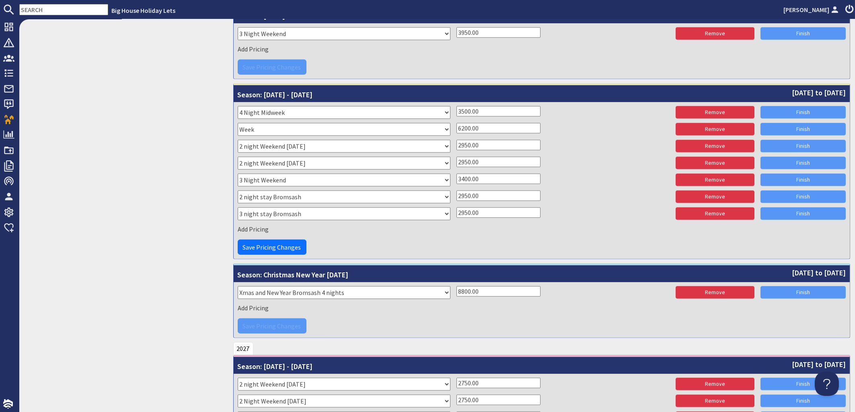
drag, startPoint x: 492, startPoint y: 209, endPoint x: 426, endPoint y: 211, distance: 66.4
click at [456, 211] on input "2950.00" at bounding box center [498, 212] width 84 height 10
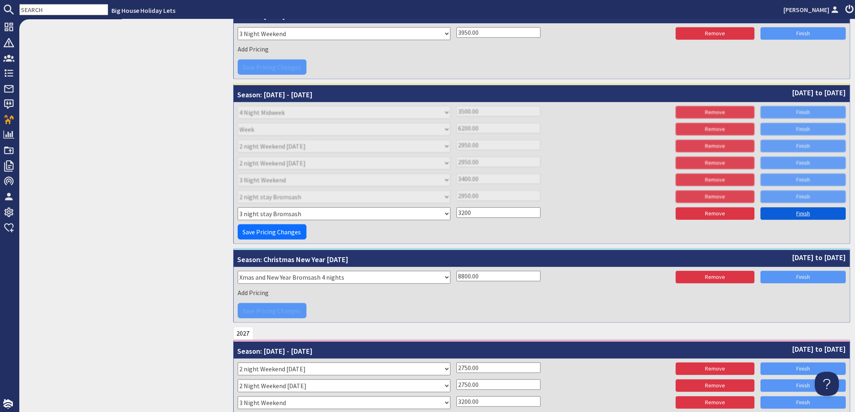
type input "3200"
click at [810, 217] on link "Finish" at bounding box center [802, 213] width 85 height 12
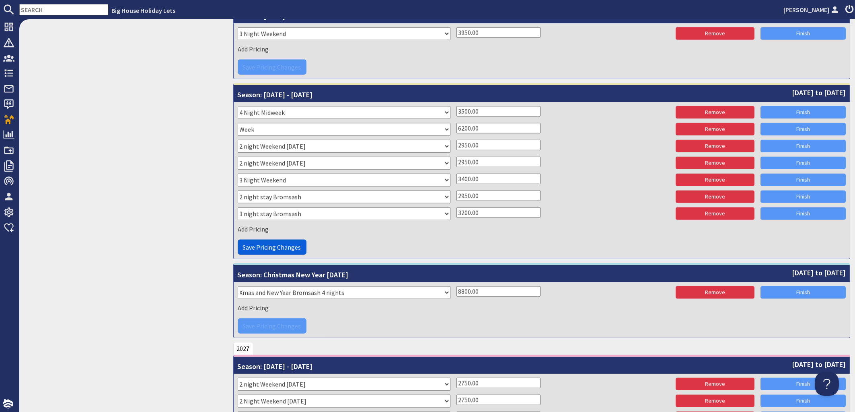
click at [263, 247] on span "Save Pricing Changes" at bounding box center [272, 247] width 58 height 8
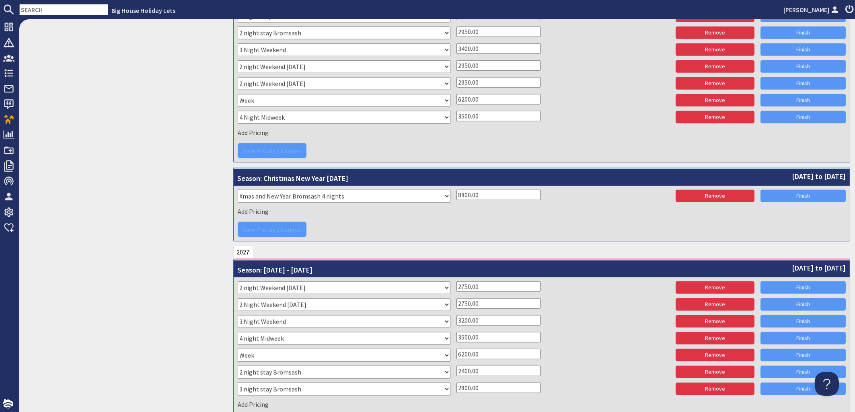
scroll to position [1757, 0]
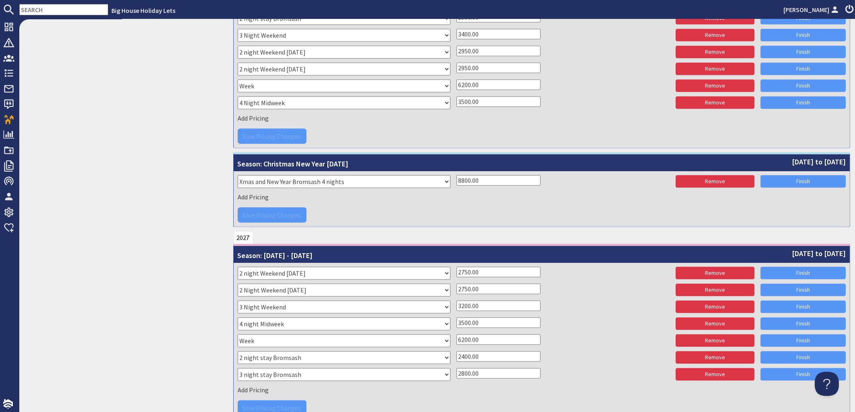
drag, startPoint x: 492, startPoint y: 273, endPoint x: 433, endPoint y: 269, distance: 59.2
click at [456, 269] on input "2750.00" at bounding box center [498, 272] width 84 height 10
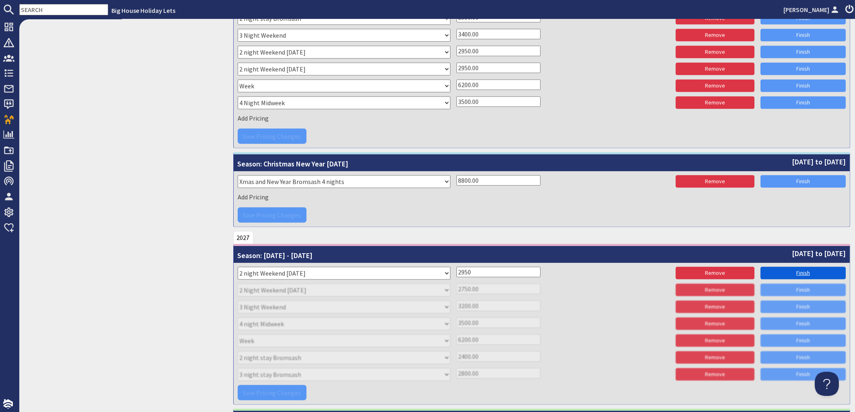
type input "2950"
click at [789, 271] on link "Finish" at bounding box center [802, 273] width 85 height 12
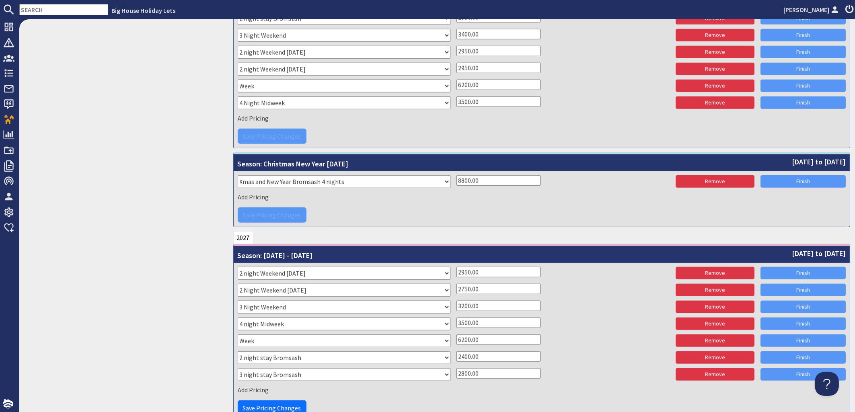
drag, startPoint x: 487, startPoint y: 289, endPoint x: 424, endPoint y: 285, distance: 63.2
click at [456, 285] on input "2750.00" at bounding box center [498, 289] width 84 height 10
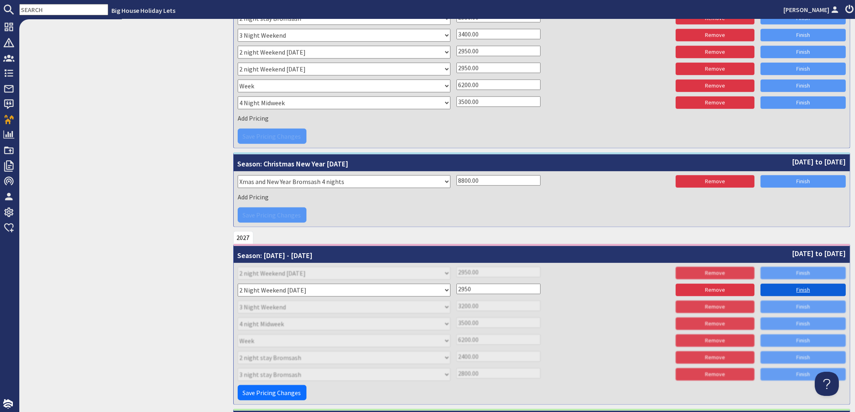
type input "2950"
click at [800, 290] on link "Finish" at bounding box center [802, 290] width 85 height 12
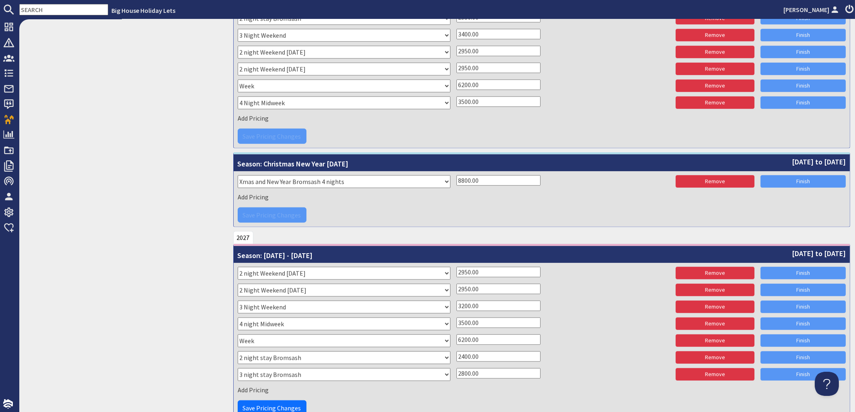
drag, startPoint x: 484, startPoint y: 358, endPoint x: 447, endPoint y: 364, distance: 37.1
click at [456, 362] on input "2400.00" at bounding box center [498, 356] width 84 height 10
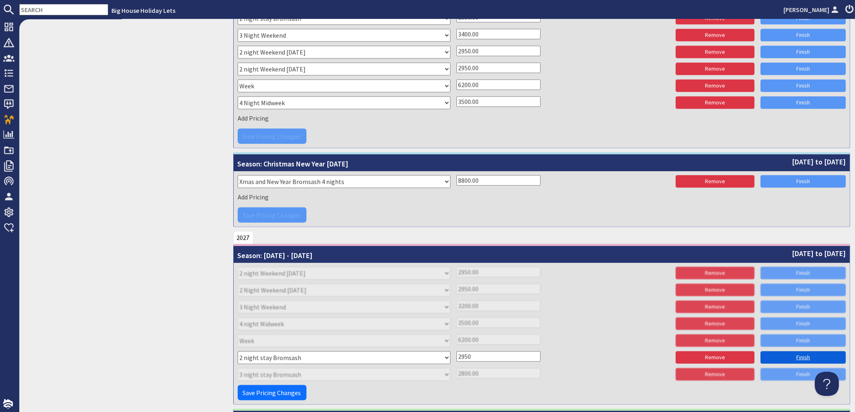
type input "2950"
click at [782, 358] on link "Finish" at bounding box center [802, 357] width 85 height 12
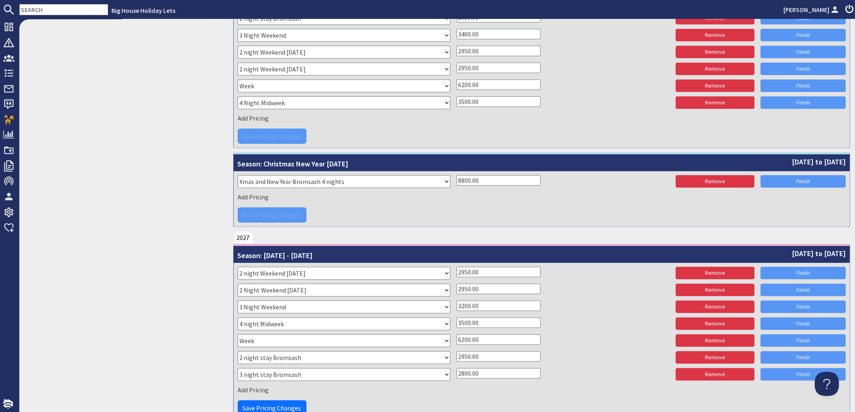
drag, startPoint x: 494, startPoint y: 371, endPoint x: 428, endPoint y: 372, distance: 65.9
click at [456, 372] on input "2800.00" at bounding box center [498, 373] width 84 height 10
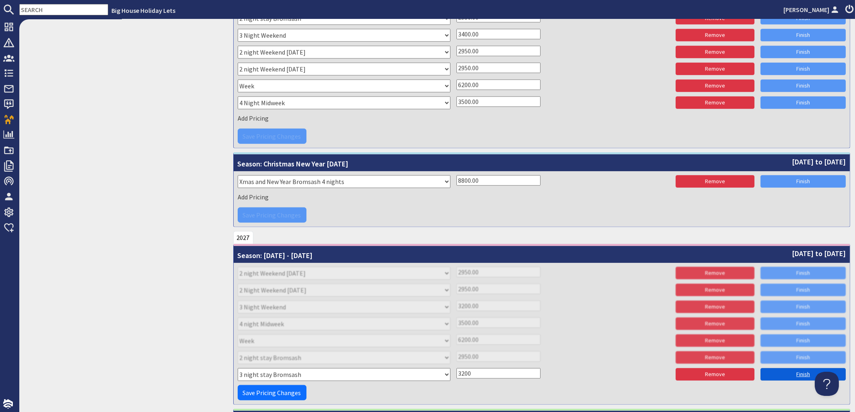
type input "3200"
click at [801, 378] on link "Finish" at bounding box center [802, 374] width 85 height 12
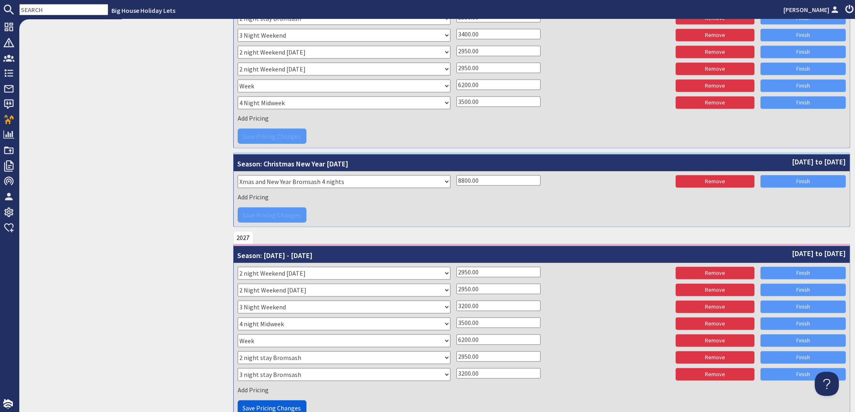
click at [285, 404] on span "Save Pricing Changes" at bounding box center [272, 408] width 58 height 8
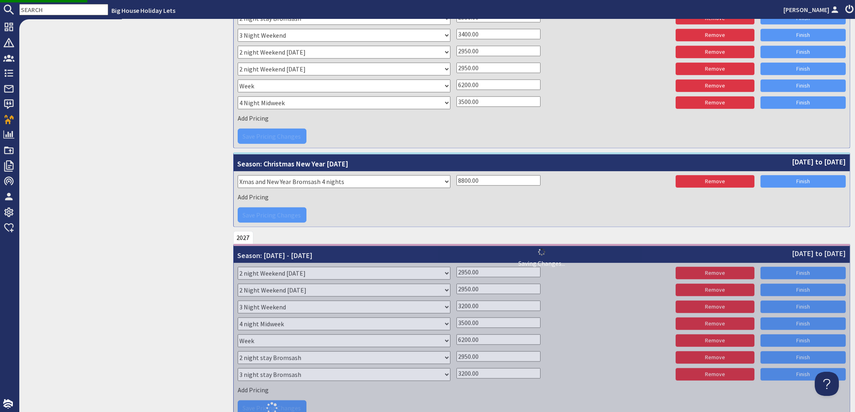
scroll to position [1805, 0]
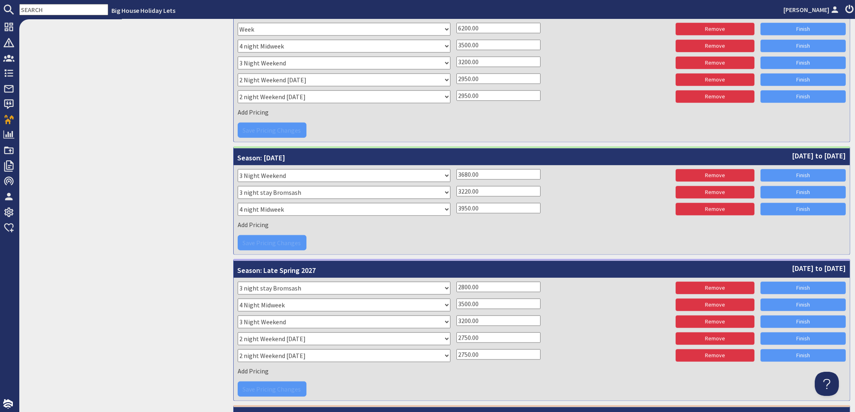
scroll to position [2077, 0]
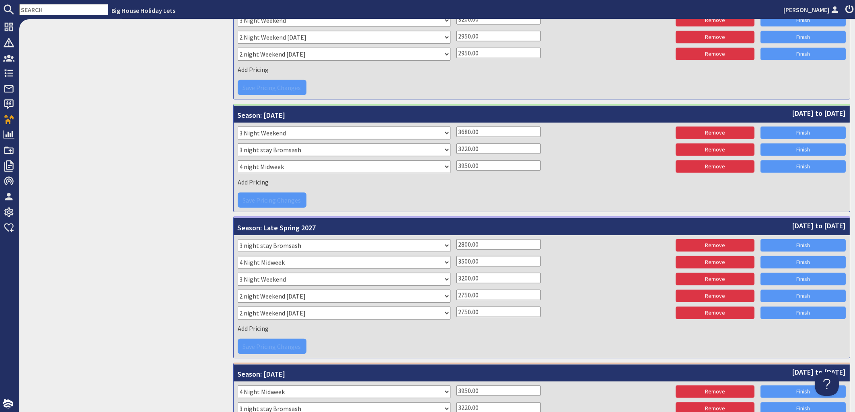
drag, startPoint x: 493, startPoint y: 243, endPoint x: 415, endPoint y: 236, distance: 78.3
click at [456, 239] on input "2800.00" at bounding box center [498, 244] width 84 height 10
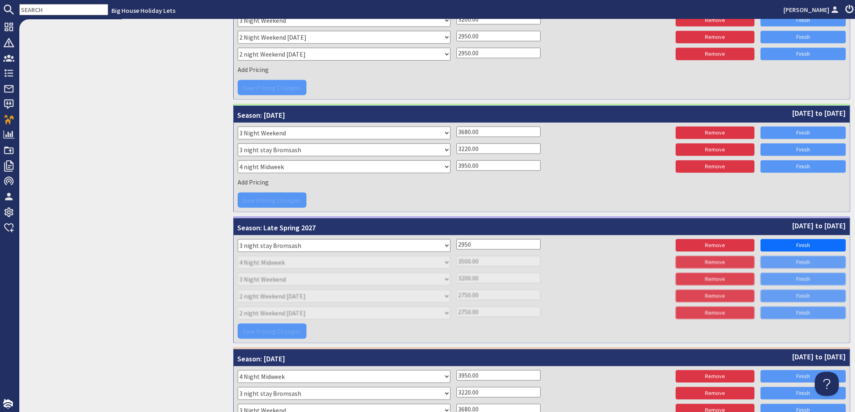
drag, startPoint x: 474, startPoint y: 242, endPoint x: 425, endPoint y: 236, distance: 50.3
click at [456, 239] on input "2950" at bounding box center [498, 244] width 84 height 10
type input "3200"
click at [790, 242] on link "Finish" at bounding box center [802, 245] width 85 height 12
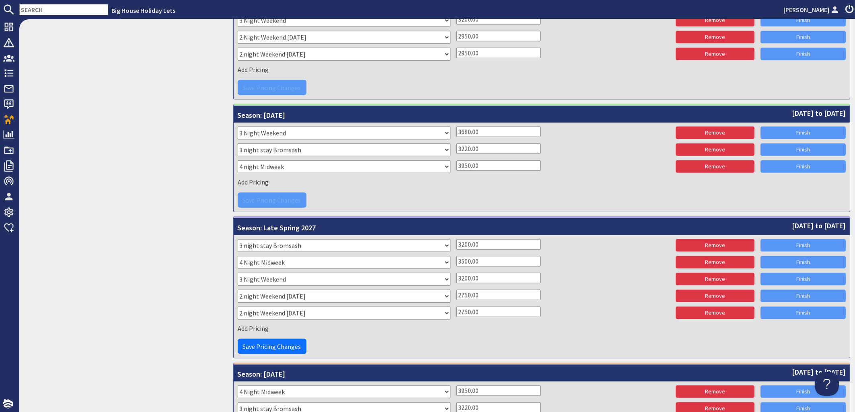
drag, startPoint x: 484, startPoint y: 291, endPoint x: 432, endPoint y: 298, distance: 52.7
click at [456, 298] on input "2750.00" at bounding box center [498, 295] width 84 height 10
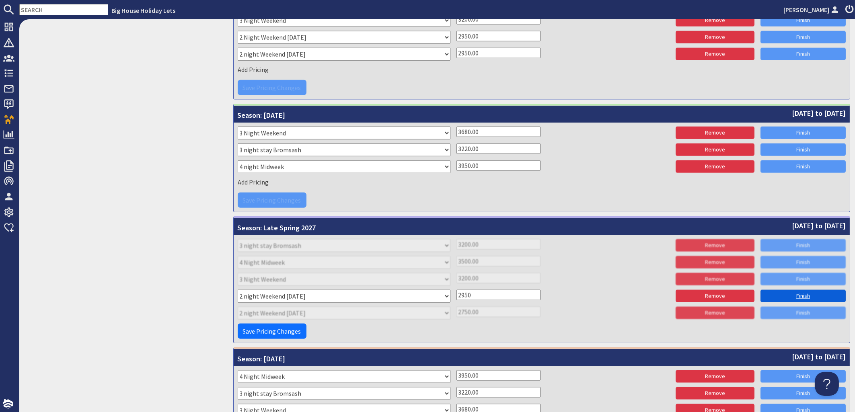
type input "2950"
click at [778, 295] on link "Finish" at bounding box center [802, 296] width 85 height 12
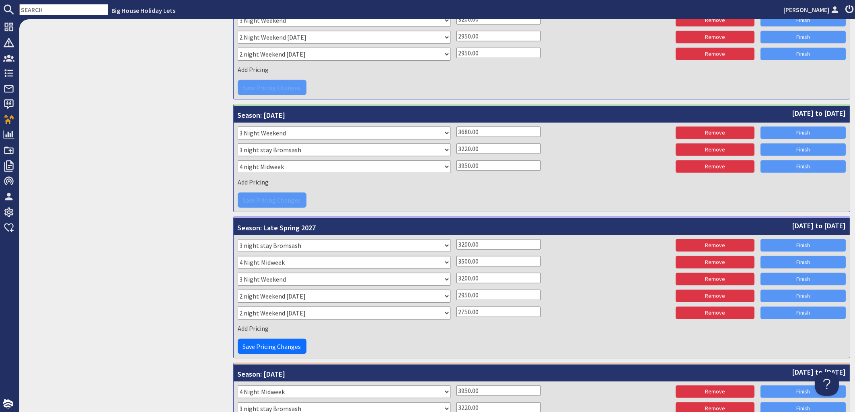
drag, startPoint x: 489, startPoint y: 307, endPoint x: 424, endPoint y: 307, distance: 65.5
click at [456, 307] on input "2750.00" at bounding box center [498, 312] width 84 height 10
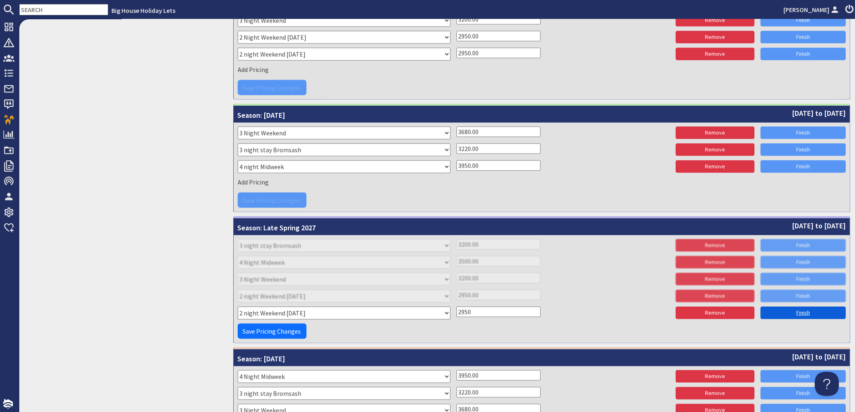
type input "2950"
click at [778, 313] on link "Finish" at bounding box center [802, 313] width 85 height 12
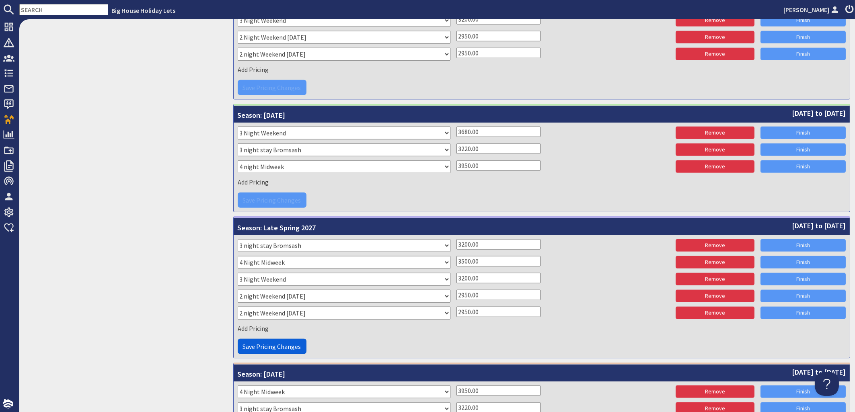
click at [280, 348] on span "Save Pricing Changes" at bounding box center [272, 347] width 58 height 8
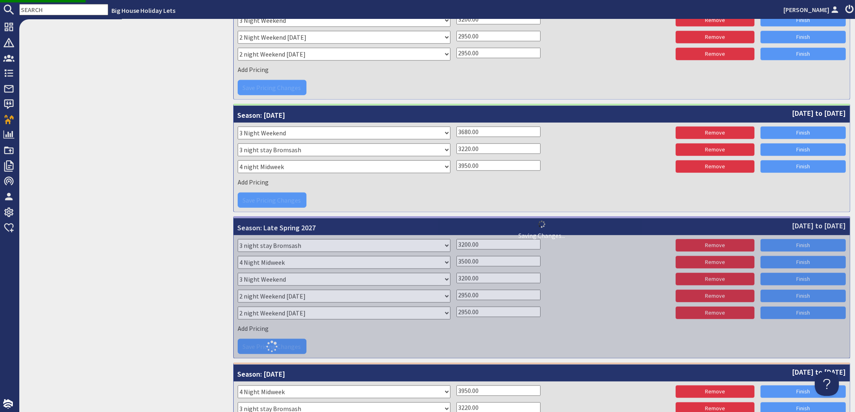
scroll to position [2108, 0]
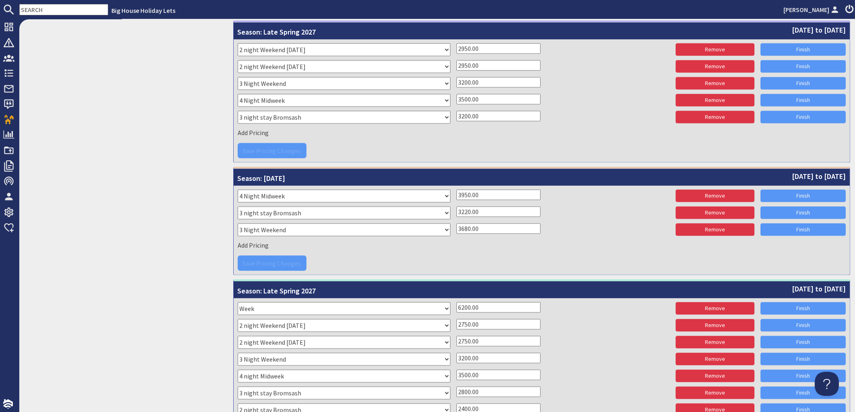
drag, startPoint x: 484, startPoint y: 322, endPoint x: 439, endPoint y: 323, distance: 44.2
click at [456, 323] on input "2750.00" at bounding box center [498, 324] width 84 height 10
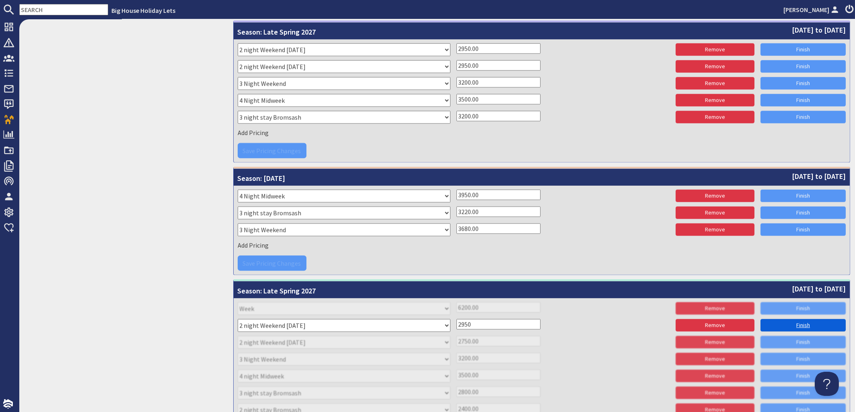
type input "2950"
click at [787, 320] on link "Finish" at bounding box center [802, 325] width 85 height 12
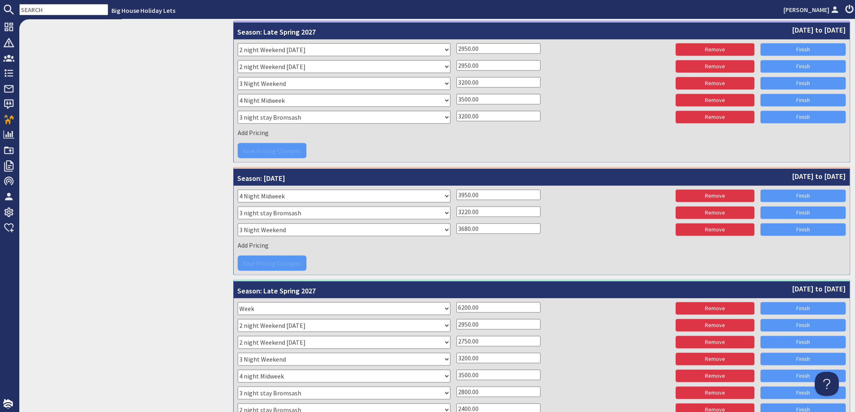
drag, startPoint x: 488, startPoint y: 338, endPoint x: 426, endPoint y: 338, distance: 61.9
click at [456, 338] on input "2750.00" at bounding box center [498, 341] width 84 height 10
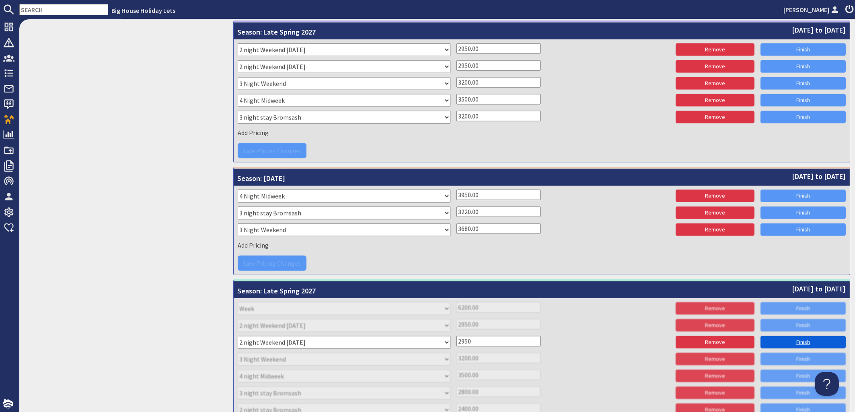
type input "2950"
click at [782, 342] on link "Finish" at bounding box center [802, 342] width 85 height 12
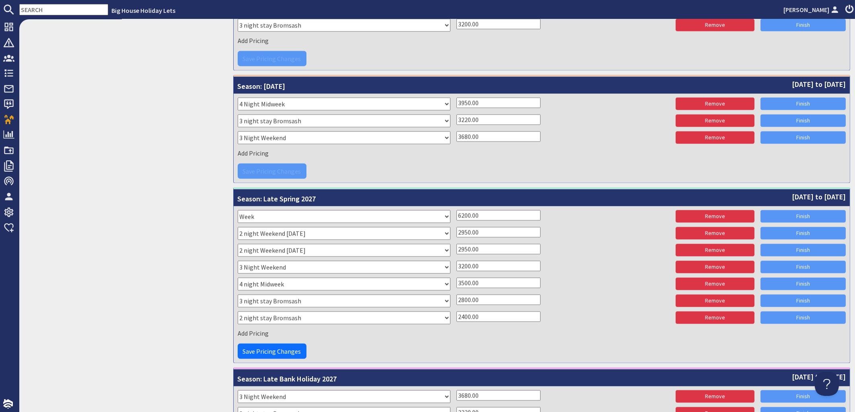
scroll to position [2370, 0]
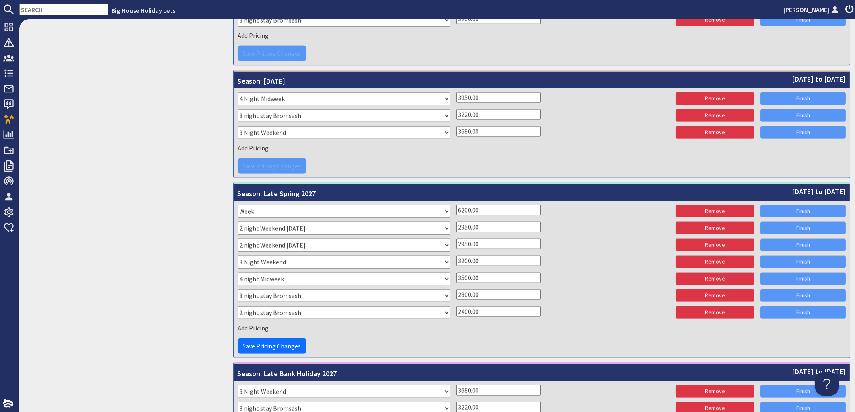
drag, startPoint x: 488, startPoint y: 307, endPoint x: 416, endPoint y: 307, distance: 72.4
click at [456, 307] on input "2400.00" at bounding box center [498, 311] width 84 height 10
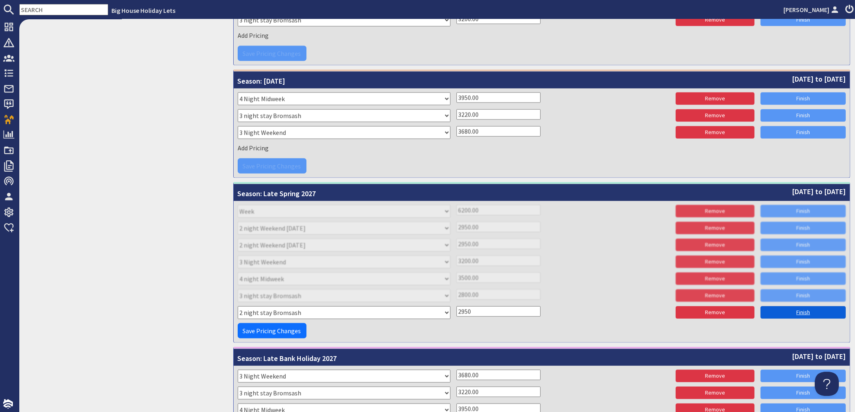
type input "2950"
click at [773, 314] on link "Finish" at bounding box center [802, 312] width 85 height 12
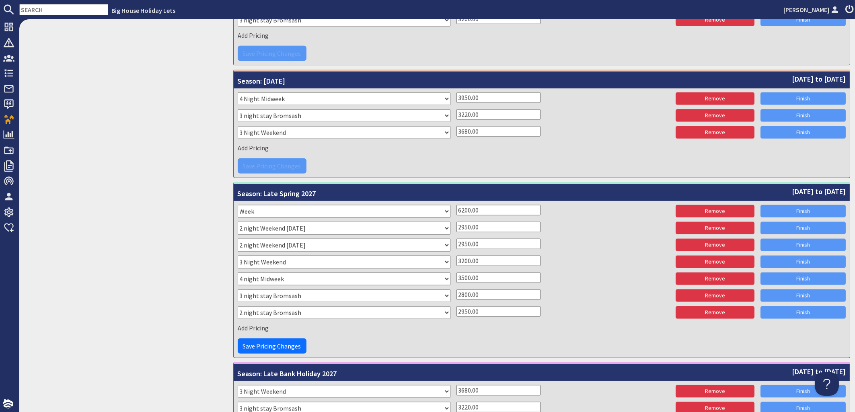
drag, startPoint x: 488, startPoint y: 293, endPoint x: 391, endPoint y: 294, distance: 96.9
click at [456, 293] on input "2800.00" at bounding box center [498, 294] width 84 height 10
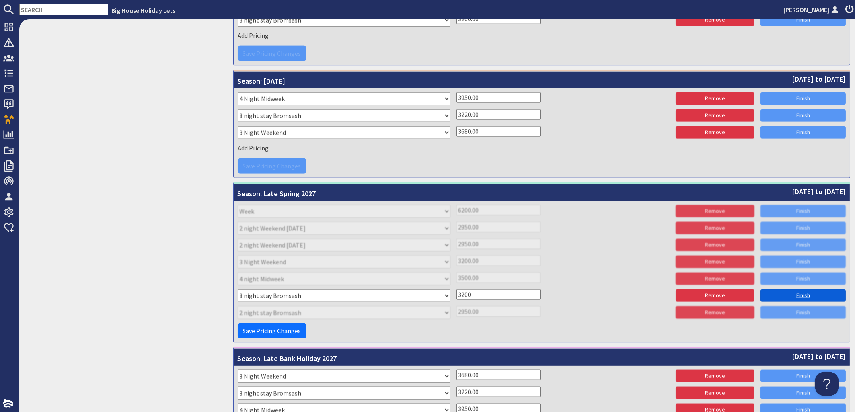
type input "3200"
click at [786, 292] on link "Finish" at bounding box center [802, 295] width 85 height 12
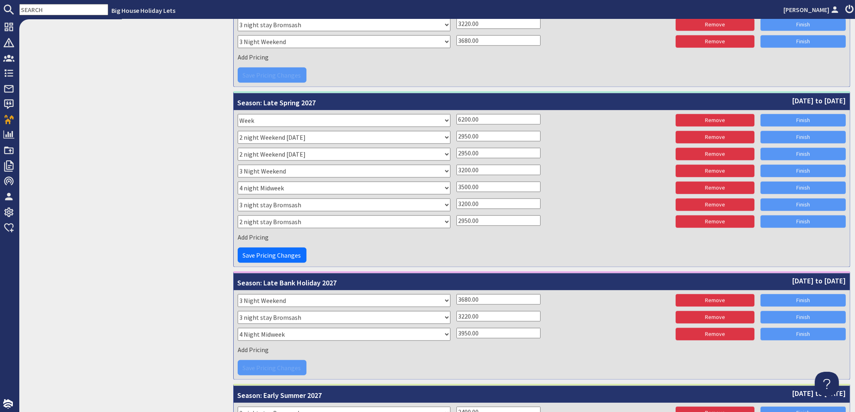
scroll to position [2515, 0]
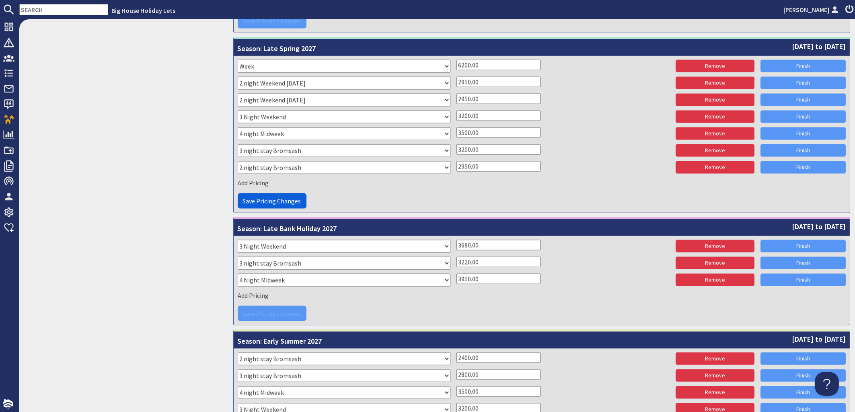
click at [283, 199] on span "Save Pricing Changes" at bounding box center [272, 201] width 58 height 8
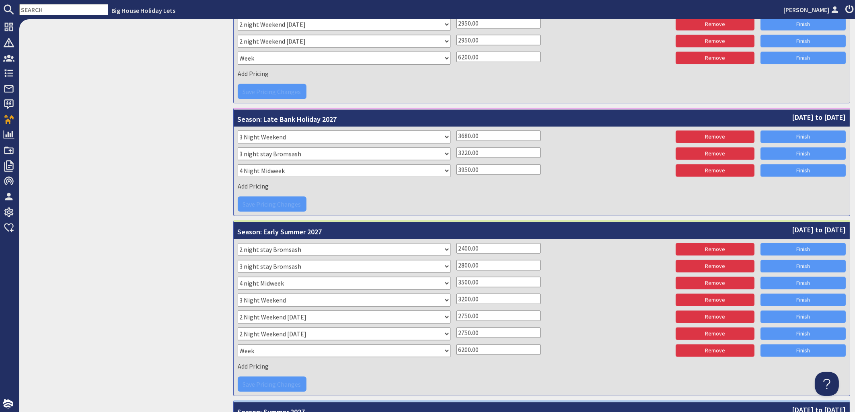
scroll to position [2629, 0]
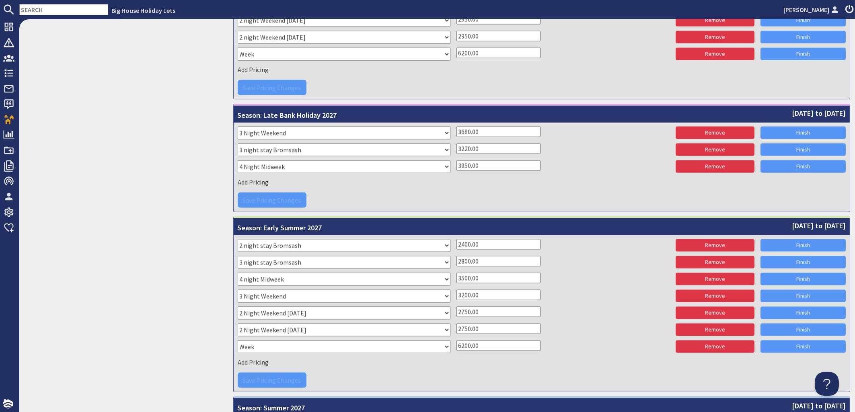
drag, startPoint x: 488, startPoint y: 245, endPoint x: 439, endPoint y: 250, distance: 48.9
click at [456, 250] on input "2400.00" at bounding box center [498, 244] width 84 height 10
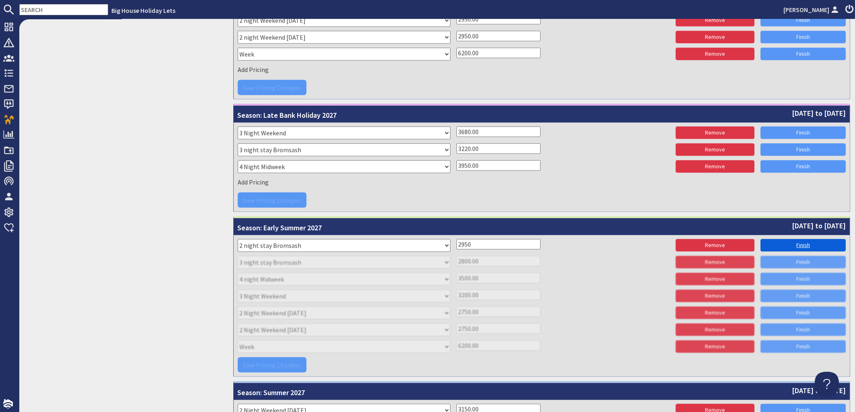
type input "2950"
click at [795, 246] on link "Finish" at bounding box center [802, 245] width 85 height 12
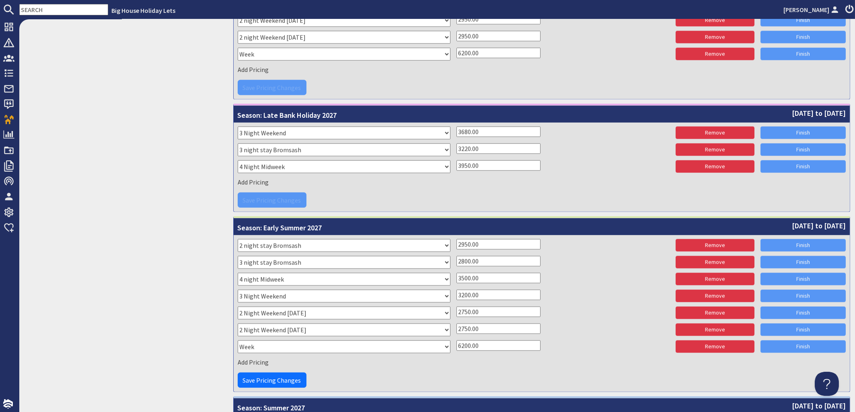
drag, startPoint x: 493, startPoint y: 262, endPoint x: 406, endPoint y: 267, distance: 86.6
click at [456, 267] on input "2800.00" at bounding box center [498, 261] width 84 height 10
type input "2"
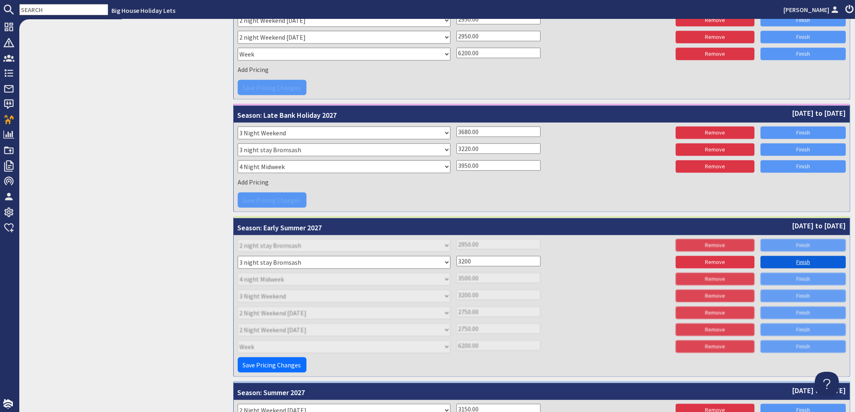
type input "3200"
click at [803, 262] on link "Finish" at bounding box center [802, 262] width 85 height 12
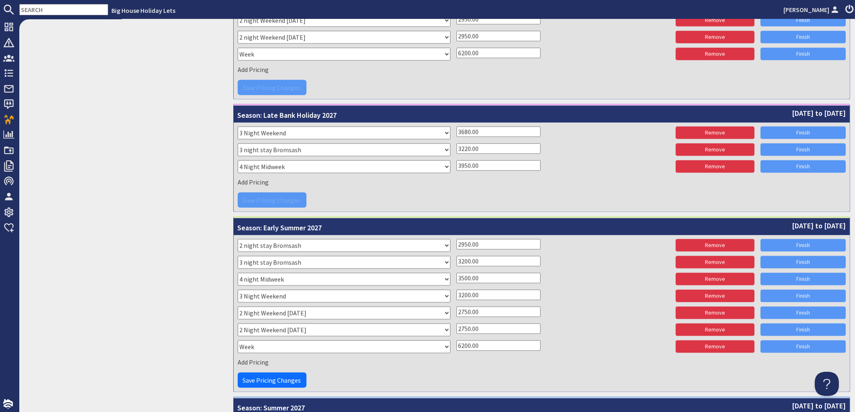
drag, startPoint x: 485, startPoint y: 311, endPoint x: 404, endPoint y: 316, distance: 80.5
click at [456, 316] on input "2750.00" at bounding box center [498, 312] width 84 height 10
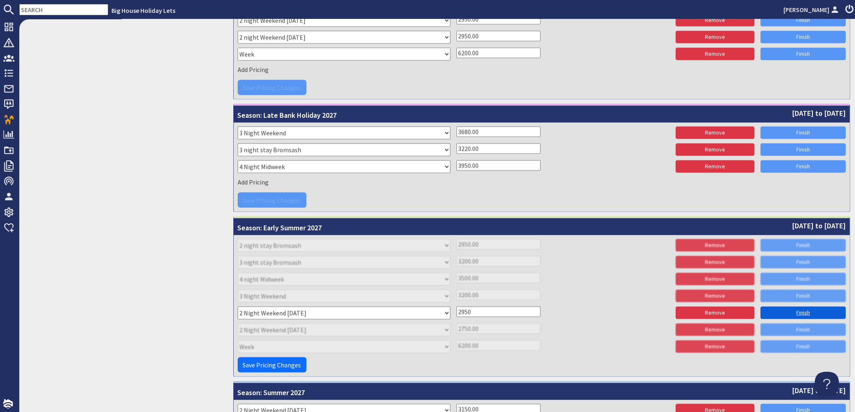
type input "2950"
click at [778, 311] on link "Finish" at bounding box center [802, 313] width 85 height 12
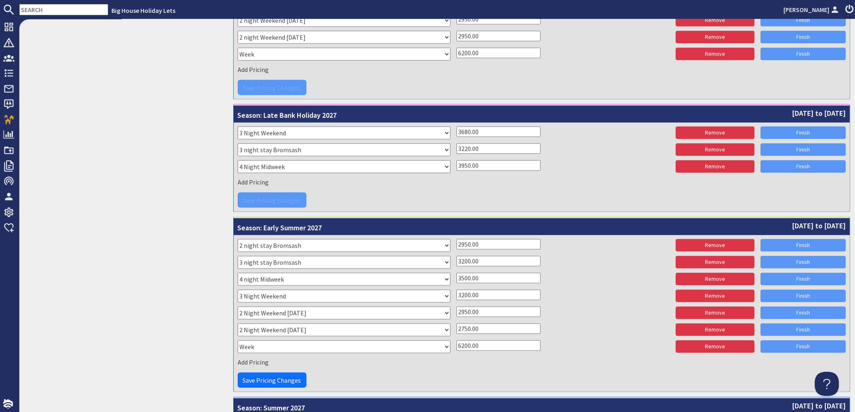
drag, startPoint x: 477, startPoint y: 328, endPoint x: 439, endPoint y: 329, distance: 38.2
click at [456, 329] on input "2750.00" at bounding box center [498, 329] width 84 height 10
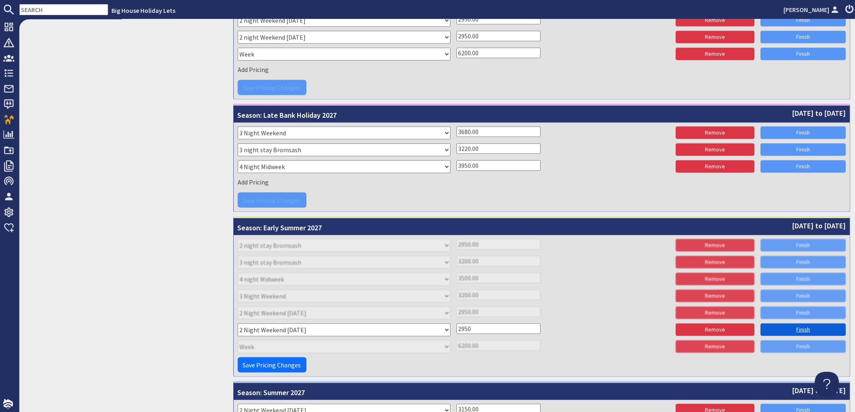
type input "2950"
click at [792, 331] on link "Finish" at bounding box center [802, 330] width 85 height 12
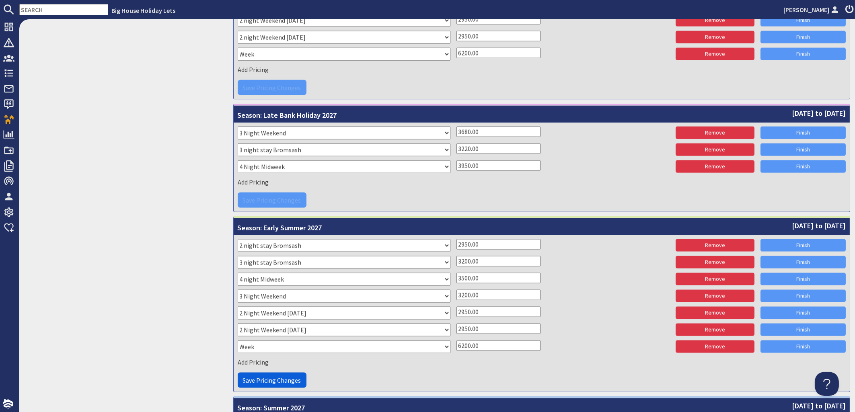
click at [289, 377] on span "Save Pricing Changes" at bounding box center [272, 380] width 58 height 8
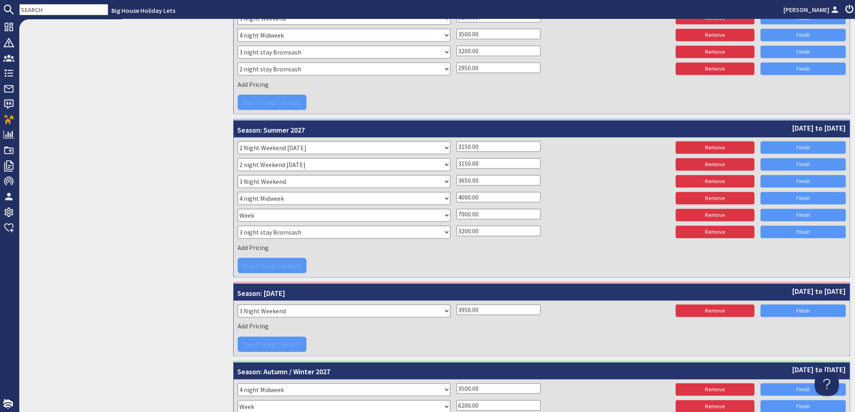
scroll to position [2921, 0]
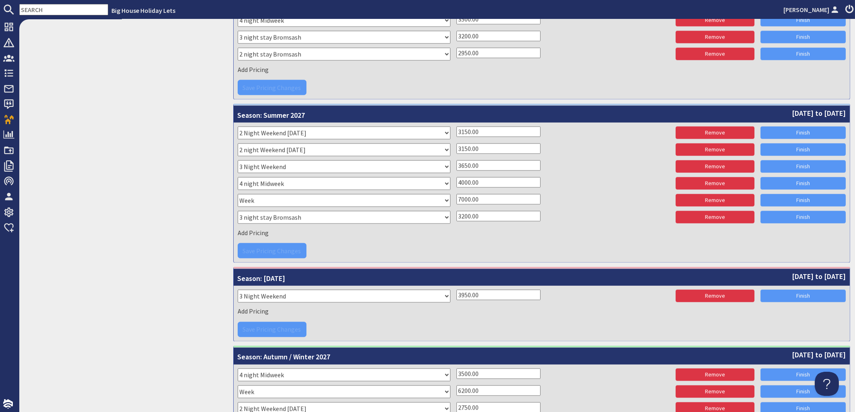
scroll to position [3067, 0]
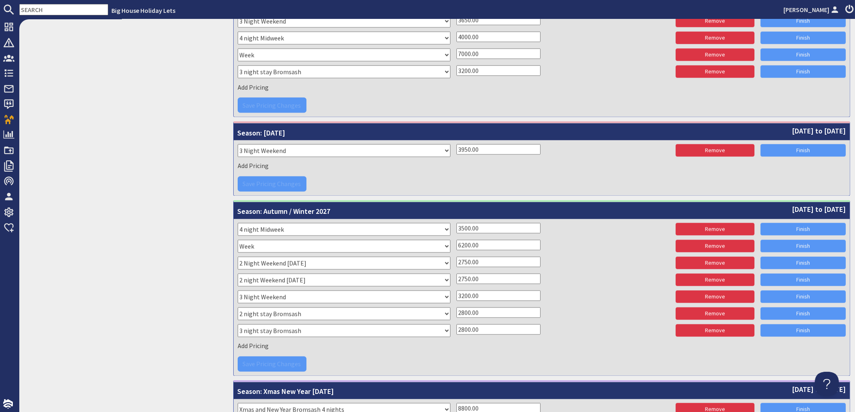
drag, startPoint x: 485, startPoint y: 263, endPoint x: 437, endPoint y: 265, distance: 47.9
click at [456, 265] on input "2750.00" at bounding box center [498, 262] width 84 height 10
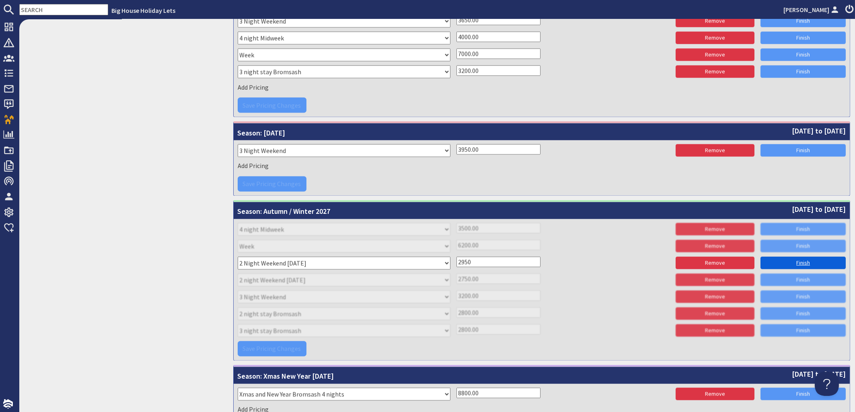
type input "2950"
click at [793, 264] on link "Finish" at bounding box center [802, 263] width 85 height 12
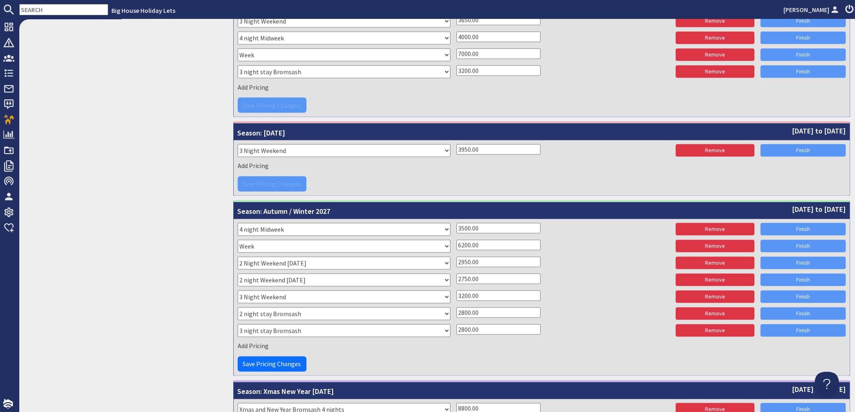
drag, startPoint x: 488, startPoint y: 274, endPoint x: 410, endPoint y: 276, distance: 77.2
click at [456, 276] on input "2750.00" at bounding box center [498, 279] width 84 height 10
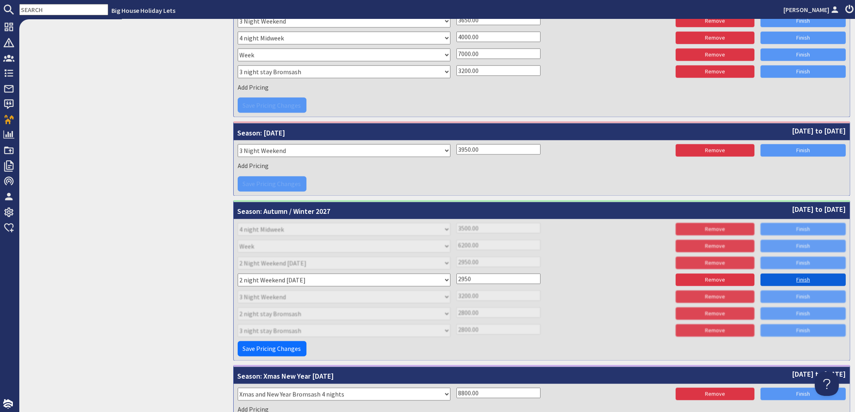
type input "2950"
click at [782, 277] on link "Finish" at bounding box center [802, 280] width 85 height 12
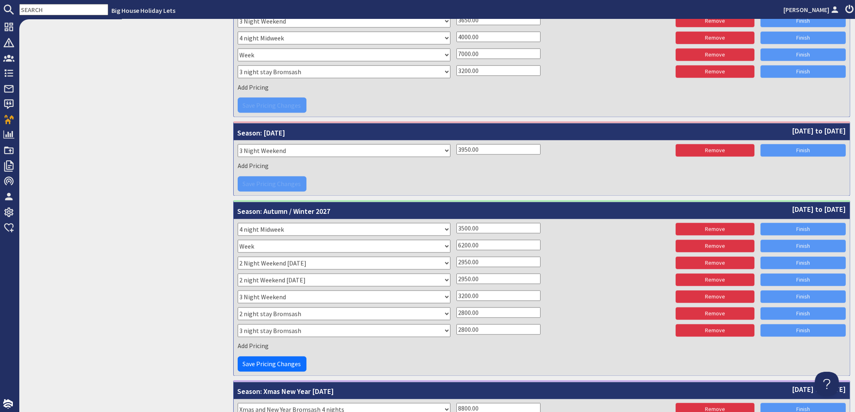
drag, startPoint x: 480, startPoint y: 310, endPoint x: 419, endPoint y: 314, distance: 61.7
click at [456, 314] on input "2800.00" at bounding box center [498, 313] width 84 height 10
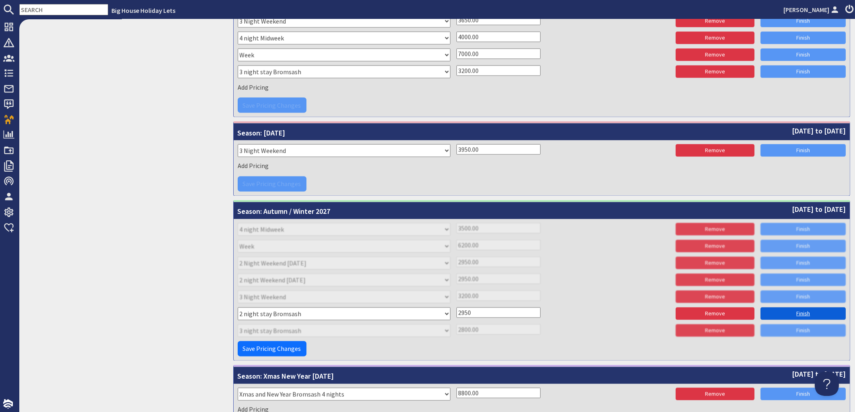
type input "2950"
click at [807, 313] on link "Finish" at bounding box center [802, 314] width 85 height 12
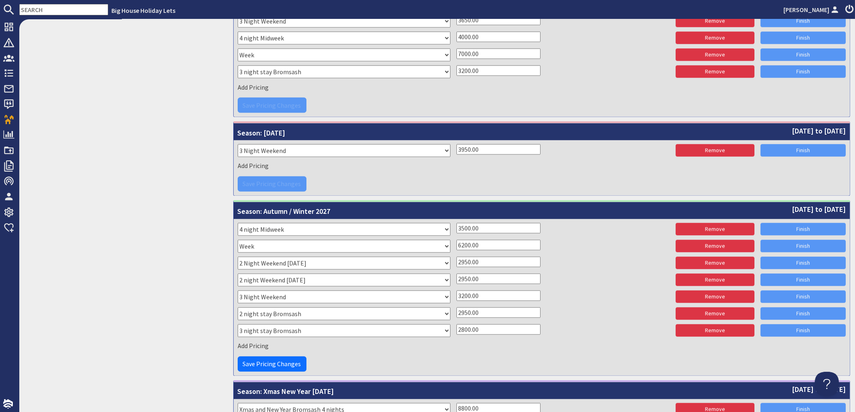
drag, startPoint x: 477, startPoint y: 327, endPoint x: 423, endPoint y: 328, distance: 54.7
click at [456, 328] on input "2800.00" at bounding box center [498, 329] width 84 height 10
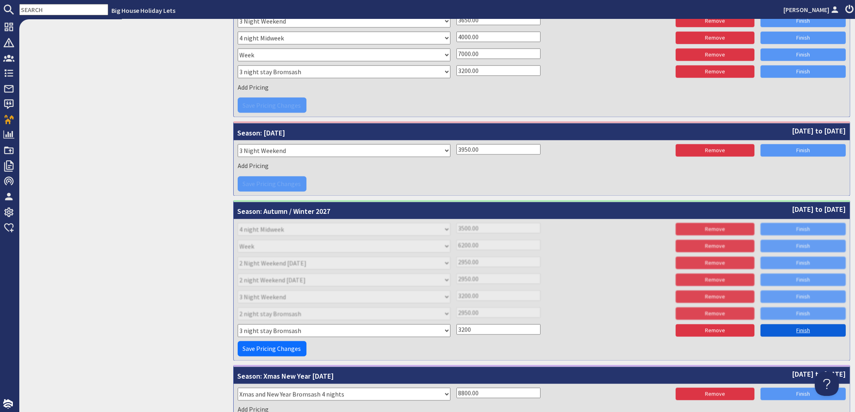
type input "3200"
click at [791, 332] on link "Finish" at bounding box center [802, 330] width 85 height 12
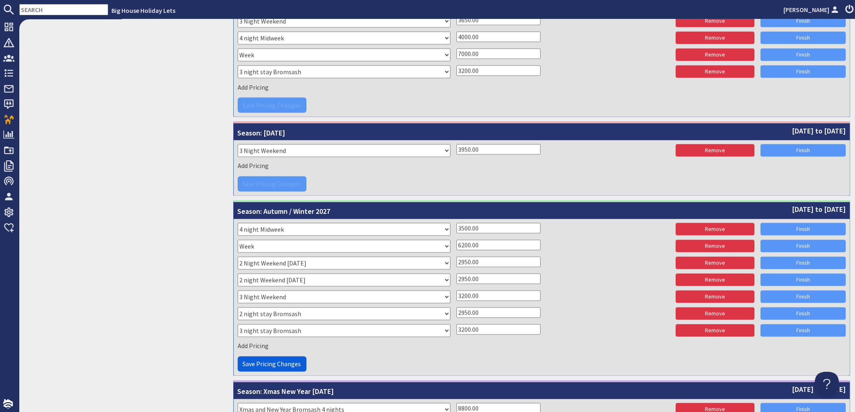
click at [264, 363] on span "Save Pricing Changes" at bounding box center [272, 364] width 58 height 8
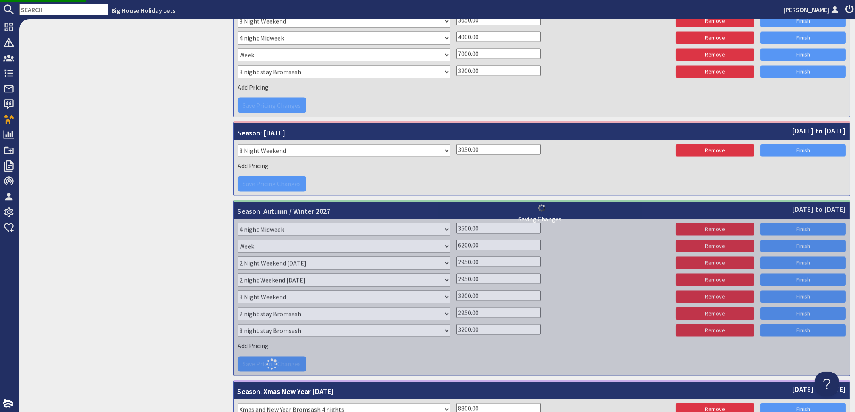
scroll to position [3164, 0]
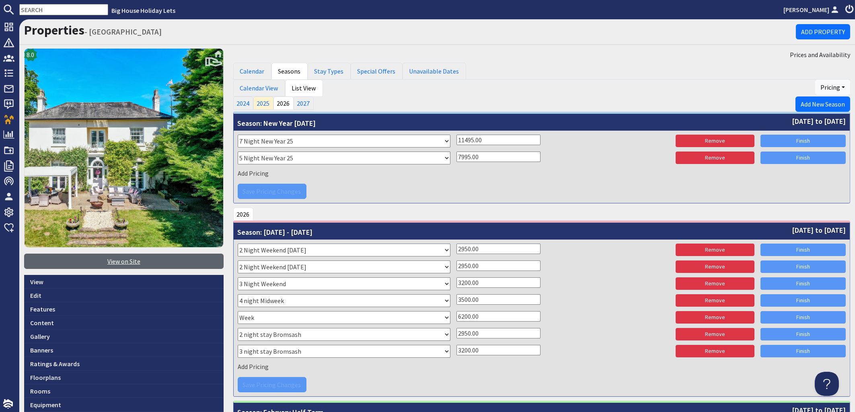
click at [131, 263] on link "View on Site" at bounding box center [123, 261] width 199 height 15
drag, startPoint x: 479, startPoint y: 282, endPoint x: 449, endPoint y: 282, distance: 29.3
click at [456, 282] on input "3200.00" at bounding box center [498, 282] width 84 height 10
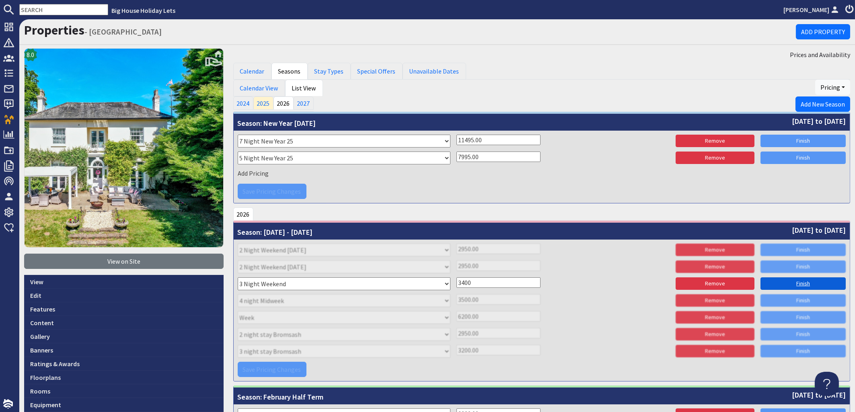
type input "3400"
click at [796, 282] on link "Finish" at bounding box center [802, 283] width 85 height 12
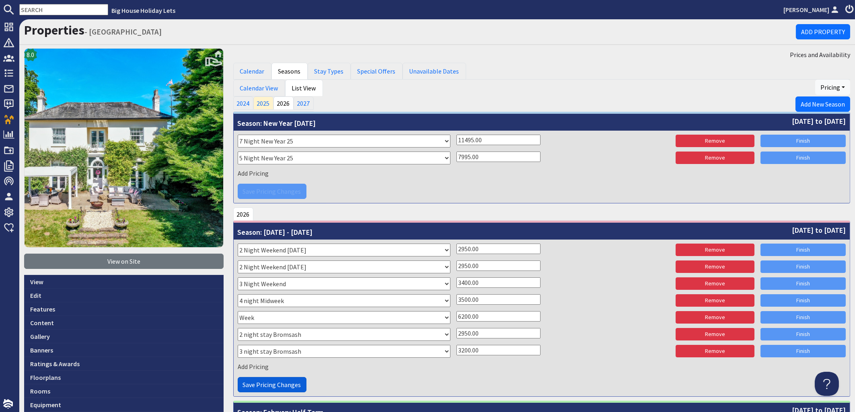
click at [272, 388] on span "Save Pricing Changes" at bounding box center [272, 385] width 58 height 8
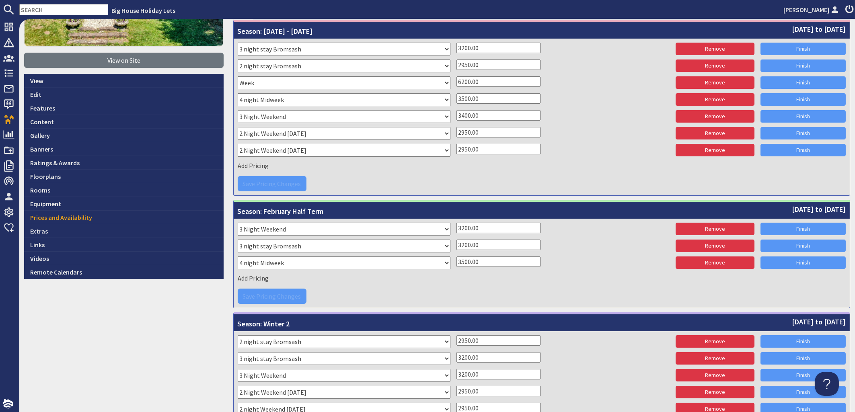
drag, startPoint x: 481, startPoint y: 227, endPoint x: 434, endPoint y: 228, distance: 46.6
click at [456, 228] on input "3200.00" at bounding box center [498, 228] width 84 height 10
type input "2"
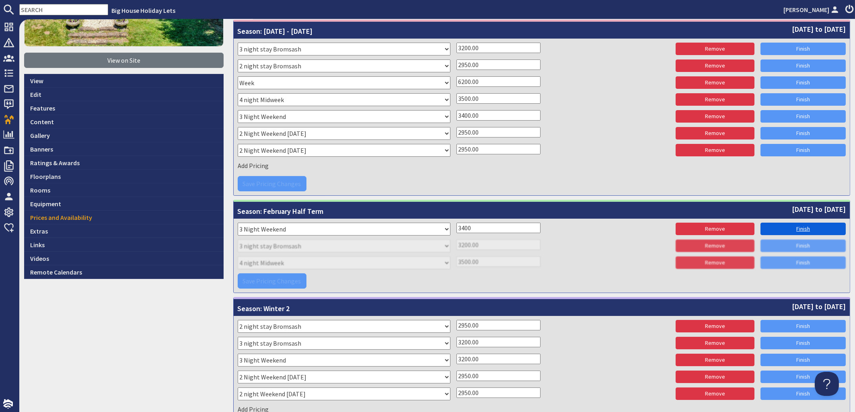
type input "3400"
click at [792, 232] on link "Finish" at bounding box center [802, 229] width 85 height 12
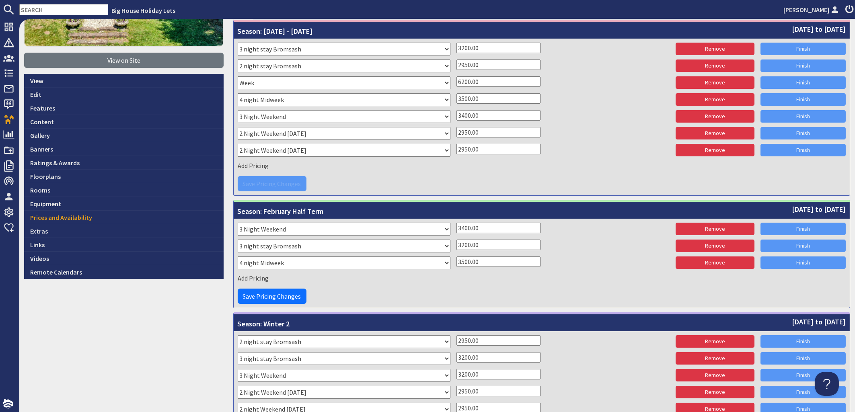
drag, startPoint x: 485, startPoint y: 244, endPoint x: 436, endPoint y: 245, distance: 49.1
click at [456, 245] on input "3200.00" at bounding box center [498, 245] width 84 height 10
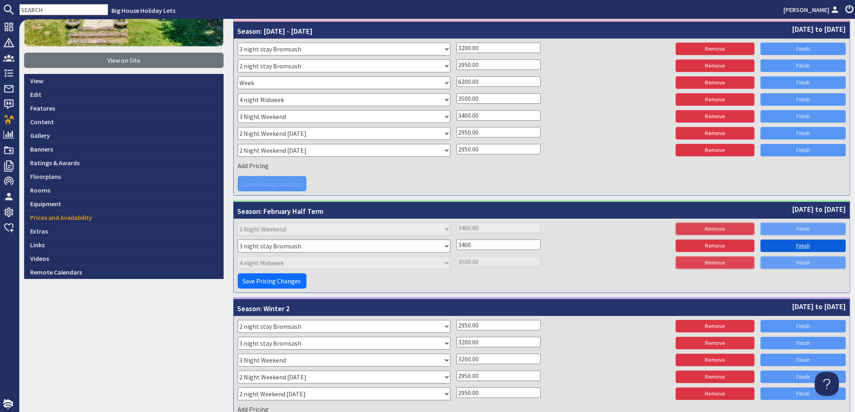
type input "3400"
click at [786, 241] on link "Finish" at bounding box center [802, 246] width 85 height 12
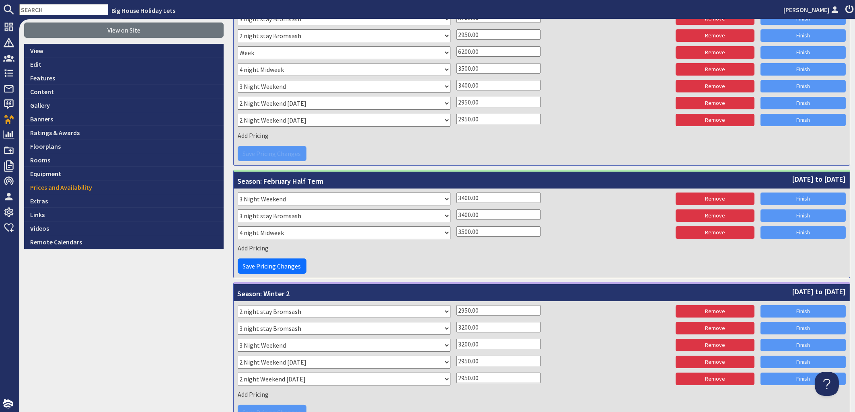
scroll to position [249, 0]
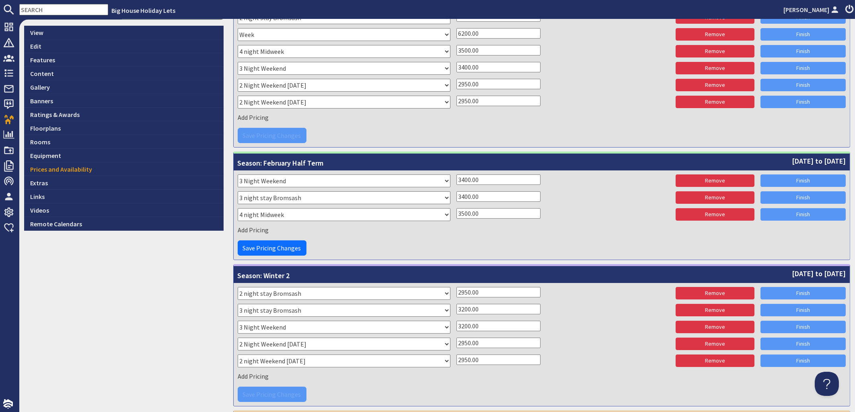
drag, startPoint x: 485, startPoint y: 308, endPoint x: 438, endPoint y: 307, distance: 46.6
click at [456, 307] on input "3200.00" at bounding box center [498, 309] width 84 height 10
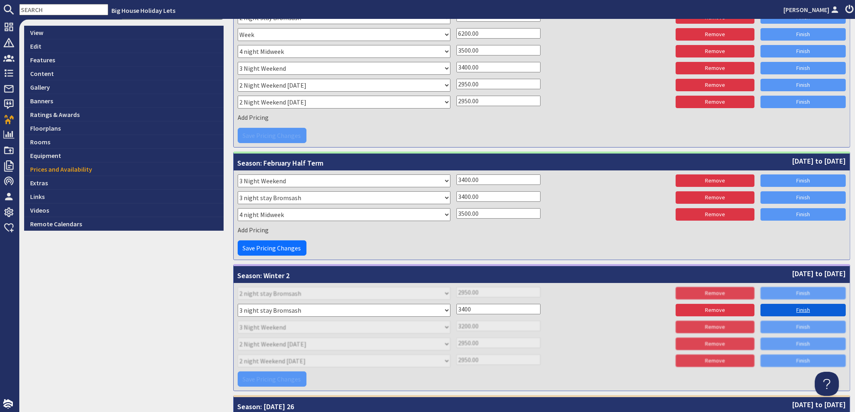
type input "3400"
click at [789, 307] on link "Finish" at bounding box center [802, 310] width 85 height 12
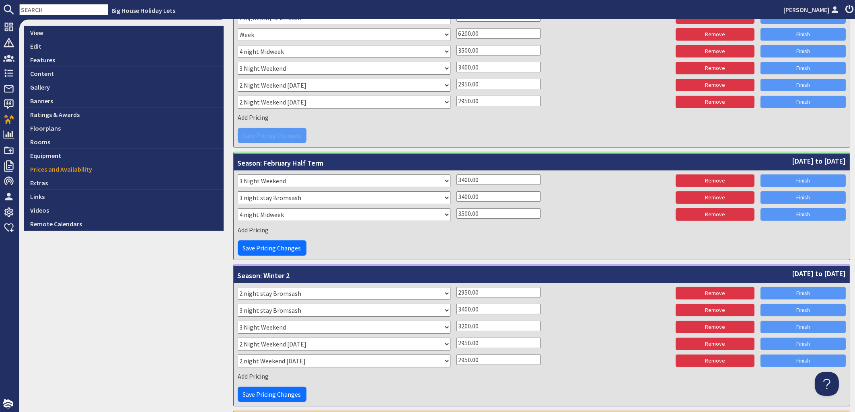
drag, startPoint x: 482, startPoint y: 328, endPoint x: 445, endPoint y: 328, distance: 36.2
click at [456, 328] on input "3200.00" at bounding box center [498, 326] width 84 height 10
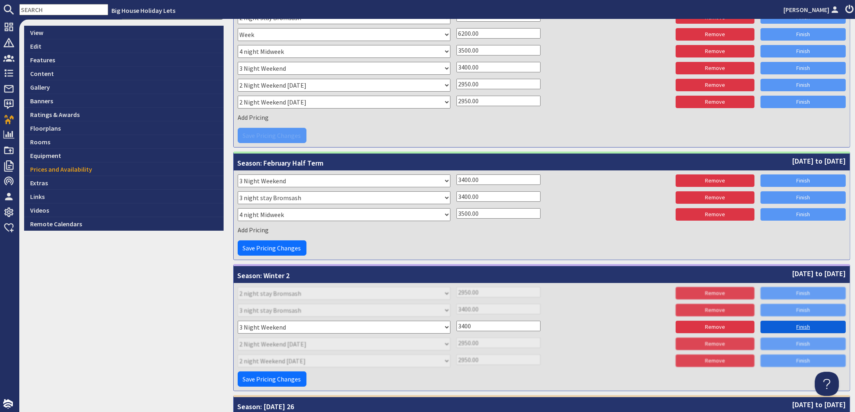
type input "3400"
click at [807, 326] on link "Finish" at bounding box center [802, 327] width 85 height 12
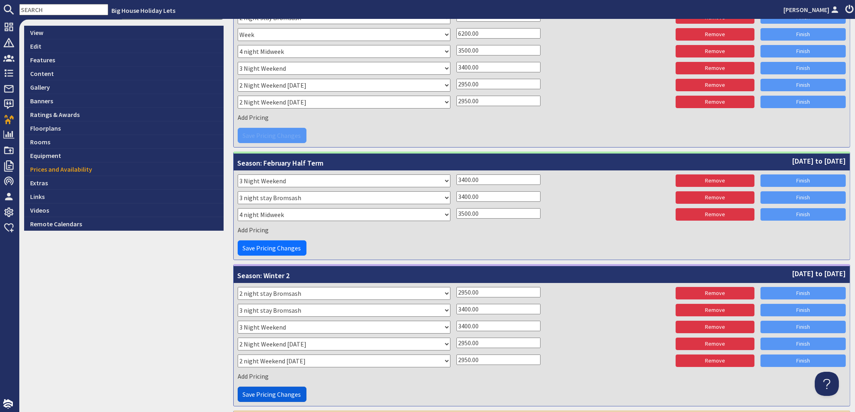
click at [279, 390] on span "Save Pricing Changes" at bounding box center [272, 394] width 58 height 8
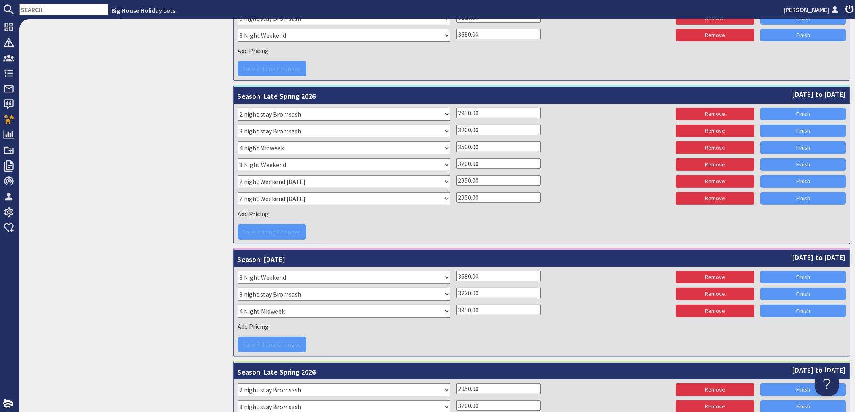
scroll to position [784, 0]
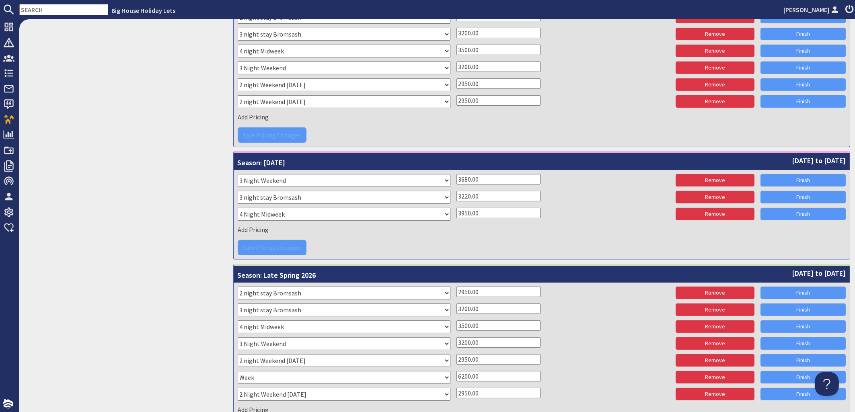
drag, startPoint x: 484, startPoint y: 195, endPoint x: 435, endPoint y: 196, distance: 48.7
click at [456, 196] on input "3220.00" at bounding box center [498, 196] width 84 height 10
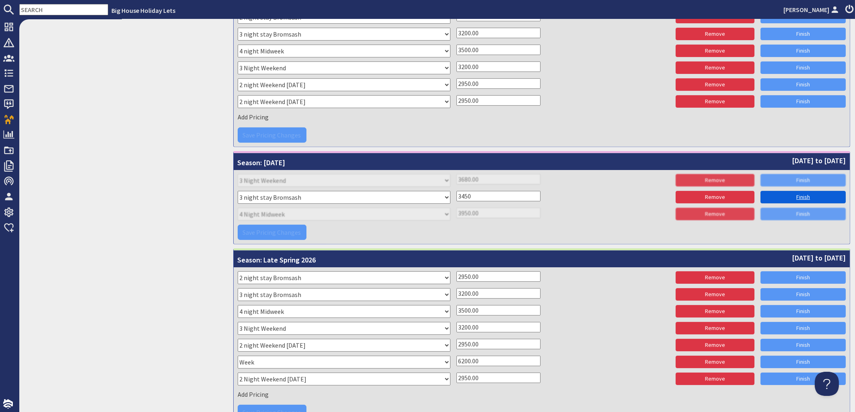
type input "3450"
click at [792, 195] on link "Finish" at bounding box center [802, 197] width 85 height 12
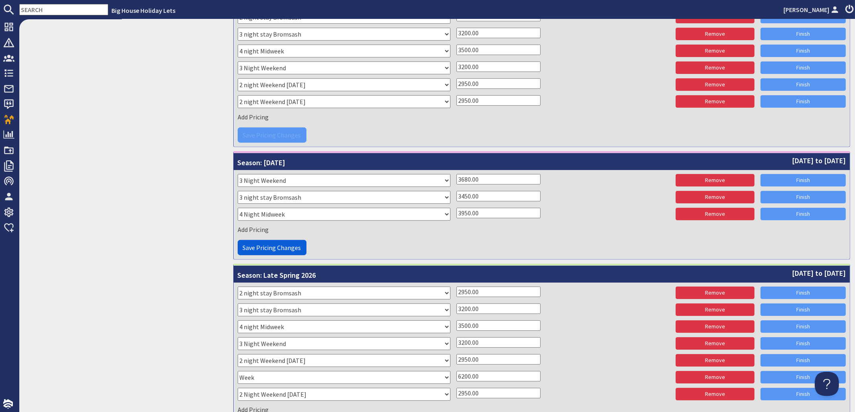
click at [295, 249] on span "Save Pricing Changes" at bounding box center [272, 248] width 58 height 8
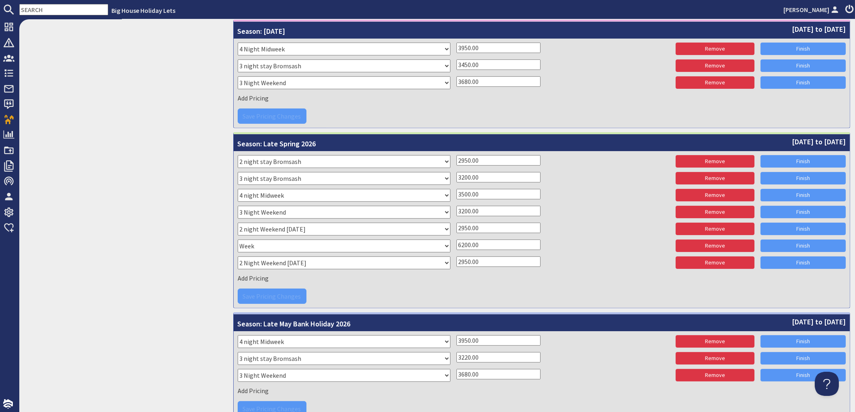
drag, startPoint x: 484, startPoint y: 177, endPoint x: 443, endPoint y: 181, distance: 41.2
click at [456, 181] on input "3200.00" at bounding box center [498, 177] width 84 height 10
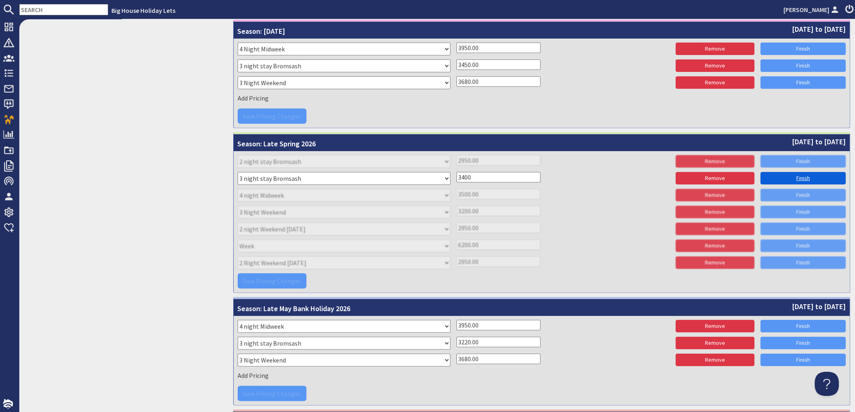
type input "3400"
click at [780, 180] on link "Finish" at bounding box center [802, 178] width 85 height 12
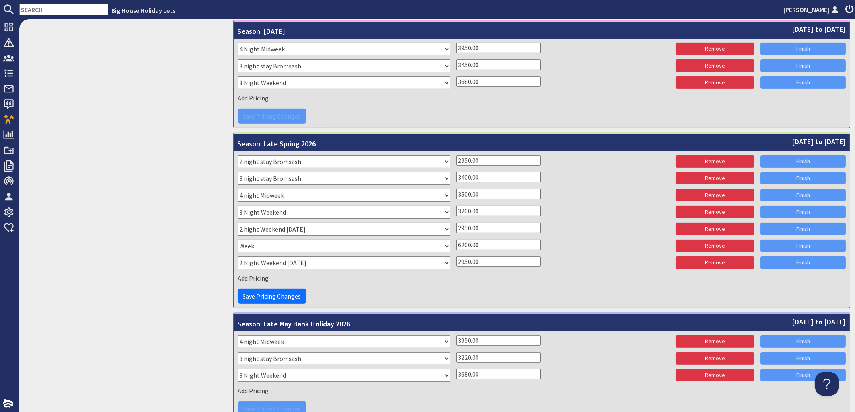
drag, startPoint x: 491, startPoint y: 214, endPoint x: 439, endPoint y: 217, distance: 52.0
click at [456, 216] on input "3200.00" at bounding box center [498, 211] width 84 height 10
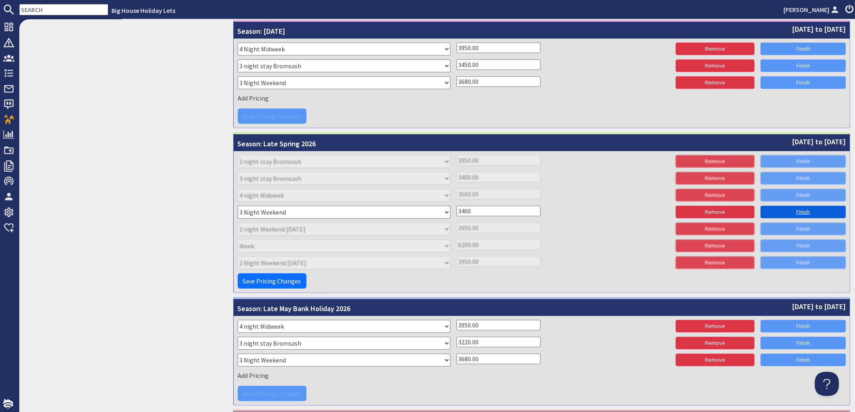
type input "3400"
click at [778, 213] on link "Finish" at bounding box center [802, 212] width 85 height 12
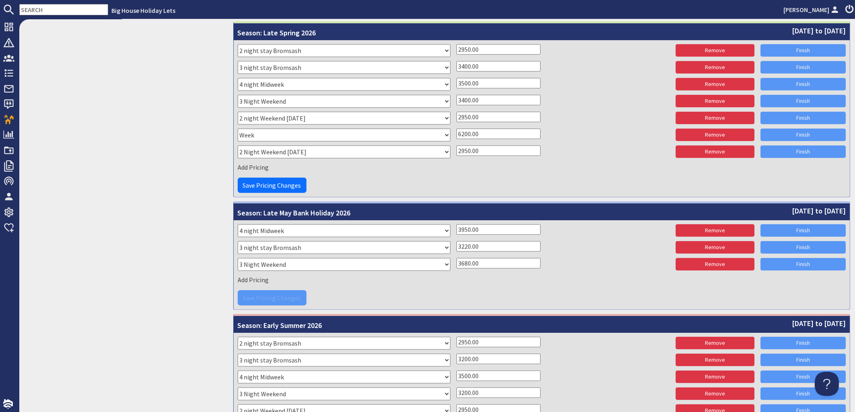
scroll to position [1061, 0]
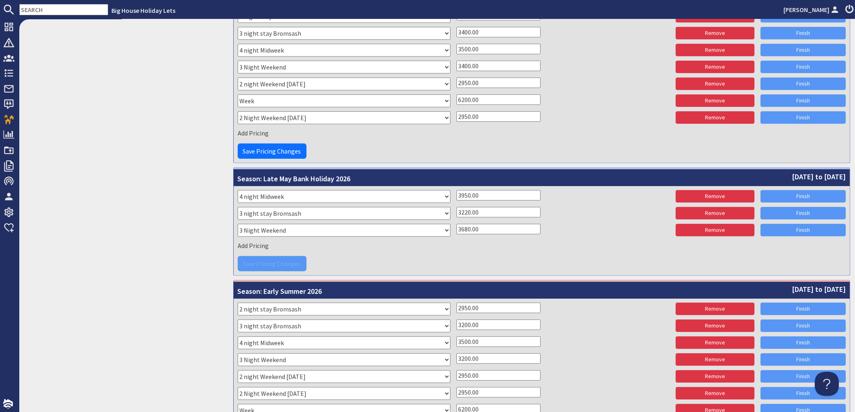
drag, startPoint x: 488, startPoint y: 212, endPoint x: 431, endPoint y: 212, distance: 57.5
click at [456, 212] on input "3220.00" at bounding box center [498, 212] width 84 height 10
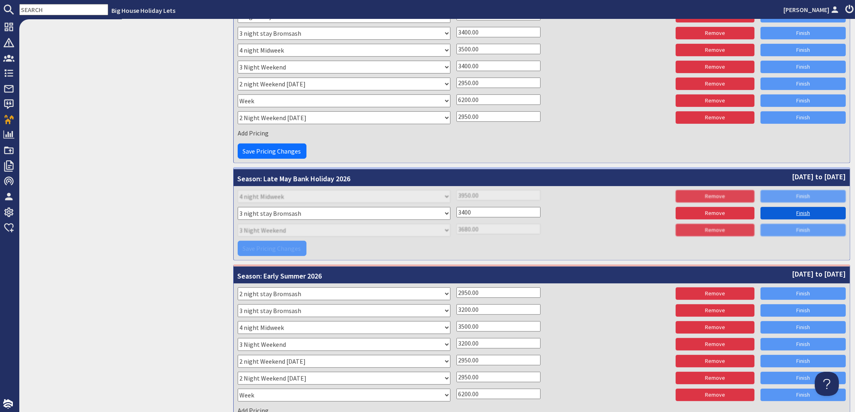
type input "3400"
click at [766, 211] on link "Finish" at bounding box center [802, 213] width 85 height 12
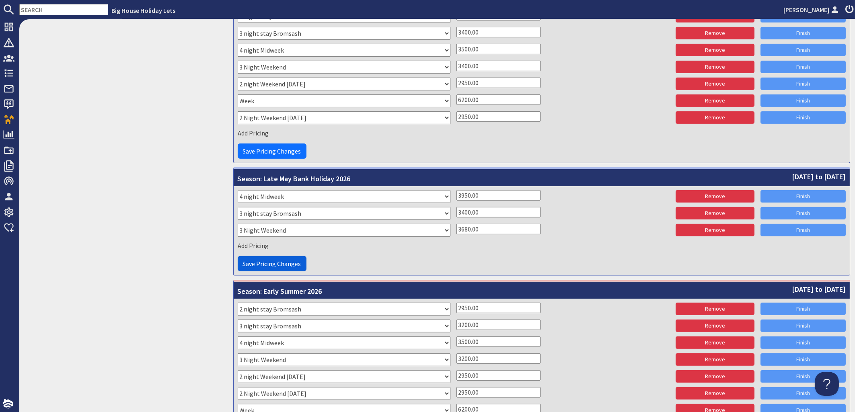
click at [290, 264] on span "Save Pricing Changes" at bounding box center [272, 264] width 58 height 8
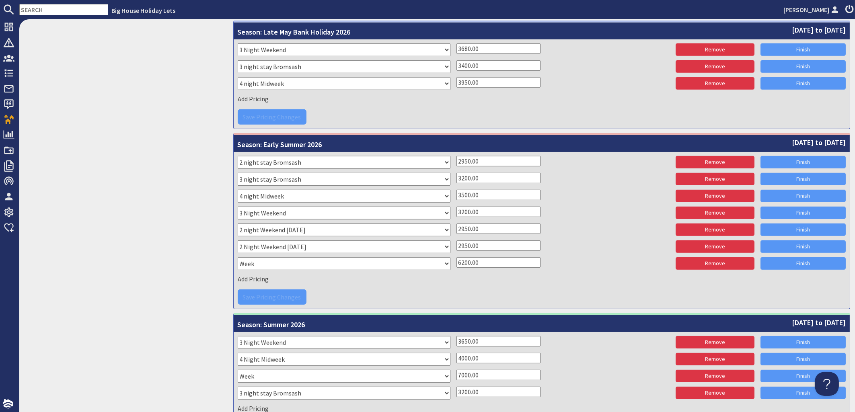
scroll to position [1159, 0]
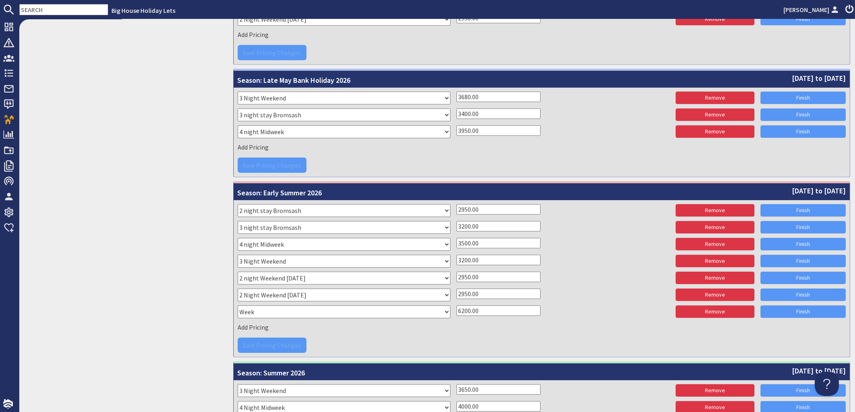
drag, startPoint x: 488, startPoint y: 227, endPoint x: 432, endPoint y: 222, distance: 55.7
click at [456, 222] on input "3200.00" at bounding box center [498, 226] width 84 height 10
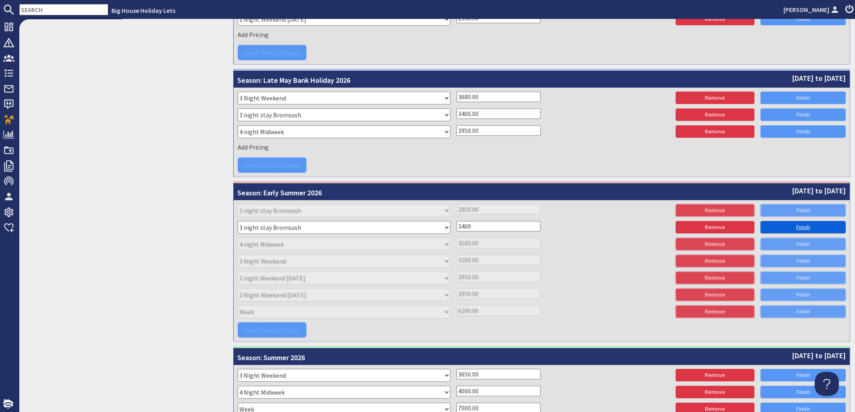
type input "3400"
click at [792, 223] on link "Finish" at bounding box center [802, 227] width 85 height 12
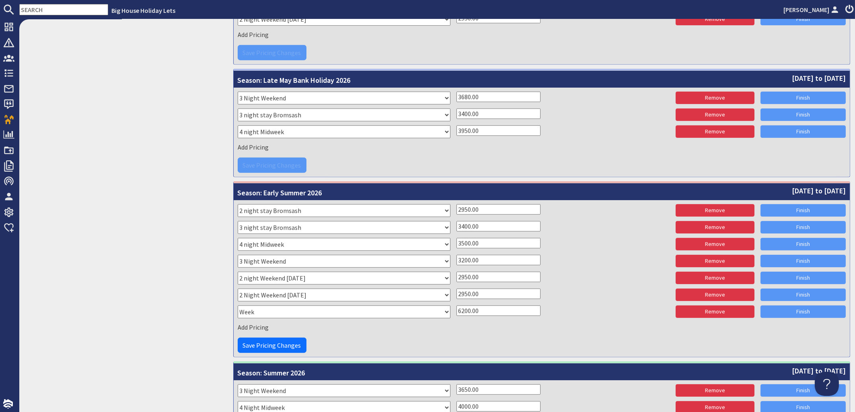
drag, startPoint x: 485, startPoint y: 263, endPoint x: 445, endPoint y: 267, distance: 40.4
click at [456, 265] on input "3200.00" at bounding box center [498, 260] width 84 height 10
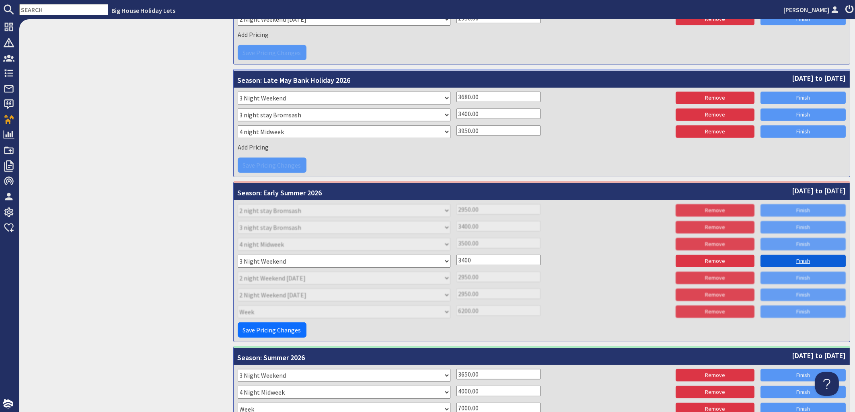
type input "3400"
click at [794, 258] on link "Finish" at bounding box center [802, 261] width 85 height 12
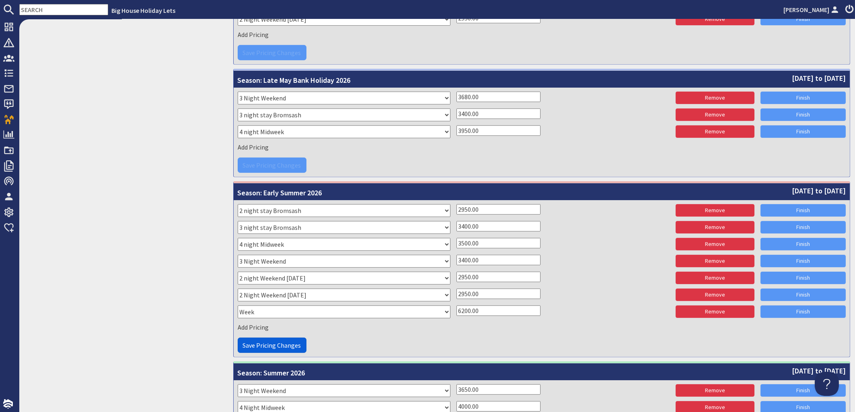
click at [262, 341] on span "Save Pricing Changes" at bounding box center [272, 345] width 58 height 8
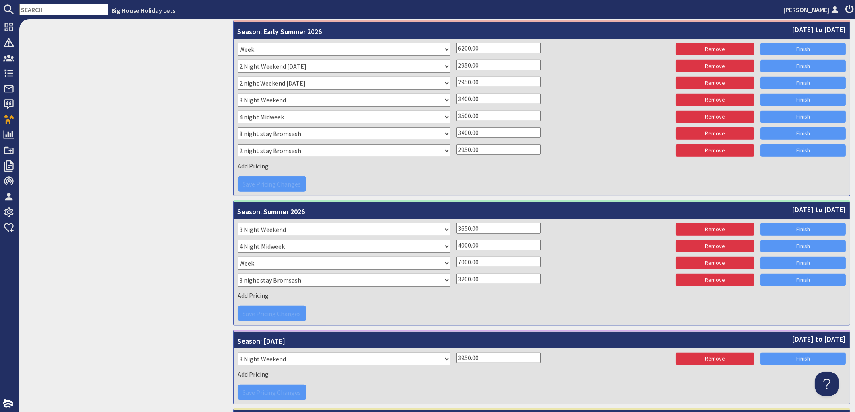
drag, startPoint x: 492, startPoint y: 281, endPoint x: 436, endPoint y: 272, distance: 57.0
click at [456, 274] on input "3200.00" at bounding box center [498, 279] width 84 height 10
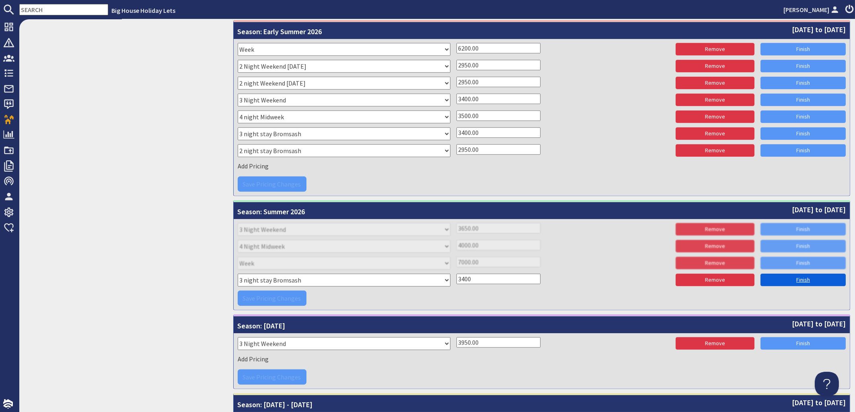
type input "3400"
click at [771, 276] on link "Finish" at bounding box center [802, 280] width 85 height 12
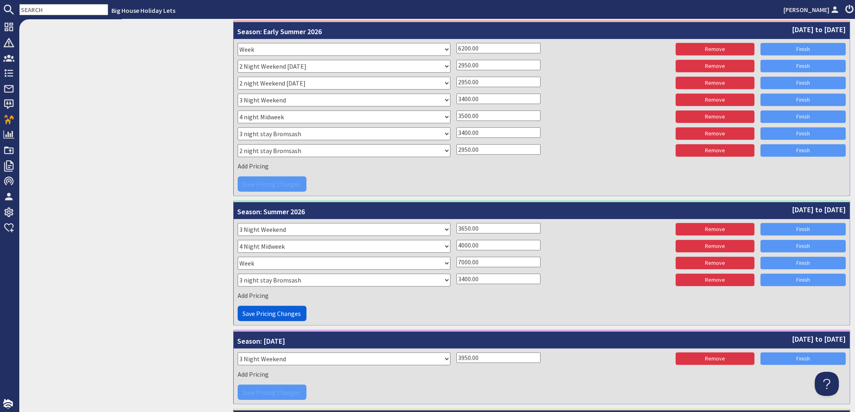
click at [274, 316] on span "Save Pricing Changes" at bounding box center [272, 314] width 58 height 8
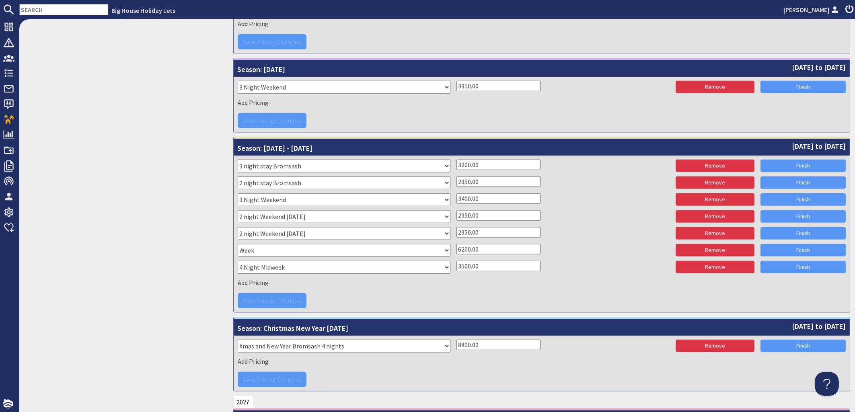
scroll to position [1598, 0]
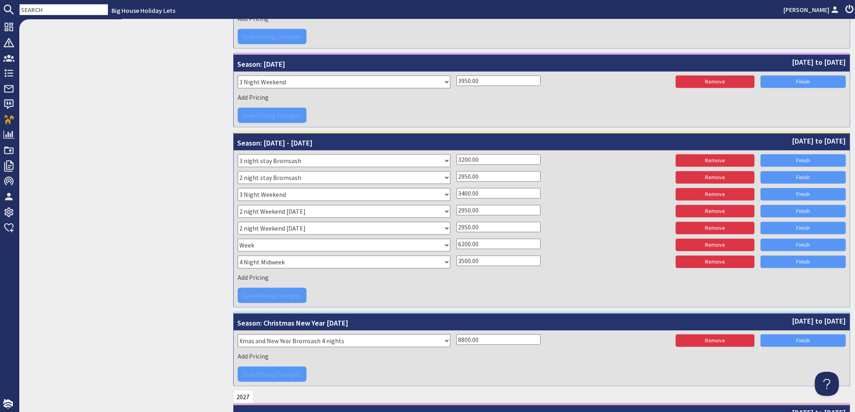
drag, startPoint x: 491, startPoint y: 155, endPoint x: 440, endPoint y: 159, distance: 51.2
click at [456, 159] on input "3200.00" at bounding box center [498, 159] width 84 height 10
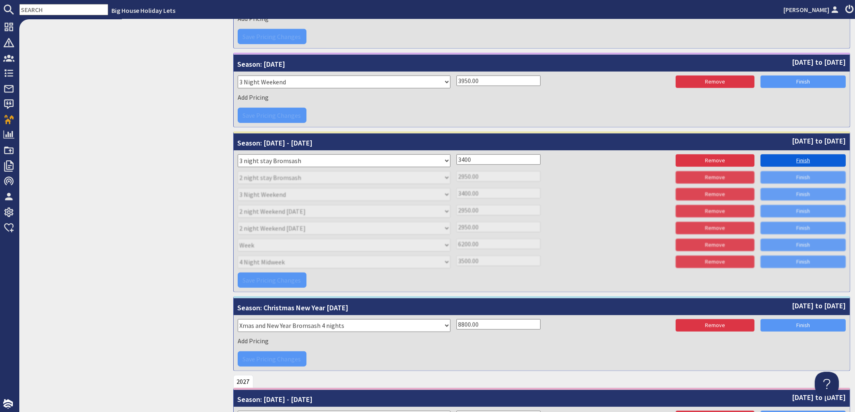
type input "3400"
click at [780, 162] on link "Finish" at bounding box center [802, 160] width 85 height 12
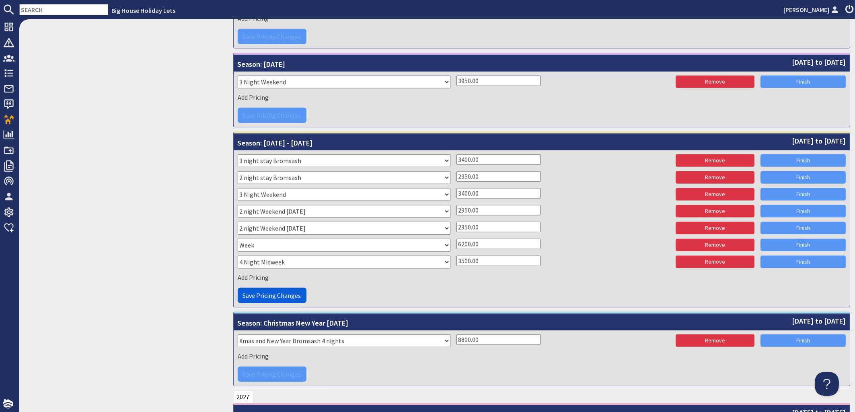
click at [277, 295] on span "Save Pricing Changes" at bounding box center [272, 295] width 58 height 8
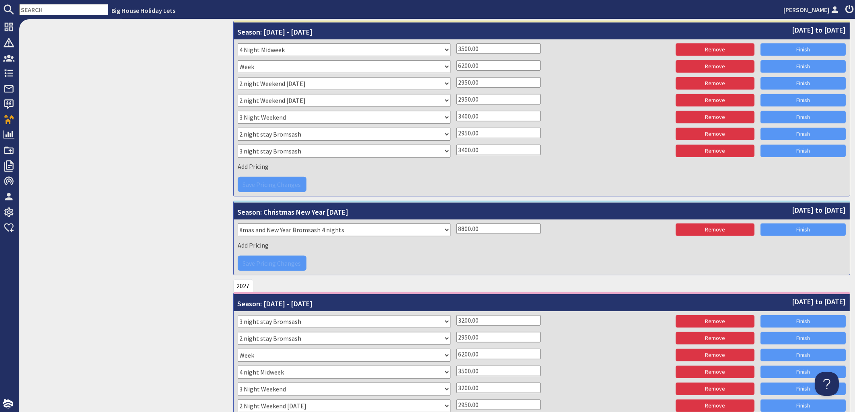
drag, startPoint x: 492, startPoint y: 322, endPoint x: 437, endPoint y: 322, distance: 55.1
click at [456, 322] on input "3200.00" at bounding box center [498, 320] width 84 height 10
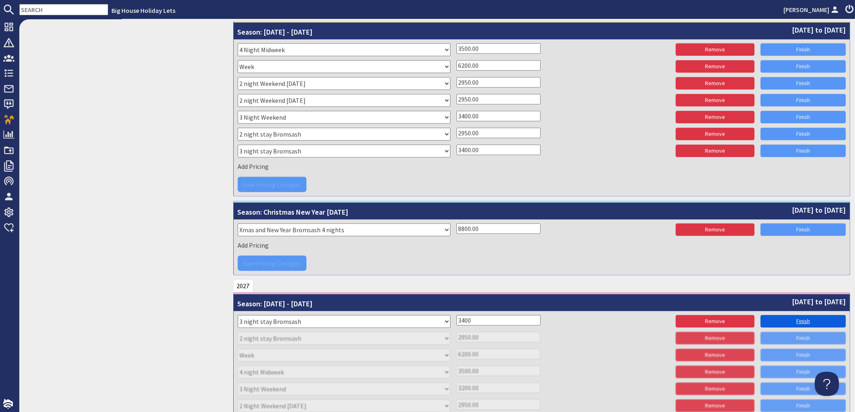
type input "3400"
click at [803, 317] on link "Finish" at bounding box center [802, 321] width 85 height 12
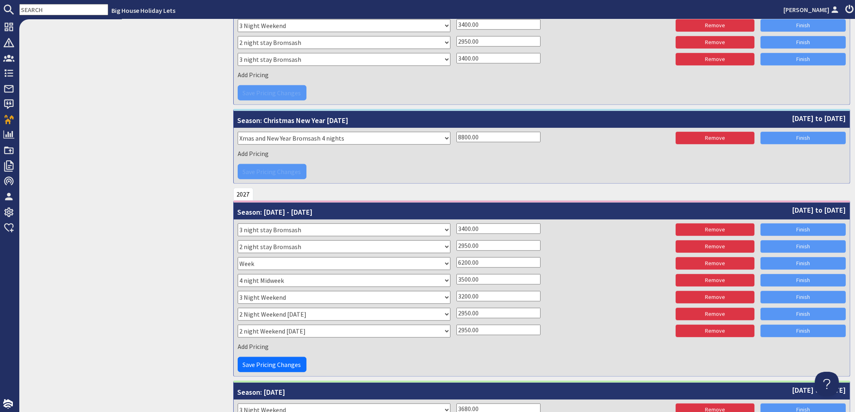
scroll to position [1805, 0]
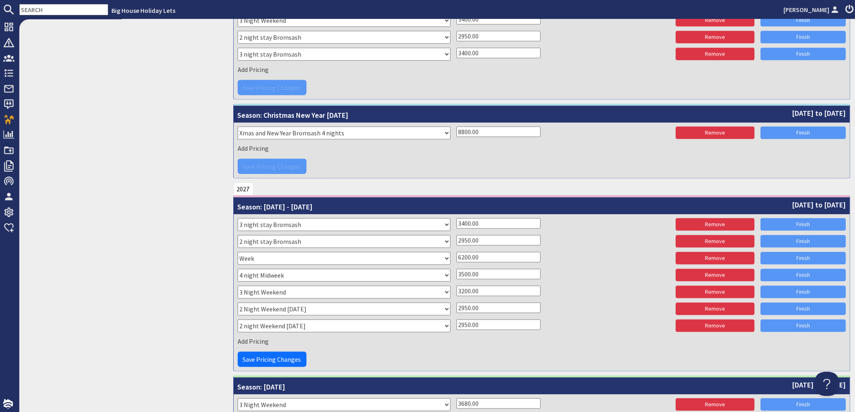
drag, startPoint x: 484, startPoint y: 289, endPoint x: 434, endPoint y: 291, distance: 49.9
click at [456, 291] on input "3200.00" at bounding box center [498, 291] width 84 height 10
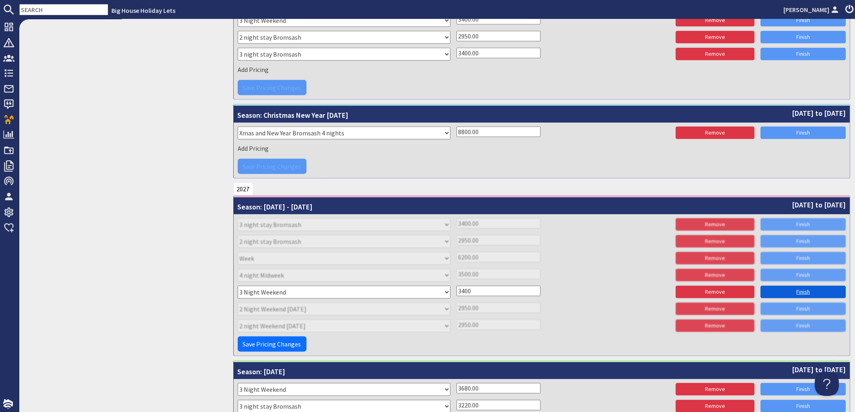
type input "3400"
click at [789, 289] on link "Finish" at bounding box center [802, 292] width 85 height 12
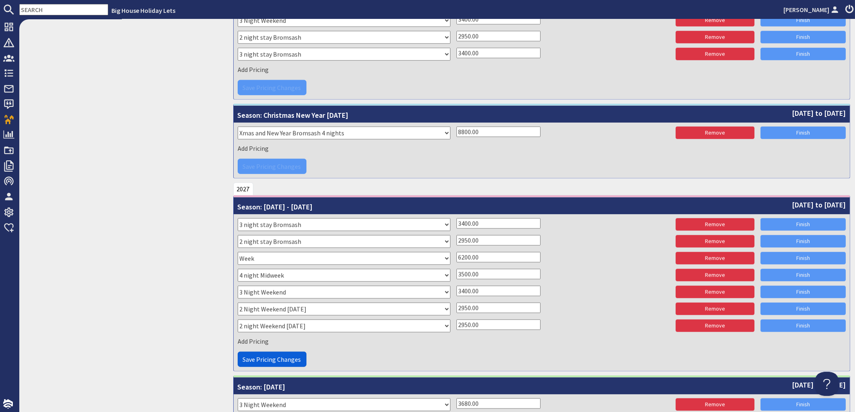
click at [289, 357] on span "Save Pricing Changes" at bounding box center [272, 359] width 58 height 8
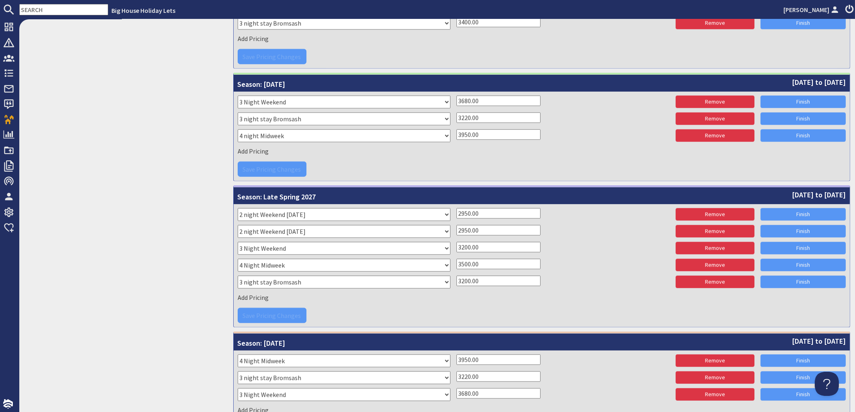
scroll to position [2126, 0]
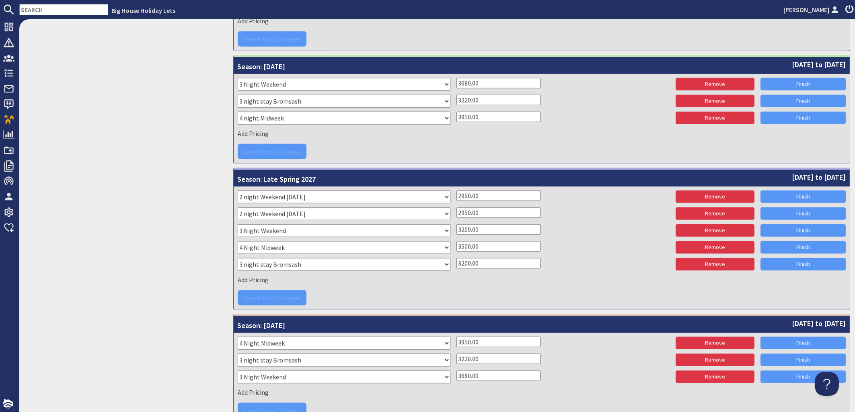
drag, startPoint x: 491, startPoint y: 99, endPoint x: 440, endPoint y: 101, distance: 50.7
click at [456, 101] on input "3220.00" at bounding box center [498, 100] width 84 height 10
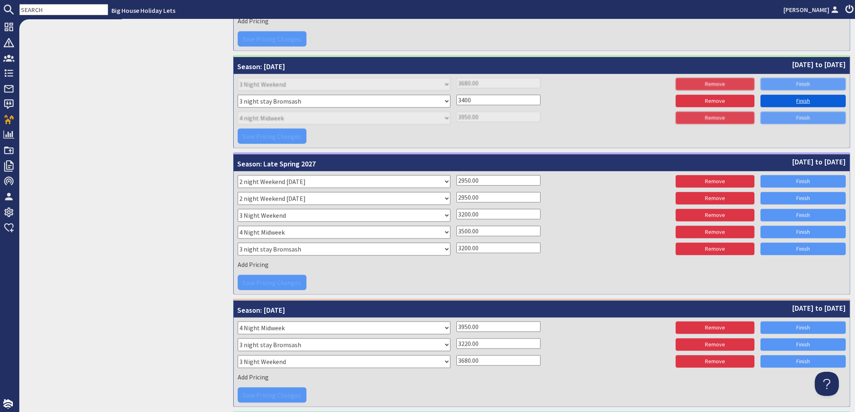
type input "3400"
click at [796, 101] on link "Finish" at bounding box center [802, 101] width 85 height 12
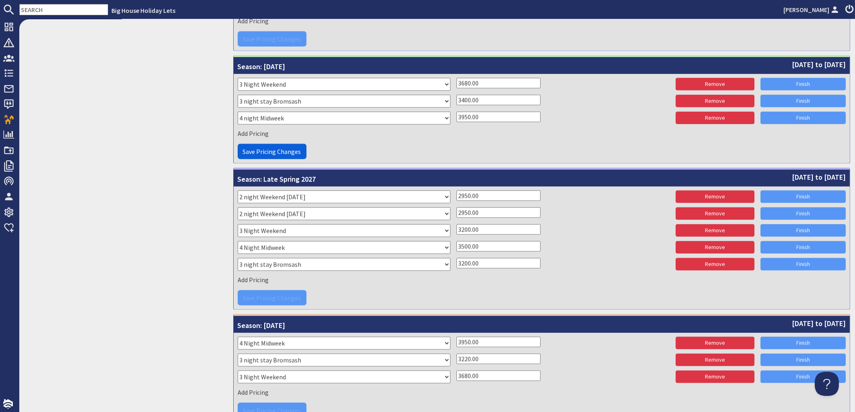
click at [273, 150] on span "Save Pricing Changes" at bounding box center [272, 152] width 58 height 8
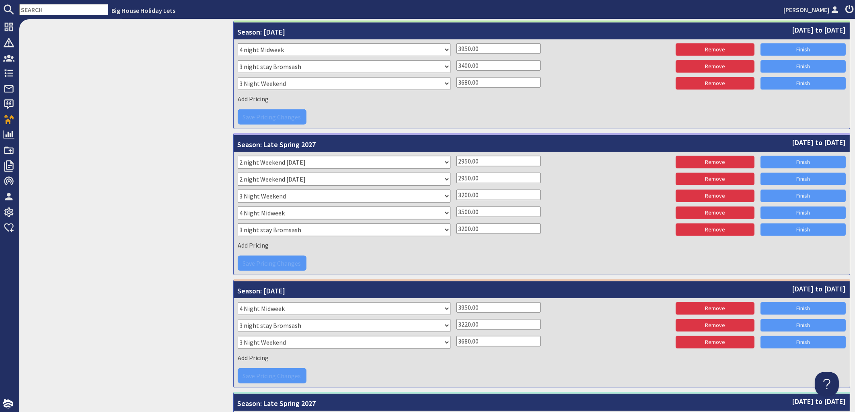
drag, startPoint x: 496, startPoint y: 194, endPoint x: 423, endPoint y: 199, distance: 73.8
click at [456, 199] on input "3200.00" at bounding box center [498, 195] width 84 height 10
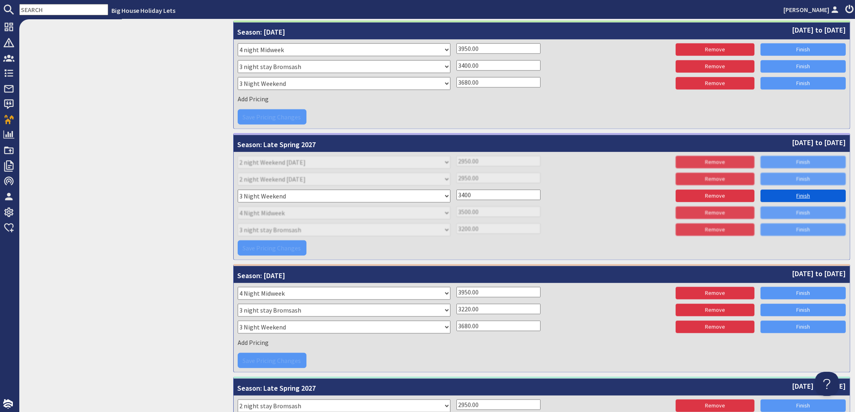
type input "3400"
click at [774, 196] on link "Finish" at bounding box center [802, 196] width 85 height 12
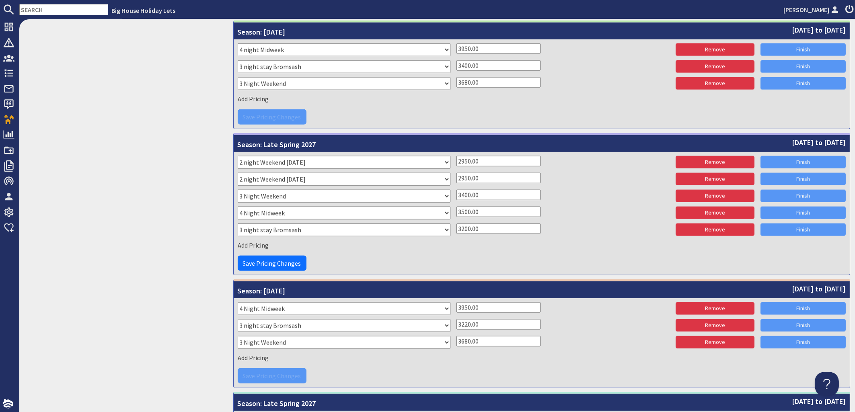
drag, startPoint x: 492, startPoint y: 226, endPoint x: 411, endPoint y: 236, distance: 81.8
click at [456, 234] on input "3200.00" at bounding box center [498, 229] width 84 height 10
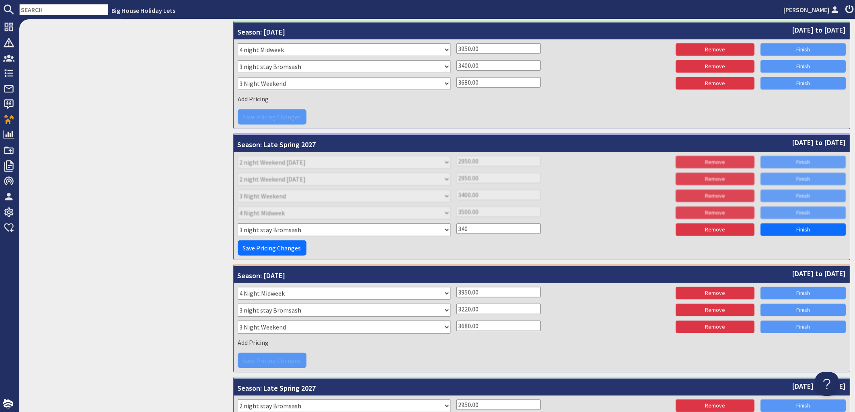
type input "3400"
click at [796, 232] on link "Finish" at bounding box center [802, 230] width 85 height 12
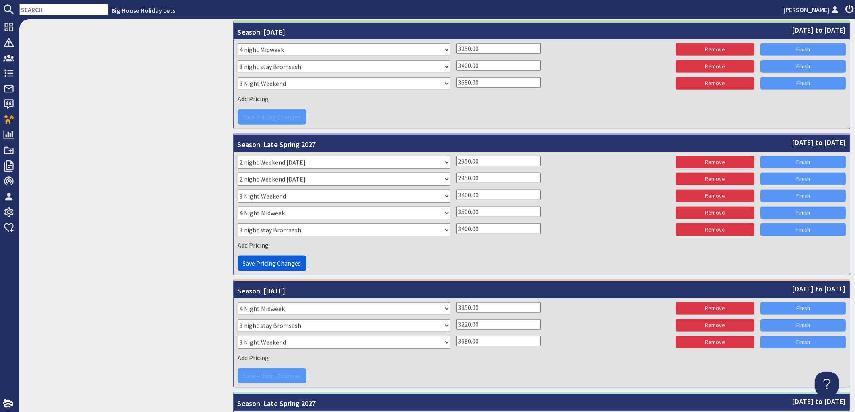
click at [259, 263] on span "Save Pricing Changes" at bounding box center [272, 263] width 58 height 8
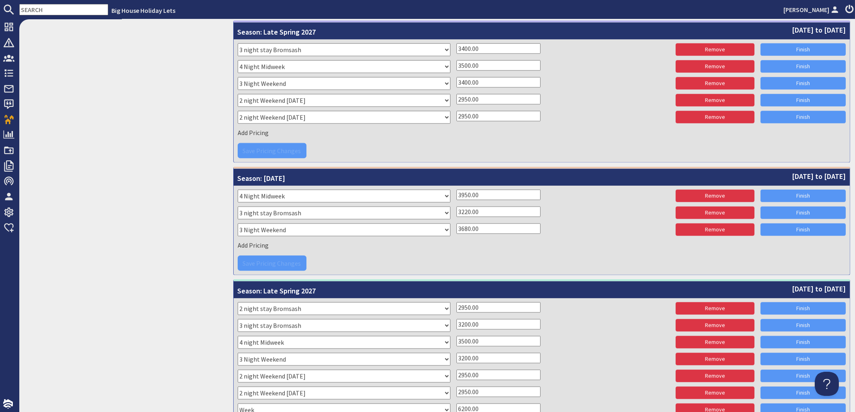
drag, startPoint x: 486, startPoint y: 324, endPoint x: 419, endPoint y: 320, distance: 68.0
click at [456, 320] on input "3200.00" at bounding box center [498, 324] width 84 height 10
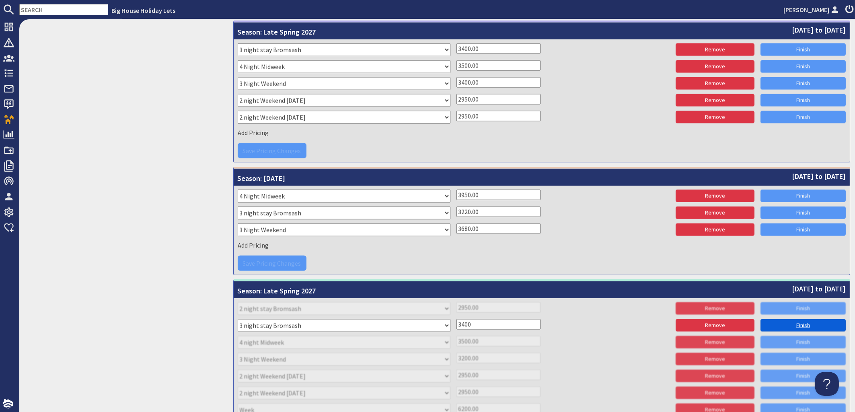
type input "3400"
click at [793, 326] on link "Finish" at bounding box center [802, 325] width 85 height 12
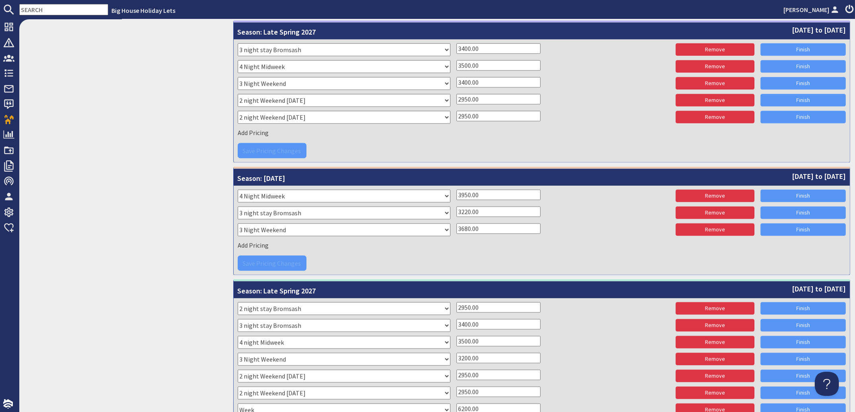
drag, startPoint x: 482, startPoint y: 357, endPoint x: 404, endPoint y: 361, distance: 77.3
click at [456, 361] on input "3200.00" at bounding box center [498, 358] width 84 height 10
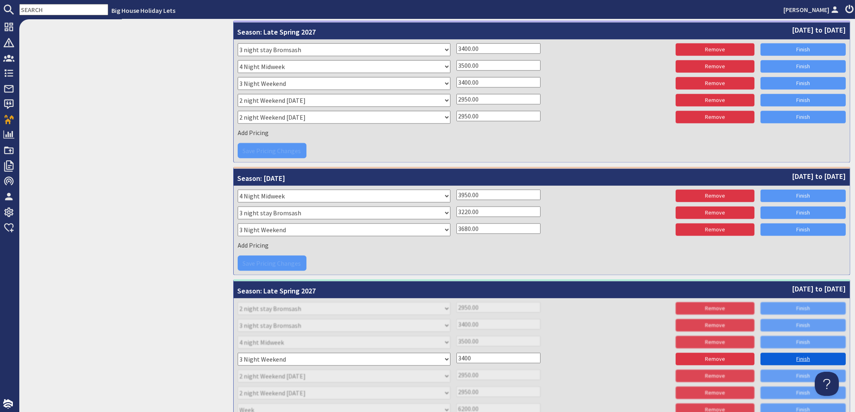
type input "3400"
click at [790, 357] on link "Finish" at bounding box center [802, 359] width 85 height 12
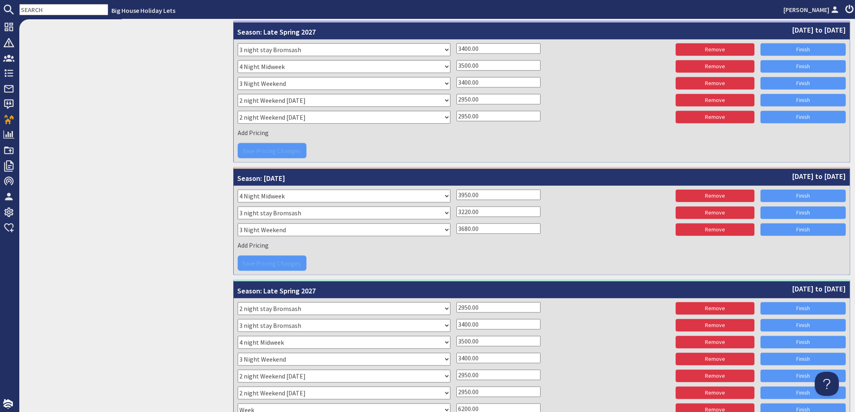
scroll to position [2322, 0]
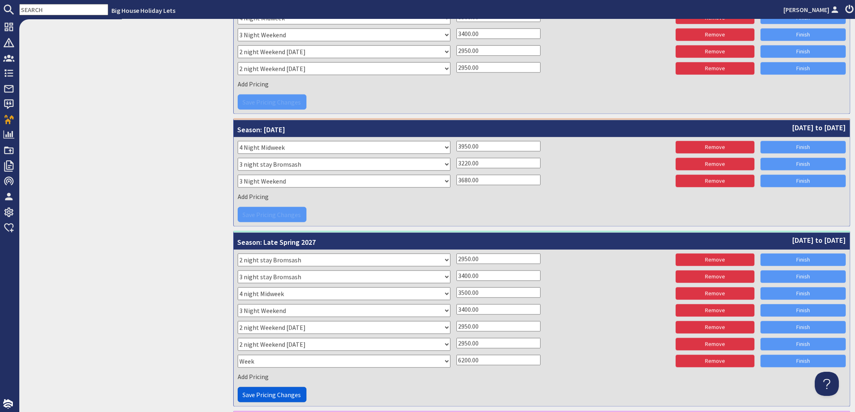
click at [291, 392] on span "Save Pricing Changes" at bounding box center [272, 395] width 58 height 8
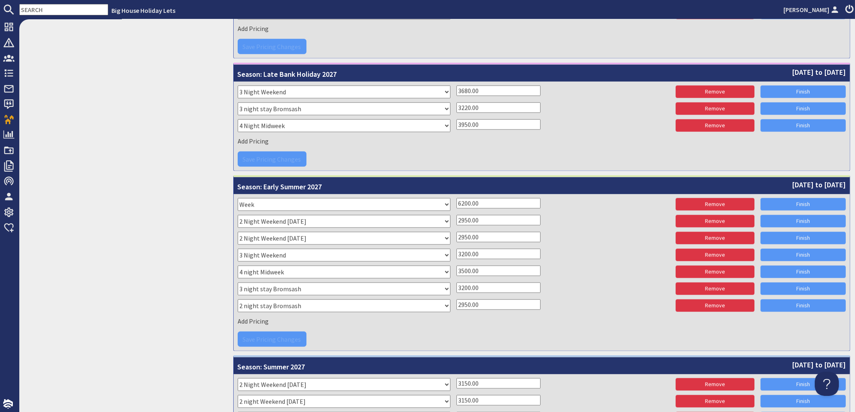
scroll to position [2677, 0]
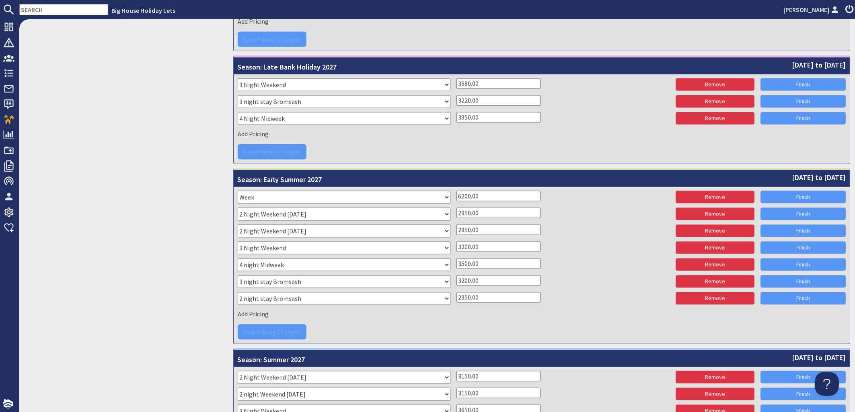
drag, startPoint x: 494, startPoint y: 245, endPoint x: 419, endPoint y: 252, distance: 74.7
click at [456, 252] on input "3200.00" at bounding box center [498, 247] width 84 height 10
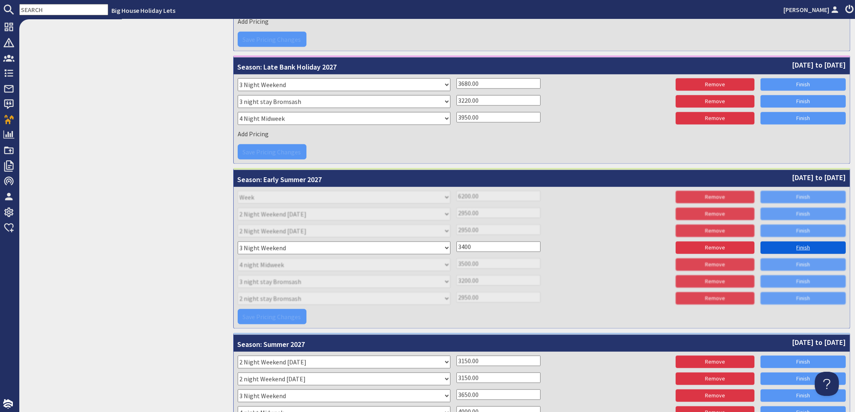
type input "3400"
click at [783, 243] on link "Finish" at bounding box center [802, 248] width 85 height 12
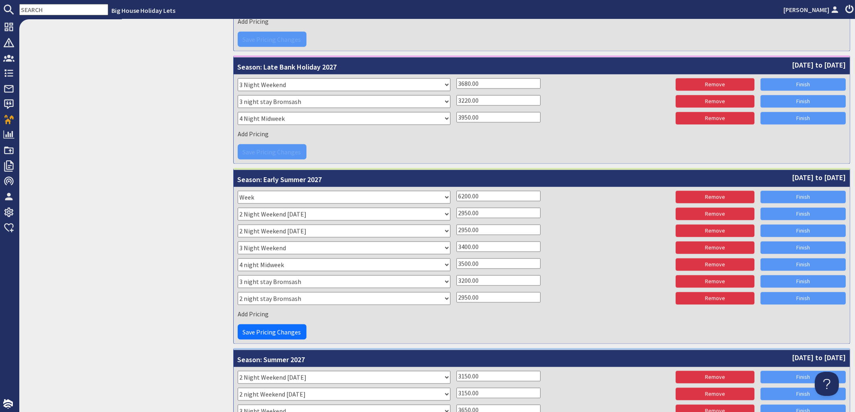
drag, startPoint x: 493, startPoint y: 280, endPoint x: 429, endPoint y: 279, distance: 64.3
click at [456, 279] on input "3200.00" at bounding box center [498, 280] width 84 height 10
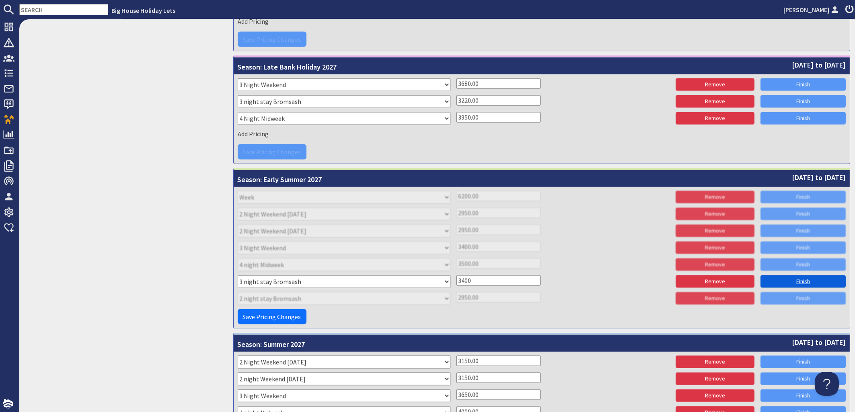
type input "3400"
click at [804, 276] on link "Finish" at bounding box center [802, 281] width 85 height 12
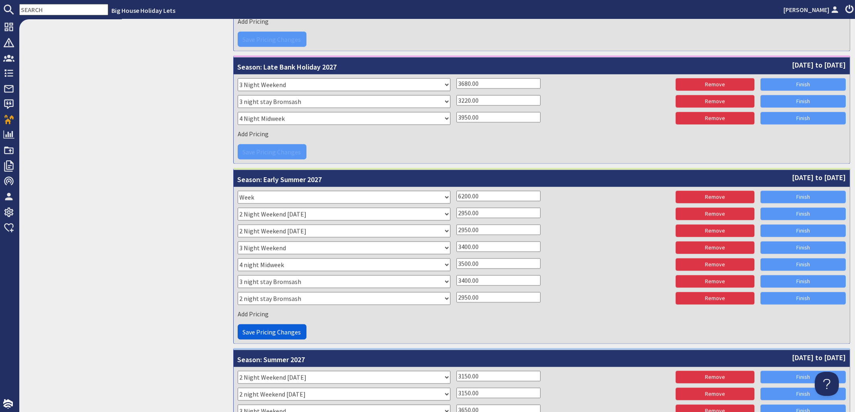
click at [267, 328] on span "Save Pricing Changes" at bounding box center [272, 332] width 58 height 8
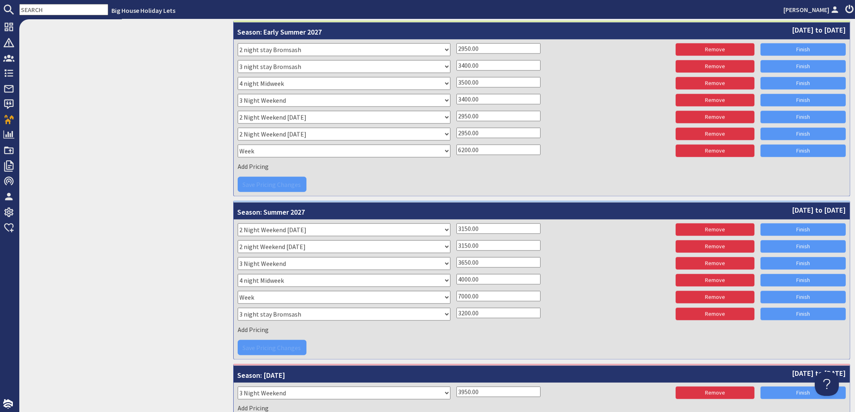
drag, startPoint x: 490, startPoint y: 312, endPoint x: 438, endPoint y: 312, distance: 51.5
click at [456, 312] on input "3200.00" at bounding box center [498, 313] width 84 height 10
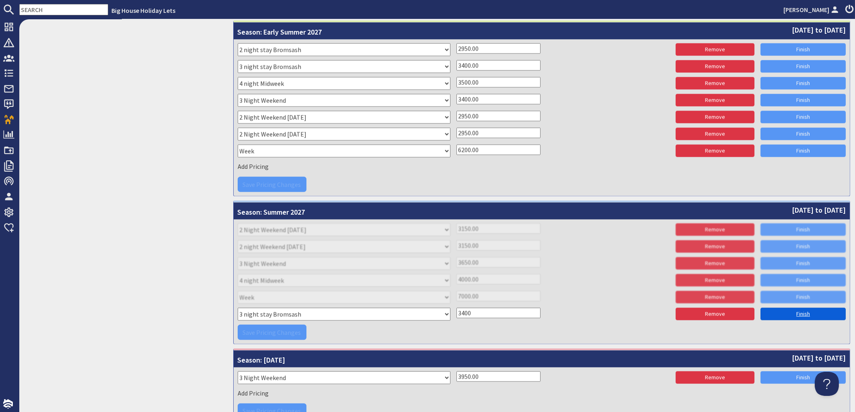
type input "3400"
click at [799, 314] on link "Finish" at bounding box center [802, 314] width 85 height 12
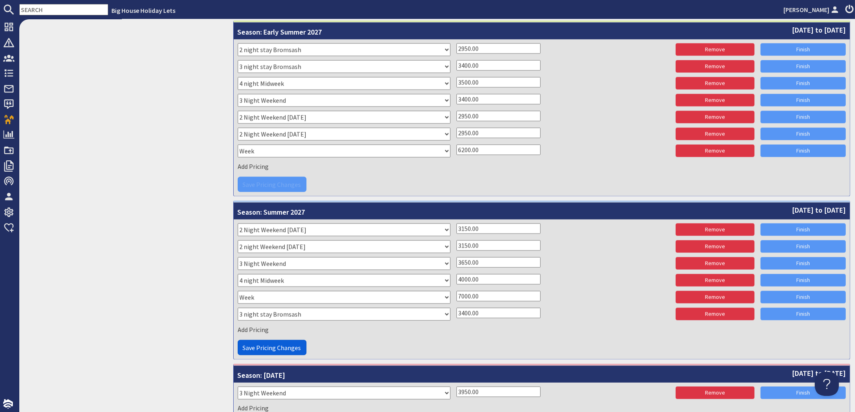
click at [277, 345] on span "Save Pricing Changes" at bounding box center [272, 348] width 58 height 8
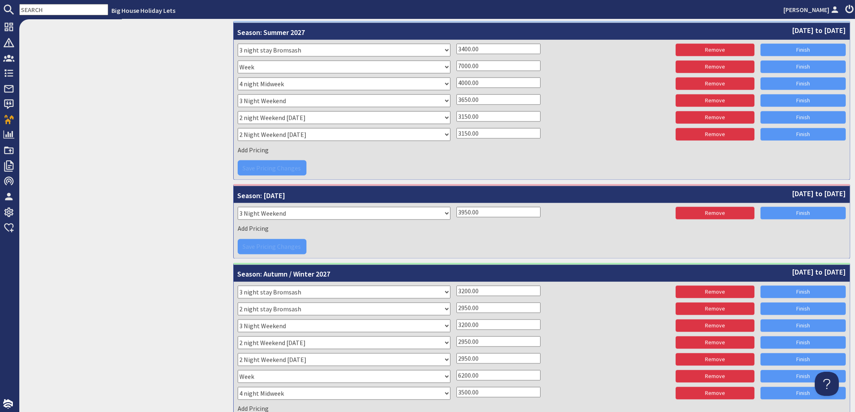
drag, startPoint x: 484, startPoint y: 289, endPoint x: 412, endPoint y: 289, distance: 72.0
click at [456, 289] on input "3200.00" at bounding box center [498, 291] width 84 height 10
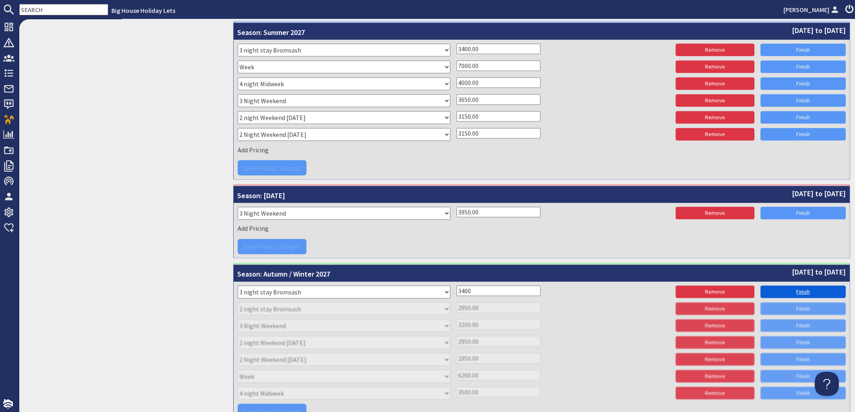
type input "3400"
click at [776, 287] on link "Finish" at bounding box center [802, 292] width 85 height 12
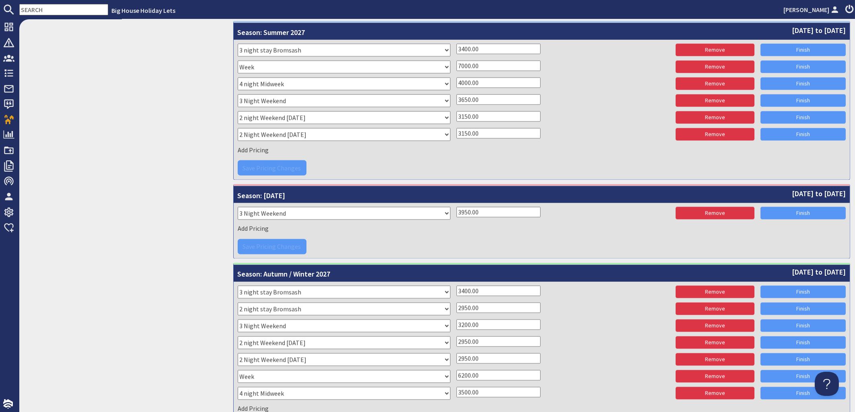
drag, startPoint x: 490, startPoint y: 323, endPoint x: 432, endPoint y: 326, distance: 58.4
click at [456, 326] on input "3200.00" at bounding box center [498, 325] width 84 height 10
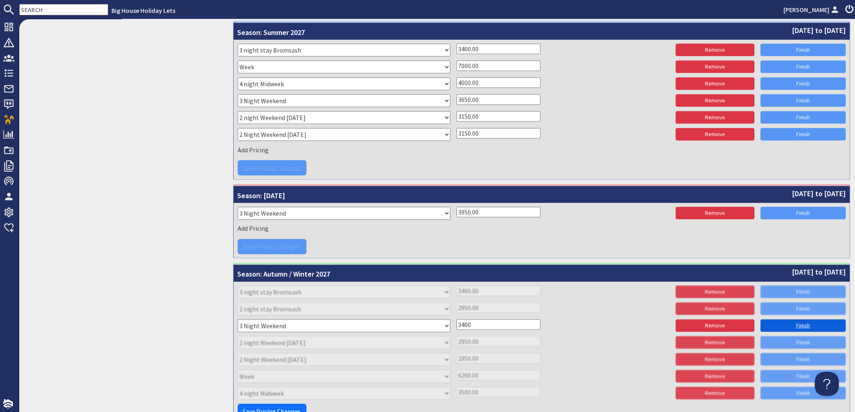
type input "3400"
click at [786, 326] on link "Finish" at bounding box center [802, 326] width 85 height 12
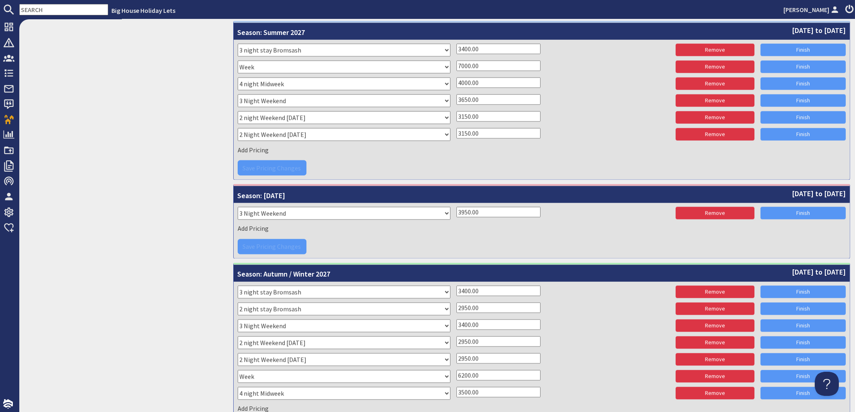
scroll to position [3053, 0]
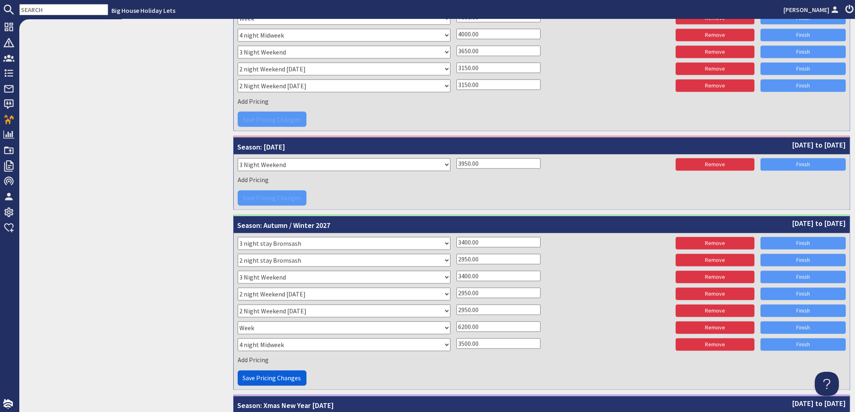
click at [277, 374] on span "Save Pricing Changes" at bounding box center [272, 378] width 58 height 8
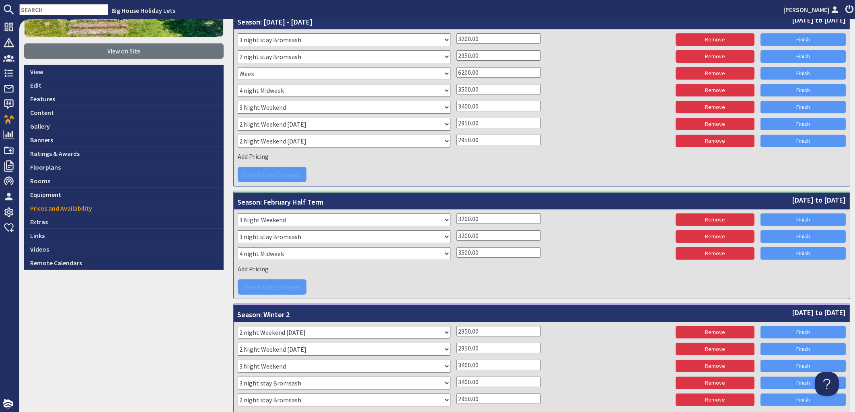
scroll to position [65, 0]
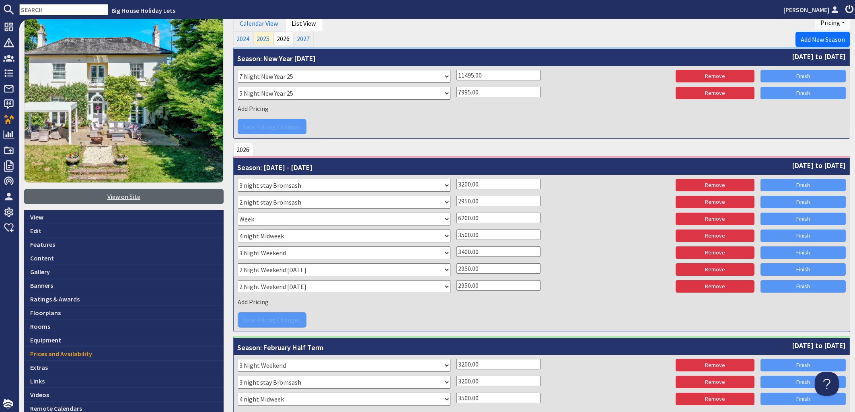
click at [118, 193] on link "View on Site" at bounding box center [123, 196] width 199 height 15
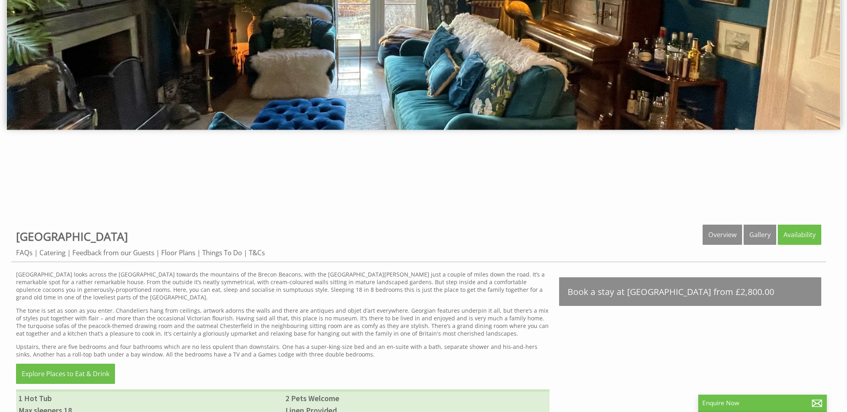
scroll to position [345, 0]
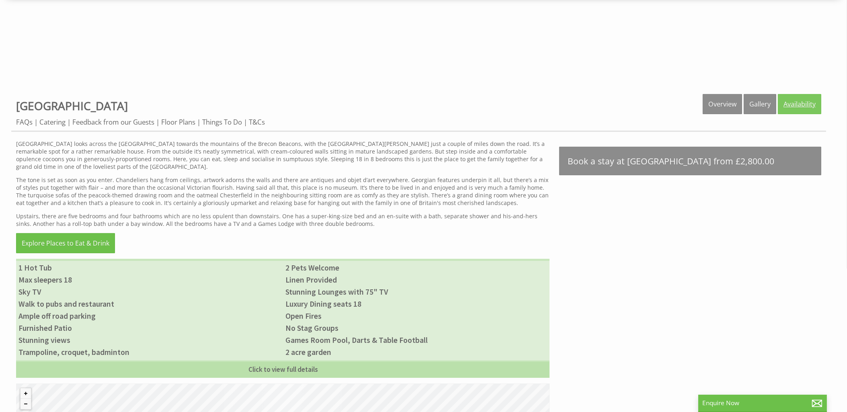
click at [792, 101] on link "Availability" at bounding box center [799, 104] width 43 height 20
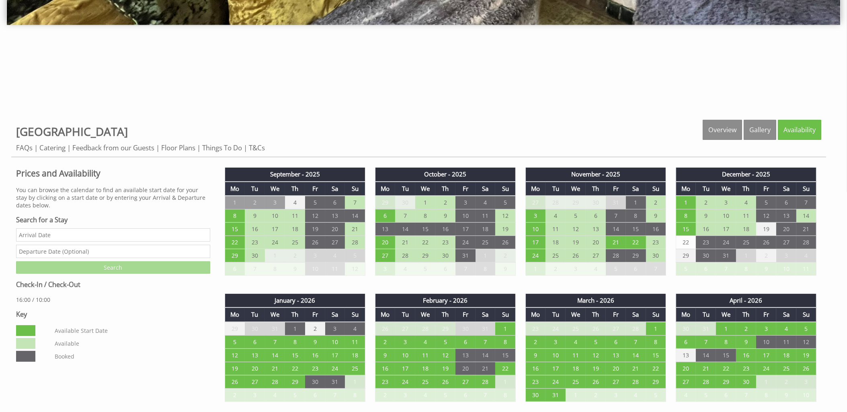
scroll to position [345, 0]
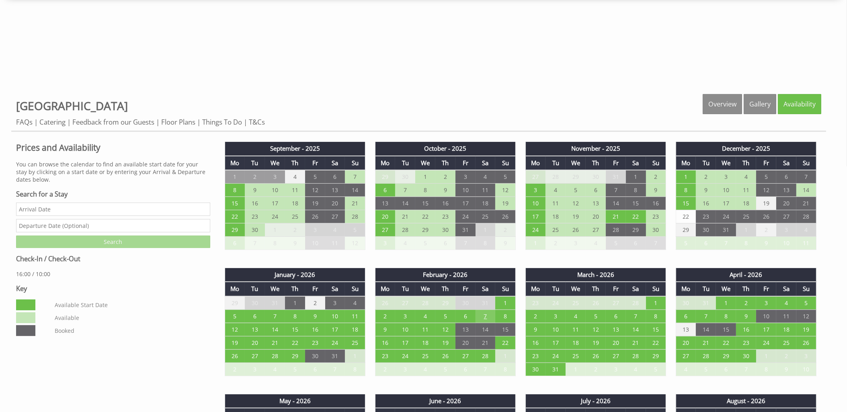
click at [488, 315] on td "7" at bounding box center [486, 316] width 20 height 13
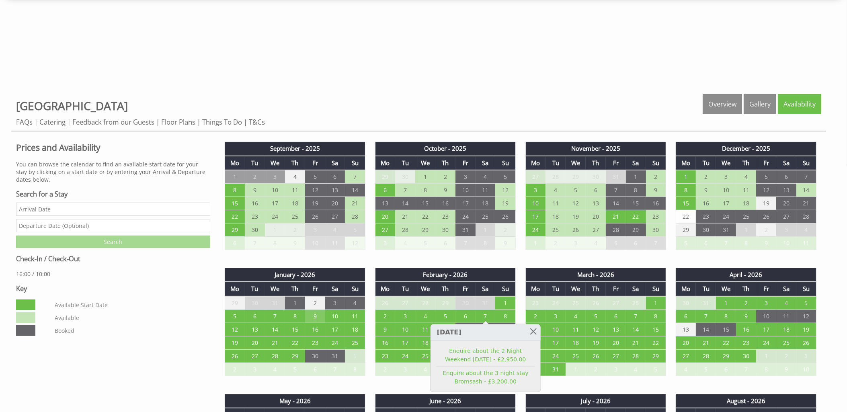
click at [319, 315] on td "9" at bounding box center [315, 316] width 20 height 13
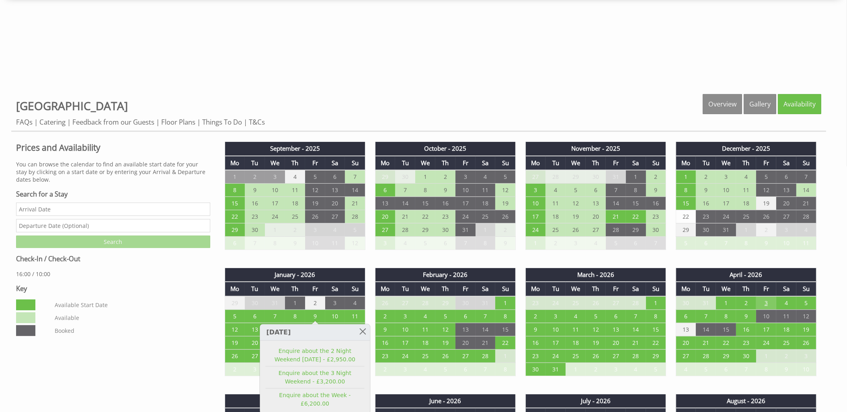
click at [765, 299] on td "3" at bounding box center [766, 303] width 20 height 14
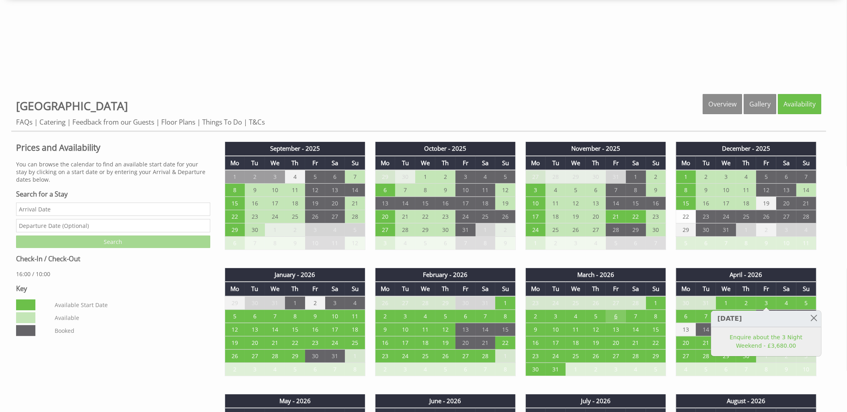
click at [615, 312] on td "6" at bounding box center [616, 316] width 20 height 13
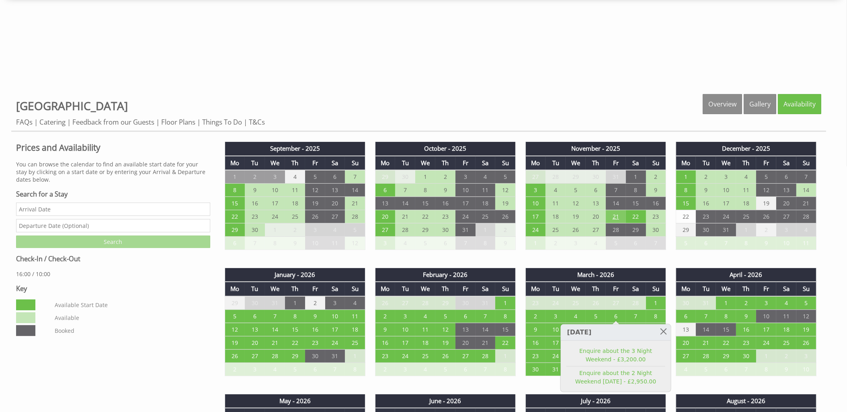
click at [612, 214] on td "21" at bounding box center [616, 216] width 20 height 13
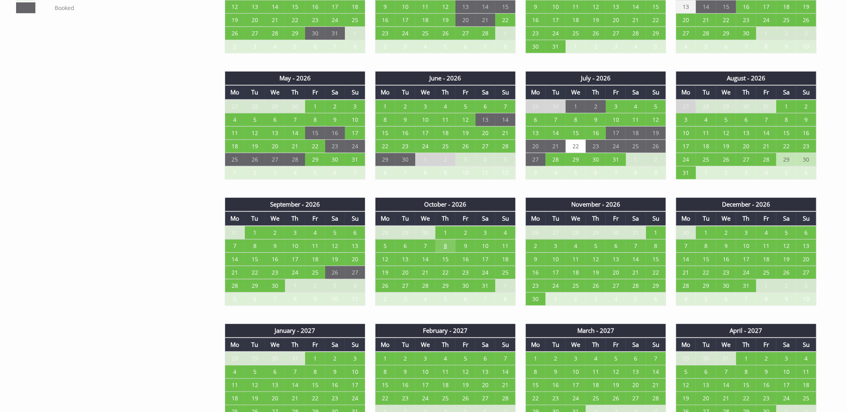
scroll to position [775, 0]
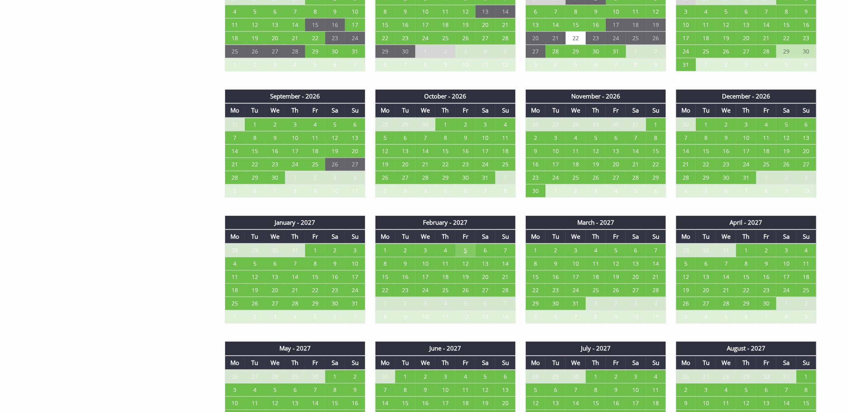
click at [466, 251] on td "5" at bounding box center [465, 251] width 20 height 14
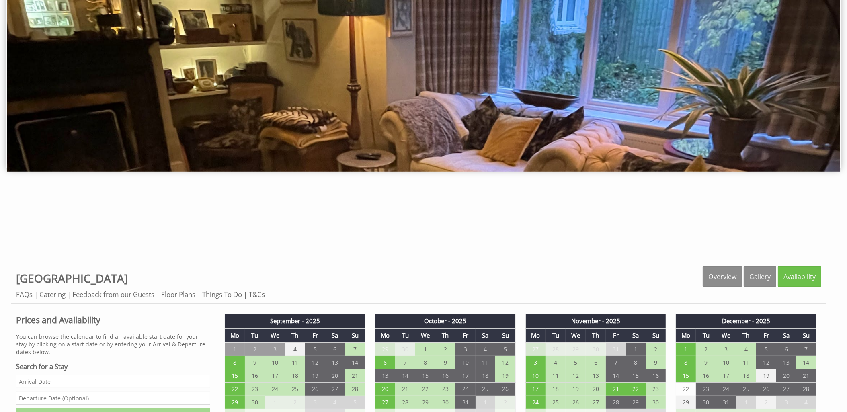
scroll to position [0, 0]
